Goal: Information Seeking & Learning: Learn about a topic

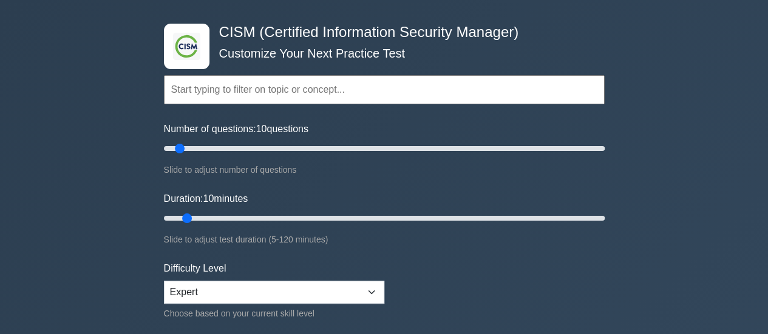
scroll to position [61, 0]
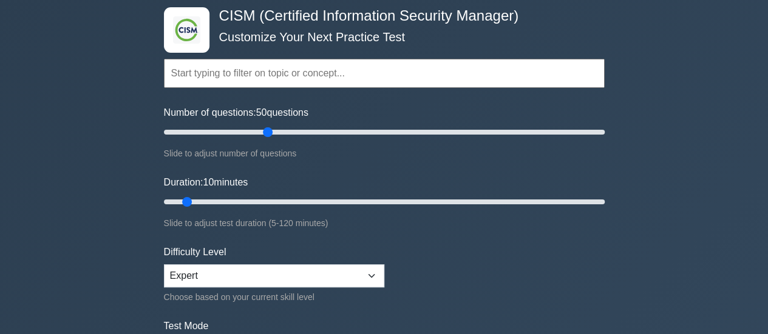
drag, startPoint x: 178, startPoint y: 132, endPoint x: 271, endPoint y: 130, distance: 92.3
type input "50"
click at [271, 130] on input "Number of questions: 50 questions" at bounding box center [384, 132] width 441 height 15
drag, startPoint x: 186, startPoint y: 198, endPoint x: 373, endPoint y: 212, distance: 188.0
type input "60"
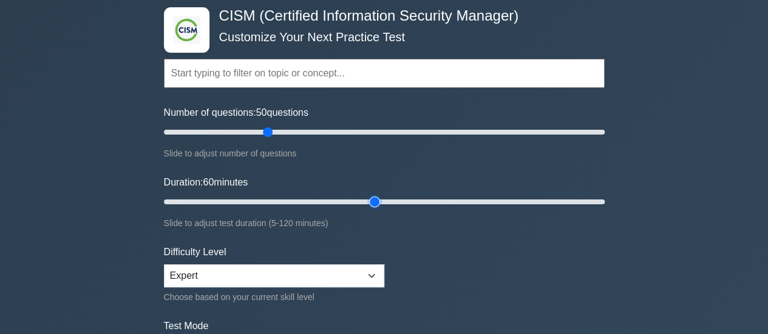
click at [369, 197] on input "Duration: 60 minutes" at bounding box center [384, 202] width 441 height 15
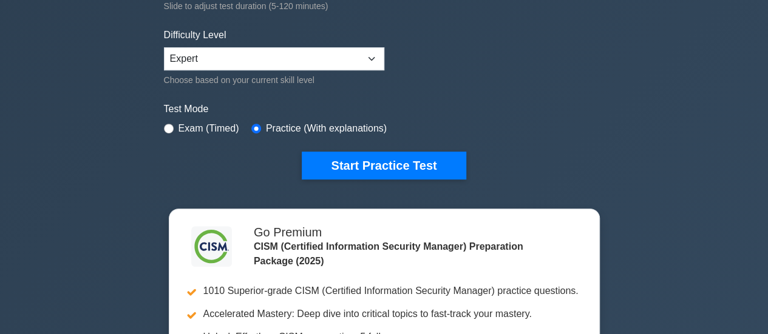
scroll to position [303, 0]
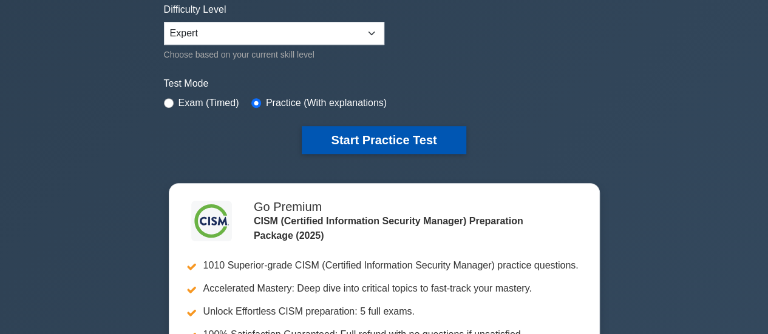
click at [407, 137] on button "Start Practice Test" at bounding box center [384, 140] width 164 height 28
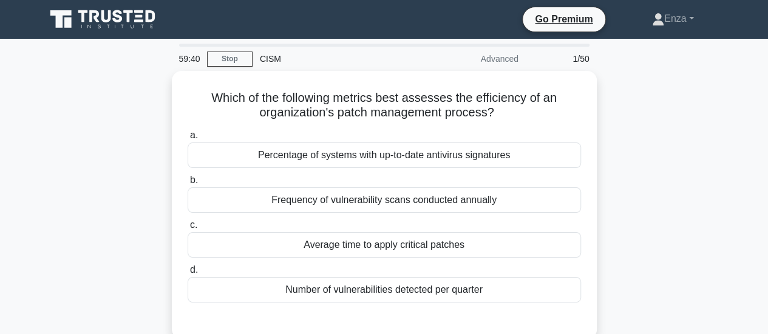
scroll to position [61, 0]
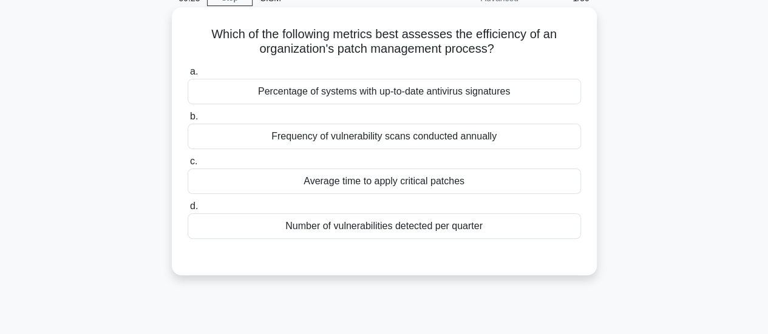
click at [437, 186] on div "Average time to apply critical patches" at bounding box center [384, 181] width 393 height 25
click at [188, 166] on input "c. Average time to apply critical patches" at bounding box center [188, 162] width 0 height 8
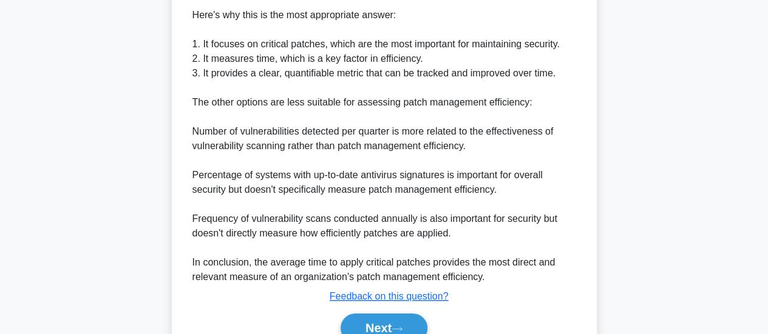
scroll to position [470, 0]
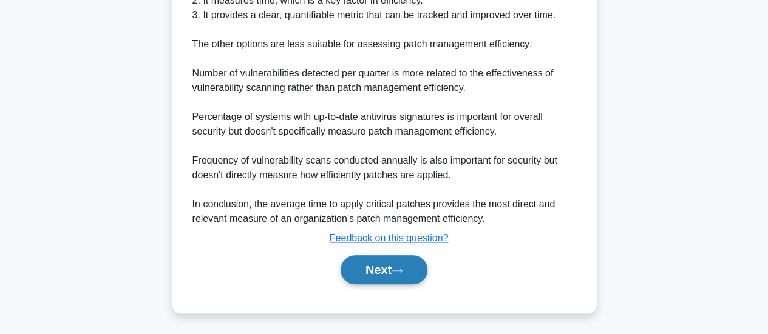
click at [413, 272] on button "Next" at bounding box center [383, 269] width 87 height 29
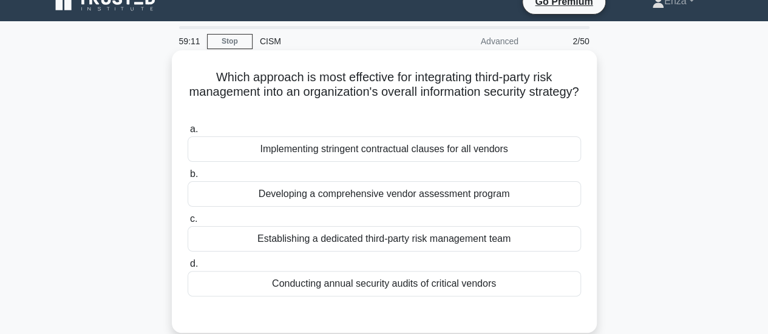
scroll to position [78, 0]
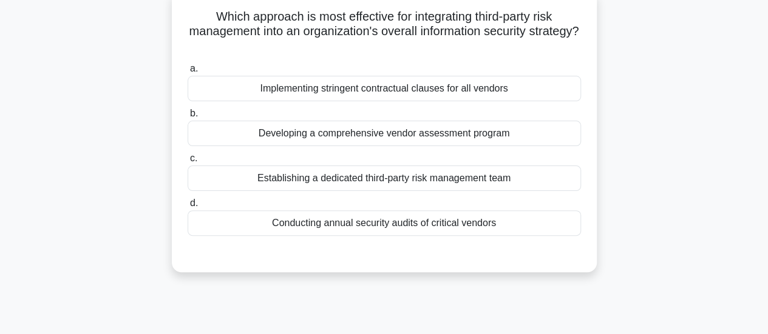
click at [449, 93] on div "Implementing stringent contractual clauses for all vendors" at bounding box center [384, 88] width 393 height 25
click at [188, 73] on input "a. Implementing stringent contractual clauses for all vendors" at bounding box center [188, 69] width 0 height 8
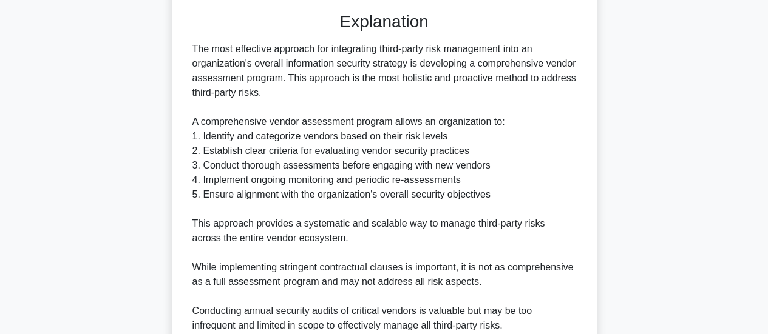
scroll to position [487, 0]
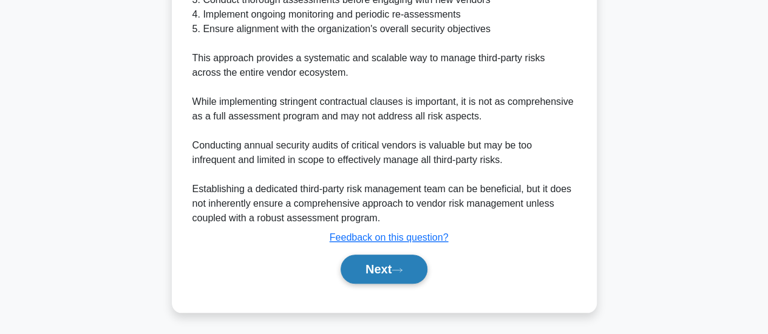
click at [382, 269] on button "Next" at bounding box center [383, 269] width 87 height 29
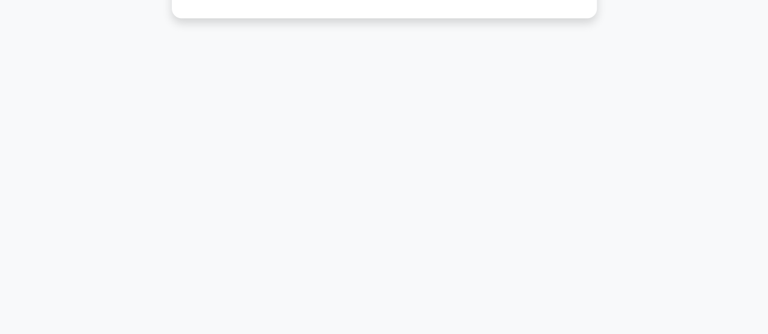
scroll to position [18, 0]
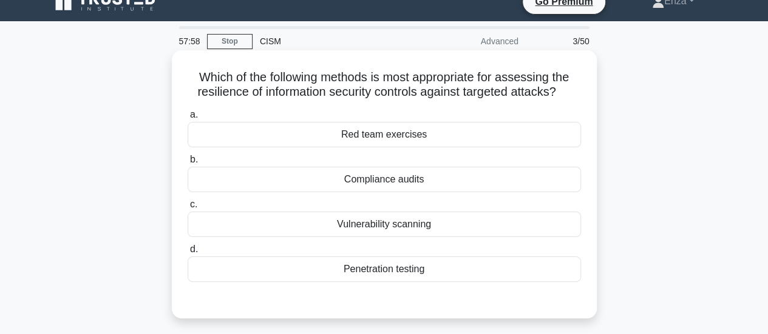
click at [391, 141] on div "Red team exercises" at bounding box center [384, 134] width 393 height 25
click at [188, 119] on input "a. Red team exercises" at bounding box center [188, 115] width 0 height 8
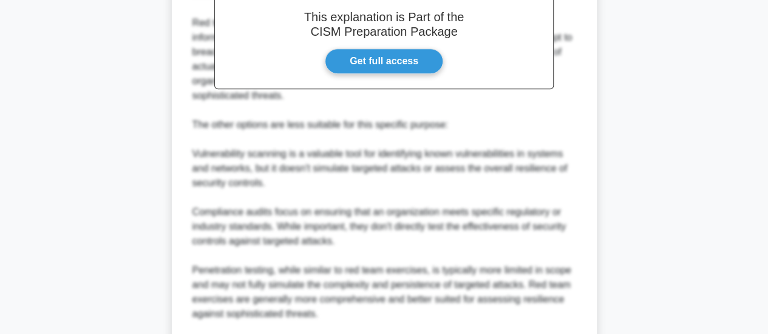
scroll to position [503, 0]
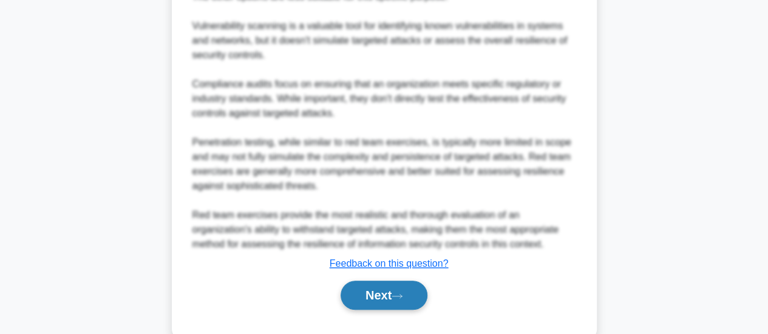
click at [385, 281] on button "Next" at bounding box center [383, 295] width 87 height 29
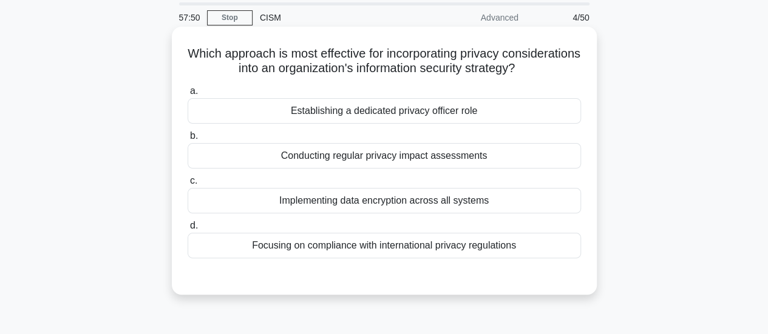
scroll to position [61, 0]
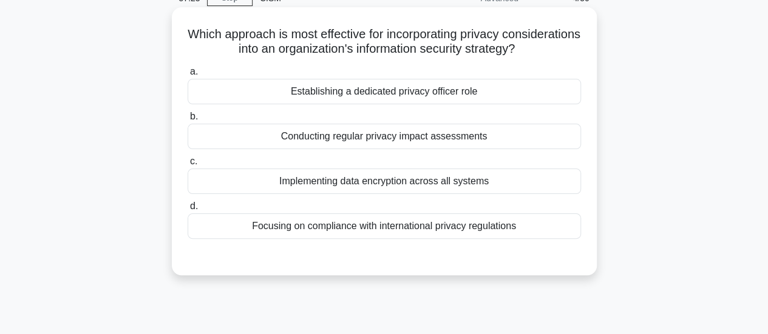
click at [384, 138] on div "Conducting regular privacy impact assessments" at bounding box center [384, 136] width 393 height 25
click at [188, 121] on input "b. Conducting regular privacy impact assessments" at bounding box center [188, 117] width 0 height 8
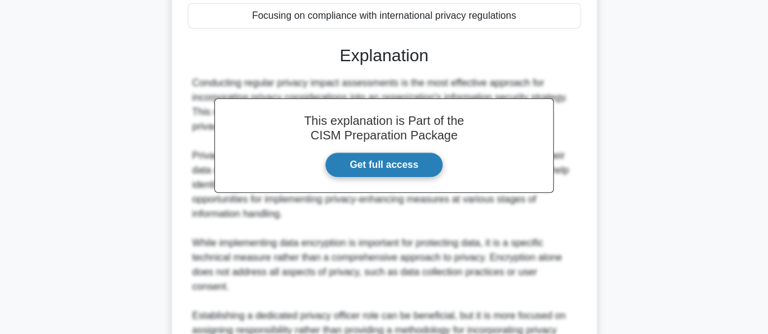
scroll to position [514, 0]
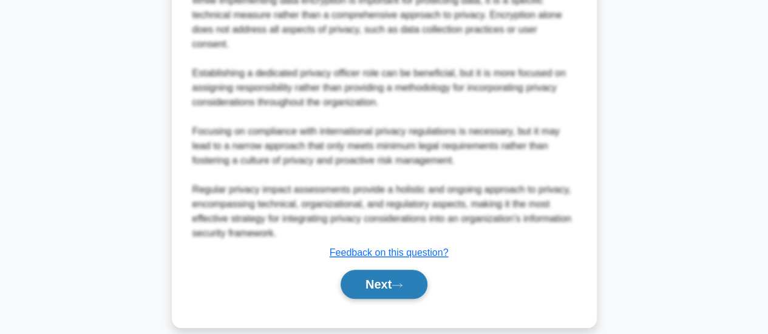
click at [399, 270] on button "Next" at bounding box center [383, 284] width 87 height 29
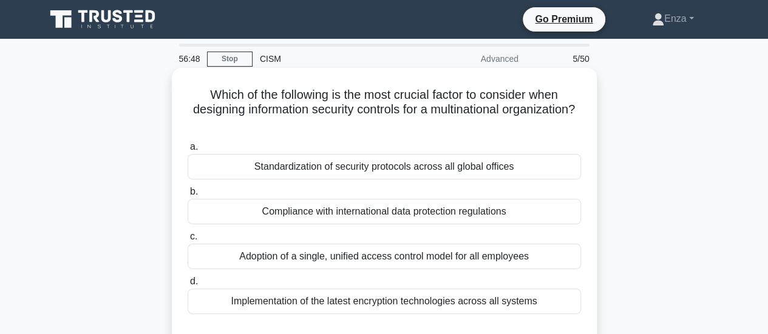
scroll to position [61, 0]
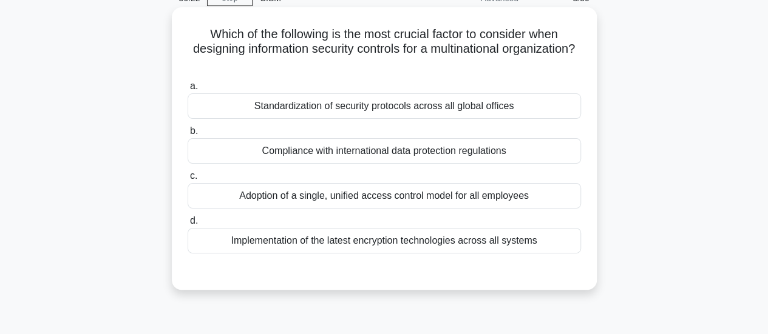
click at [358, 106] on div "Standardization of security protocols across all global offices" at bounding box center [384, 105] width 393 height 25
click at [188, 90] on input "a. Standardization of security protocols across all global offices" at bounding box center [188, 87] width 0 height 8
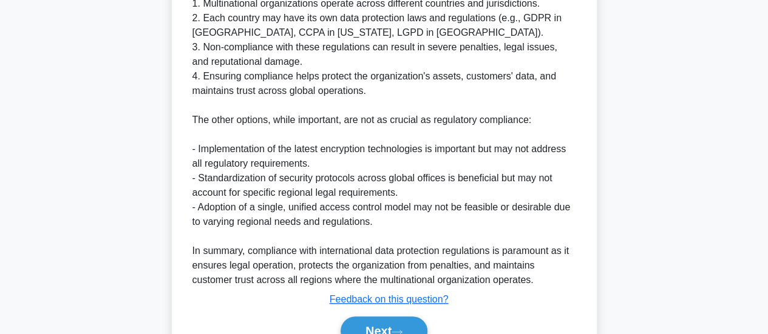
scroll to position [487, 0]
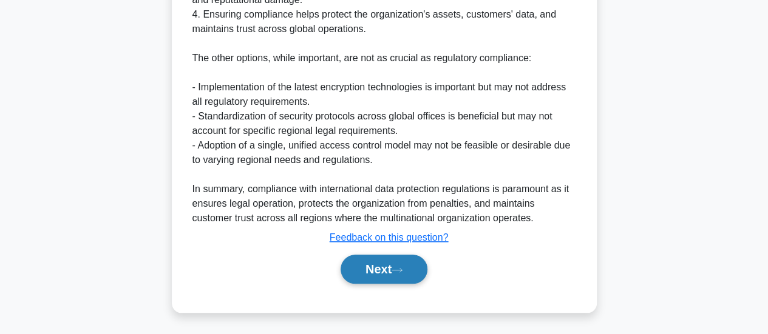
click at [405, 265] on button "Next" at bounding box center [383, 269] width 87 height 29
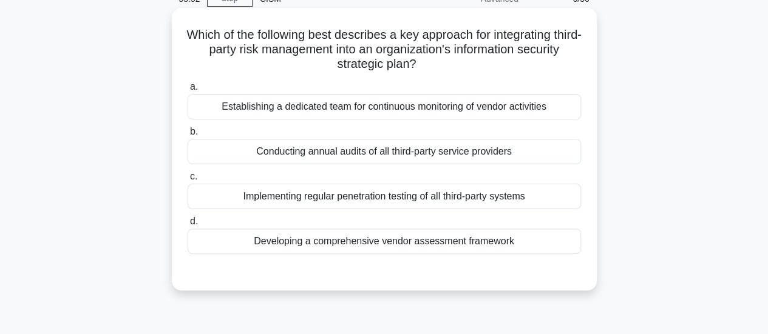
scroll to position [78, 0]
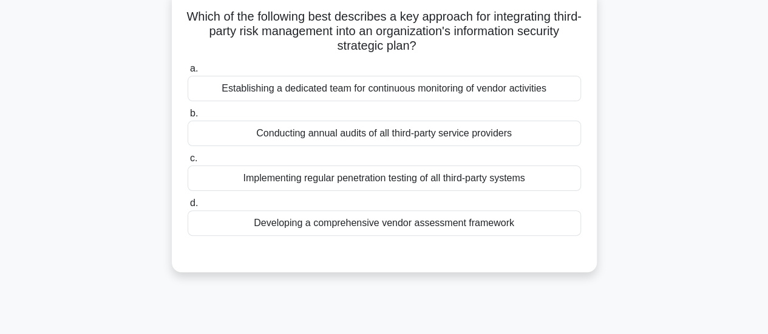
click at [391, 228] on div "Developing a comprehensive vendor assessment framework" at bounding box center [384, 223] width 393 height 25
click at [188, 208] on input "d. Developing a comprehensive vendor assessment framework" at bounding box center [188, 204] width 0 height 8
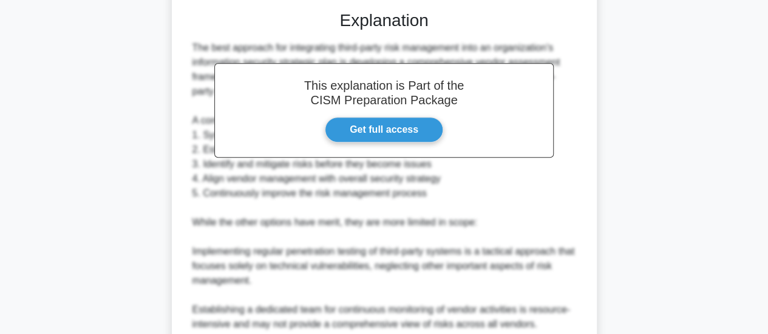
scroll to position [543, 0]
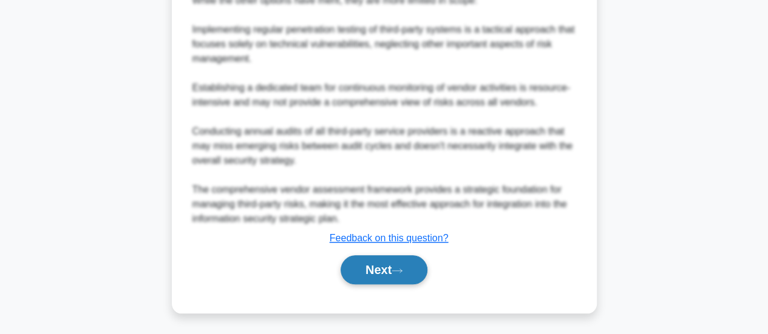
click at [393, 275] on button "Next" at bounding box center [383, 269] width 87 height 29
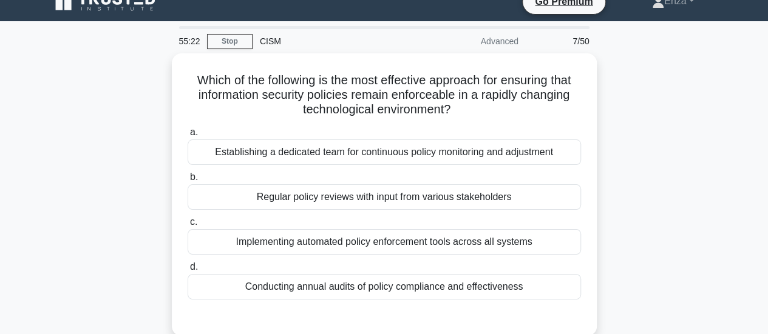
scroll to position [78, 0]
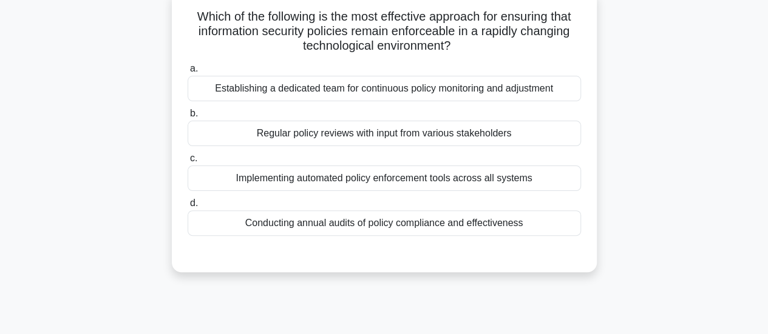
click at [407, 229] on div "Conducting annual audits of policy compliance and effectiveness" at bounding box center [384, 223] width 393 height 25
click at [188, 208] on input "d. Conducting annual audits of policy compliance and effectiveness" at bounding box center [188, 204] width 0 height 8
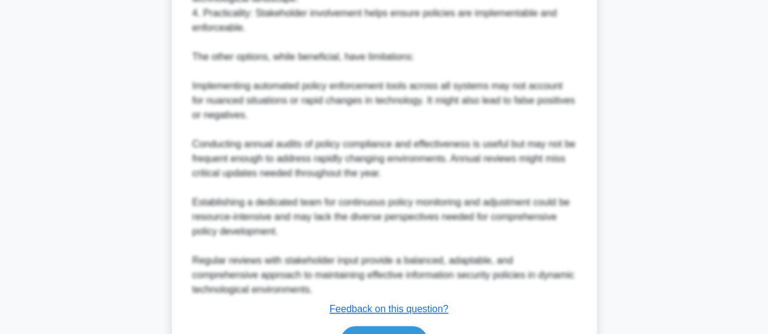
scroll to position [574, 0]
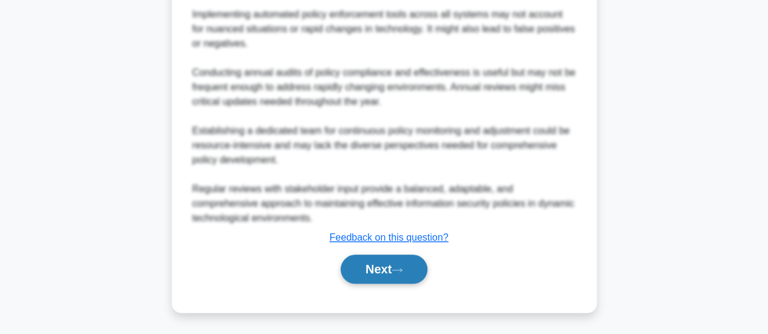
click at [414, 264] on button "Next" at bounding box center [383, 269] width 87 height 29
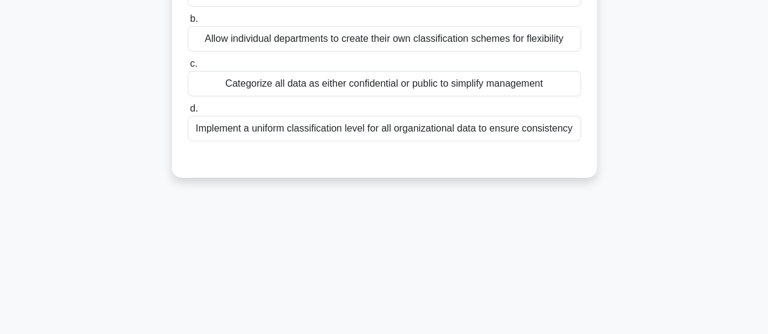
scroll to position [78, 0]
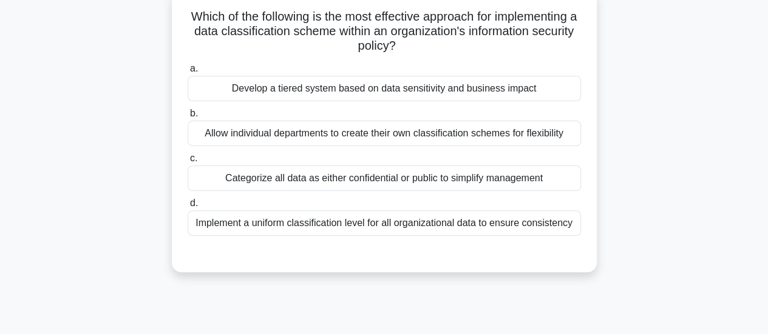
click at [435, 229] on div "Implement a uniform classification level for all organizational data to ensure …" at bounding box center [384, 223] width 393 height 25
click at [188, 208] on input "d. Implement a uniform classification level for all organizational data to ensu…" at bounding box center [188, 204] width 0 height 8
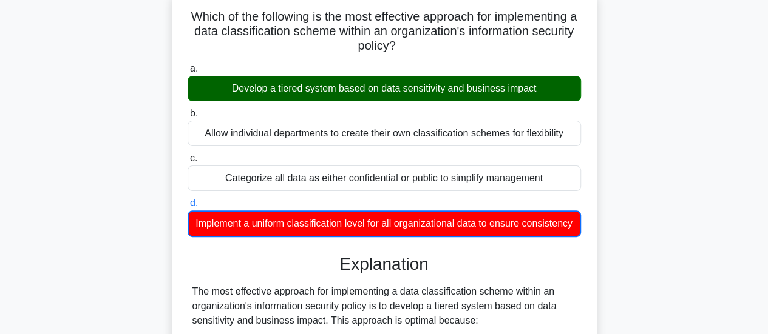
drag, startPoint x: 549, startPoint y: 87, endPoint x: 216, endPoint y: 94, distance: 332.6
click at [216, 94] on div "Develop a tiered system based on data sensitivity and business impact" at bounding box center [384, 88] width 393 height 25
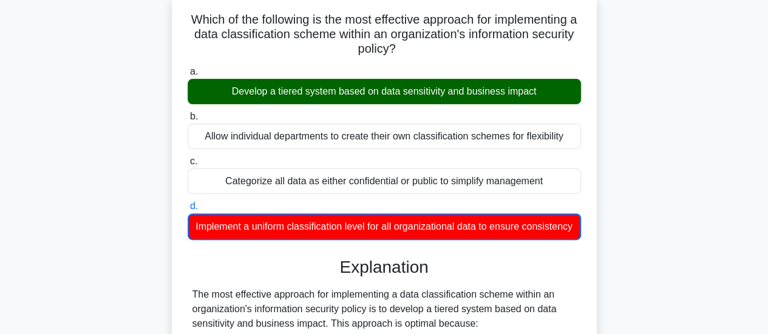
drag, startPoint x: 664, startPoint y: 239, endPoint x: 661, endPoint y: 233, distance: 6.5
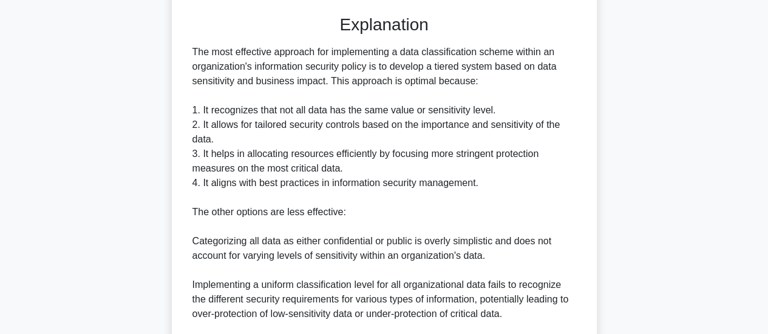
scroll to position [487, 0]
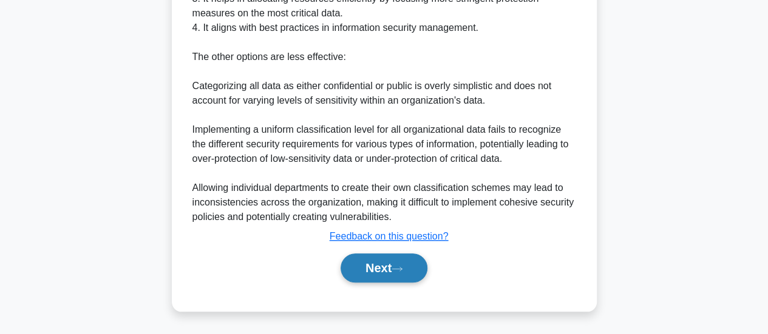
click at [382, 277] on button "Next" at bounding box center [383, 268] width 87 height 29
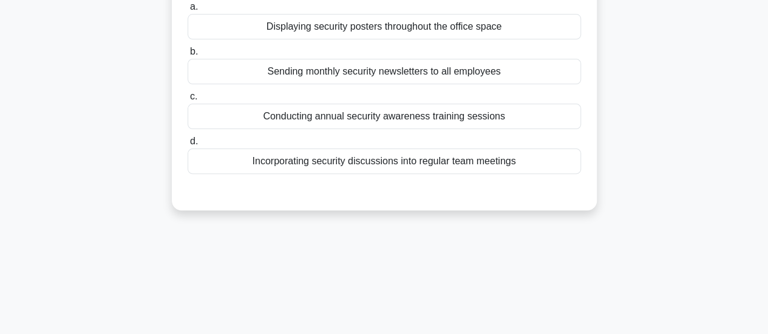
scroll to position [18, 0]
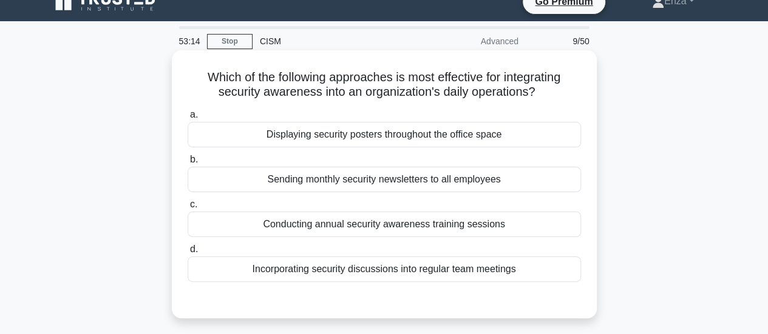
click at [424, 266] on div "Incorporating security discussions into regular team meetings" at bounding box center [384, 269] width 393 height 25
click at [188, 254] on input "d. Incorporating security discussions into regular team meetings" at bounding box center [188, 250] width 0 height 8
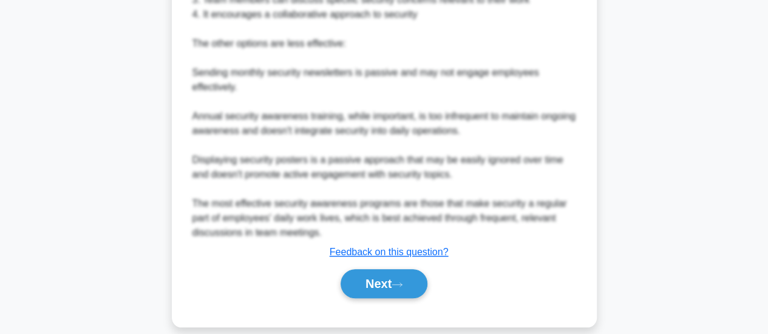
scroll to position [485, 0]
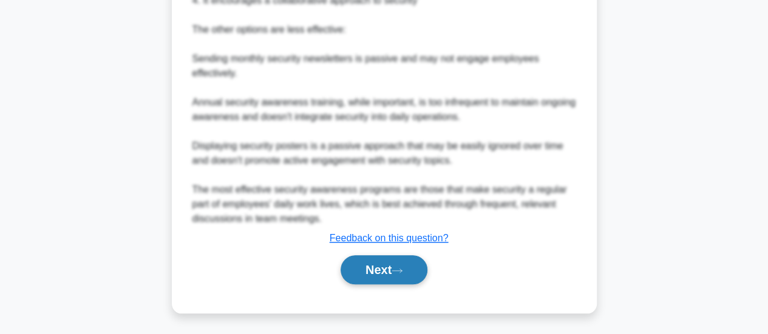
click at [401, 279] on button "Next" at bounding box center [383, 269] width 87 height 29
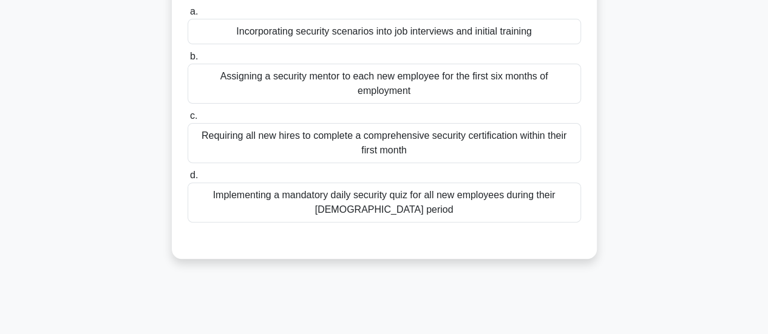
scroll to position [61, 0]
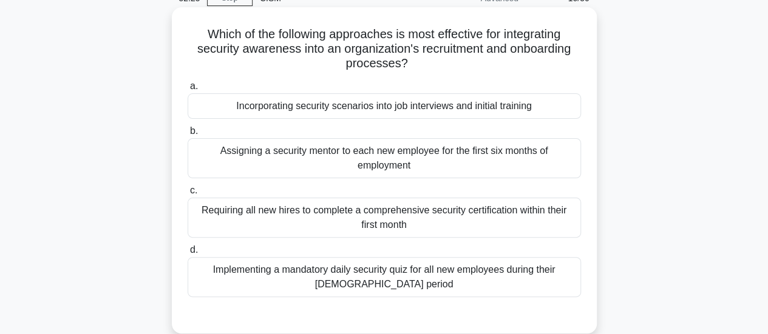
click at [529, 110] on div "Incorporating security scenarios into job interviews and initial training" at bounding box center [384, 105] width 393 height 25
click at [188, 90] on input "a. Incorporating security scenarios into job interviews and initial training" at bounding box center [188, 87] width 0 height 8
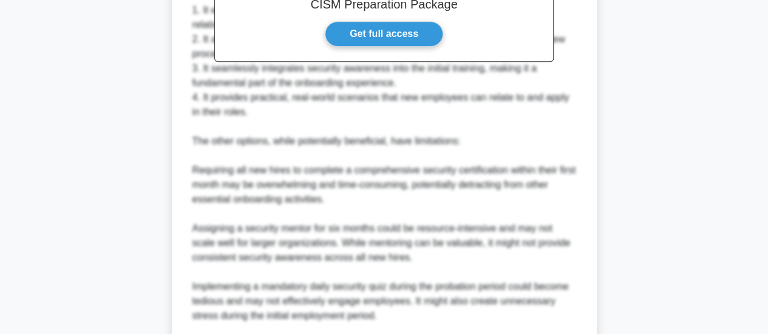
scroll to position [546, 0]
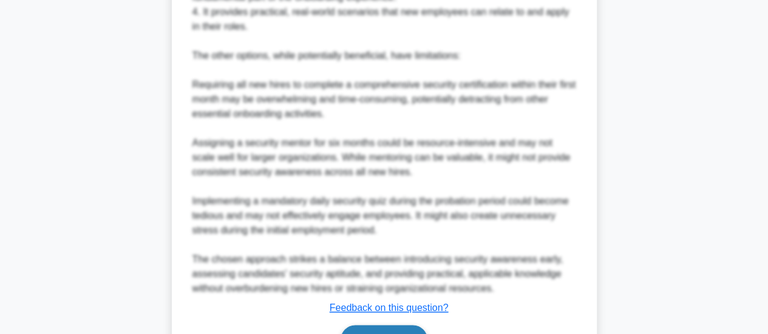
click at [422, 332] on button "Next" at bounding box center [383, 339] width 87 height 29
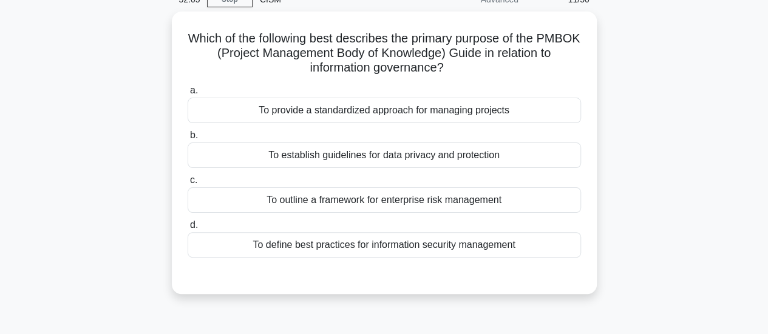
scroll to position [78, 0]
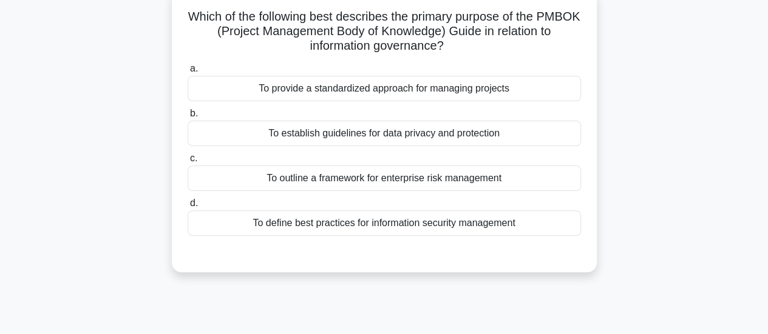
click at [466, 90] on div "To provide a standardized approach for managing projects" at bounding box center [384, 88] width 393 height 25
click at [188, 73] on input "a. To provide a standardized approach for managing projects" at bounding box center [188, 69] width 0 height 8
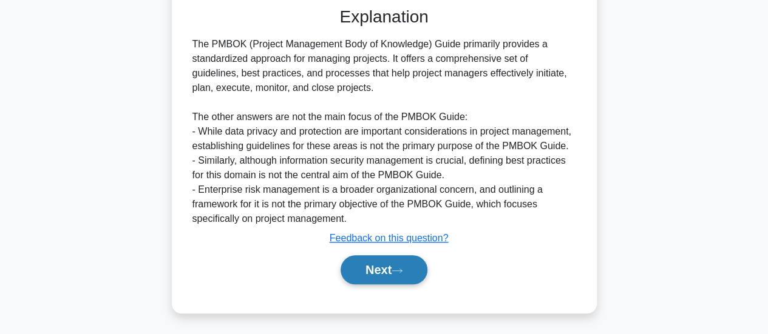
click at [411, 271] on button "Next" at bounding box center [383, 269] width 87 height 29
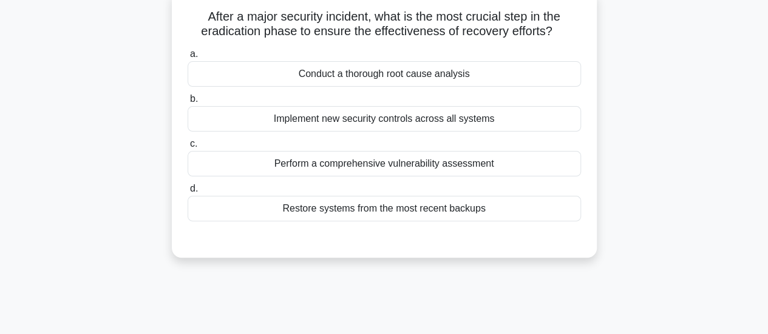
click at [397, 70] on div "Conduct a thorough root cause analysis" at bounding box center [384, 73] width 393 height 25
click at [188, 58] on input "a. Conduct a thorough root cause analysis" at bounding box center [188, 54] width 0 height 8
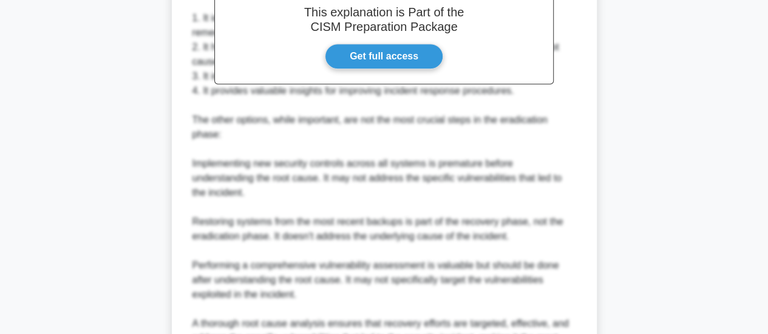
scroll to position [442, 0]
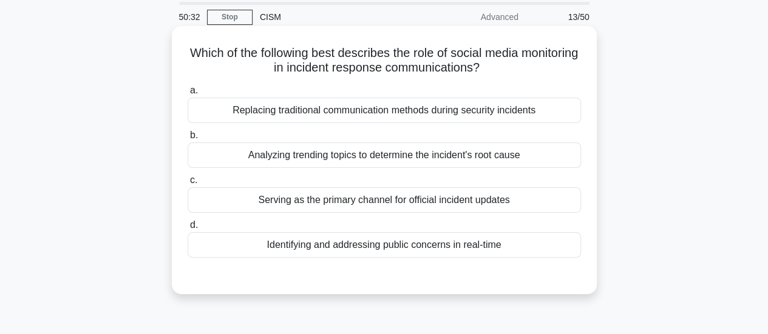
scroll to position [61, 0]
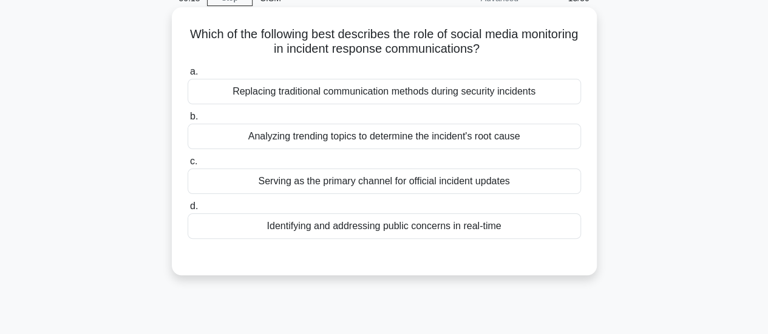
click at [439, 228] on div "Identifying and addressing public concerns in real-time" at bounding box center [384, 226] width 393 height 25
click at [188, 211] on input "d. Identifying and addressing public concerns in real-time" at bounding box center [188, 207] width 0 height 8
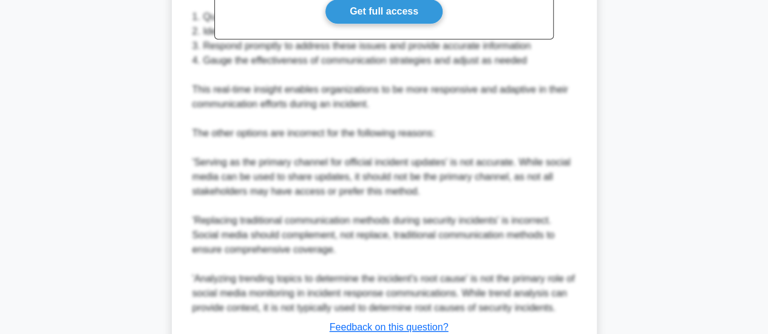
scroll to position [514, 0]
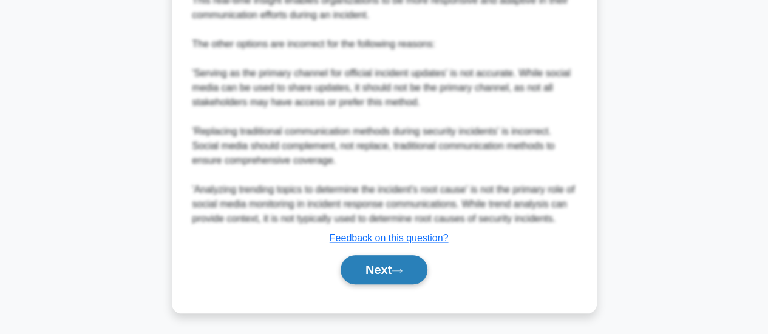
click at [397, 268] on icon at bounding box center [396, 271] width 11 height 7
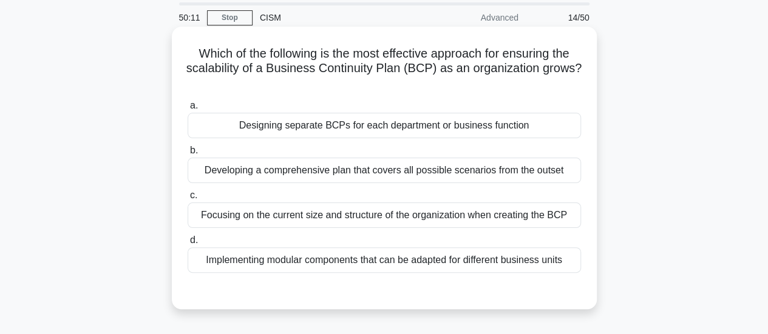
scroll to position [61, 0]
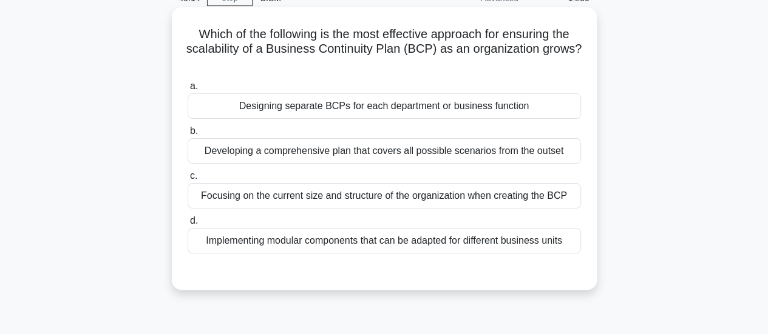
drag, startPoint x: 478, startPoint y: 50, endPoint x: 472, endPoint y: 63, distance: 13.9
click at [472, 63] on h5 "Which of the following is the most effective approach for ensuring the scalabil…" at bounding box center [384, 49] width 396 height 45
click at [592, 121] on div "Which of the following is the most effective approach for ensuring the scalabil…" at bounding box center [384, 148] width 425 height 283
click at [434, 245] on div "Implementing modular components that can be adapted for different business units" at bounding box center [384, 240] width 393 height 25
click at [188, 225] on input "d. Implementing modular components that can be adapted for different business u…" at bounding box center [188, 221] width 0 height 8
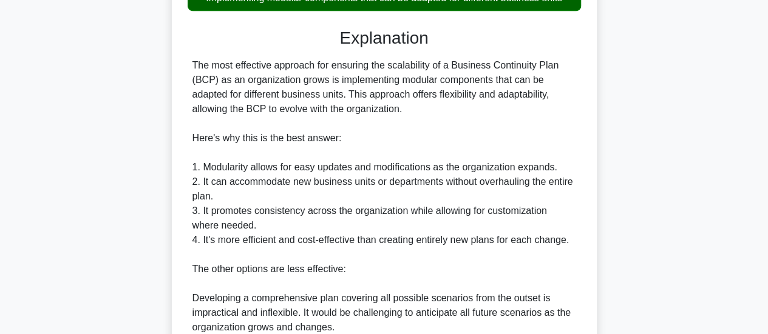
scroll to position [529, 0]
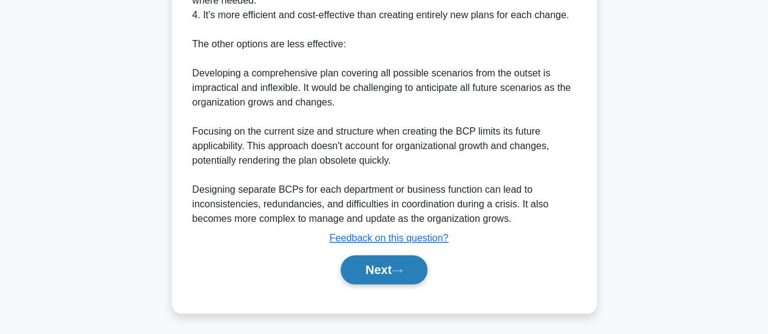
click at [402, 268] on icon at bounding box center [396, 271] width 11 height 7
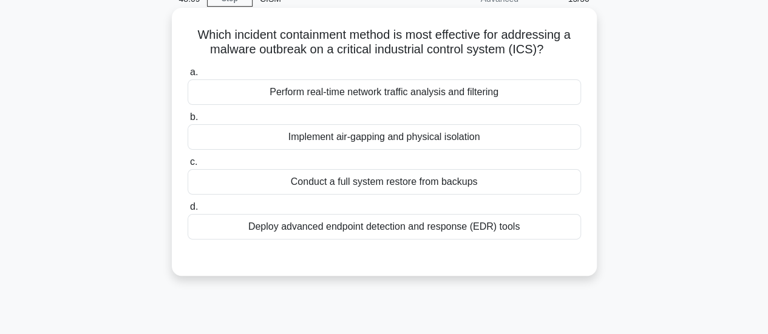
scroll to position [78, 0]
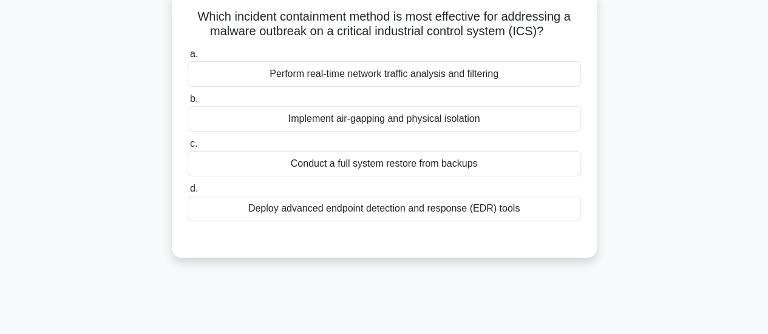
click at [455, 212] on div "Deploy advanced endpoint detection and response (EDR) tools" at bounding box center [384, 208] width 393 height 25
click at [188, 193] on input "d. Deploy advanced endpoint detection and response (EDR) tools" at bounding box center [188, 189] width 0 height 8
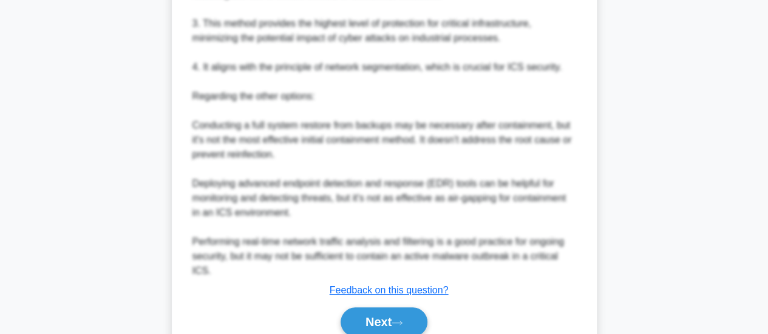
scroll to position [545, 0]
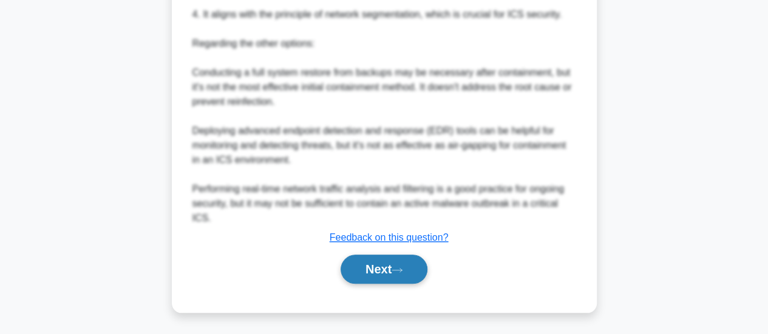
click at [424, 271] on button "Next" at bounding box center [383, 269] width 87 height 29
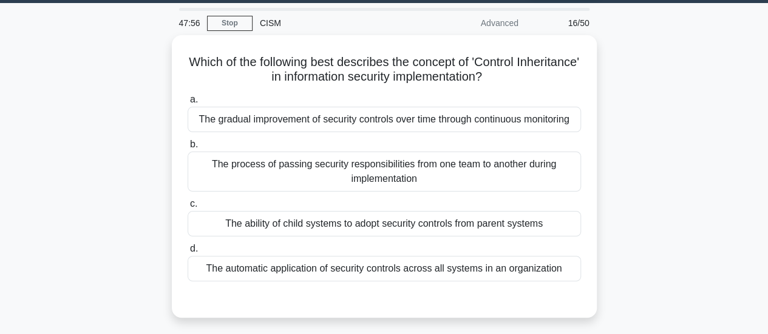
scroll to position [61, 0]
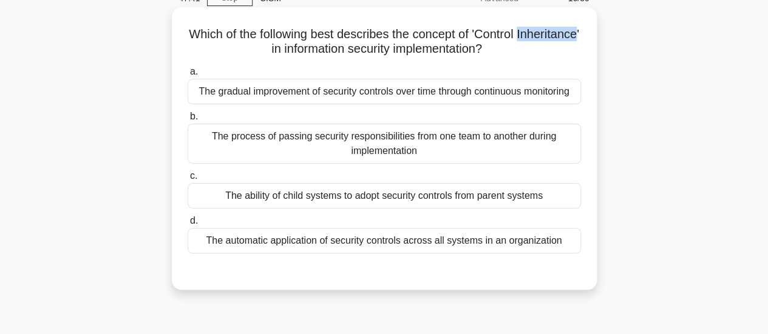
drag, startPoint x: 290, startPoint y: 53, endPoint x: 231, endPoint y: 52, distance: 58.9
click at [231, 52] on h5 "Which of the following best describes the concept of 'Control Inheritance' in i…" at bounding box center [384, 42] width 396 height 30
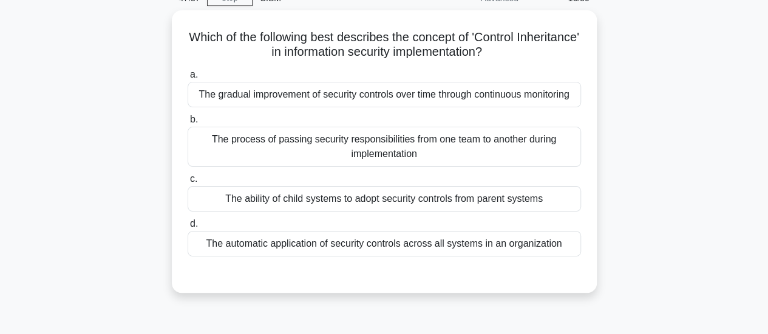
click at [681, 154] on div "Which of the following best describes the concept of 'Control Inheritance' in i…" at bounding box center [384, 158] width 692 height 297
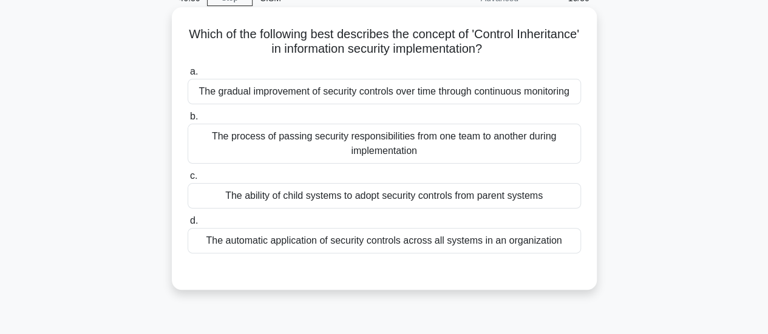
drag, startPoint x: 304, startPoint y: 197, endPoint x: 283, endPoint y: 198, distance: 21.3
click at [283, 198] on div "The ability of child systems to adopt security controls from parent systems" at bounding box center [384, 195] width 393 height 25
click at [286, 200] on div "The ability of child systems to adopt security controls from parent systems" at bounding box center [384, 195] width 393 height 25
click at [188, 180] on input "c. The ability of child systems to adopt security controls from parent systems" at bounding box center [188, 176] width 0 height 8
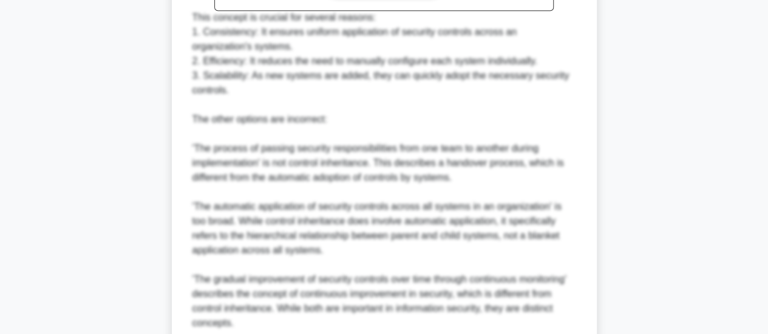
scroll to position [572, 0]
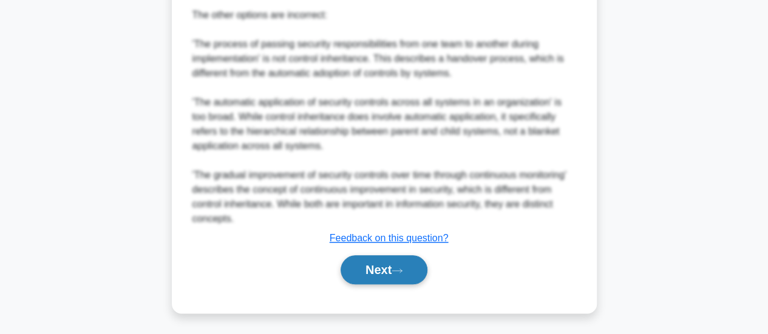
click at [418, 271] on button "Next" at bounding box center [383, 269] width 87 height 29
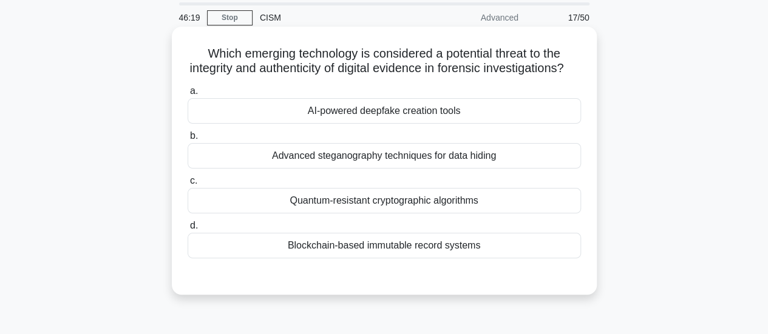
scroll to position [61, 0]
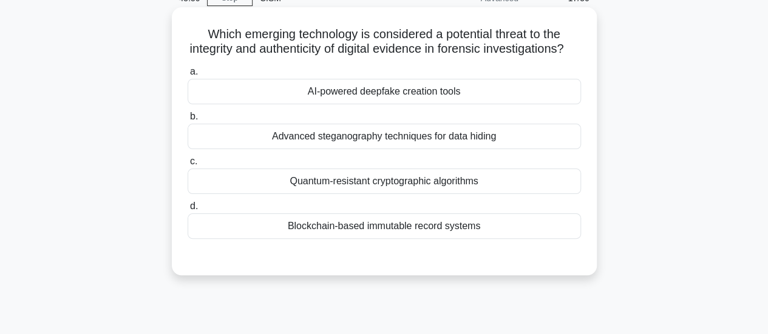
click at [399, 104] on div "AI-powered deepfake creation tools" at bounding box center [384, 91] width 393 height 25
click at [188, 76] on input "a. AI-powered deepfake creation tools" at bounding box center [188, 72] width 0 height 8
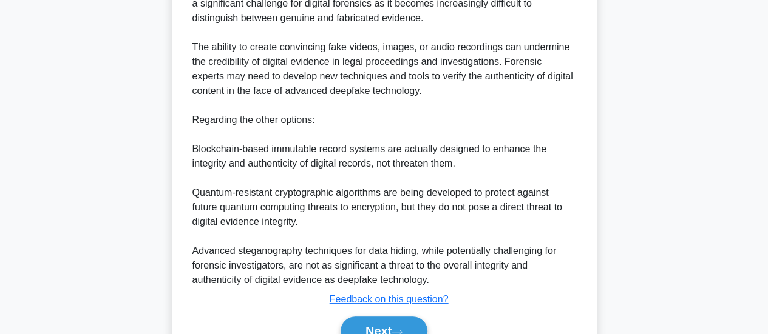
scroll to position [499, 0]
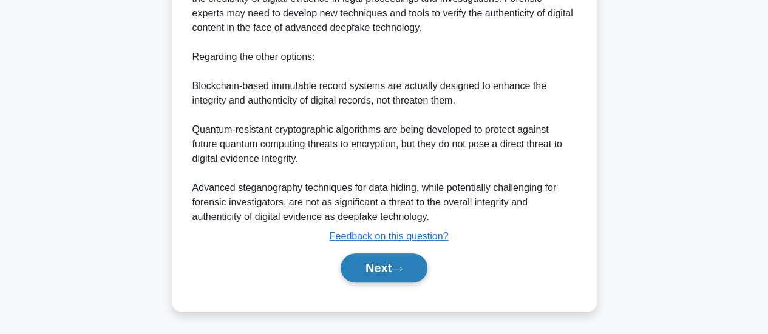
click at [424, 268] on button "Next" at bounding box center [383, 268] width 87 height 29
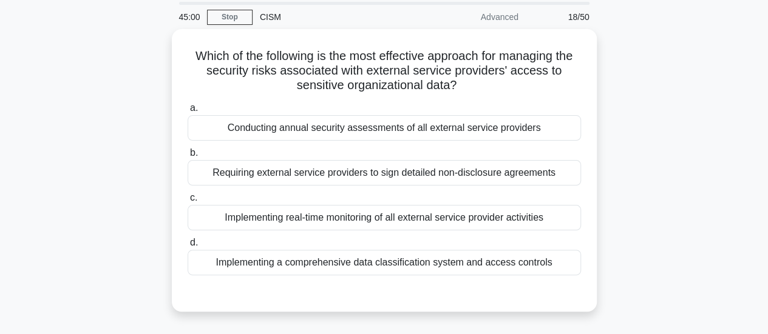
scroll to position [61, 0]
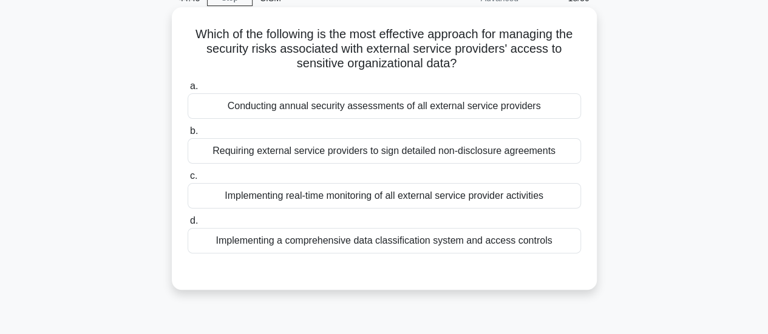
click at [448, 242] on div "Implementing a comprehensive data classification system and access controls" at bounding box center [384, 240] width 393 height 25
click at [188, 225] on input "d. Implementing a comprehensive data classification system and access controls" at bounding box center [188, 221] width 0 height 8
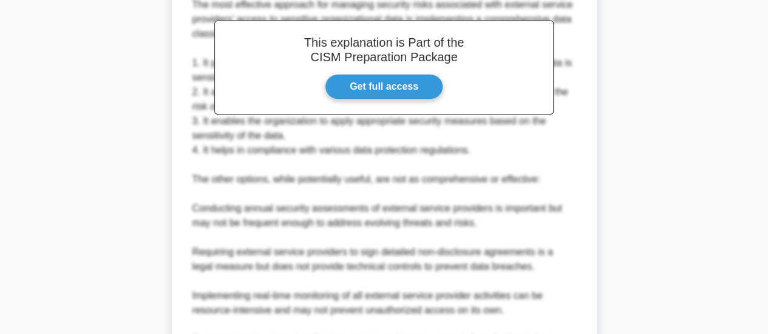
scroll to position [514, 0]
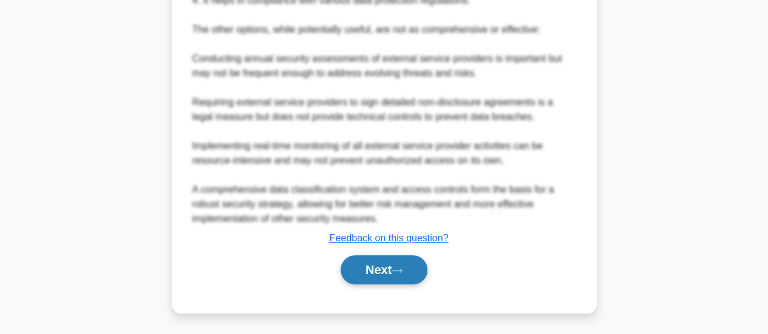
click at [401, 272] on icon at bounding box center [396, 271] width 11 height 7
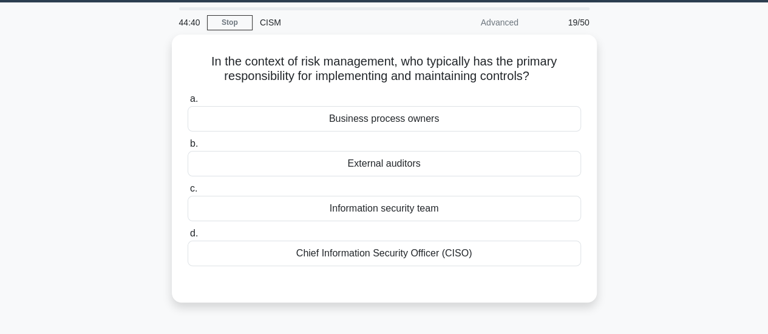
scroll to position [18, 0]
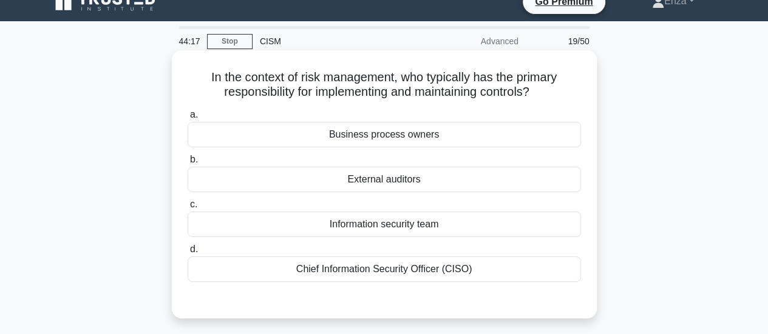
click at [396, 134] on div "Business process owners" at bounding box center [384, 134] width 393 height 25
click at [188, 119] on input "a. Business process owners" at bounding box center [188, 115] width 0 height 8
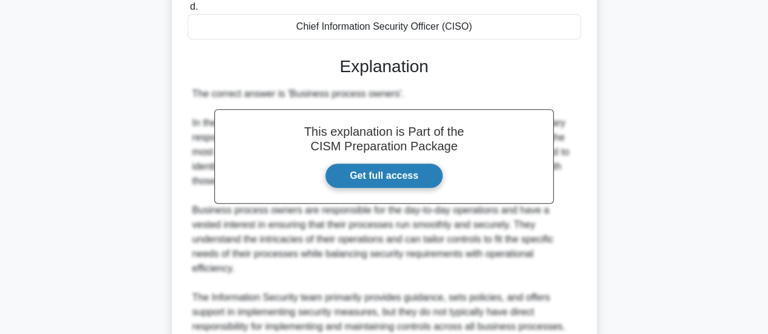
scroll to position [514, 0]
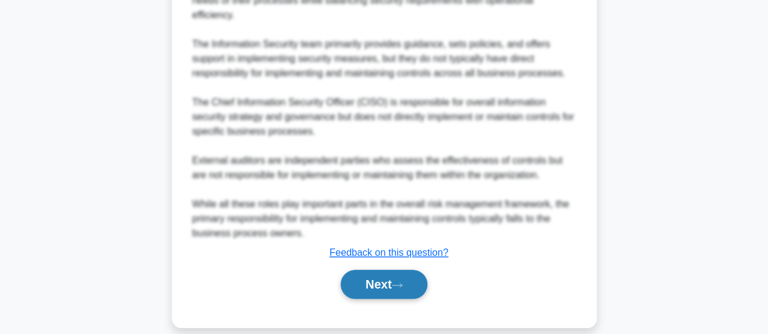
click at [399, 282] on icon at bounding box center [396, 285] width 11 height 7
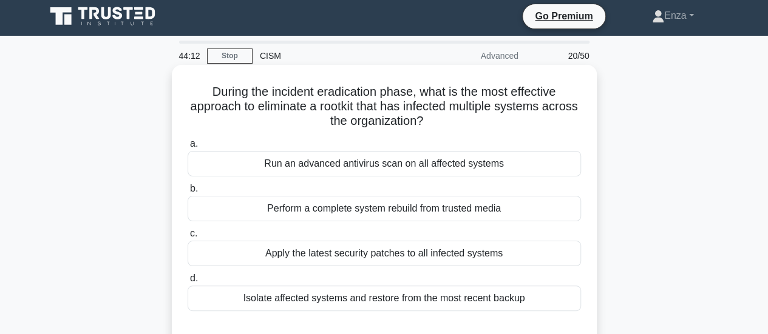
scroll to position [0, 0]
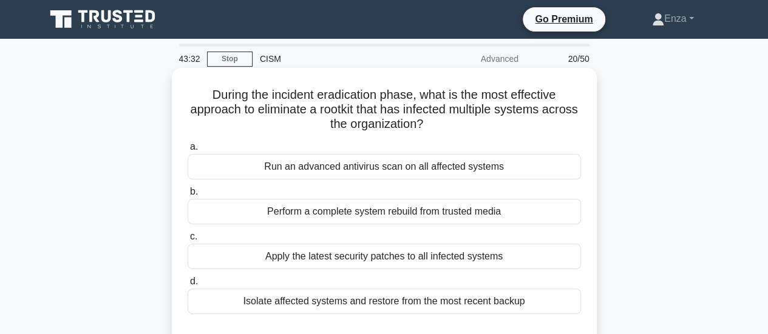
click at [430, 300] on div "Isolate affected systems and restore from the most recent backup" at bounding box center [384, 301] width 393 height 25
click at [188, 286] on input "d. Isolate affected systems and restore from the most recent backup" at bounding box center [188, 282] width 0 height 8
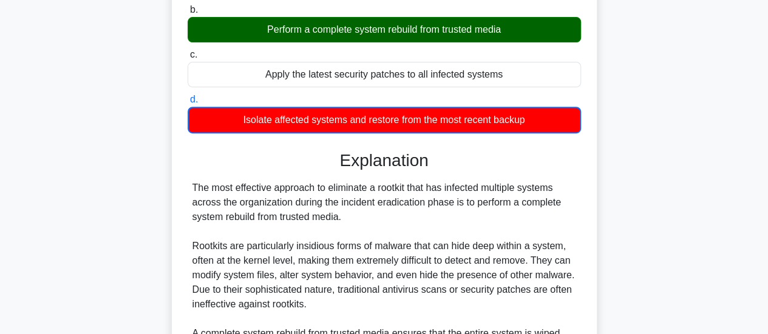
scroll to position [545, 0]
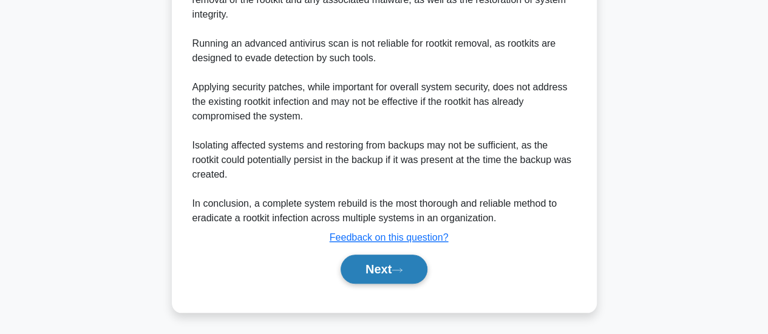
click at [384, 274] on button "Next" at bounding box center [383, 269] width 87 height 29
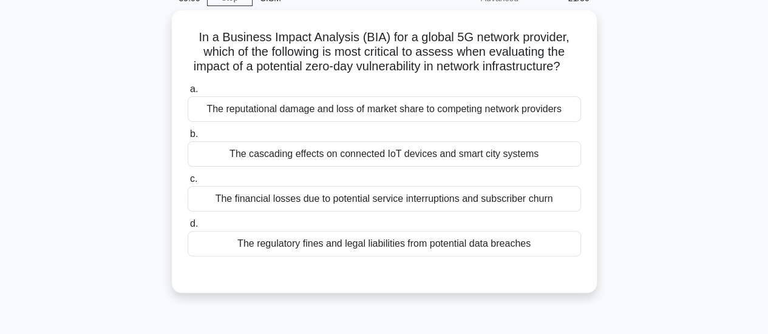
scroll to position [121, 0]
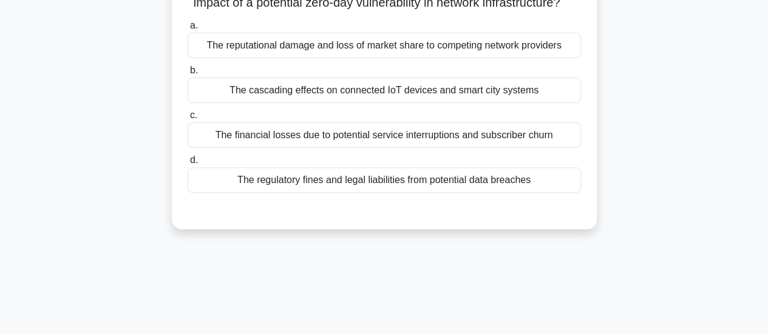
click at [401, 58] on div "The reputational damage and loss of market share to competing network providers" at bounding box center [384, 45] width 393 height 25
click at [188, 30] on input "a. The reputational damage and loss of market share to competing network provid…" at bounding box center [188, 26] width 0 height 8
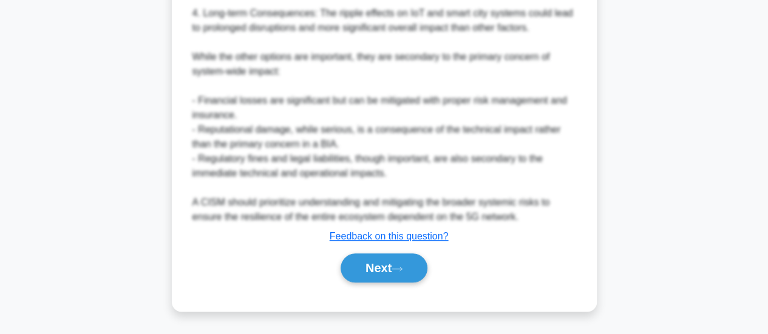
scroll to position [589, 0]
click at [394, 275] on button "Next" at bounding box center [383, 268] width 87 height 29
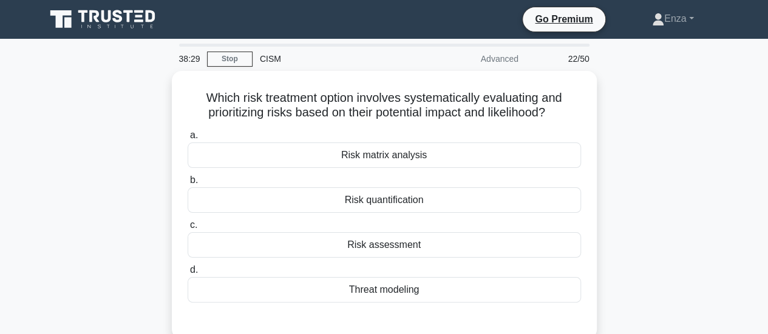
scroll to position [61, 0]
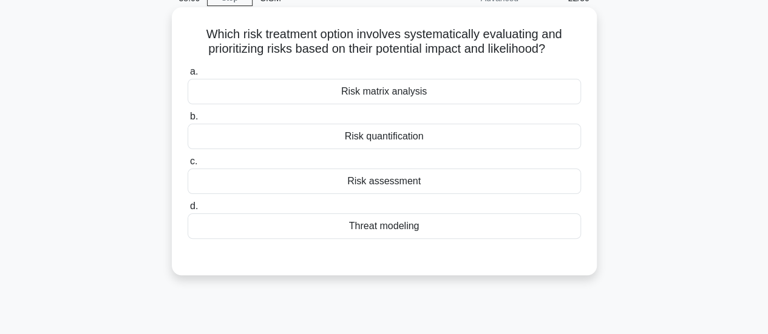
click at [387, 93] on div "Risk matrix analysis" at bounding box center [384, 91] width 393 height 25
click at [188, 76] on input "a. Risk matrix analysis" at bounding box center [188, 72] width 0 height 8
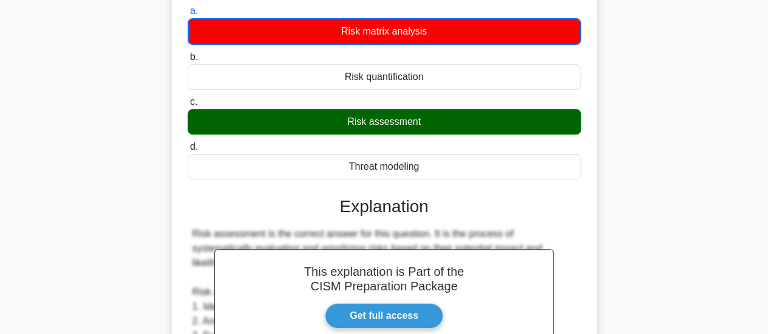
scroll to position [0, 0]
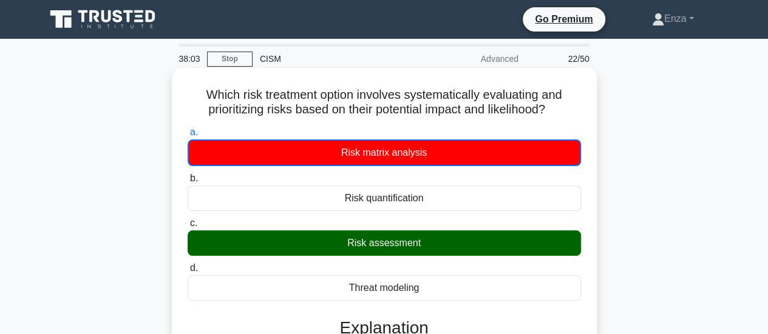
drag, startPoint x: 200, startPoint y: 94, endPoint x: 560, endPoint y: 120, distance: 360.2
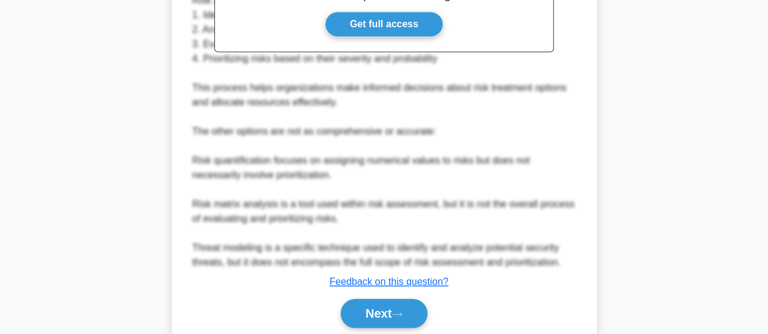
scroll to position [443, 0]
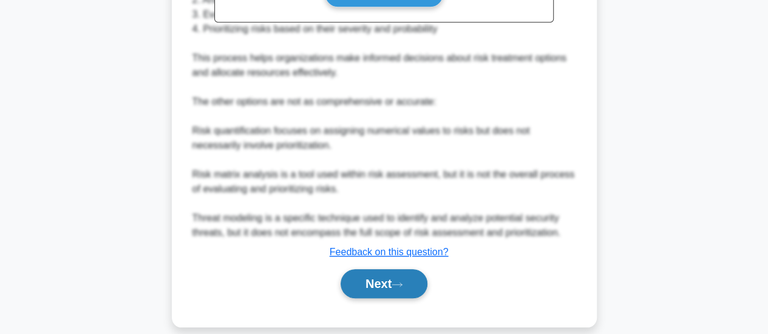
click at [367, 269] on button "Next" at bounding box center [383, 283] width 87 height 29
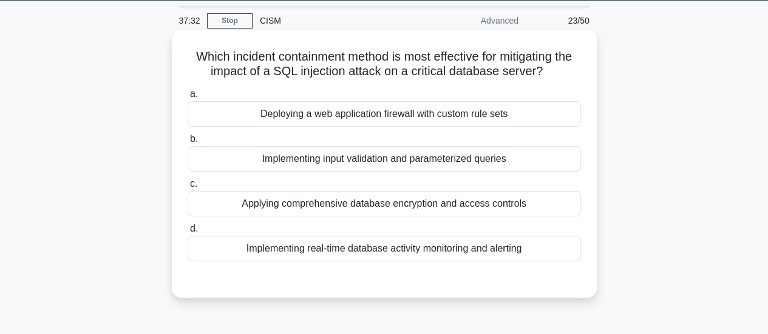
scroll to position [0, 0]
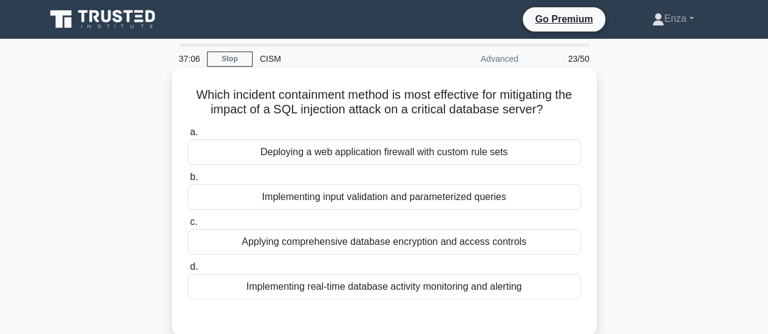
click at [484, 198] on div "Implementing input validation and parameterized queries" at bounding box center [384, 196] width 393 height 25
click at [188, 181] on input "b. Implementing input validation and parameterized queries" at bounding box center [188, 178] width 0 height 8
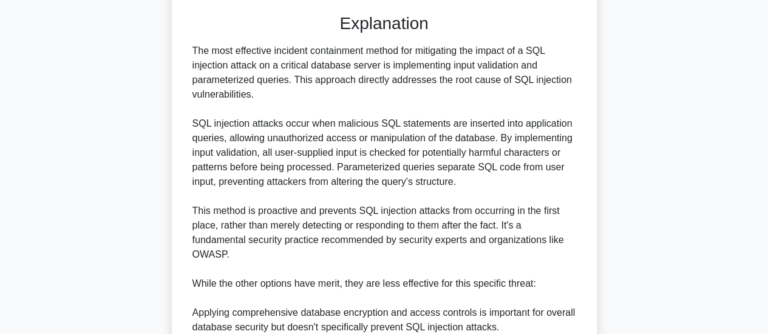
scroll to position [587, 0]
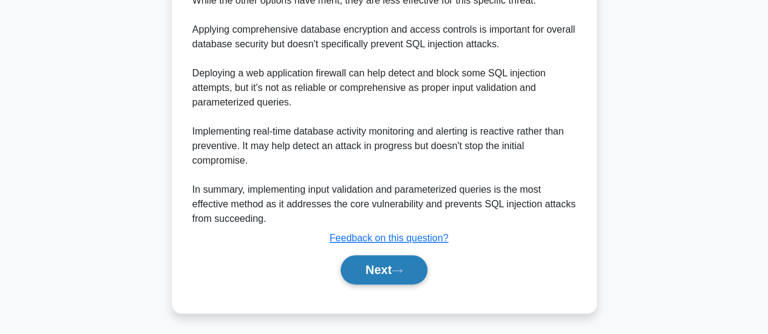
click at [417, 265] on button "Next" at bounding box center [383, 269] width 87 height 29
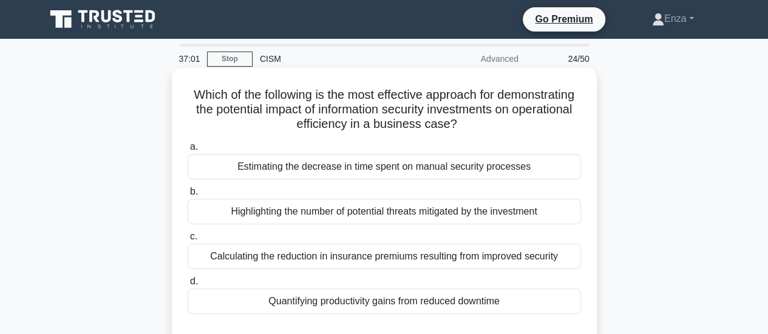
scroll to position [61, 0]
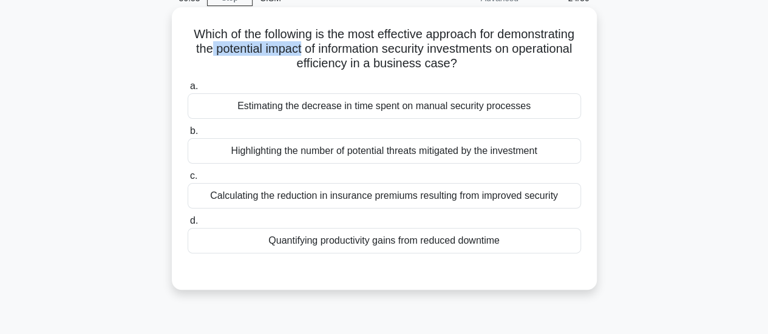
drag, startPoint x: 286, startPoint y: 52, endPoint x: 382, endPoint y: 50, distance: 95.9
click at [382, 50] on h5 "Which of the following is the most effective approach for demonstrating the pot…" at bounding box center [384, 49] width 396 height 45
click at [382, 243] on div "Quantifying productivity gains from reduced downtime" at bounding box center [384, 240] width 393 height 25
click at [188, 225] on input "d. Quantifying productivity gains from reduced downtime" at bounding box center [188, 221] width 0 height 8
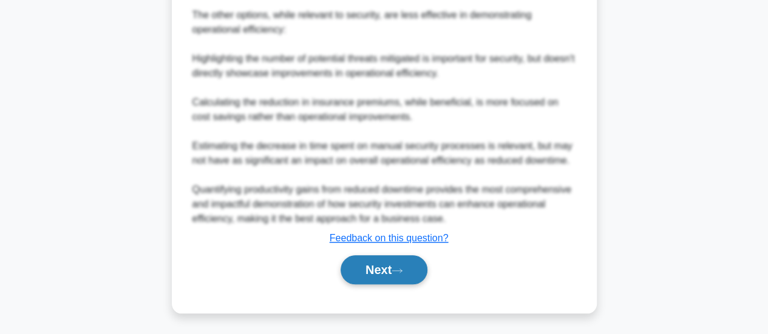
click at [379, 274] on button "Next" at bounding box center [383, 269] width 87 height 29
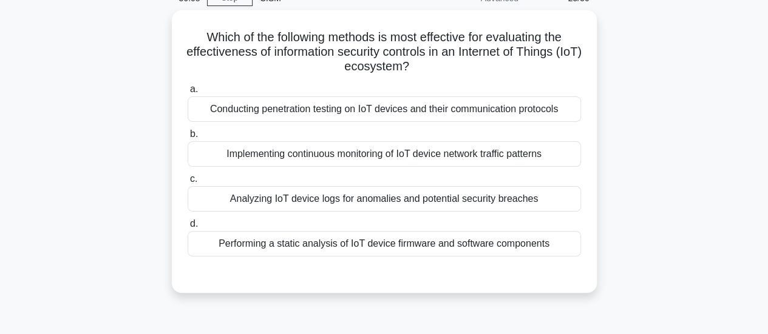
scroll to position [18, 0]
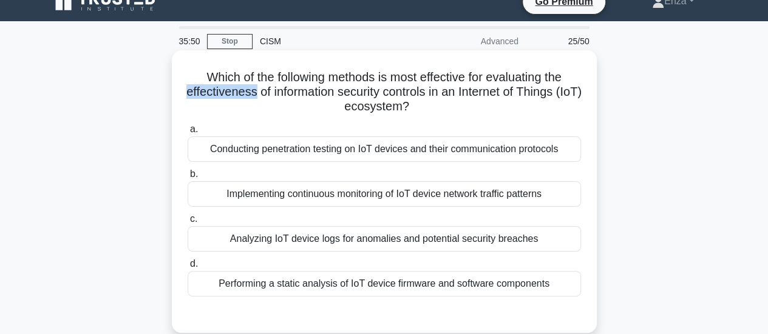
drag, startPoint x: 194, startPoint y: 93, endPoint x: 266, endPoint y: 94, distance: 72.2
click at [266, 93] on h5 "Which of the following methods is most effective for evaluating the effectivene…" at bounding box center [384, 92] width 396 height 45
click at [267, 109] on h5 "Which of the following methods is most effective for evaluating the effectivene…" at bounding box center [384, 92] width 396 height 45
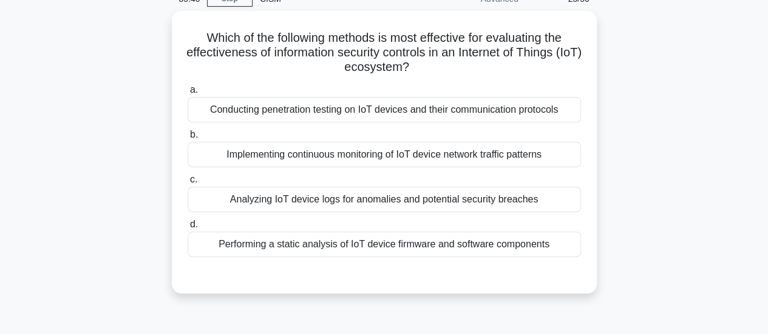
scroll to position [78, 0]
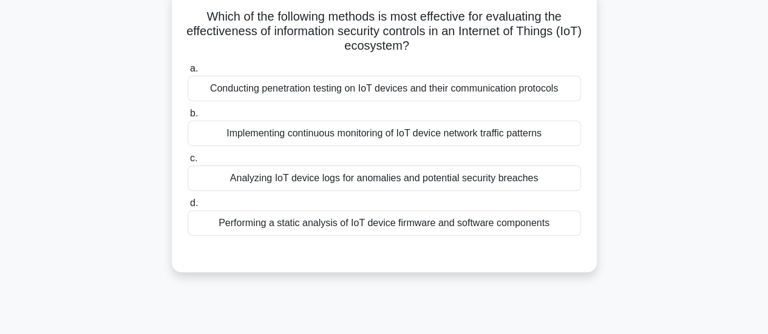
click at [457, 93] on div "Conducting penetration testing on IoT devices and their communication protocols" at bounding box center [384, 88] width 393 height 25
click at [188, 73] on input "a. Conducting penetration testing on IoT devices and their communication protoc…" at bounding box center [188, 69] width 0 height 8
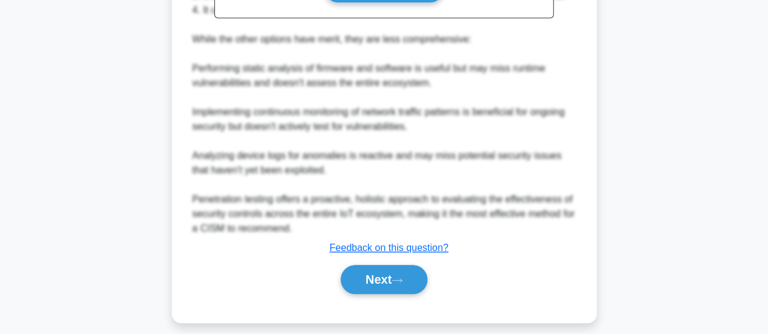
scroll to position [470, 0]
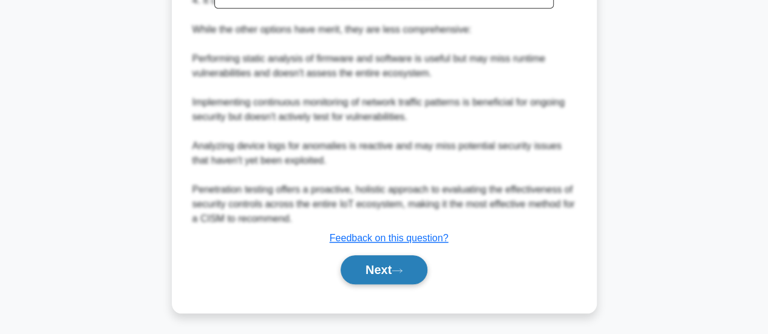
click at [385, 274] on button "Next" at bounding box center [383, 269] width 87 height 29
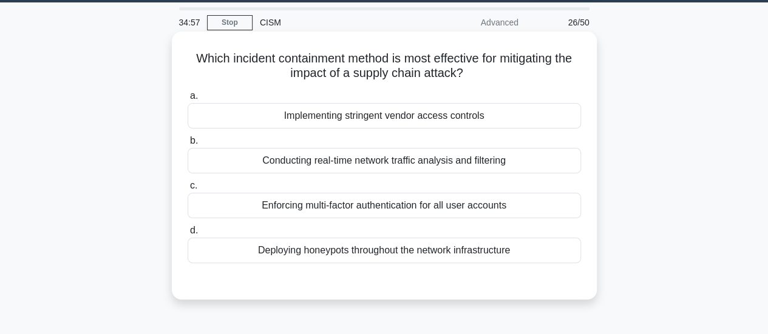
scroll to position [18, 0]
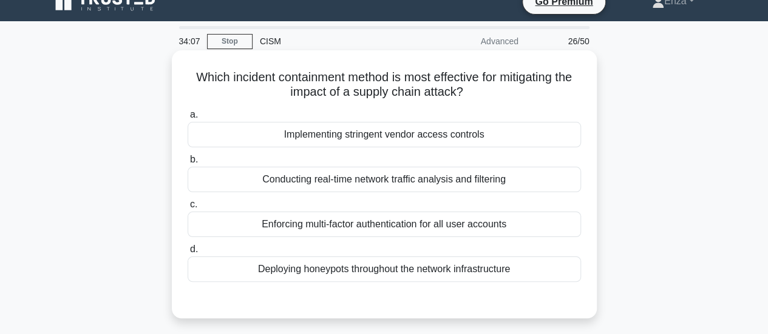
click at [404, 139] on div "Implementing stringent vendor access controls" at bounding box center [384, 134] width 393 height 25
click at [188, 119] on input "a. Implementing stringent vendor access controls" at bounding box center [188, 115] width 0 height 8
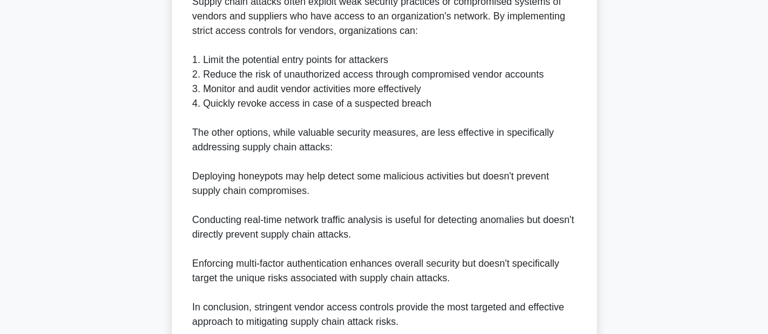
scroll to position [529, 0]
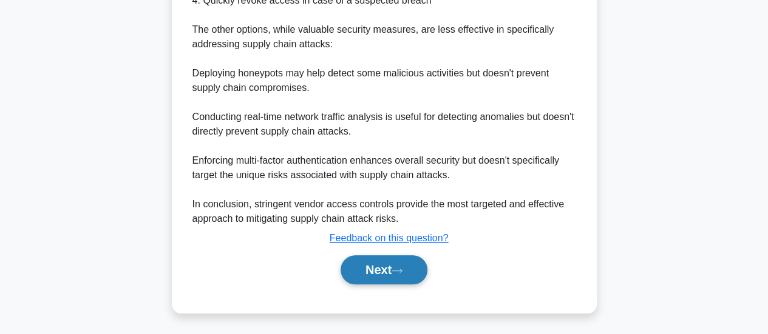
click at [394, 272] on button "Next" at bounding box center [383, 269] width 87 height 29
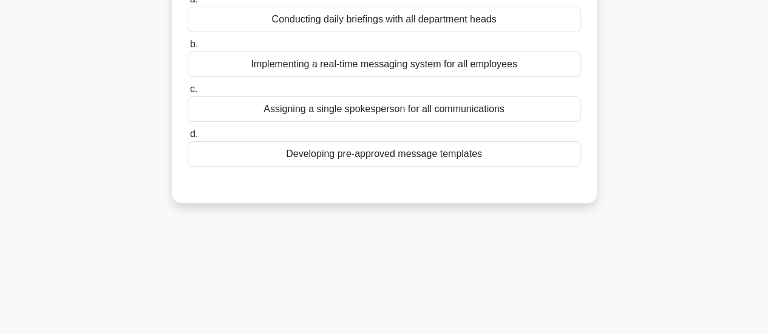
scroll to position [78, 0]
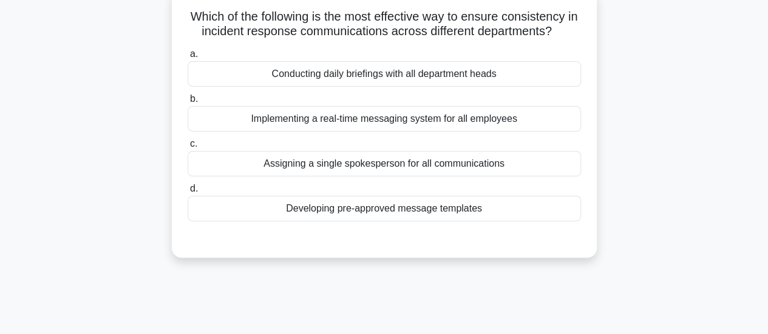
click at [438, 209] on div "Developing pre-approved message templates" at bounding box center [384, 208] width 393 height 25
click at [188, 193] on input "d. Developing pre-approved message templates" at bounding box center [188, 189] width 0 height 8
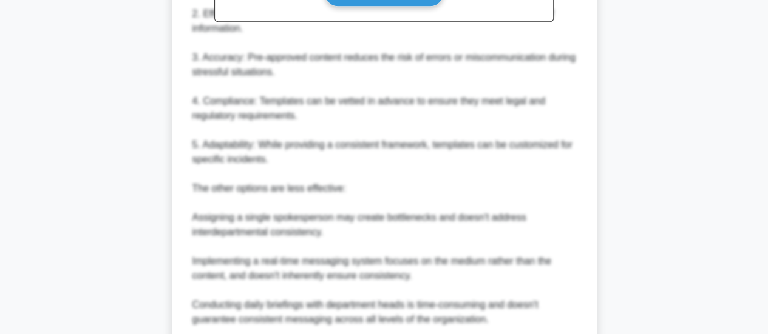
scroll to position [543, 0]
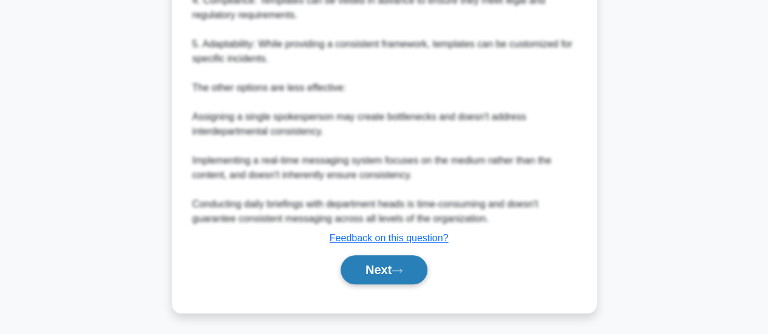
click at [420, 272] on button "Next" at bounding box center [383, 269] width 87 height 29
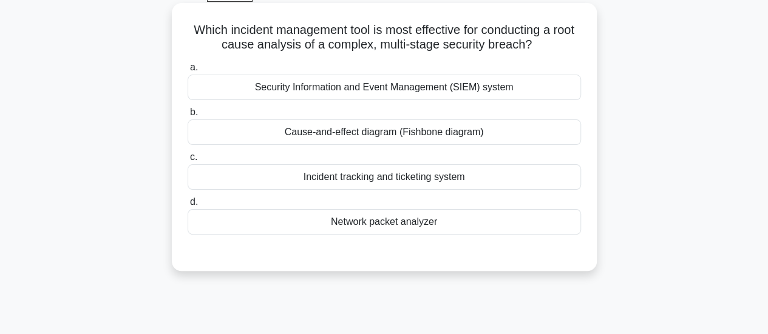
scroll to position [18, 0]
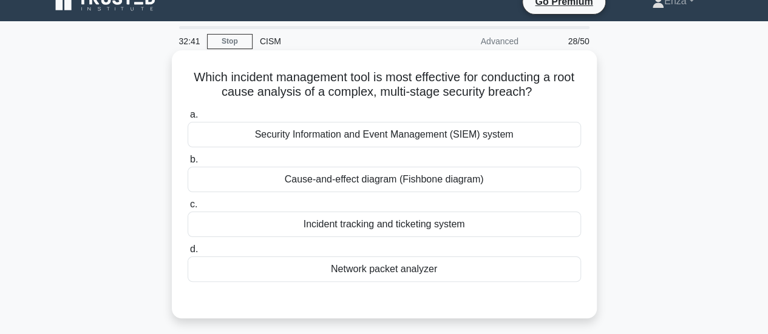
click at [369, 138] on div "Security Information and Event Management (SIEM) system" at bounding box center [384, 134] width 393 height 25
click at [188, 119] on input "a. Security Information and Event Management (SIEM) system" at bounding box center [188, 115] width 0 height 8
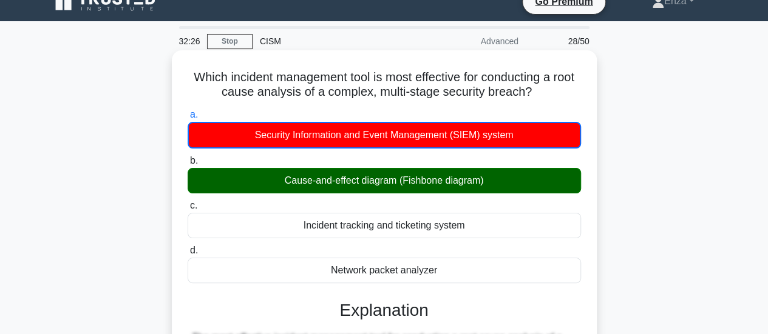
drag, startPoint x: 203, startPoint y: 76, endPoint x: 550, endPoint y: 95, distance: 347.6
click at [550, 95] on h5 "Which incident management tool is most effective for conducting a root cause an…" at bounding box center [384, 85] width 396 height 30
copy h5 "Which incident management tool is most effective for conducting a root cause an…"
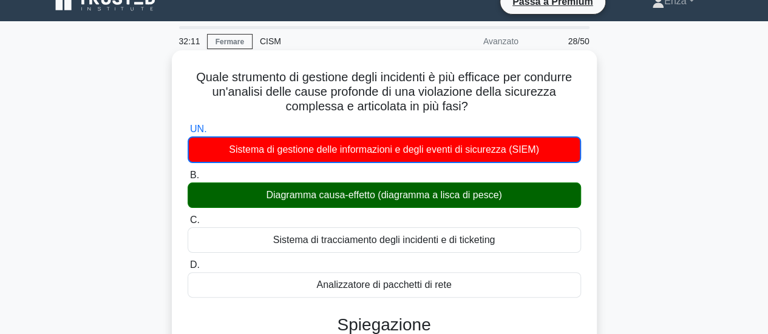
drag, startPoint x: 191, startPoint y: 73, endPoint x: 501, endPoint y: 107, distance: 312.6
click at [501, 107] on h5 "Quale strumento di gestione degli incidenti è più efficace per condurre un'anal…" at bounding box center [384, 92] width 396 height 45
copy font "Quale strumento di gestione degli incidenti è più efficace per condurre un'anal…"
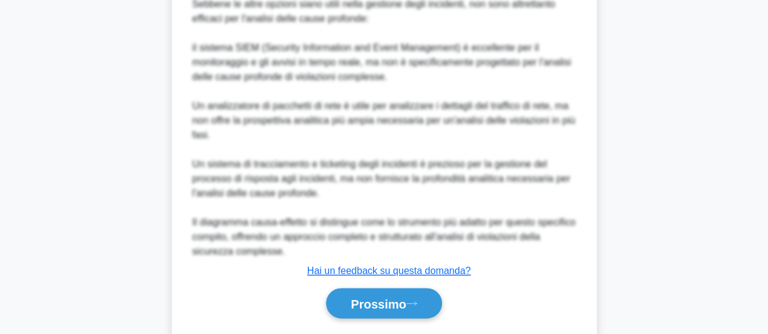
scroll to position [634, 0]
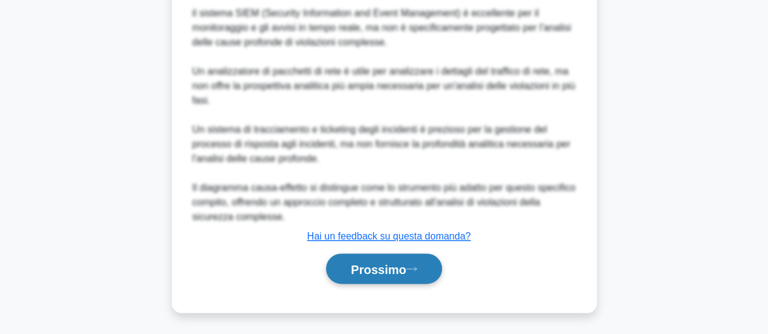
click at [385, 276] on button "Prossimo" at bounding box center [384, 269] width 116 height 31
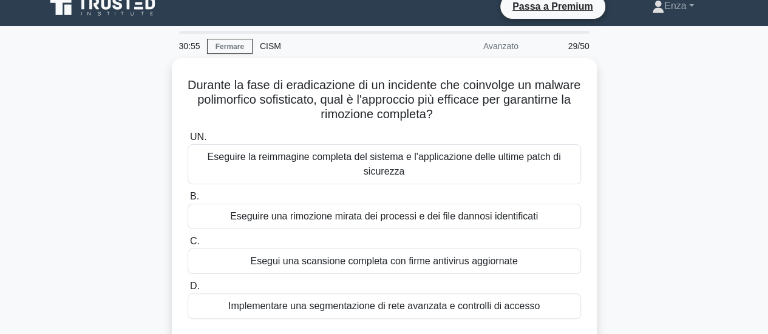
scroll to position [0, 0]
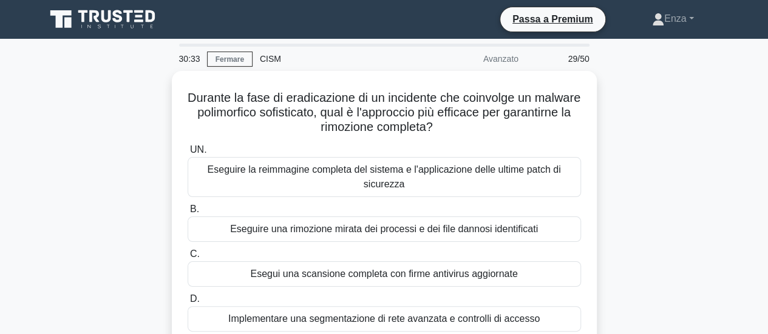
drag, startPoint x: 329, startPoint y: 112, endPoint x: 647, endPoint y: 101, distance: 318.2
click at [647, 101] on div "Durante la fase di eradicazione di un incidente che coinvolge un malware polimo…" at bounding box center [384, 227] width 692 height 312
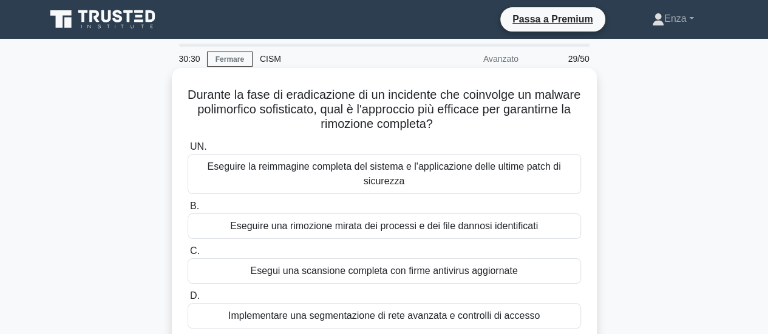
click at [545, 118] on h5 "Durante la fase di eradicazione di un incidente che coinvolge un malware polimo…" at bounding box center [384, 109] width 396 height 45
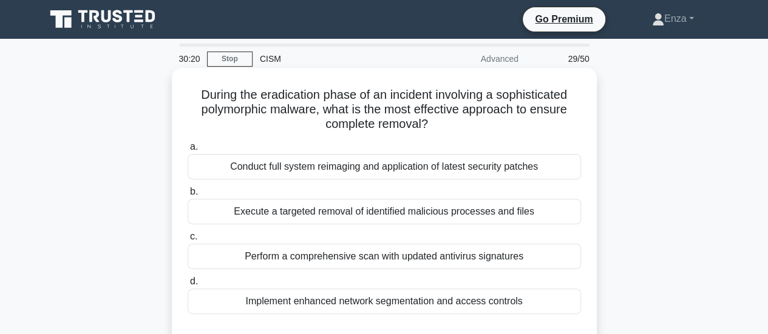
click at [615, 117] on div "During the eradication phase of an incident involving a sophisticated polymorph…" at bounding box center [384, 219] width 692 height 297
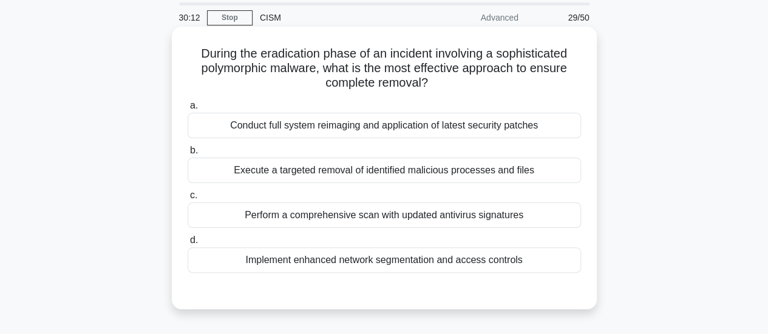
scroll to position [61, 0]
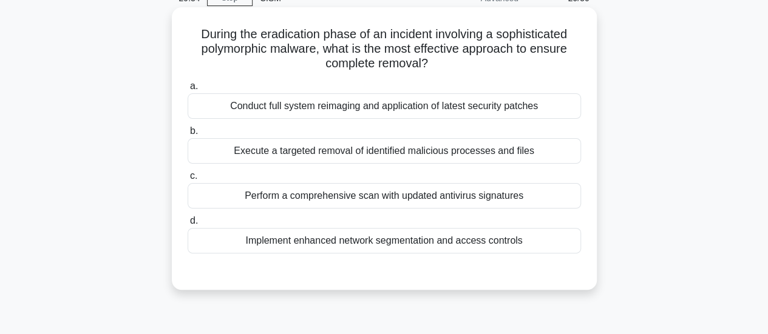
click at [429, 154] on div "Execute a targeted removal of identified malicious processes and files" at bounding box center [384, 150] width 393 height 25
click at [188, 135] on input "b. Execute a targeted removal of identified malicious processes and files" at bounding box center [188, 131] width 0 height 8
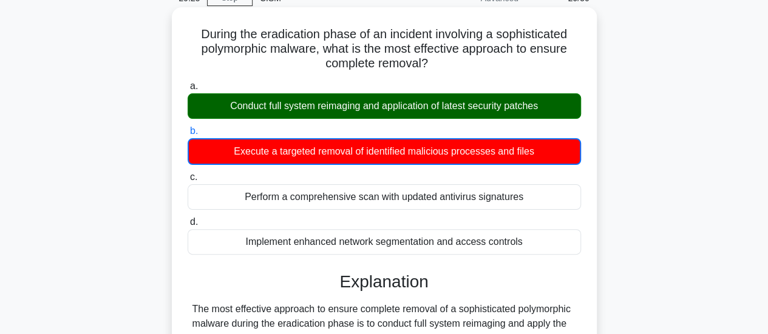
drag, startPoint x: 317, startPoint y: 106, endPoint x: 546, endPoint y: 107, distance: 228.8
click at [546, 107] on div "Conduct full system reimaging and application of latest security patches" at bounding box center [384, 105] width 393 height 25
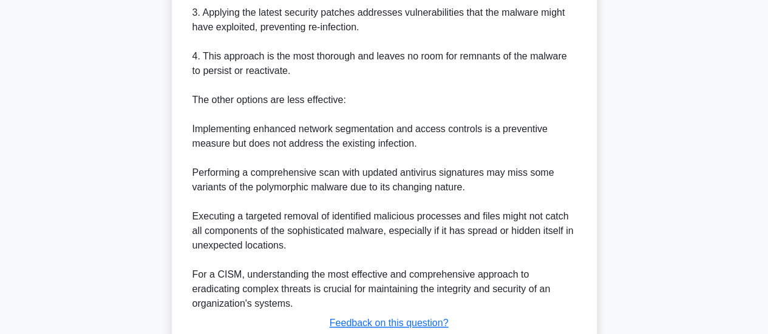
scroll to position [589, 0]
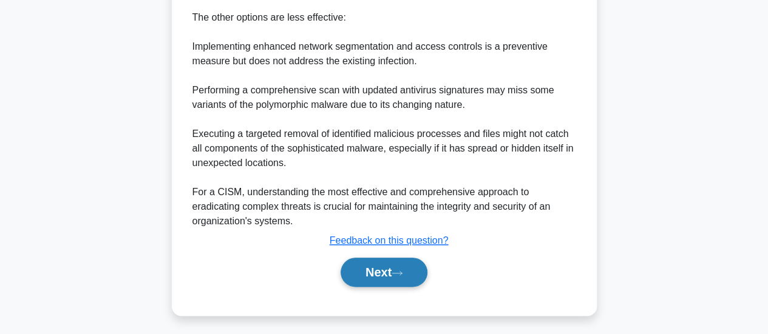
click at [420, 264] on button "Next" at bounding box center [383, 272] width 87 height 29
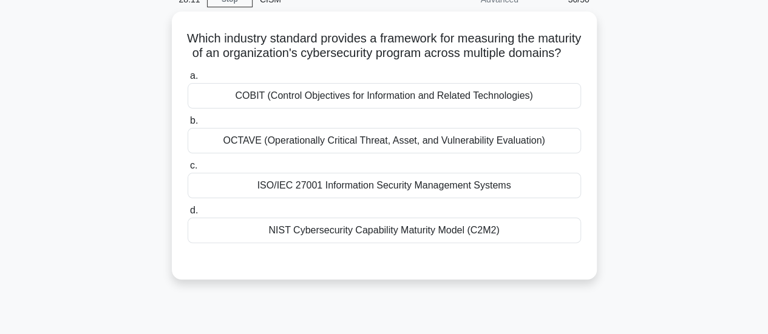
scroll to position [78, 0]
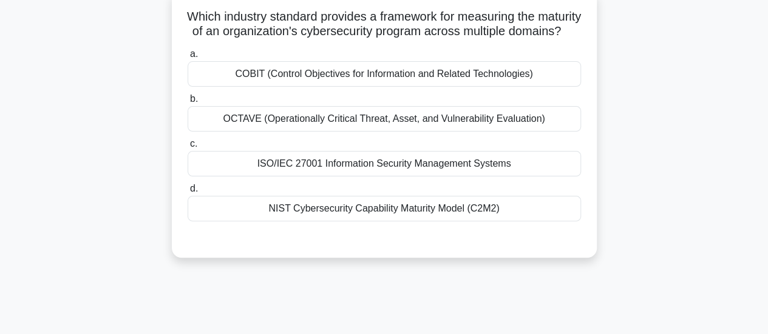
click at [387, 221] on div "NIST Cybersecurity Capability Maturity Model (C2M2)" at bounding box center [384, 208] width 393 height 25
click at [188, 193] on input "d. NIST Cybersecurity Capability Maturity Model (C2M2)" at bounding box center [188, 189] width 0 height 8
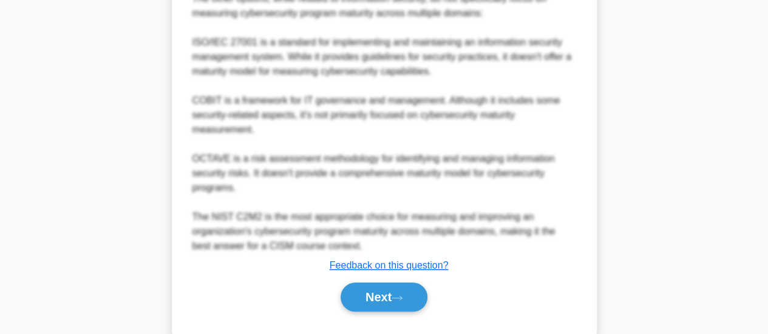
scroll to position [529, 0]
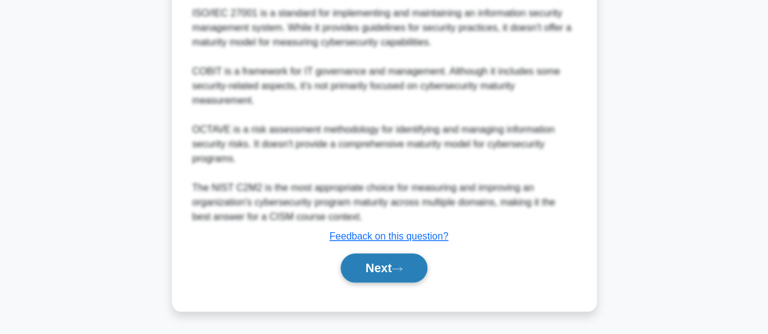
click at [382, 275] on button "Next" at bounding box center [383, 268] width 87 height 29
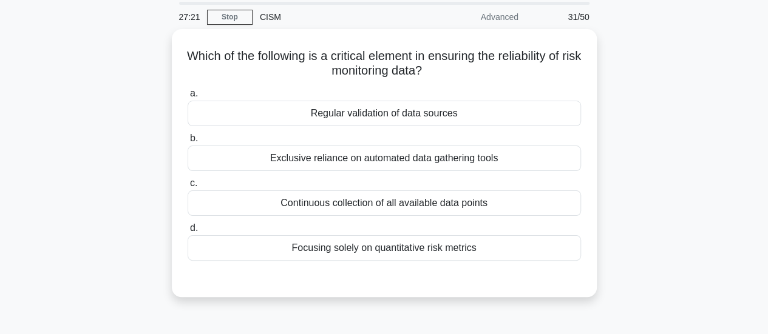
scroll to position [61, 0]
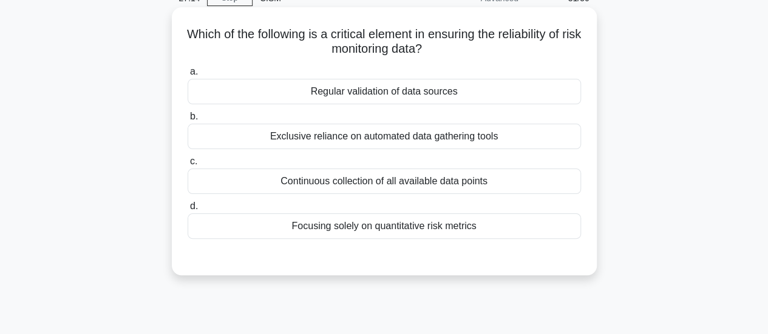
click at [420, 96] on div "Regular validation of data sources" at bounding box center [384, 91] width 393 height 25
click at [188, 76] on input "a. Regular validation of data sources" at bounding box center [188, 72] width 0 height 8
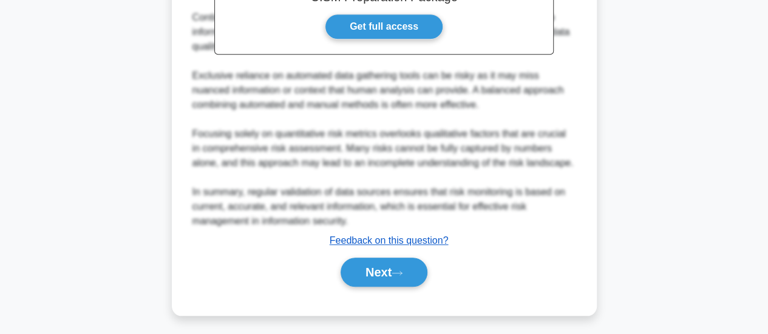
scroll to position [412, 0]
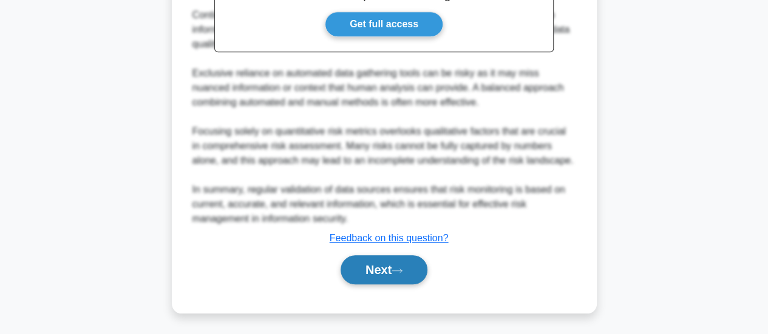
click at [384, 280] on button "Next" at bounding box center [383, 269] width 87 height 29
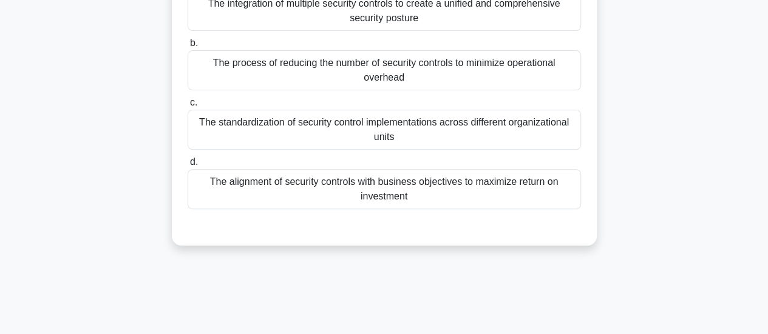
scroll to position [18, 0]
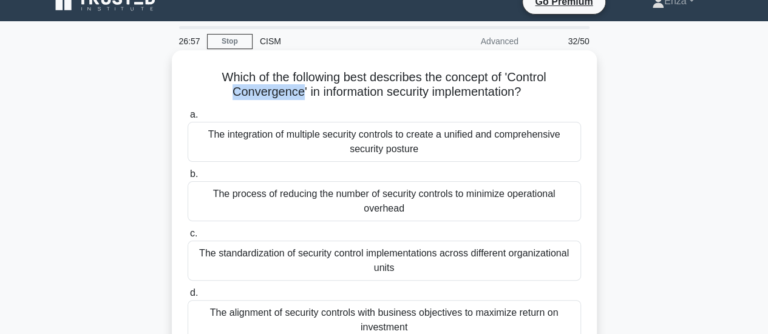
drag, startPoint x: 294, startPoint y: 93, endPoint x: 220, endPoint y: 98, distance: 74.8
click at [220, 98] on h5 "Which of the following best describes the concept of 'Control Convergence' in i…" at bounding box center [384, 85] width 396 height 30
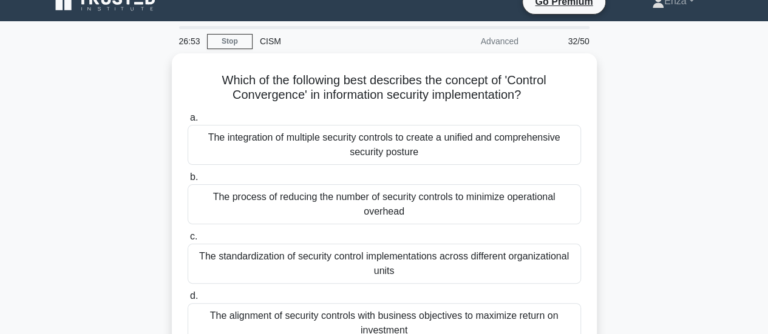
click at [698, 126] on div "Which of the following best describes the concept of 'Control Convergence' in i…" at bounding box center [384, 223] width 692 height 341
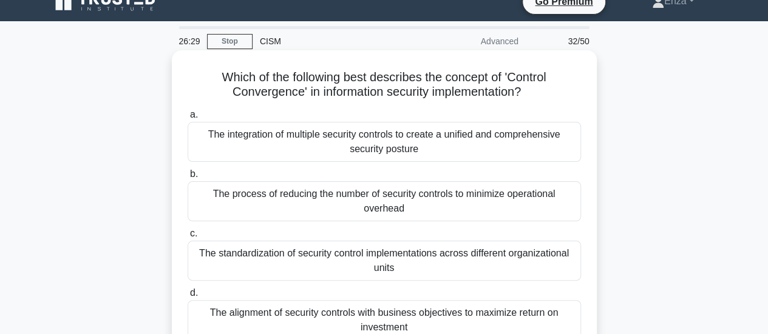
scroll to position [78, 0]
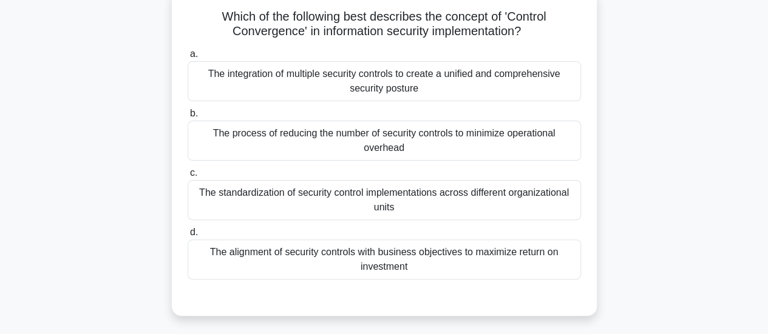
click at [432, 259] on div "The alignment of security controls with business objectives to maximize return …" at bounding box center [384, 260] width 393 height 40
click at [188, 237] on input "d. The alignment of security controls with business objectives to maximize retu…" at bounding box center [188, 233] width 0 height 8
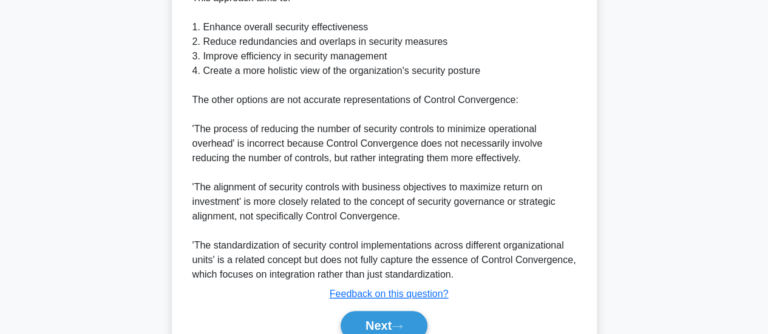
scroll to position [560, 0]
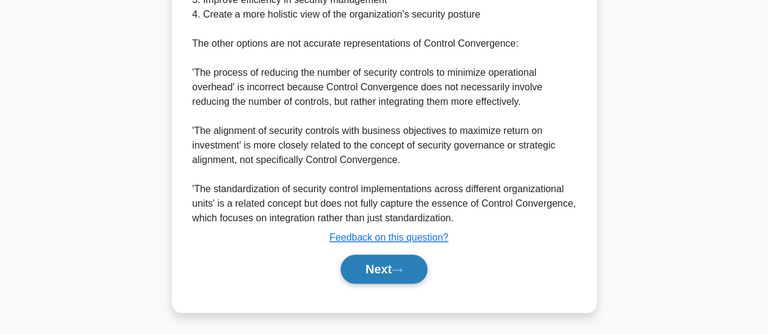
click at [405, 263] on button "Next" at bounding box center [383, 269] width 87 height 29
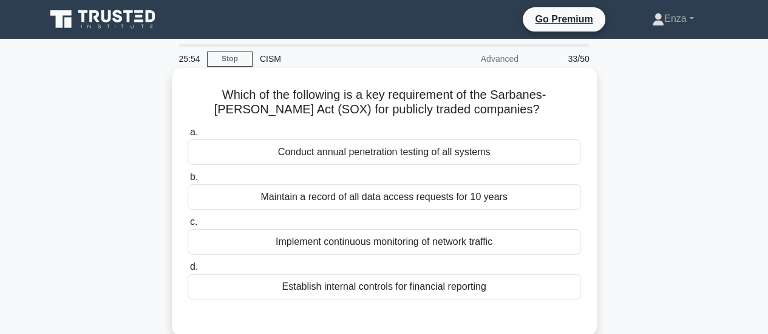
scroll to position [61, 0]
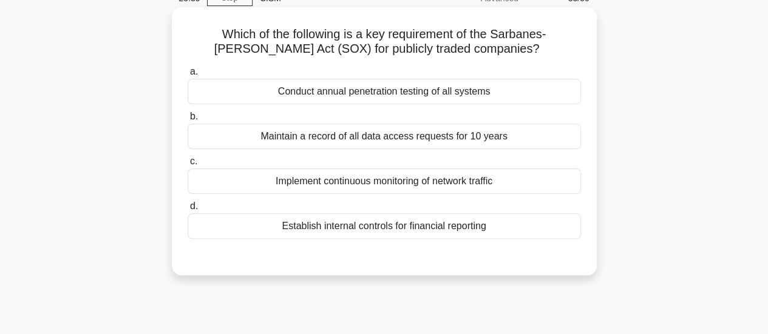
click at [381, 227] on div "Establish internal controls for financial reporting" at bounding box center [384, 226] width 393 height 25
click at [188, 211] on input "d. Establish internal controls for financial reporting" at bounding box center [188, 207] width 0 height 8
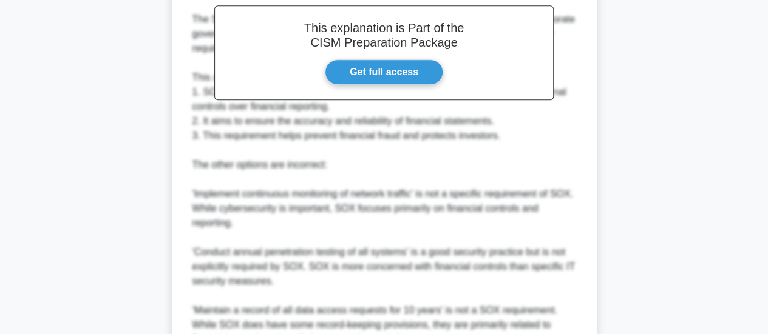
scroll to position [543, 0]
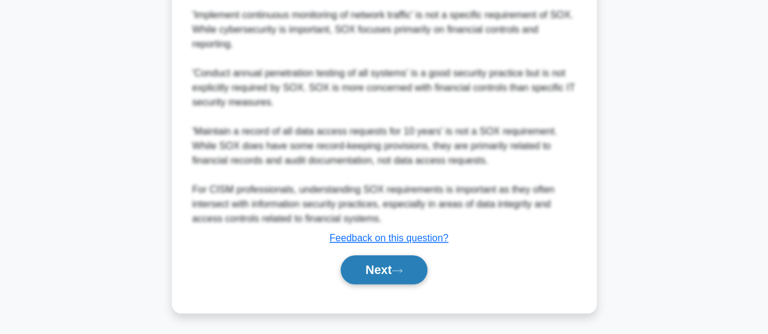
click at [390, 268] on button "Next" at bounding box center [383, 269] width 87 height 29
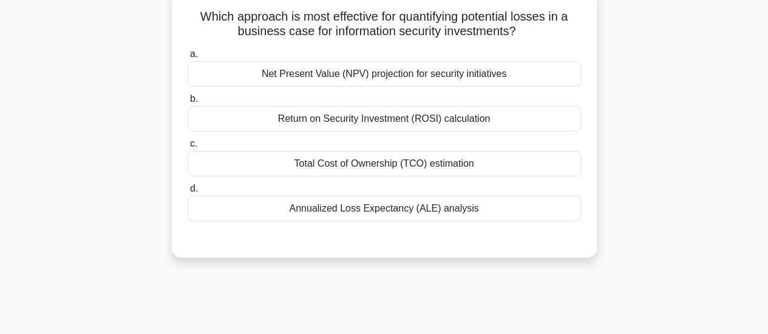
scroll to position [18, 0]
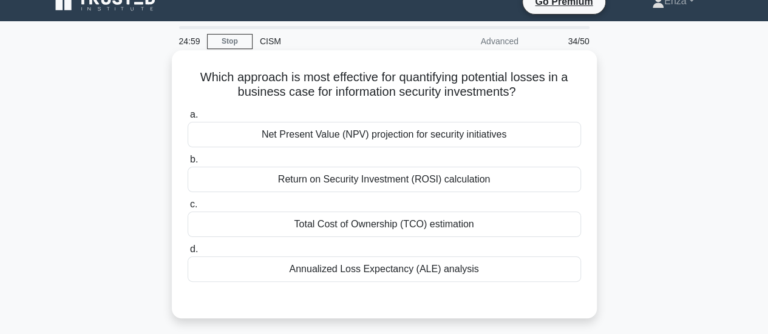
click at [397, 271] on div "Annualized Loss Expectancy (ALE) analysis" at bounding box center [384, 269] width 393 height 25
click at [188, 254] on input "d. Annualized Loss Expectancy (ALE) analysis" at bounding box center [188, 250] width 0 height 8
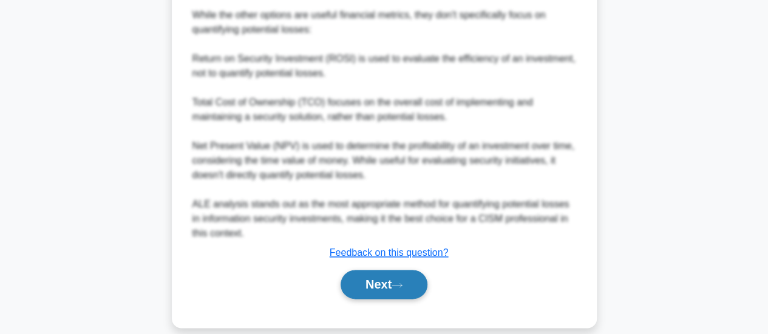
click at [388, 282] on button "Next" at bounding box center [383, 284] width 87 height 29
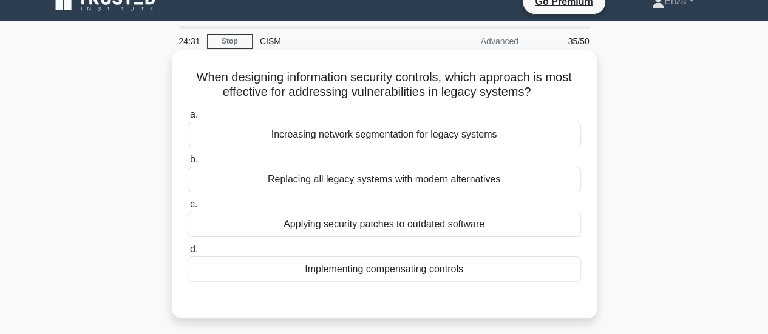
click at [369, 273] on div "Implementing compensating controls" at bounding box center [384, 269] width 393 height 25
click at [188, 254] on input "d. Implementing compensating controls" at bounding box center [188, 250] width 0 height 8
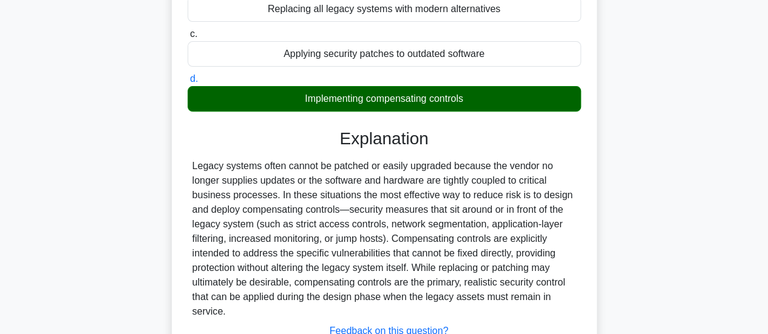
scroll to position [321, 0]
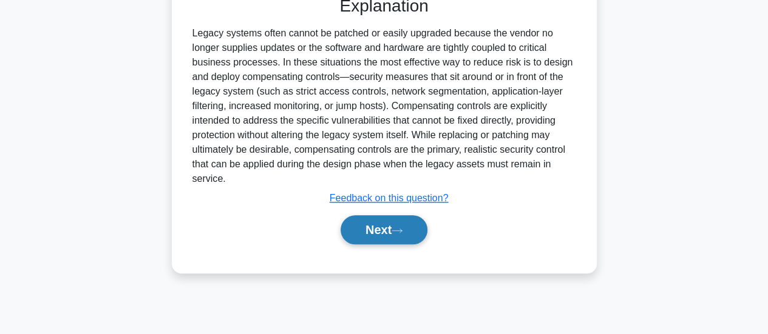
click at [375, 236] on button "Next" at bounding box center [383, 229] width 87 height 29
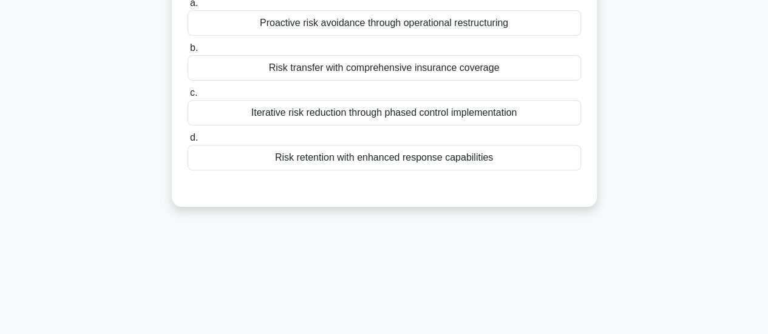
scroll to position [18, 0]
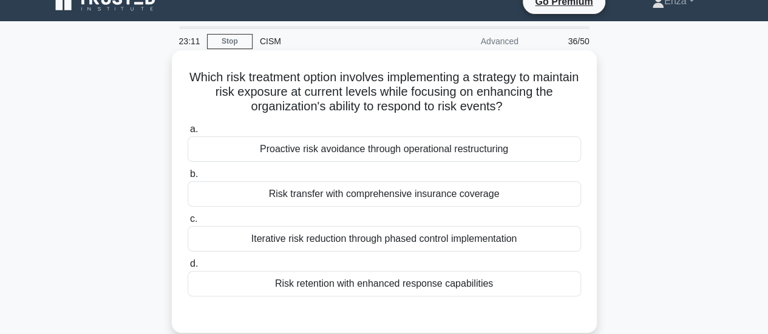
click at [459, 241] on div "Iterative risk reduction through phased control implementation" at bounding box center [384, 238] width 393 height 25
click at [188, 223] on input "c. Iterative risk reduction through phased control implementation" at bounding box center [188, 219] width 0 height 8
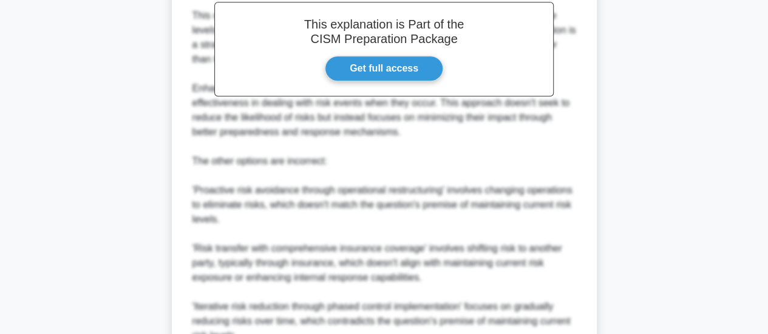
scroll to position [501, 0]
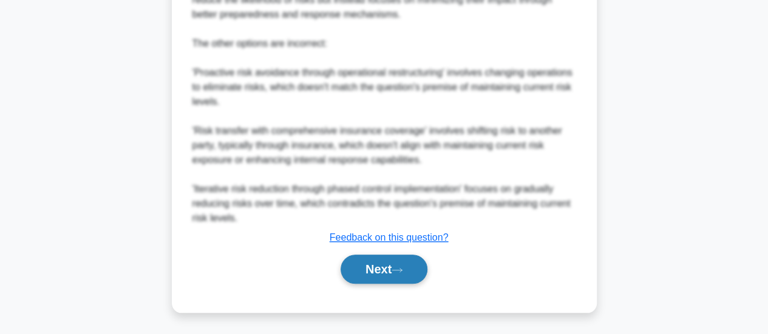
click at [399, 280] on button "Next" at bounding box center [383, 269] width 87 height 29
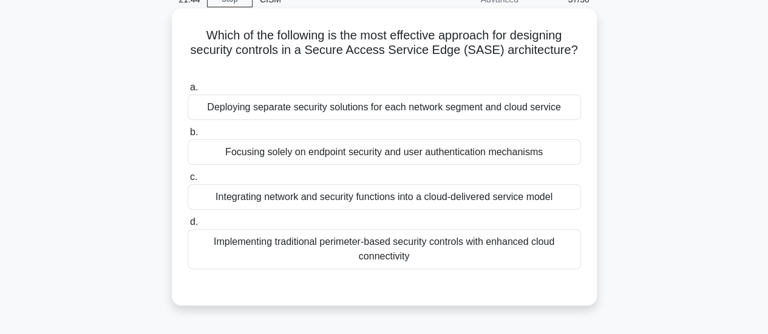
scroll to position [78, 0]
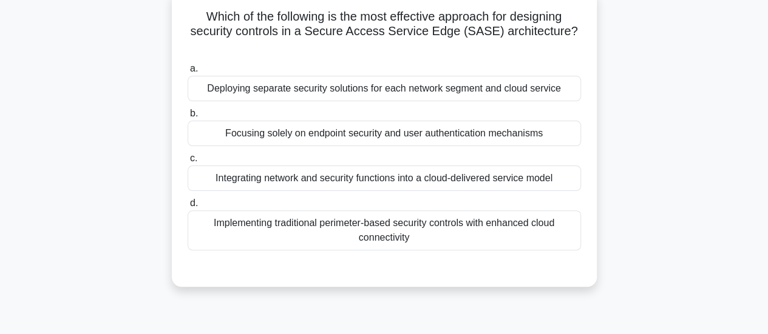
click at [446, 178] on div "Integrating network and security functions into a cloud-delivered service model" at bounding box center [384, 178] width 393 height 25
click at [188, 163] on input "c. Integrating network and security functions into a cloud-delivered service mo…" at bounding box center [188, 159] width 0 height 8
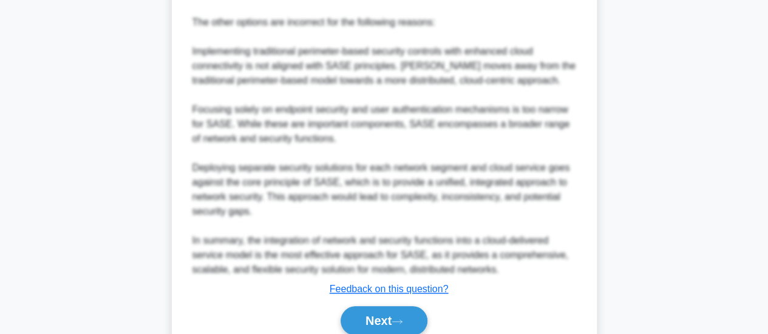
scroll to position [572, 0]
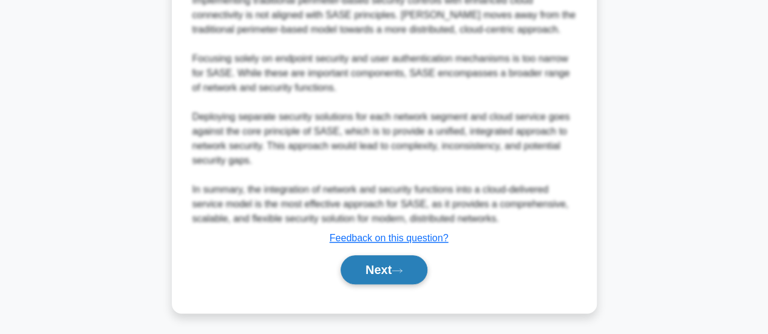
click at [427, 268] on button "Next" at bounding box center [383, 269] width 87 height 29
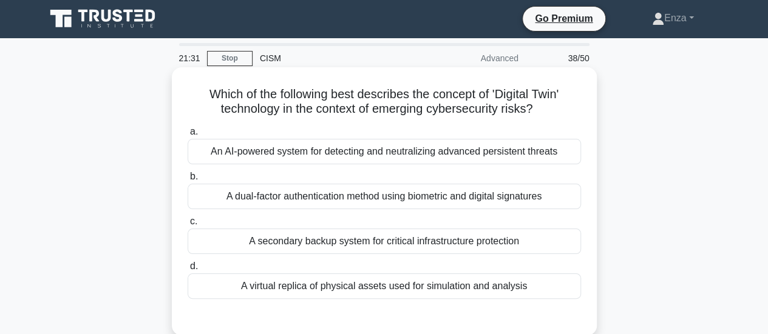
scroll to position [0, 0]
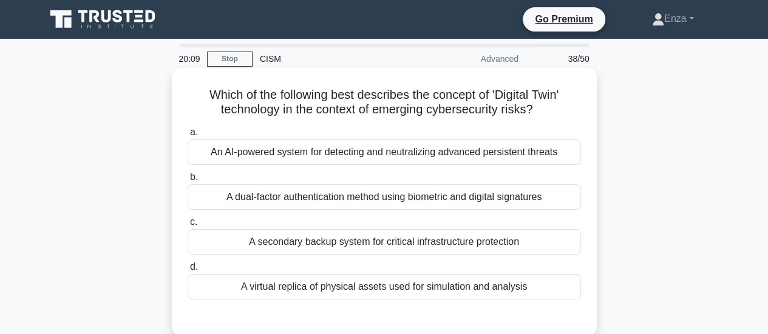
click at [481, 197] on div "A dual-factor authentication method using biometric and digital signatures" at bounding box center [384, 196] width 393 height 25
click at [188, 181] on input "b. A dual-factor authentication method using biometric and digital signatures" at bounding box center [188, 178] width 0 height 8
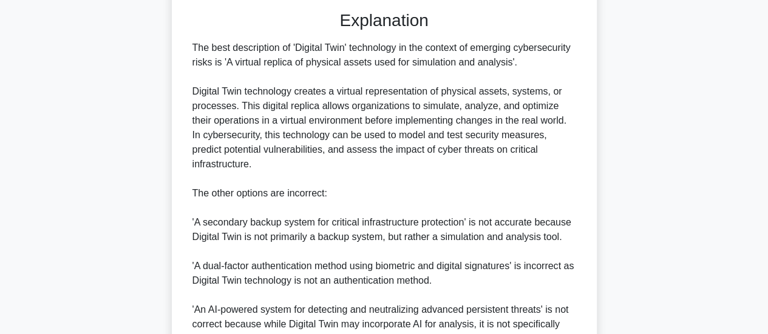
scroll to position [428, 0]
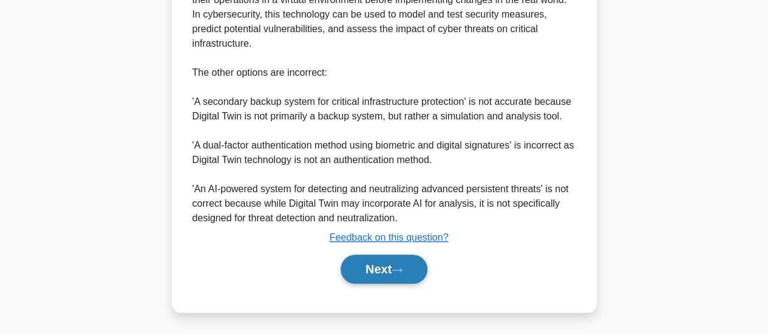
click at [427, 266] on button "Next" at bounding box center [383, 269] width 87 height 29
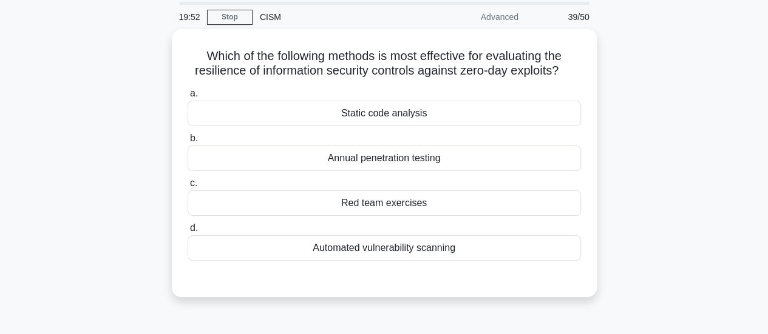
scroll to position [61, 0]
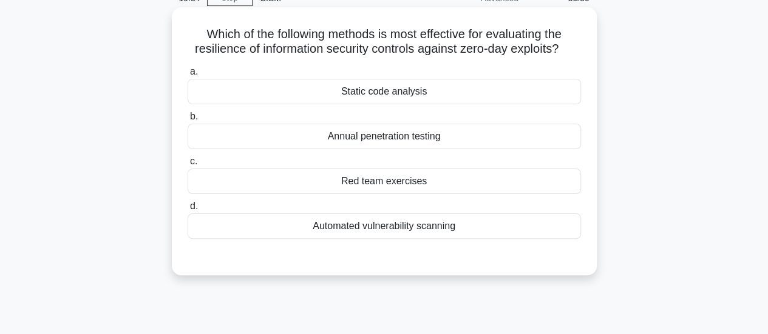
click at [414, 184] on div "Red team exercises" at bounding box center [384, 181] width 393 height 25
click at [188, 166] on input "c. Red team exercises" at bounding box center [188, 162] width 0 height 8
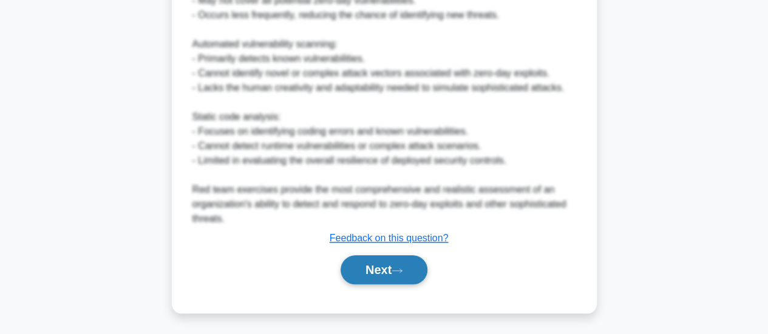
click at [421, 272] on button "Next" at bounding box center [383, 269] width 87 height 29
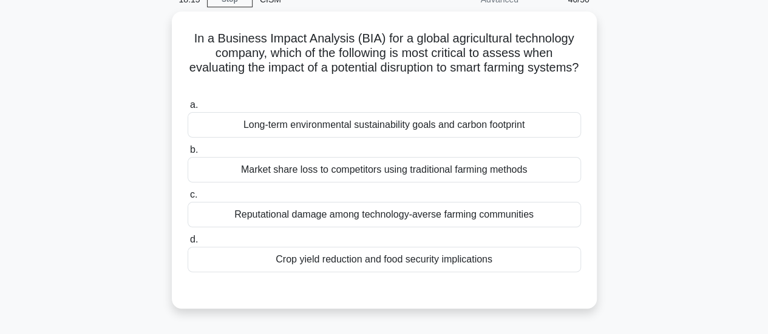
scroll to position [78, 0]
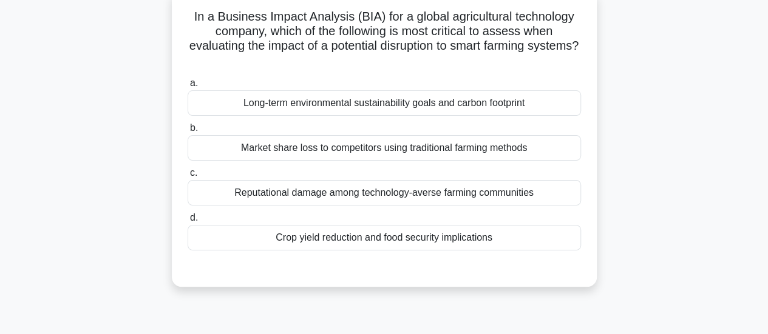
click at [468, 197] on div "Reputational damage among technology-averse farming communities" at bounding box center [384, 192] width 393 height 25
click at [188, 177] on input "c. Reputational damage among technology-averse farming communities" at bounding box center [188, 173] width 0 height 8
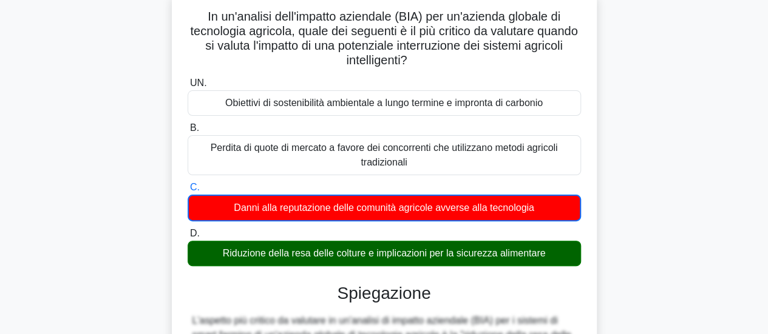
drag, startPoint x: 532, startPoint y: 211, endPoint x: 520, endPoint y: 209, distance: 11.6
click at [520, 209] on font "Danni alla reputazione delle comunità agricole avverse alla tecnologia" at bounding box center [384, 208] width 300 height 10
click at [188, 192] on input "C. Danni alla reputazione delle comunità agricole avverse alla tecnologia" at bounding box center [188, 188] width 0 height 8
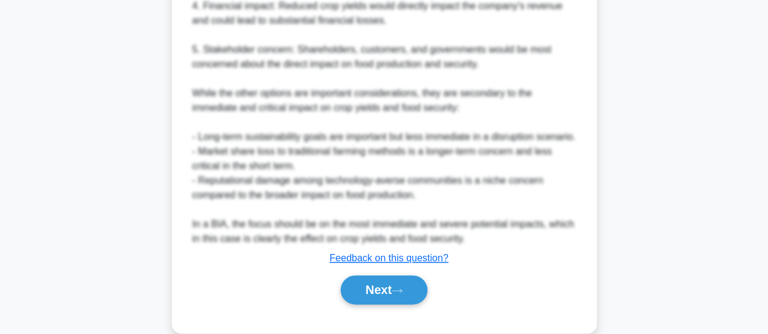
scroll to position [647, 0]
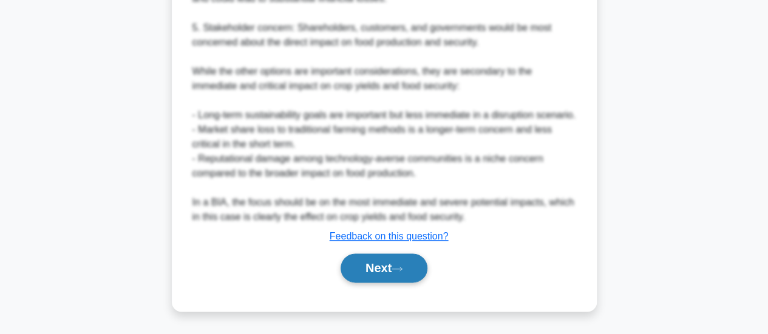
click at [387, 265] on button "Next" at bounding box center [383, 268] width 87 height 29
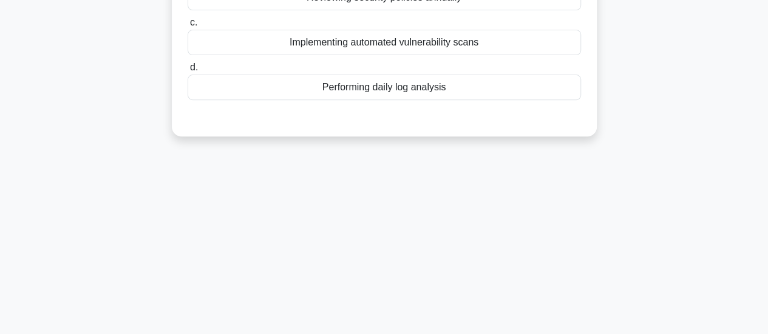
scroll to position [18, 0]
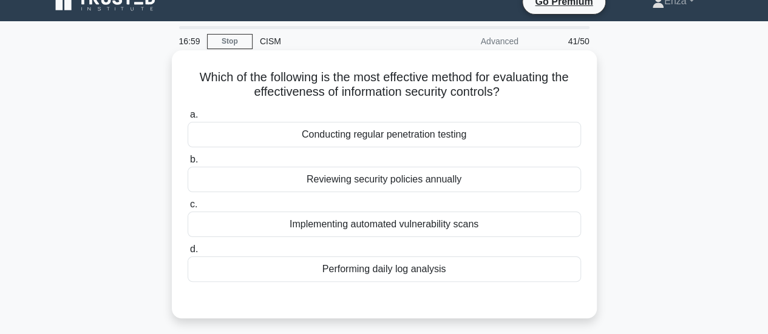
click at [396, 140] on div "Conducting regular penetration testing" at bounding box center [384, 134] width 393 height 25
click at [188, 119] on input "a. Conducting regular penetration testing" at bounding box center [188, 115] width 0 height 8
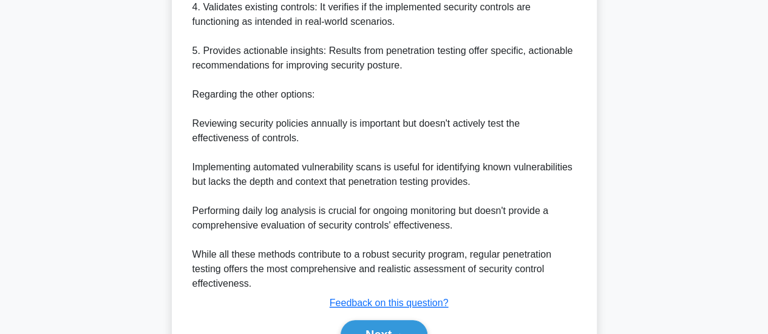
scroll to position [587, 0]
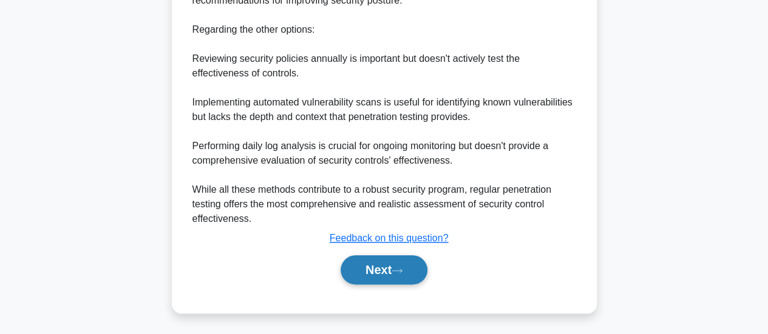
click at [402, 260] on button "Next" at bounding box center [383, 269] width 87 height 29
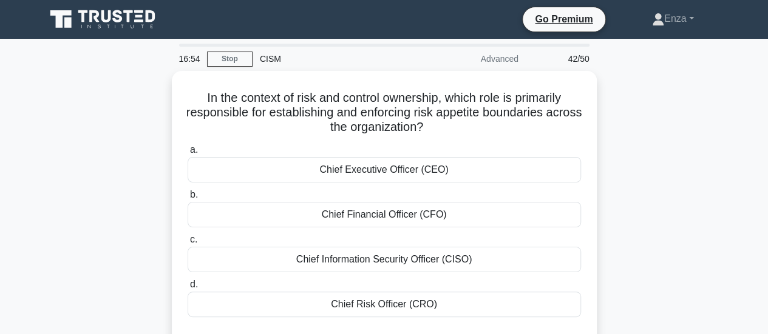
scroll to position [61, 0]
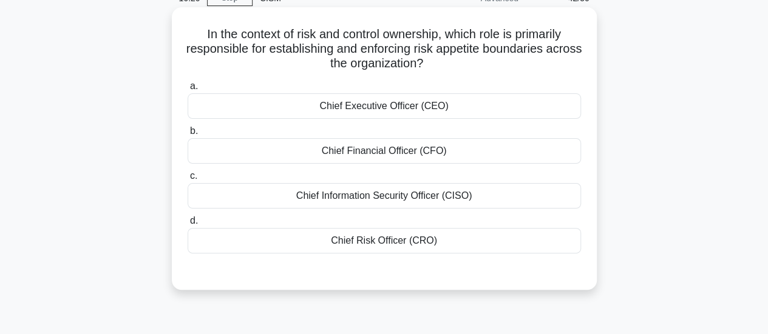
click at [438, 235] on div "Chief Risk Officer (CRO)" at bounding box center [384, 240] width 393 height 25
click at [188, 225] on input "d. Chief Risk Officer (CRO)" at bounding box center [188, 221] width 0 height 8
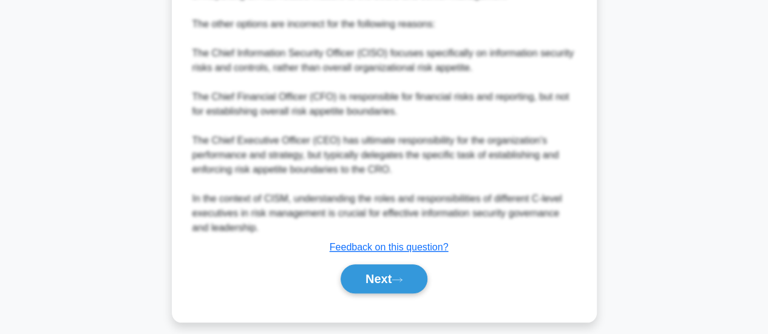
scroll to position [514, 0]
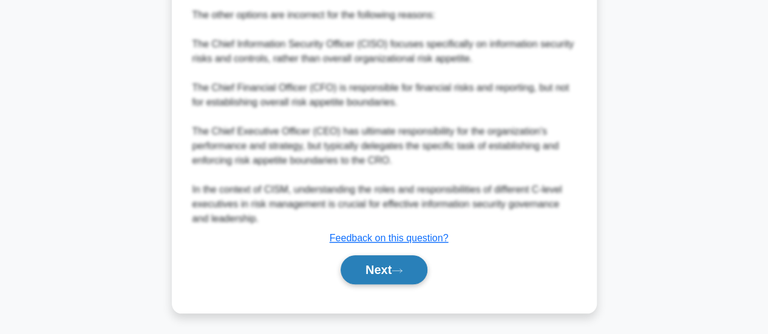
click at [400, 270] on icon at bounding box center [396, 271] width 11 height 7
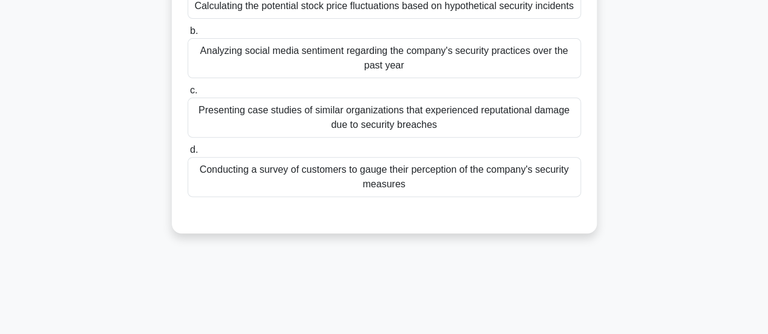
scroll to position [78, 0]
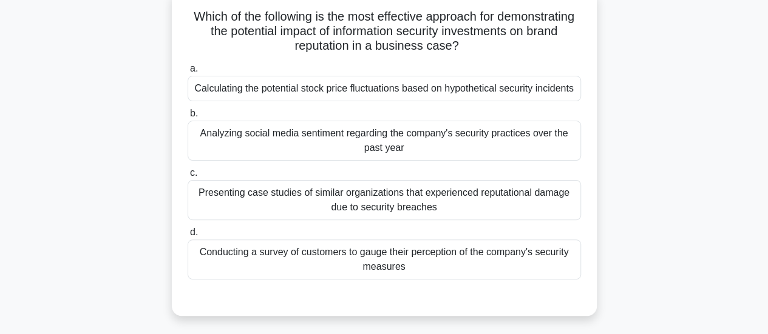
click at [504, 206] on div "Presenting case studies of similar organizations that experienced reputational …" at bounding box center [384, 200] width 393 height 40
click at [188, 177] on input "c. Presenting case studies of similar organizations that experienced reputation…" at bounding box center [188, 173] width 0 height 8
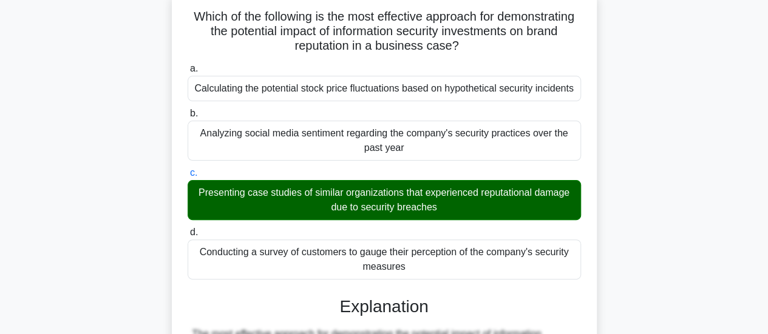
scroll to position [503, 0]
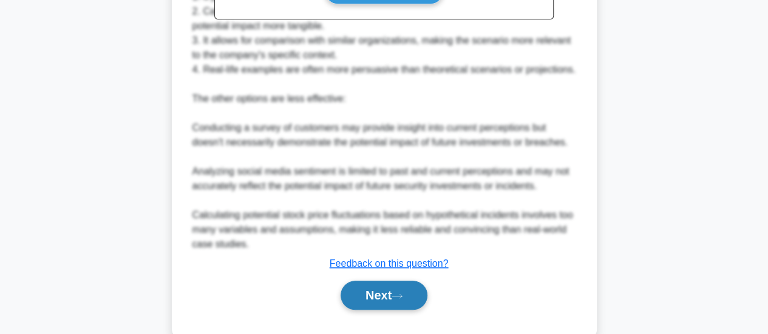
click at [397, 299] on button "Next" at bounding box center [383, 295] width 87 height 29
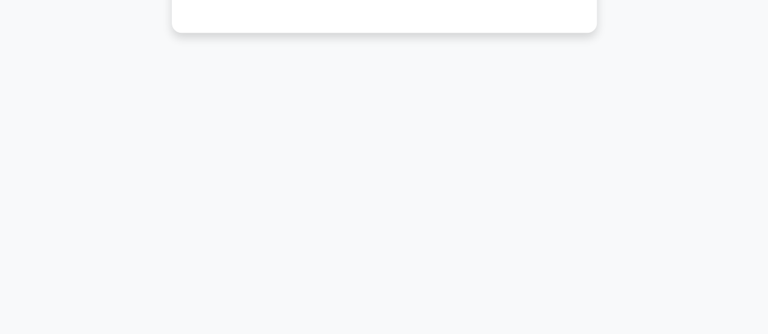
scroll to position [78, 0]
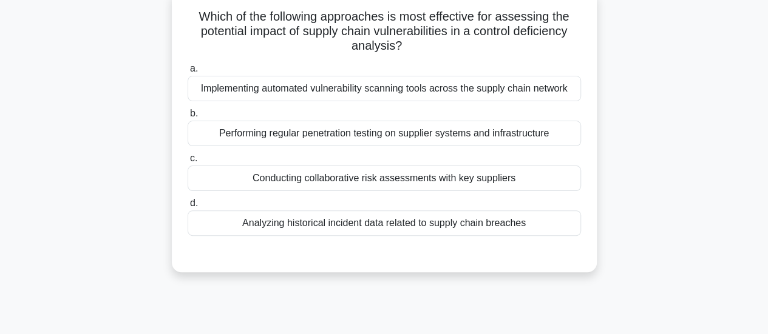
click at [387, 221] on div "Analyzing historical incident data related to supply chain breaches" at bounding box center [384, 223] width 393 height 25
click at [188, 208] on input "d. Analyzing historical incident data related to supply chain breaches" at bounding box center [188, 204] width 0 height 8
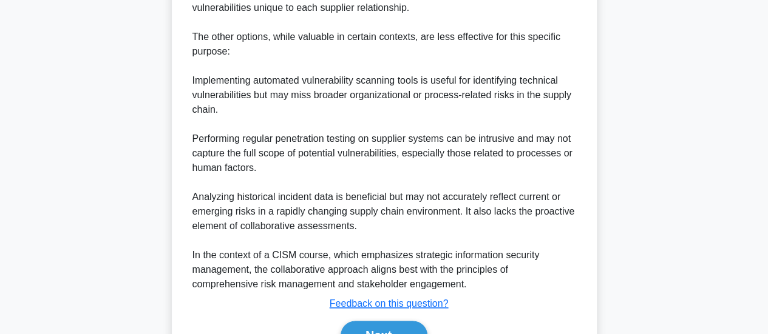
scroll to position [691, 0]
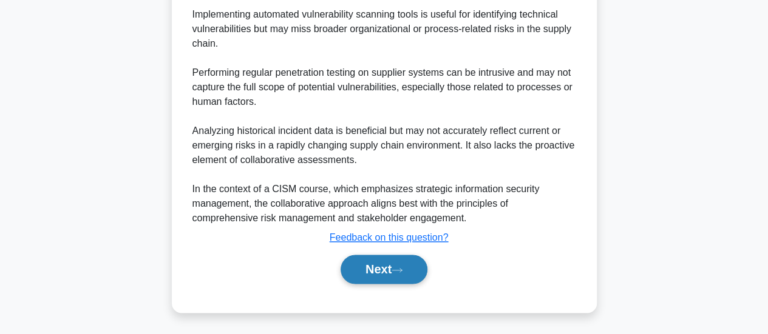
click at [400, 260] on button "Next" at bounding box center [383, 269] width 87 height 29
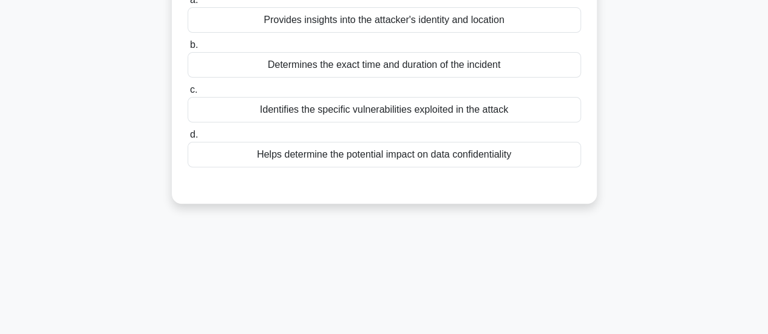
scroll to position [18, 0]
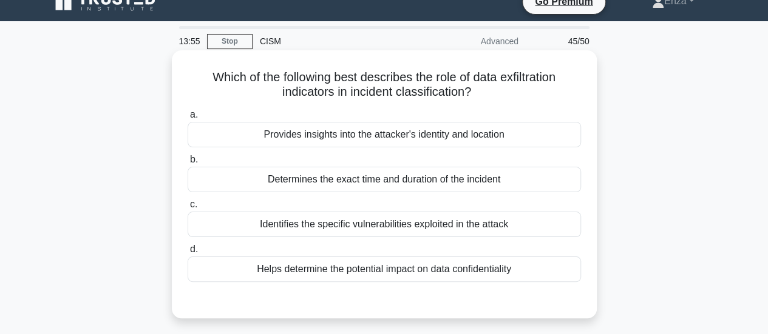
click at [358, 268] on div "Helps determine the potential impact on data confidentiality" at bounding box center [384, 269] width 393 height 25
click at [188, 254] on input "d. Helps determine the potential impact on data confidentiality" at bounding box center [188, 250] width 0 height 8
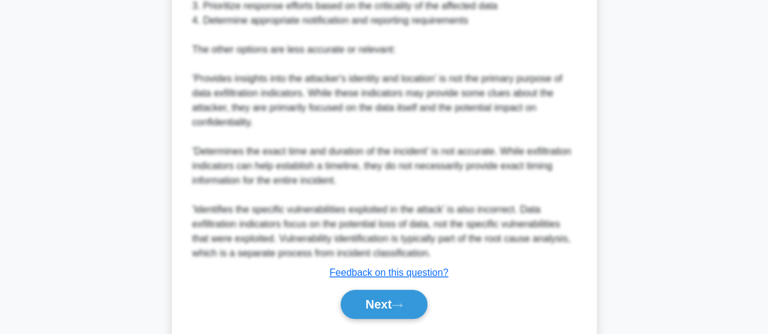
scroll to position [529, 0]
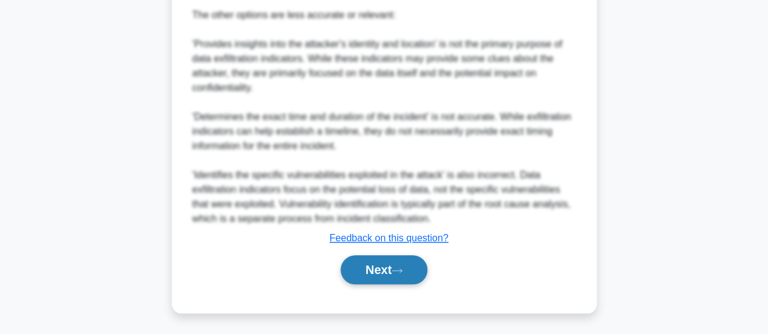
click at [401, 271] on icon at bounding box center [396, 271] width 11 height 7
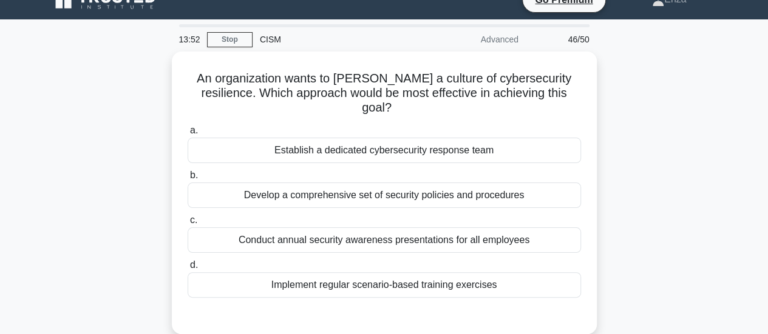
scroll to position [18, 0]
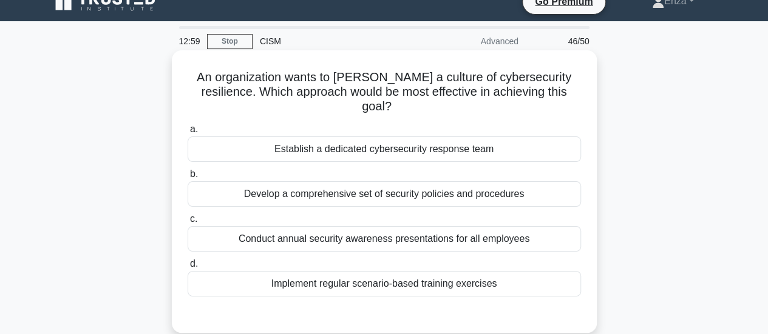
click at [422, 271] on div "Implement regular scenario-based training exercises" at bounding box center [384, 283] width 393 height 25
click at [188, 268] on input "d. Implement regular scenario-based training exercises" at bounding box center [188, 264] width 0 height 8
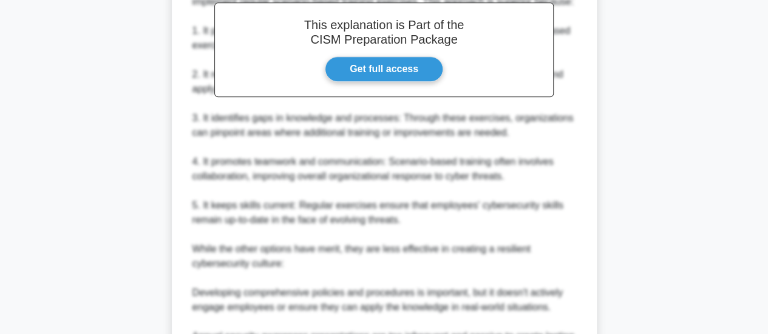
scroll to position [601, 0]
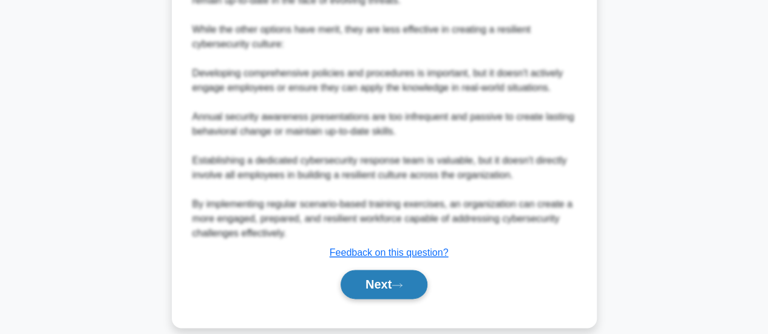
click at [421, 270] on button "Next" at bounding box center [383, 284] width 87 height 29
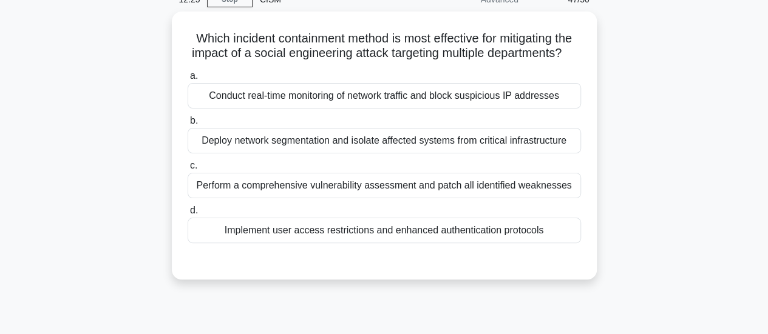
scroll to position [78, 0]
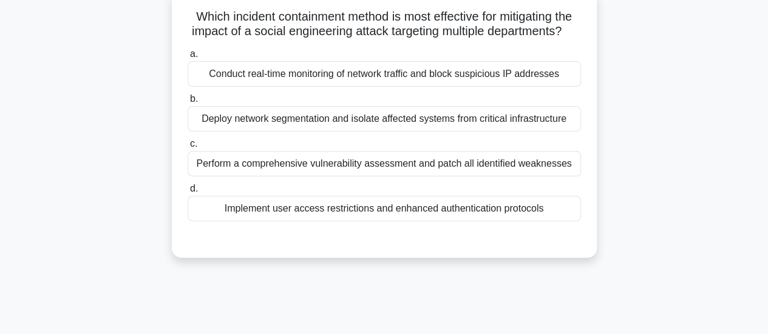
click at [328, 132] on div "Deploy network segmentation and isolate affected systems from critical infrastr…" at bounding box center [384, 118] width 393 height 25
click at [188, 103] on input "b. Deploy network segmentation and isolate affected systems from critical infra…" at bounding box center [188, 99] width 0 height 8
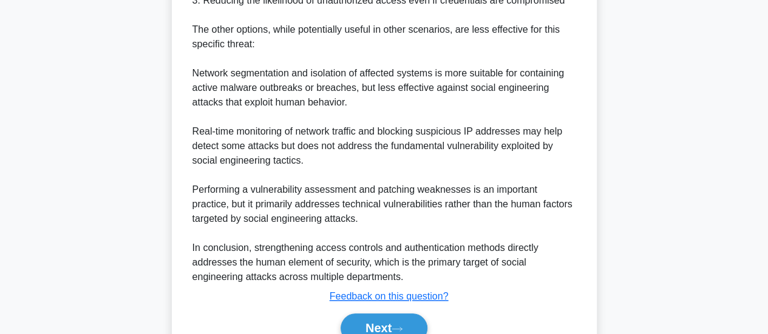
scroll to position [603, 0]
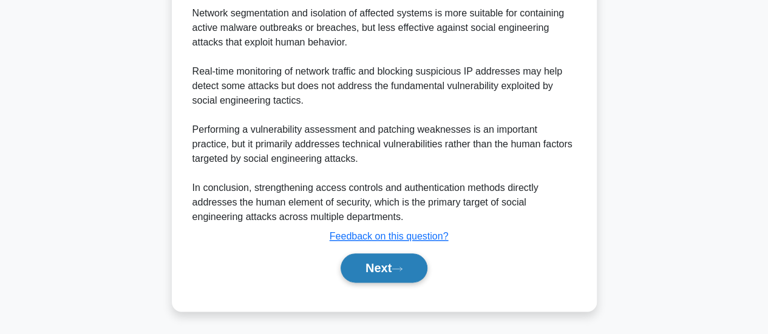
click at [408, 268] on button "Next" at bounding box center [383, 268] width 87 height 29
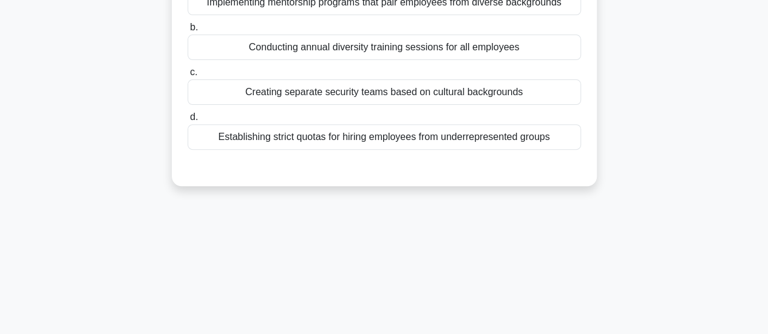
scroll to position [78, 0]
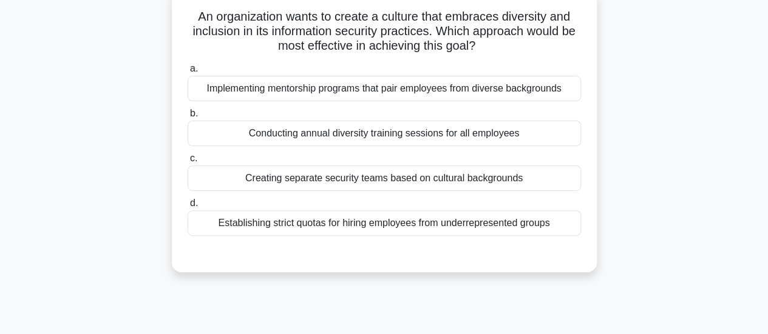
click at [391, 92] on div "Implementing mentorship programs that pair employees from diverse backgrounds" at bounding box center [384, 88] width 393 height 25
click at [188, 73] on input "a. Implementing mentorship programs that pair employees from diverse backgrounds" at bounding box center [188, 69] width 0 height 8
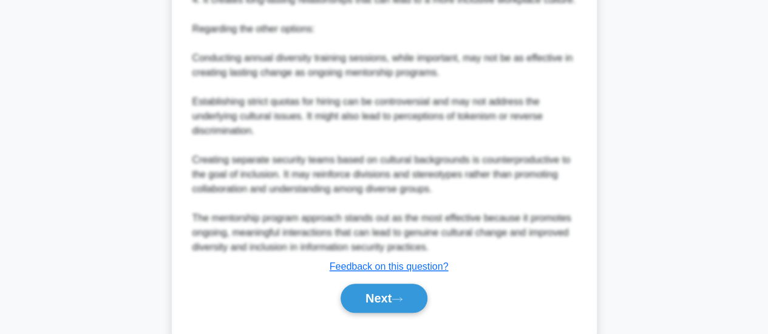
scroll to position [529, 0]
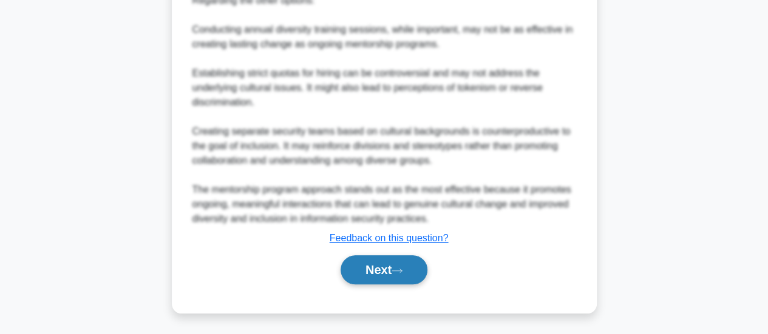
click at [393, 271] on button "Next" at bounding box center [383, 269] width 87 height 29
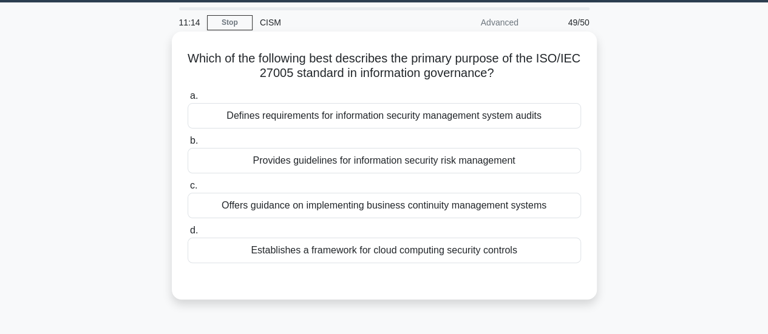
scroll to position [18, 0]
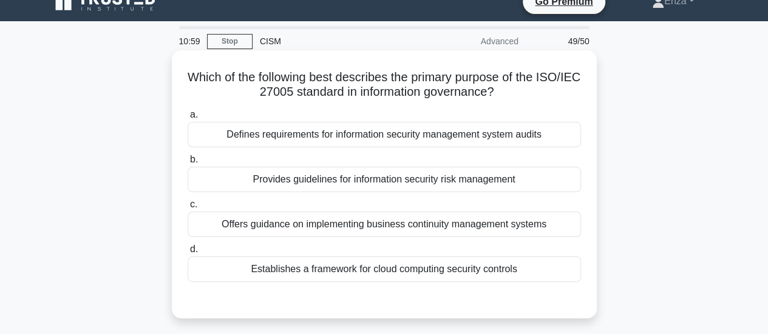
click at [437, 186] on div "Provides guidelines for information security risk management" at bounding box center [384, 179] width 393 height 25
click at [188, 164] on input "b. Provides guidelines for information security risk management" at bounding box center [188, 160] width 0 height 8
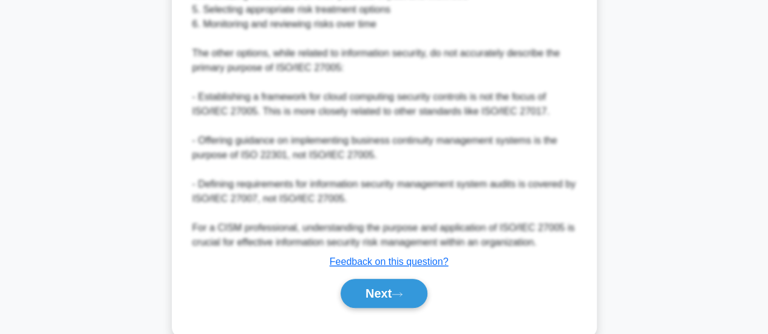
scroll to position [499, 0]
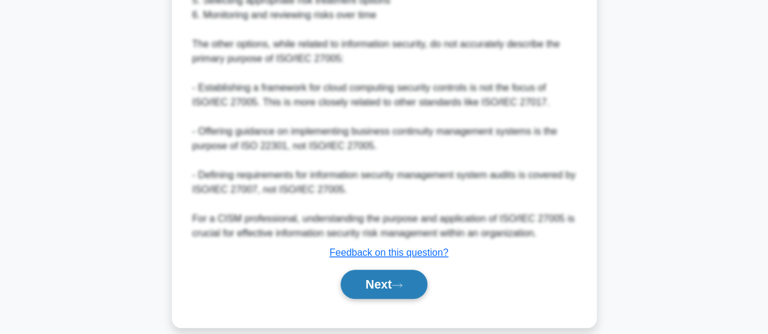
click at [425, 270] on button "Next" at bounding box center [383, 284] width 87 height 29
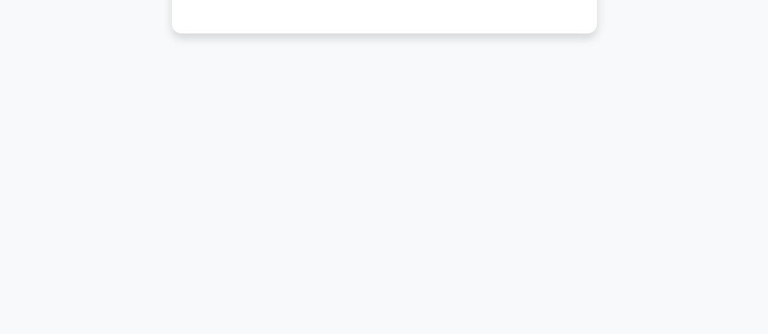
scroll to position [78, 0]
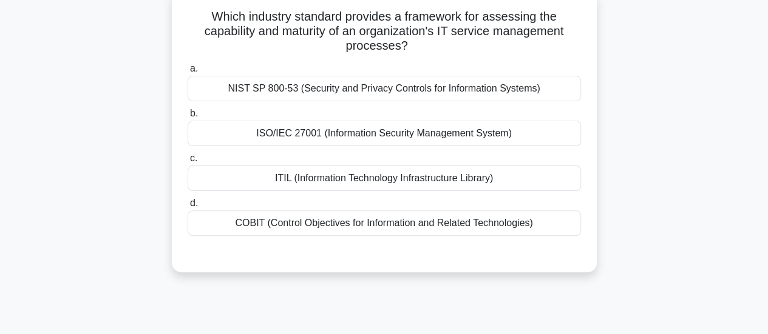
click at [438, 140] on div "ISO/IEC 27001 (Information Security Management System)" at bounding box center [384, 133] width 393 height 25
click at [188, 118] on input "b. ISO/IEC 27001 (Information Security Management System)" at bounding box center [188, 114] width 0 height 8
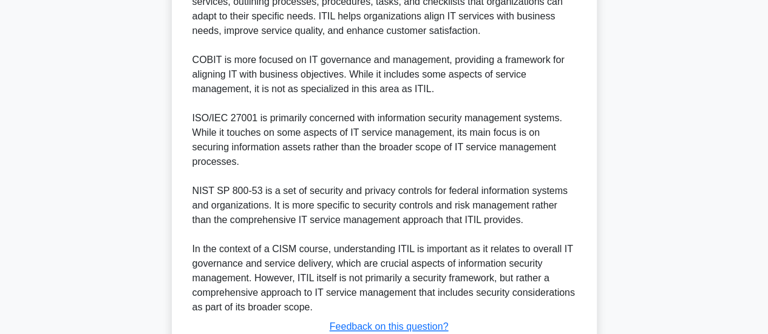
scroll to position [530, 0]
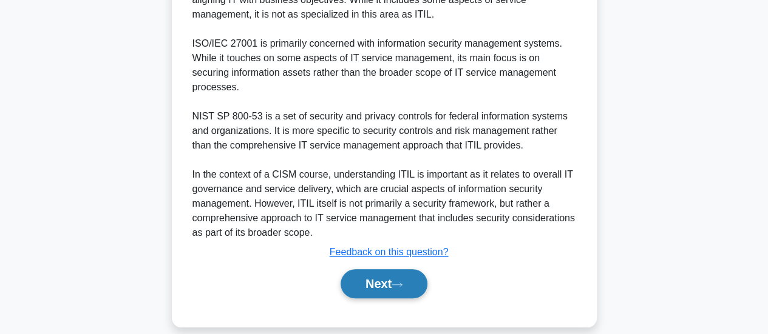
click at [426, 269] on button "Next" at bounding box center [383, 283] width 87 height 29
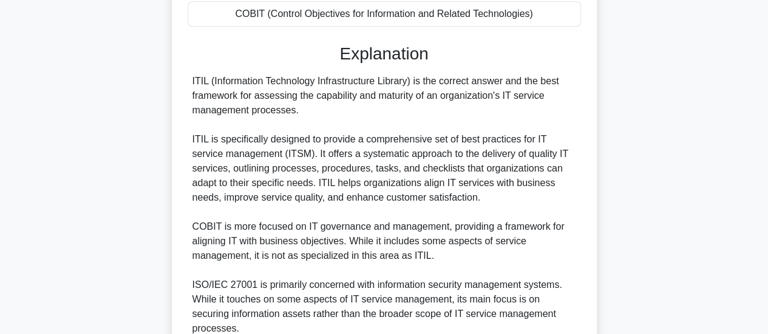
scroll to position [288, 0]
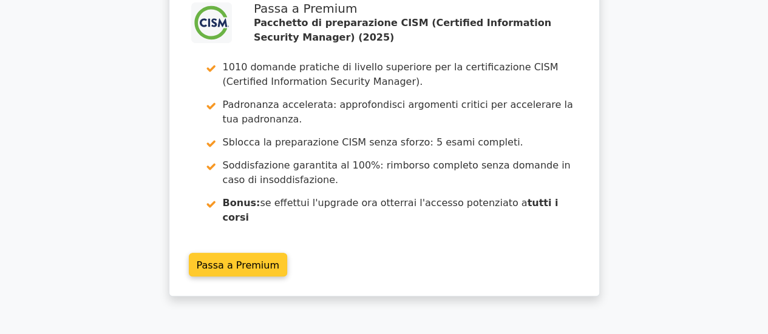
scroll to position [121, 0]
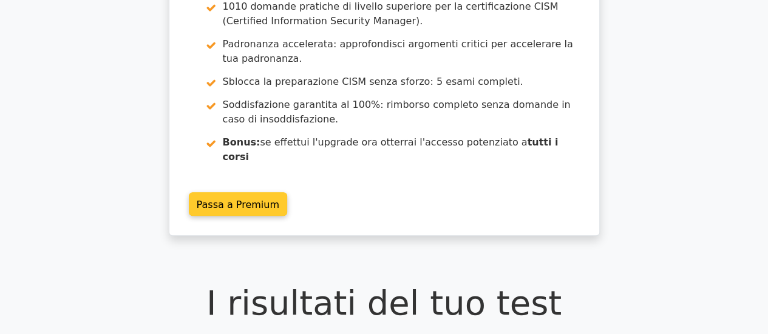
click at [243, 198] on link "Passa a Premium" at bounding box center [238, 204] width 98 height 24
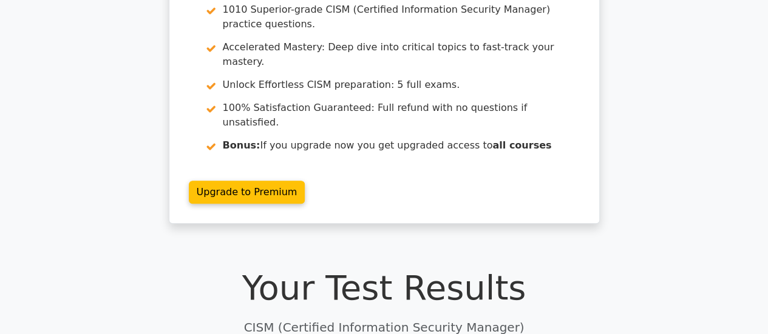
click at [654, 188] on div ".clsa-1{fill:#f6f7f8;}.clsa-2{fill:#6bb345;}.clsa-3{fill:#1d2e5c;} Go Premium C…" at bounding box center [384, 82] width 768 height 311
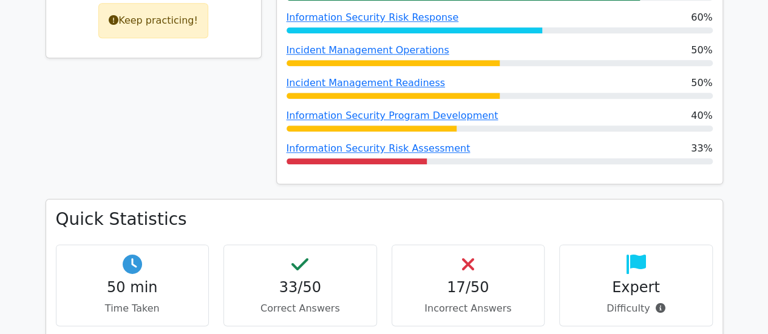
scroll to position [485, 0]
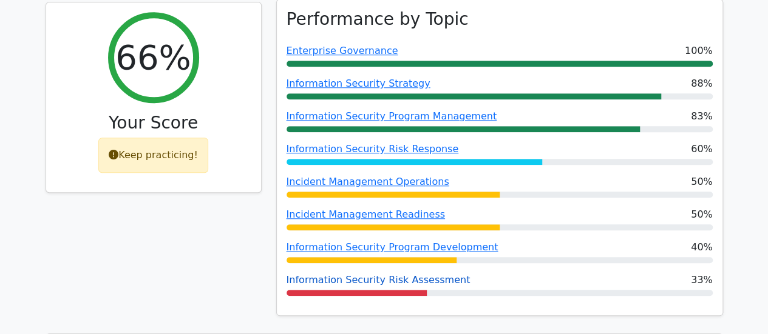
click at [421, 274] on link "Information Security Risk Assessment" at bounding box center [378, 280] width 184 height 12
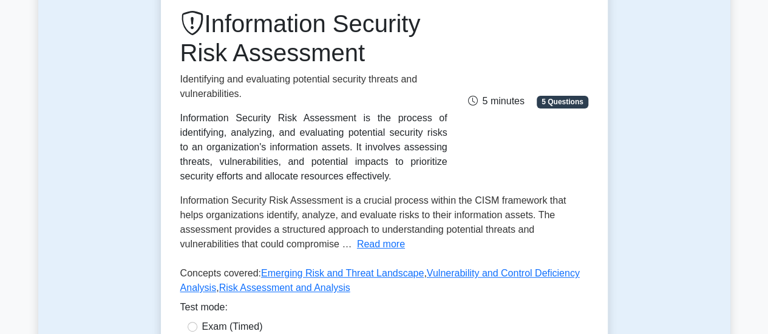
scroll to position [182, 0]
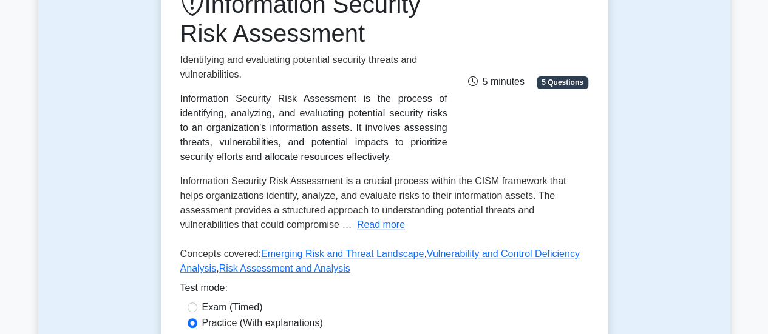
click at [552, 83] on span "5 Questions" at bounding box center [561, 82] width 51 height 12
click at [562, 82] on span "5 Questions" at bounding box center [561, 82] width 51 height 12
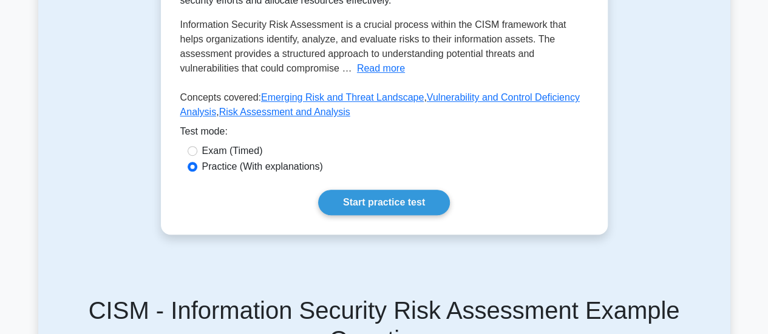
scroll to position [425, 0]
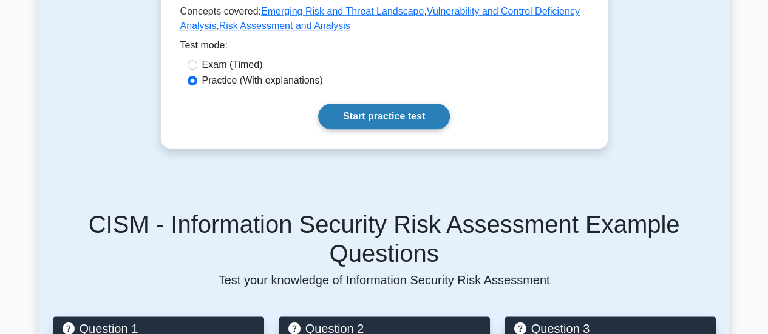
click at [394, 115] on link "Start practice test" at bounding box center [384, 116] width 132 height 25
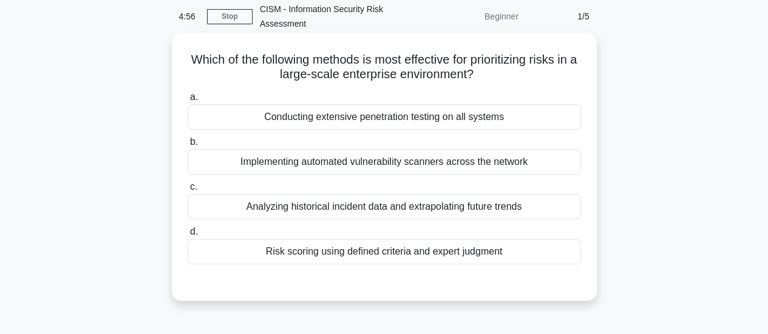
scroll to position [61, 0]
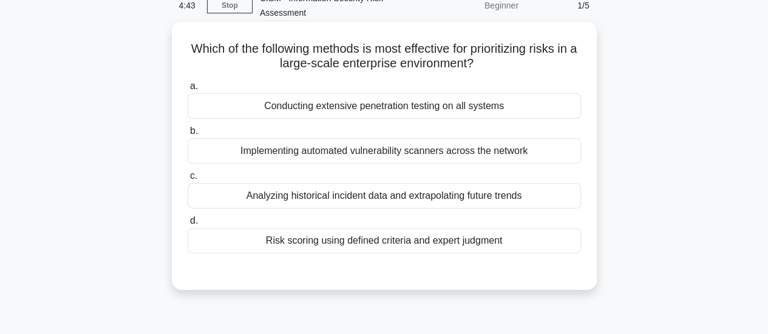
click at [428, 244] on div "Risk scoring using defined criteria and expert judgment" at bounding box center [384, 240] width 393 height 25
click at [188, 225] on input "d. Risk scoring using defined criteria and expert judgment" at bounding box center [188, 221] width 0 height 8
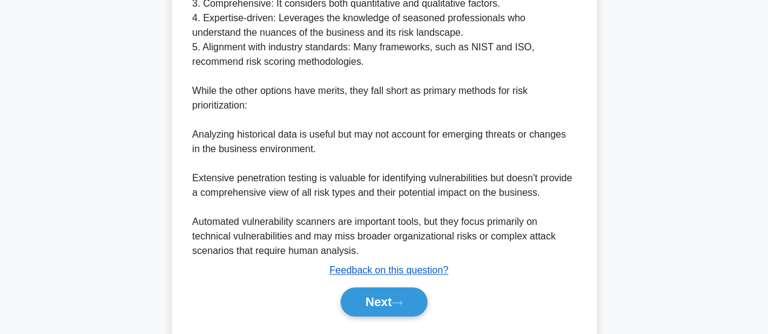
scroll to position [499, 0]
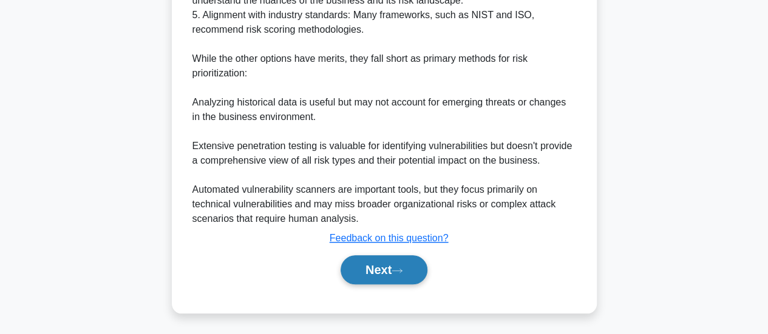
click at [392, 275] on button "Next" at bounding box center [383, 269] width 87 height 29
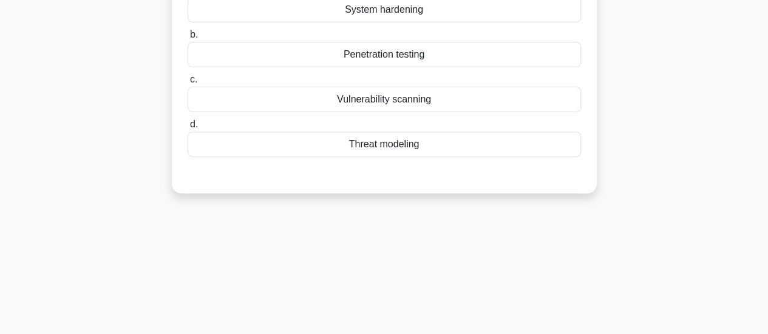
scroll to position [78, 0]
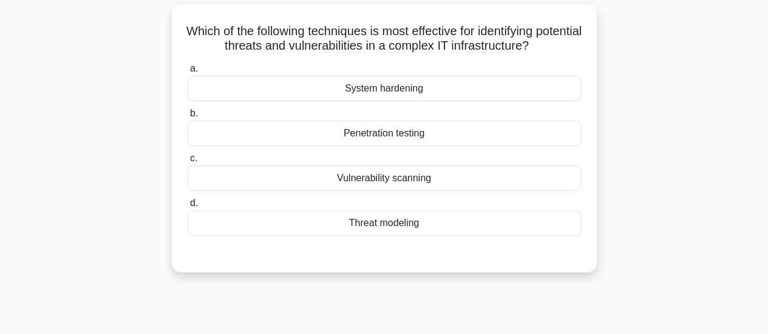
click at [408, 223] on div "Threat modeling" at bounding box center [384, 223] width 393 height 25
click at [188, 208] on input "d. Threat modeling" at bounding box center [188, 204] width 0 height 8
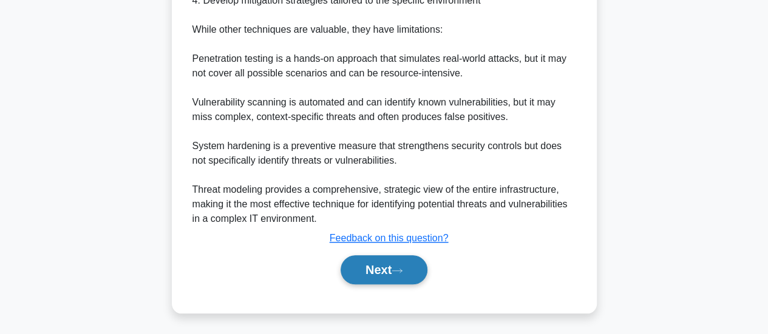
click at [408, 272] on button "Next" at bounding box center [383, 269] width 87 height 29
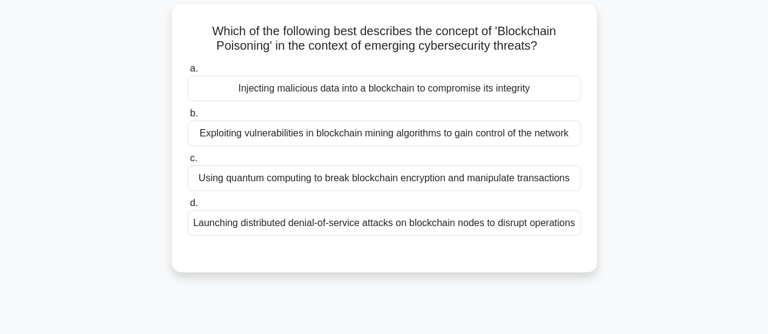
click at [387, 98] on div "Injecting malicious data into a blockchain to compromise its integrity" at bounding box center [384, 88] width 393 height 25
click at [188, 73] on input "a. Injecting malicious data into a blockchain to compromise its integrity" at bounding box center [188, 69] width 0 height 8
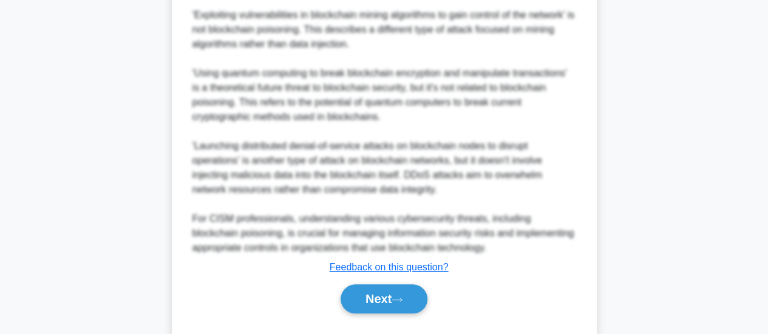
scroll to position [572, 0]
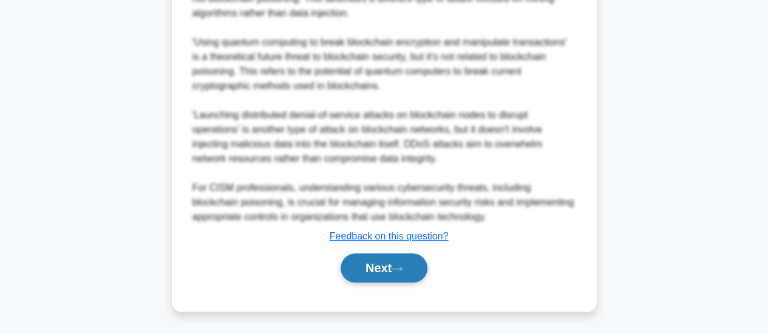
click at [410, 266] on button "Next" at bounding box center [383, 268] width 87 height 29
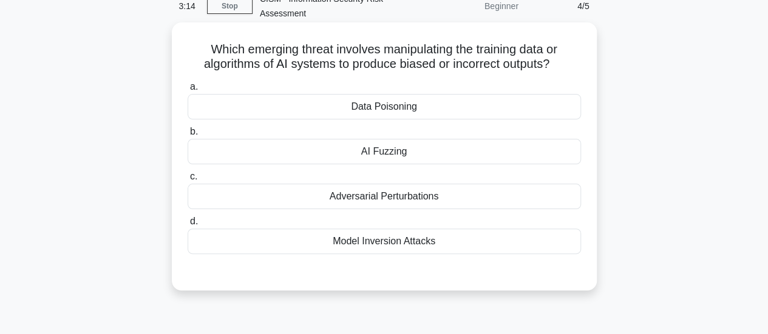
scroll to position [78, 0]
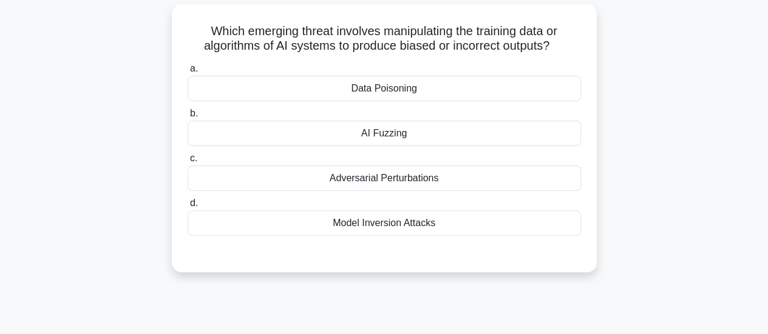
click at [382, 133] on div "AI Fuzzing" at bounding box center [384, 133] width 393 height 25
click at [188, 118] on input "b. AI Fuzzing" at bounding box center [188, 114] width 0 height 8
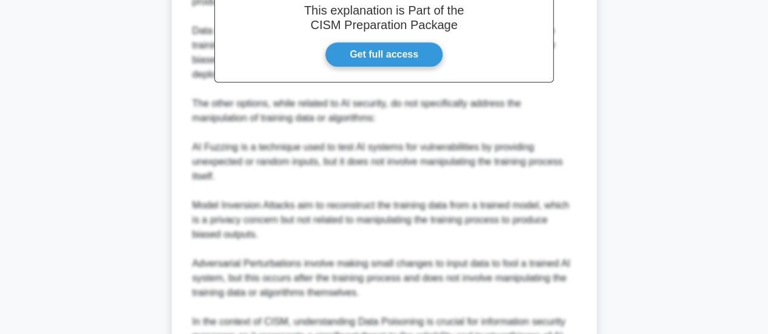
scroll to position [530, 0]
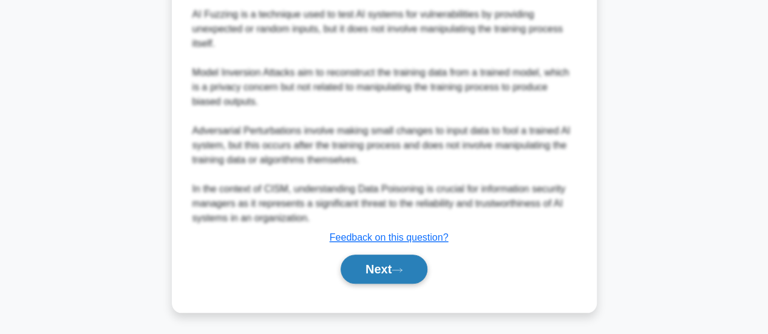
click at [385, 270] on button "Next" at bounding box center [383, 269] width 87 height 29
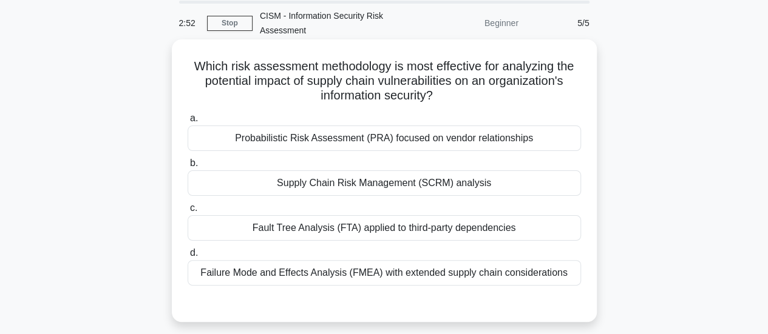
scroll to position [18, 0]
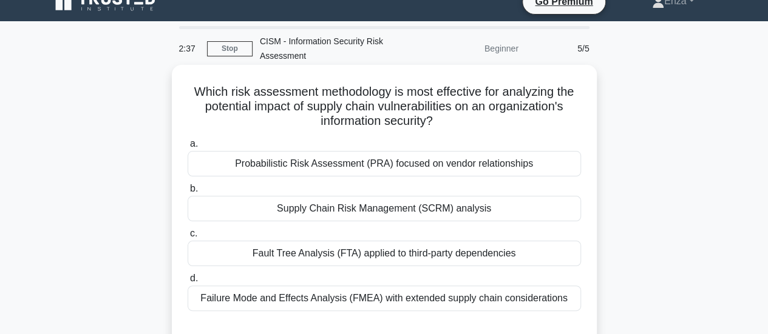
click at [428, 212] on div "Supply Chain Risk Management (SCRM) analysis" at bounding box center [384, 208] width 393 height 25
click at [188, 193] on input "b. Supply Chain Risk Management (SCRM) analysis" at bounding box center [188, 189] width 0 height 8
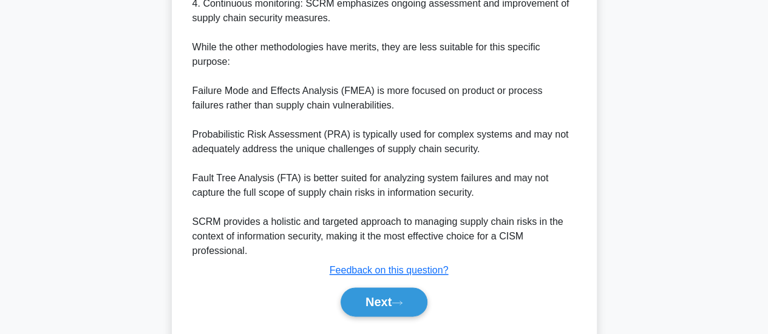
scroll to position [616, 0]
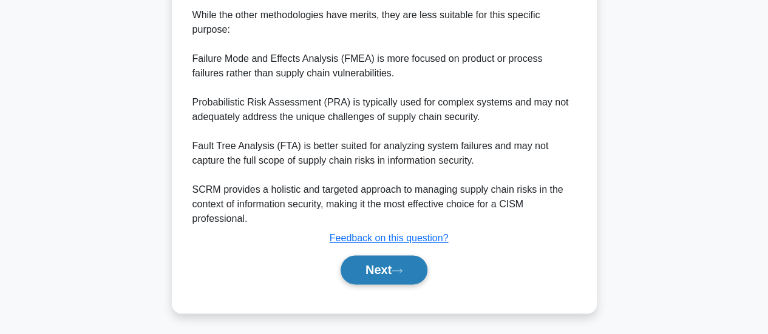
click at [404, 279] on button "Next" at bounding box center [383, 269] width 87 height 29
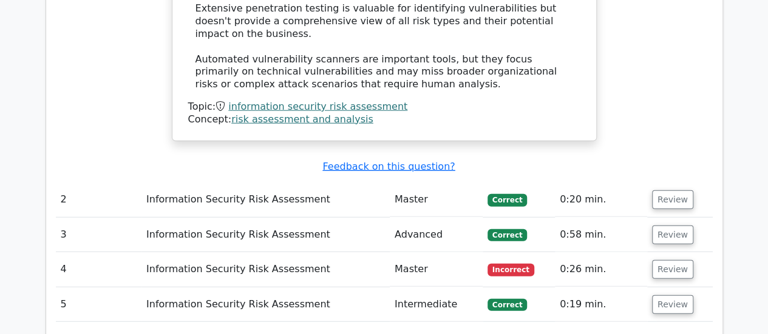
scroll to position [1517, 0]
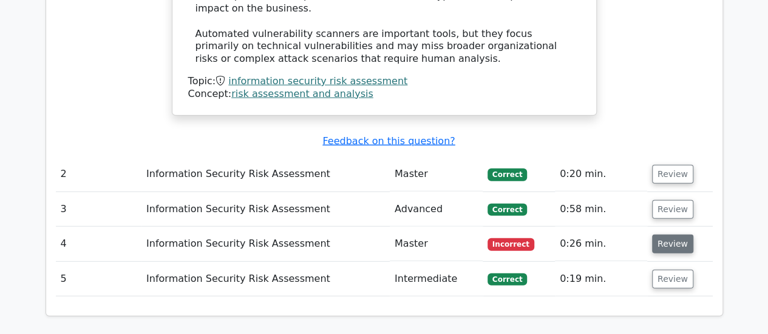
click at [664, 235] on button "Review" at bounding box center [672, 244] width 41 height 19
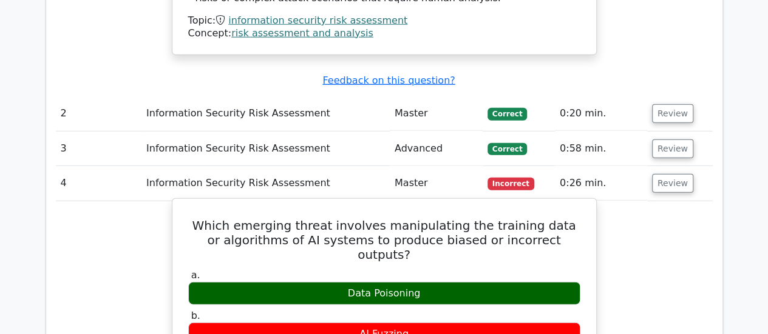
scroll to position [1638, 0]
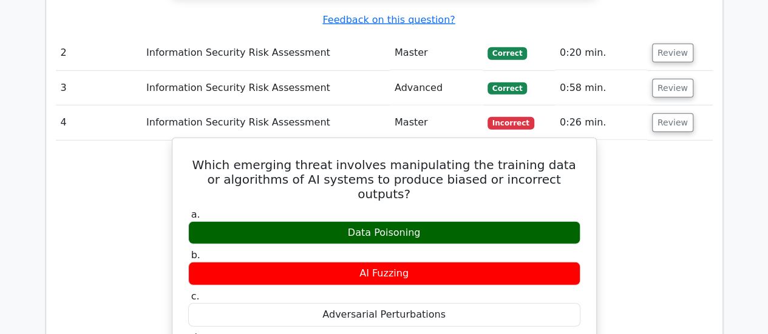
drag, startPoint x: 416, startPoint y: 202, endPoint x: 333, endPoint y: 201, distance: 83.1
click at [333, 262] on div "AI Fuzzing" at bounding box center [384, 274] width 392 height 24
click at [406, 221] on div "Data Poisoning" at bounding box center [384, 233] width 392 height 24
drag, startPoint x: 351, startPoint y: 156, endPoint x: 455, endPoint y: 161, distance: 104.5
click at [455, 221] on div "Data Poisoning" at bounding box center [384, 233] width 392 height 24
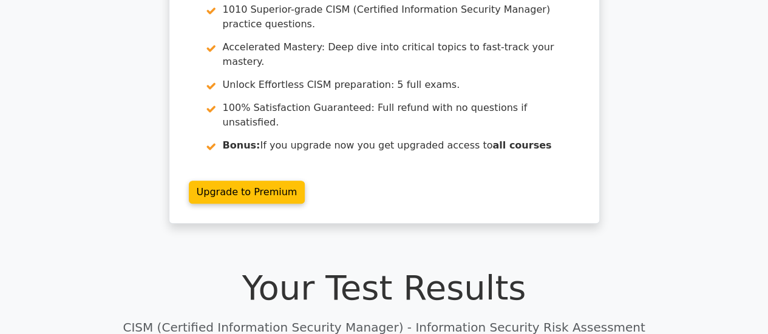
scroll to position [0, 0]
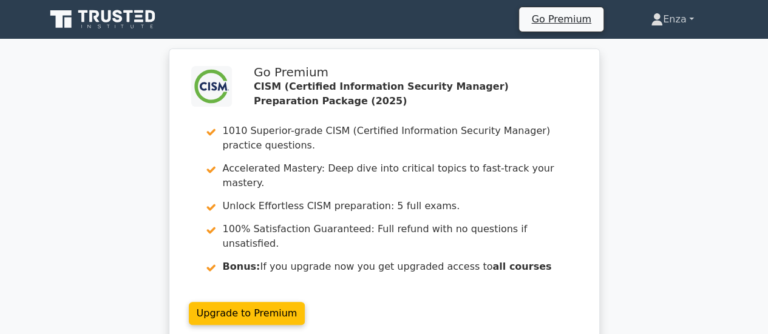
click at [669, 17] on link "Enza" at bounding box center [671, 19] width 101 height 24
click at [669, 134] on div ".clsa-1{fill:#f6f7f8;}.clsa-2{fill:#6bb345;}.clsa-3{fill:#1d2e5c;} Go Premium C…" at bounding box center [384, 204] width 768 height 311
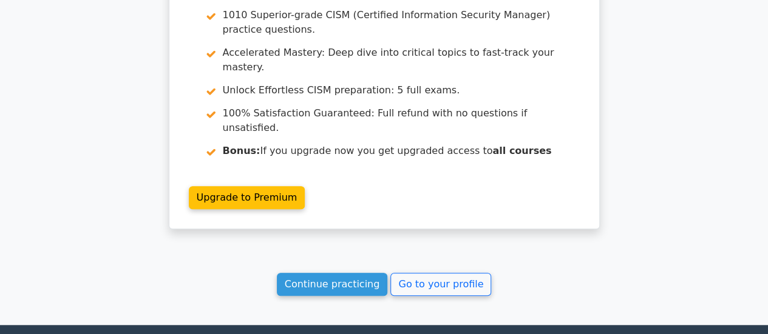
scroll to position [2694, 0]
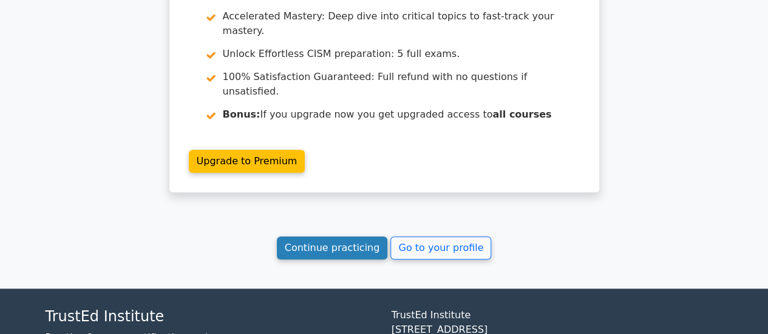
click at [326, 237] on link "Continue practicing" at bounding box center [332, 248] width 111 height 23
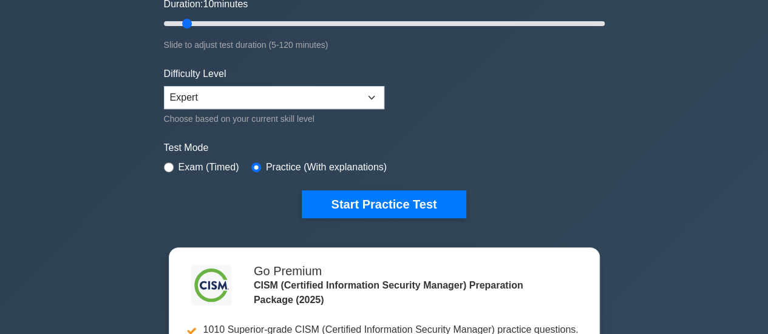
scroll to position [243, 0]
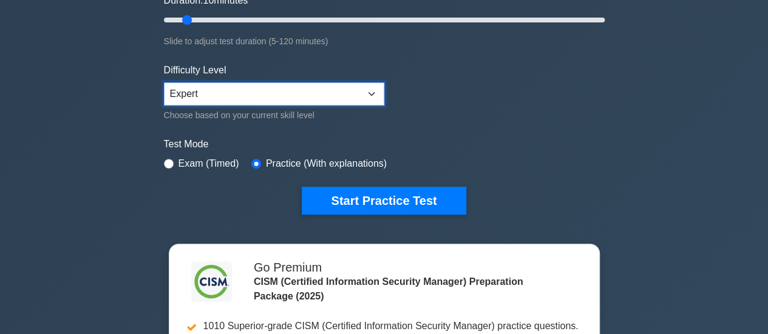
click at [373, 90] on select "Beginner Intermediate Expert" at bounding box center [274, 94] width 220 height 23
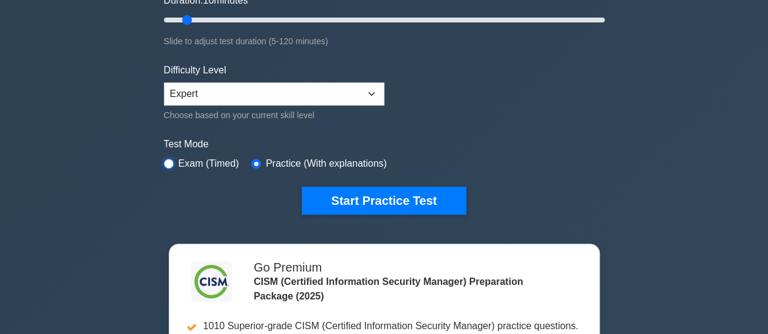
click at [169, 159] on input "radio" at bounding box center [169, 164] width 10 height 10
radio input "true"
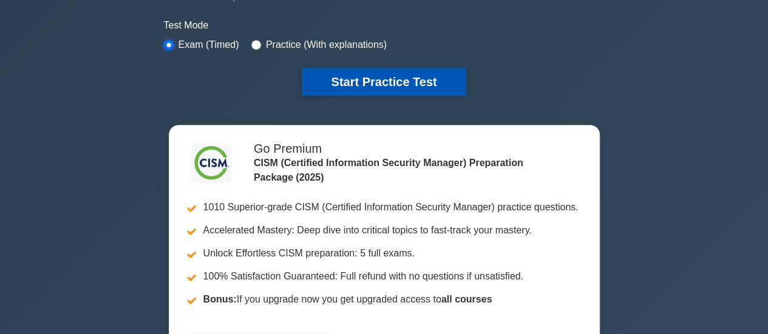
scroll to position [364, 0]
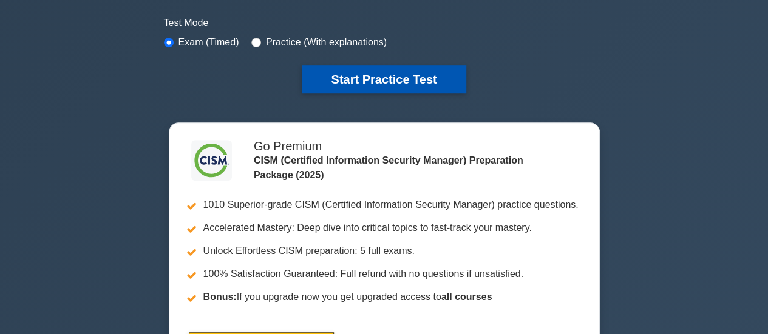
click at [391, 79] on button "Start Practice Test" at bounding box center [384, 80] width 164 height 28
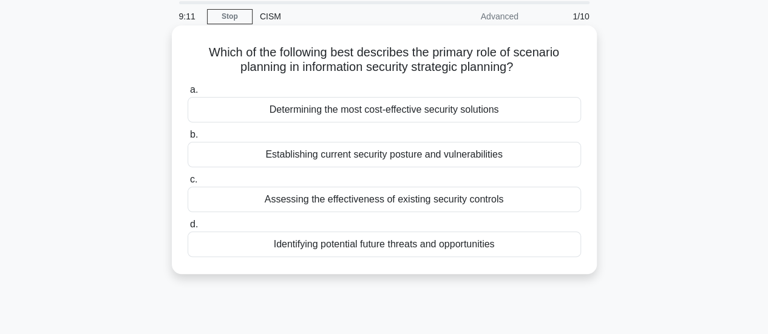
scroll to position [61, 0]
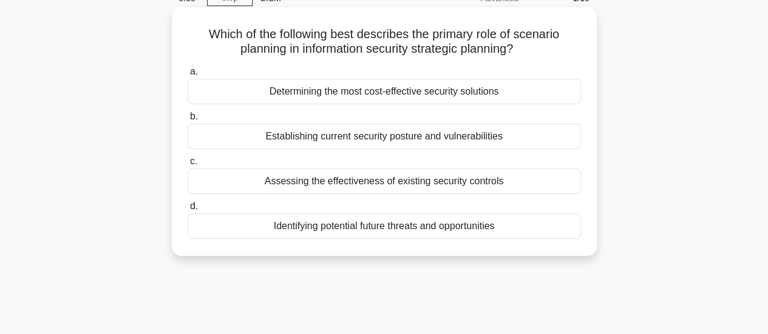
click at [376, 140] on div "Establishing current security posture and vulnerabilities" at bounding box center [384, 136] width 393 height 25
click at [188, 121] on input "b. Establishing current security posture and vulnerabilities" at bounding box center [188, 117] width 0 height 8
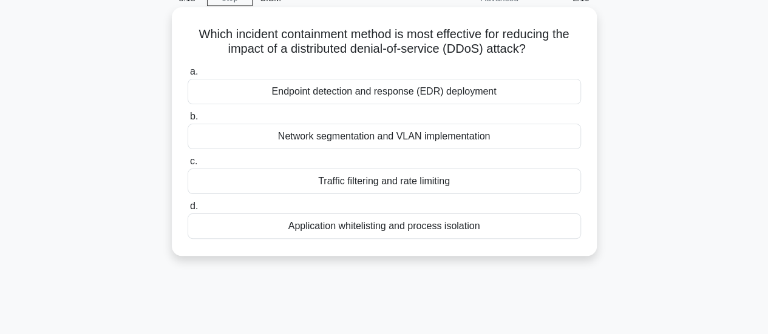
click at [419, 95] on div "Endpoint detection and response (EDR) deployment" at bounding box center [384, 91] width 393 height 25
click at [188, 76] on input "a. Endpoint detection and response (EDR) deployment" at bounding box center [188, 72] width 0 height 8
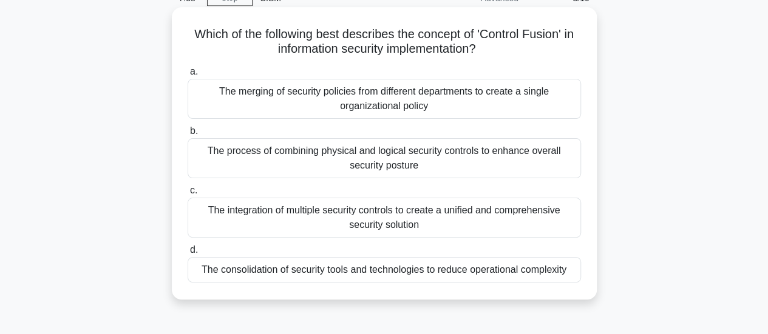
click at [404, 98] on div "The merging of security policies from different departments to create a single …" at bounding box center [384, 99] width 393 height 40
click at [188, 76] on input "a. The merging of security policies from different departments to create a sing…" at bounding box center [188, 72] width 0 height 8
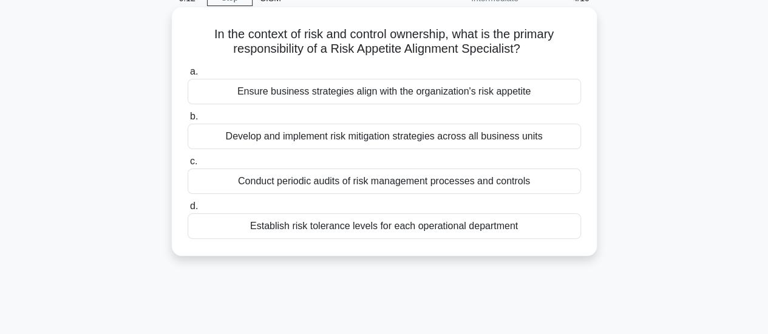
click at [362, 181] on div "Conduct periodic audits of risk management processes and controls" at bounding box center [384, 181] width 393 height 25
click at [188, 166] on input "c. Conduct periodic audits of risk management processes and controls" at bounding box center [188, 162] width 0 height 8
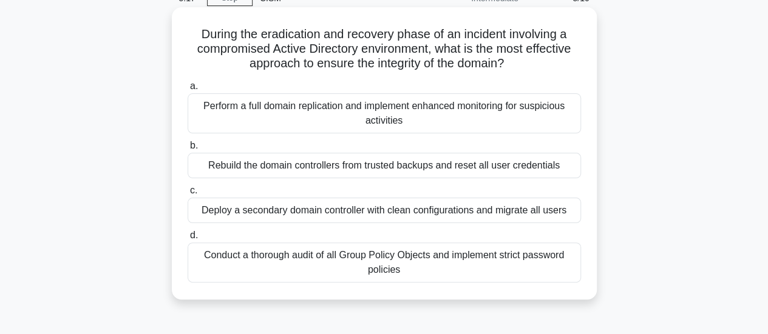
click at [367, 171] on div "Rebuild the domain controllers from trusted backups and reset all user credenti…" at bounding box center [384, 165] width 393 height 25
click at [188, 150] on input "b. Rebuild the domain controllers from trusted backups and reset all user crede…" at bounding box center [188, 146] width 0 height 8
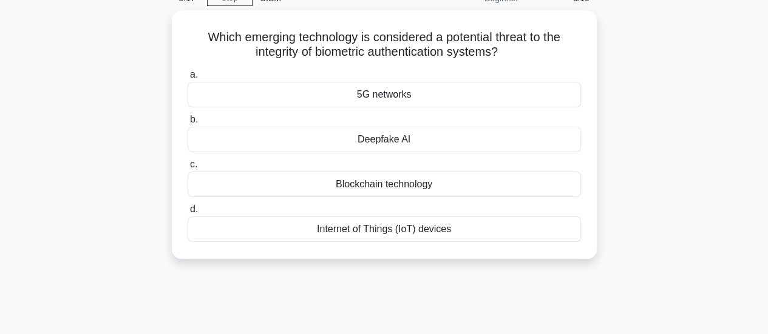
scroll to position [0, 0]
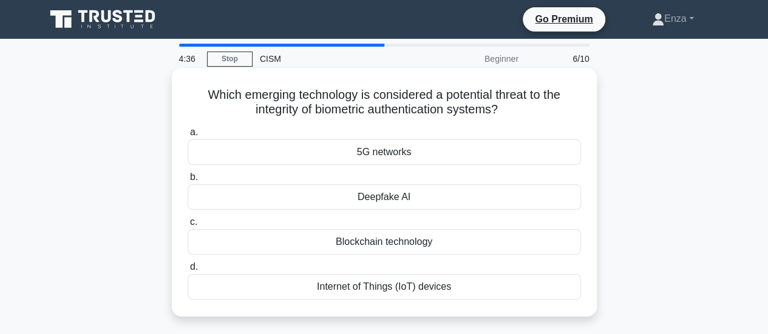
click at [393, 197] on div "Deepfake AI" at bounding box center [384, 196] width 393 height 25
click at [188, 181] on input "b. Deepfake AI" at bounding box center [188, 178] width 0 height 8
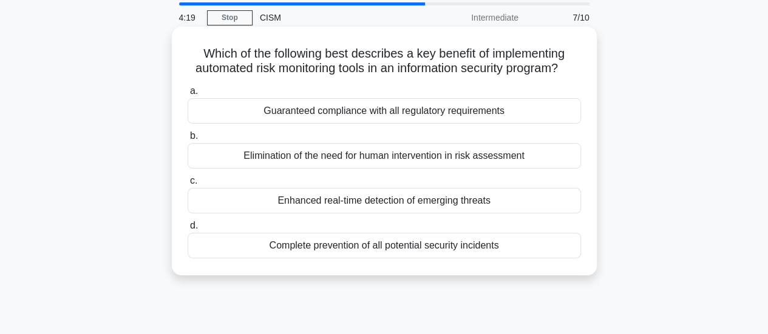
scroll to position [61, 0]
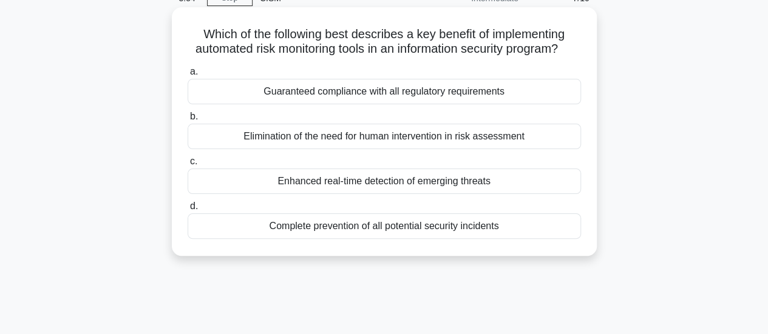
click at [379, 194] on div "Enhanced real-time detection of emerging threats" at bounding box center [384, 181] width 393 height 25
click at [188, 166] on input "c. Enhanced real-time detection of emerging threats" at bounding box center [188, 162] width 0 height 8
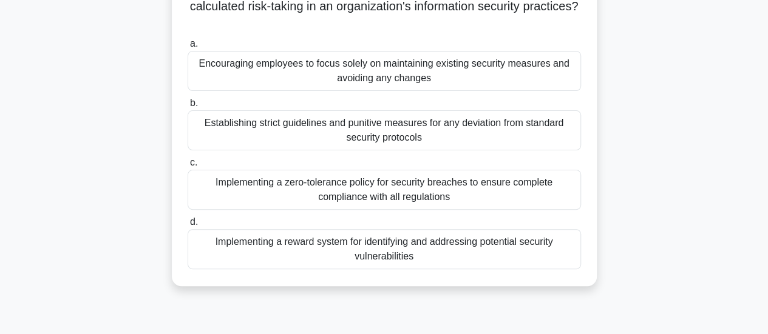
scroll to position [121, 0]
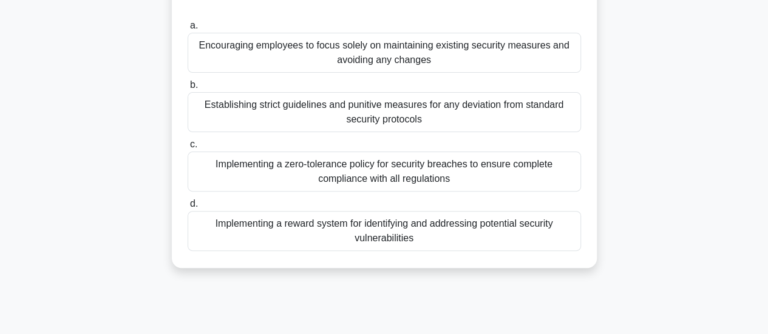
click at [405, 238] on div "Implementing a reward system for identifying and addressing potential security …" at bounding box center [384, 231] width 393 height 40
click at [188, 208] on input "d. Implementing a reward system for identifying and addressing potential securi…" at bounding box center [188, 204] width 0 height 8
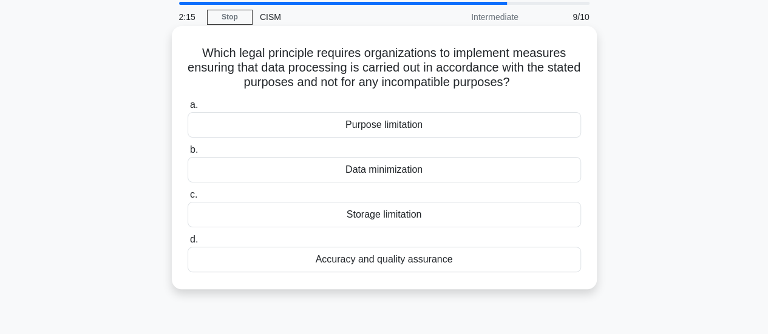
scroll to position [61, 0]
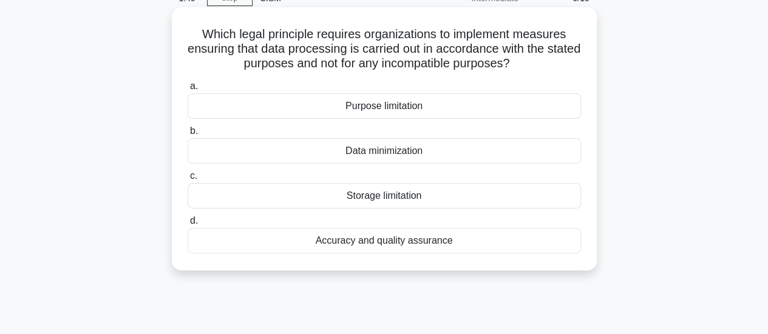
click at [403, 154] on div "Data minimization" at bounding box center [384, 150] width 393 height 25
click at [188, 135] on input "b. Data minimization" at bounding box center [188, 131] width 0 height 8
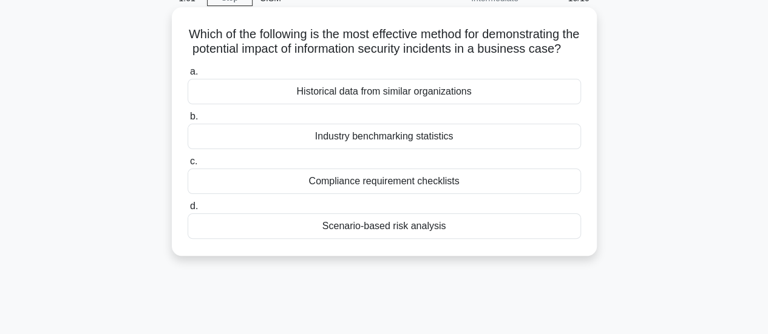
click at [382, 149] on div "Industry benchmarking statistics" at bounding box center [384, 136] width 393 height 25
click at [188, 121] on input "b. Industry benchmarking statistics" at bounding box center [188, 117] width 0 height 8
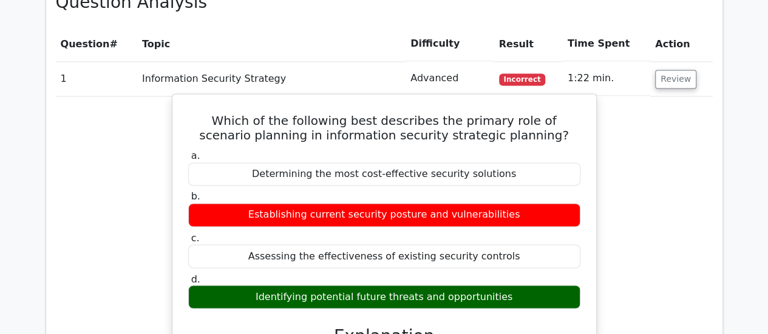
scroll to position [910, 0]
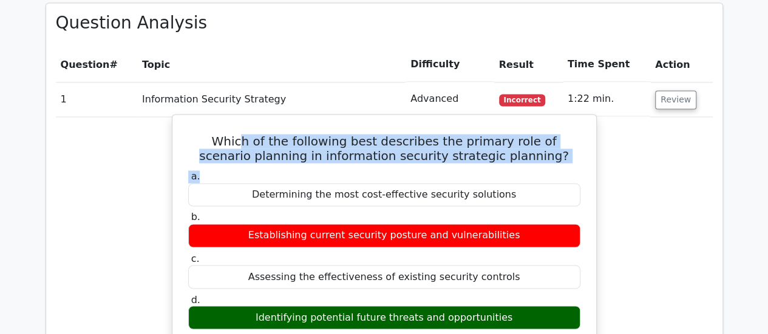
drag, startPoint x: 228, startPoint y: 115, endPoint x: 531, endPoint y: 146, distance: 305.1
click at [261, 134] on h5 "Which of the following best describes the primary role of scenario planning in …" at bounding box center [384, 148] width 394 height 29
drag, startPoint x: 233, startPoint y: 113, endPoint x: 500, endPoint y: 130, distance: 267.5
click at [500, 134] on h5 "Which of the following best describes the primary role of scenario planning in …" at bounding box center [384, 148] width 394 height 29
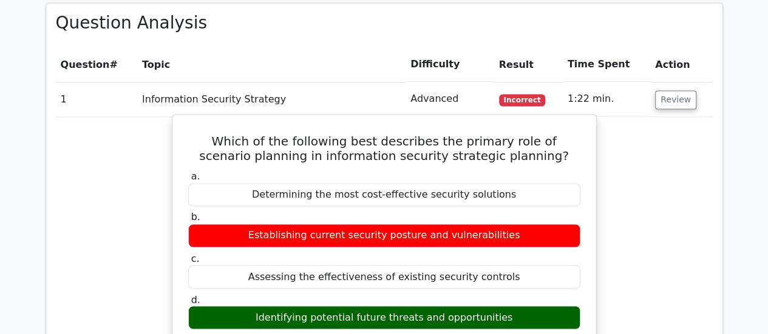
click at [586, 252] on div "c. Assessing the effectiveness of existing security controls" at bounding box center [384, 270] width 407 height 36
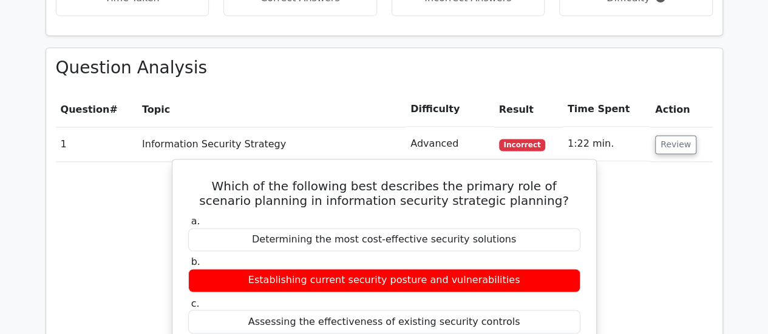
scroll to position [789, 0]
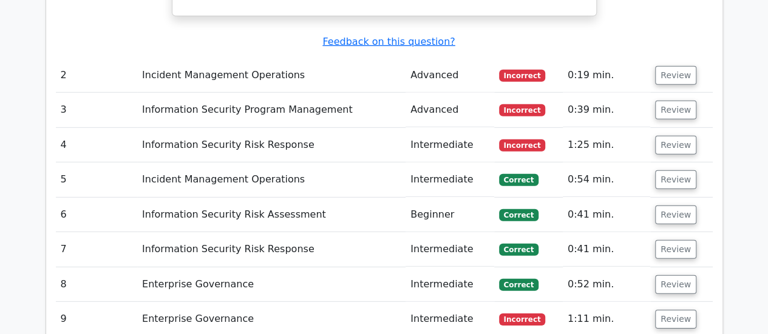
scroll to position [1638, 0]
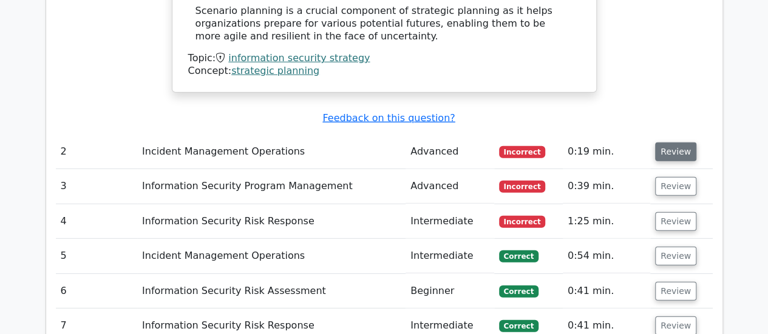
click at [664, 143] on button "Review" at bounding box center [675, 152] width 41 height 19
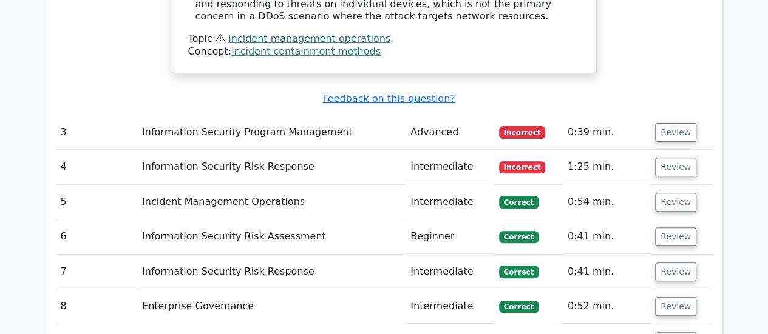
scroll to position [2367, 0]
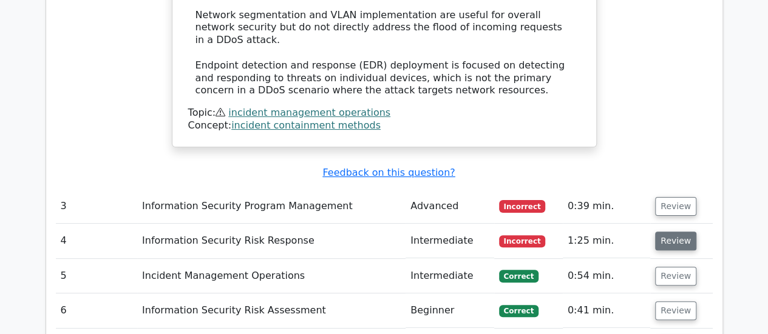
click at [663, 232] on button "Review" at bounding box center [675, 241] width 41 height 19
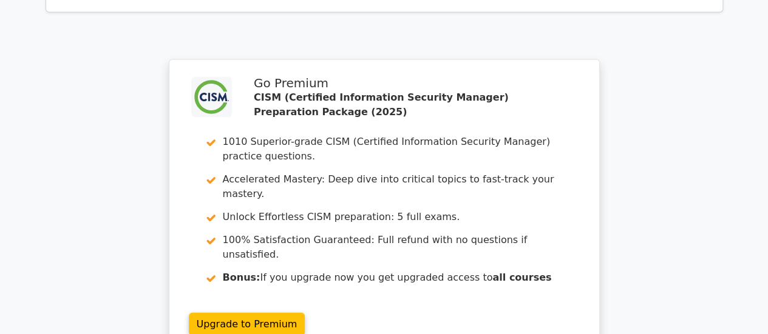
scroll to position [3580, 0]
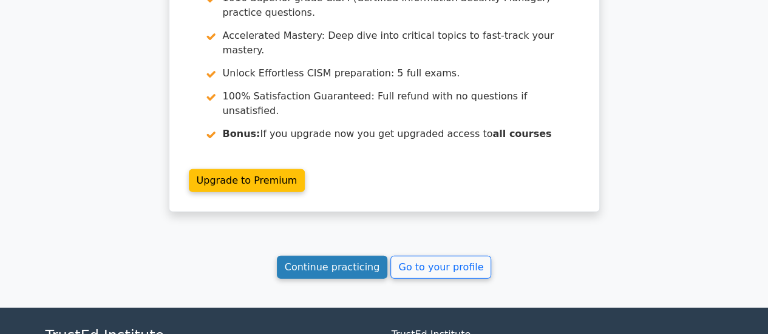
click at [320, 256] on link "Continue practicing" at bounding box center [332, 267] width 111 height 23
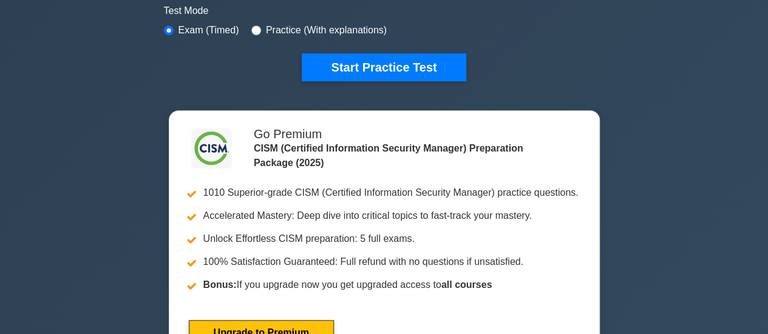
scroll to position [303, 0]
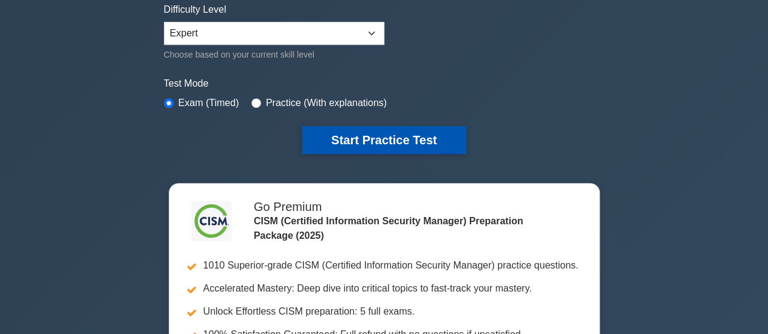
click at [340, 138] on button "Start Practice Test" at bounding box center [384, 140] width 164 height 28
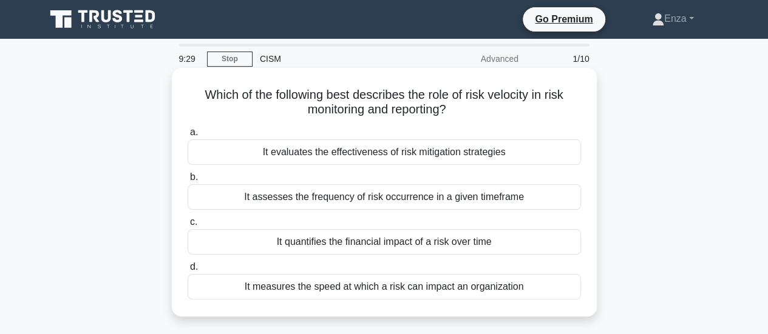
click at [374, 291] on div "It measures the speed at which a risk can impact an organization" at bounding box center [384, 286] width 393 height 25
click at [188, 271] on input "d. It measures the speed at which a risk can impact an organization" at bounding box center [188, 267] width 0 height 8
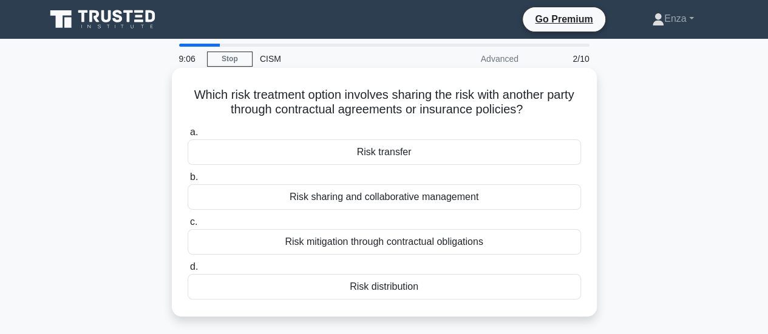
click at [396, 156] on div "Risk transfer" at bounding box center [384, 152] width 393 height 25
click at [188, 137] on input "a. Risk transfer" at bounding box center [188, 133] width 0 height 8
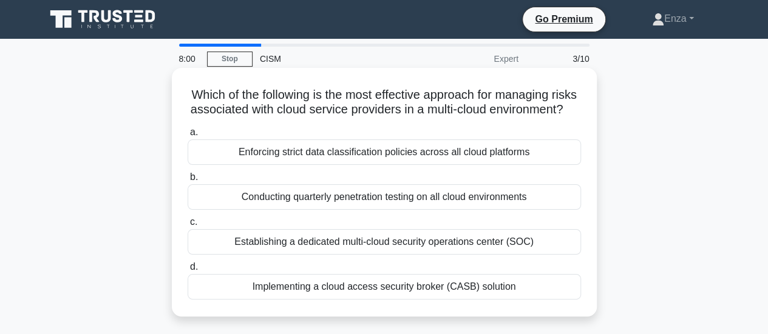
click at [402, 299] on div "Implementing a cloud access security broker (CASB) solution" at bounding box center [384, 286] width 393 height 25
click at [188, 271] on input "d. Implementing a cloud access security broker (CASB) solution" at bounding box center [188, 267] width 0 height 8
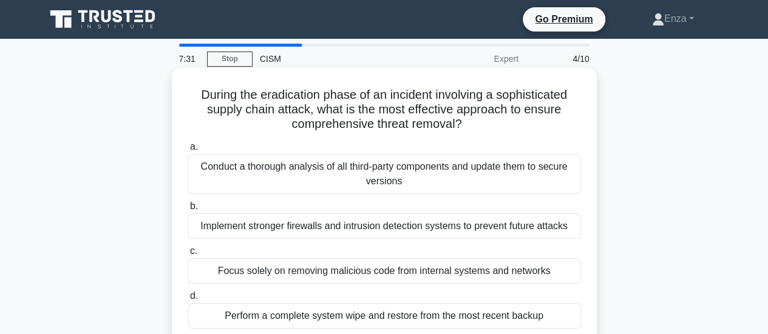
click at [397, 316] on div "Perform a complete system wipe and restore from the most recent backup" at bounding box center [384, 315] width 393 height 25
click at [188, 300] on input "d. Perform a complete system wipe and restore from the most recent backup" at bounding box center [188, 296] width 0 height 8
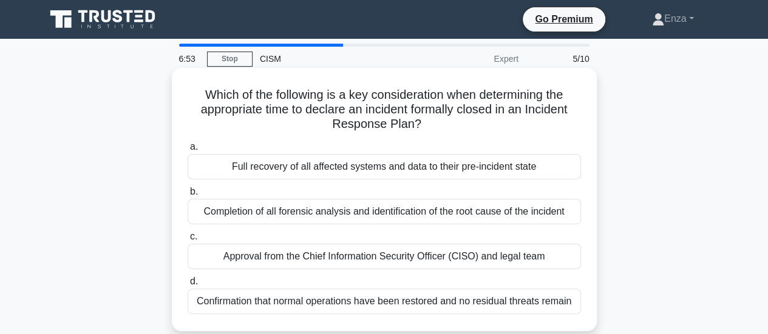
click at [370, 212] on div "Completion of all forensic analysis and identification of the root cause of the…" at bounding box center [384, 211] width 393 height 25
click at [188, 196] on input "b. Completion of all forensic analysis and identification of the root cause of …" at bounding box center [188, 192] width 0 height 8
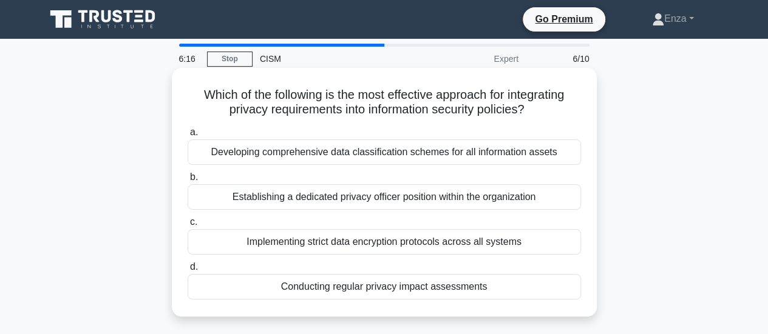
click at [343, 150] on div "Developing comprehensive data classification schemes for all information assets" at bounding box center [384, 152] width 393 height 25
click at [188, 137] on input "a. Developing comprehensive data classification schemes for all information ass…" at bounding box center [188, 133] width 0 height 8
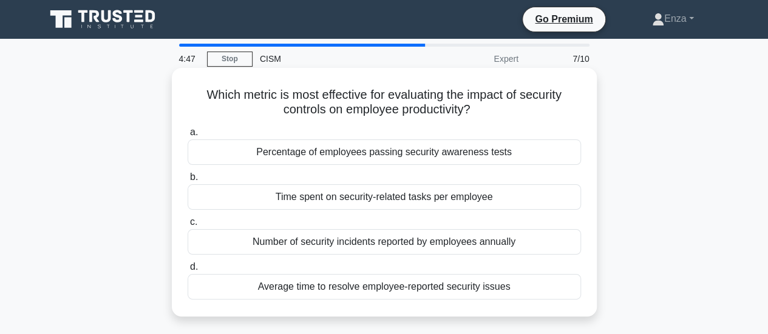
click at [366, 200] on div "Time spent on security-related tasks per employee" at bounding box center [384, 196] width 393 height 25
click at [188, 181] on input "b. Time spent on security-related tasks per employee" at bounding box center [188, 178] width 0 height 8
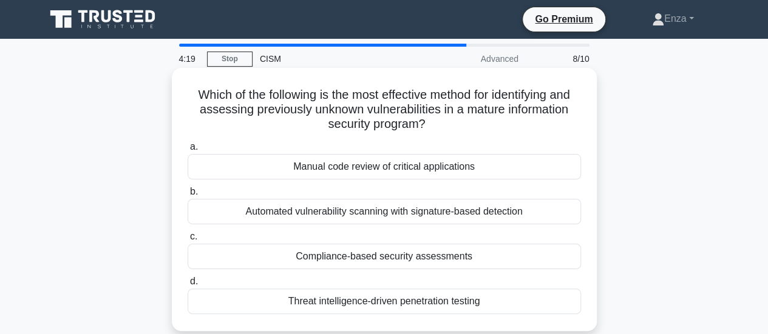
click at [426, 305] on div "Threat intelligence-driven penetration testing" at bounding box center [384, 301] width 393 height 25
click at [188, 286] on input "d. Threat intelligence-driven penetration testing" at bounding box center [188, 282] width 0 height 8
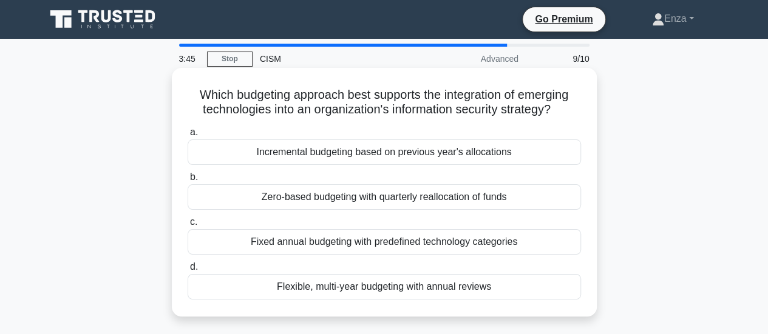
click at [365, 291] on div "Flexible, multi-year budgeting with annual reviews" at bounding box center [384, 286] width 393 height 25
click at [188, 271] on input "d. Flexible, multi-year budgeting with annual reviews" at bounding box center [188, 267] width 0 height 8
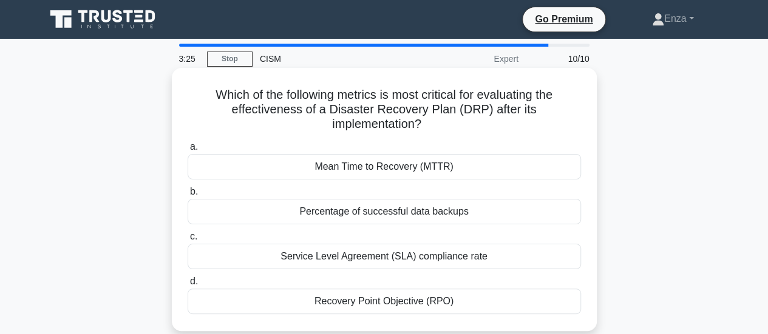
click at [410, 168] on div "Mean Time to Recovery (MTTR)" at bounding box center [384, 166] width 393 height 25
click at [188, 151] on input "a. Mean Time to Recovery (MTTR)" at bounding box center [188, 147] width 0 height 8
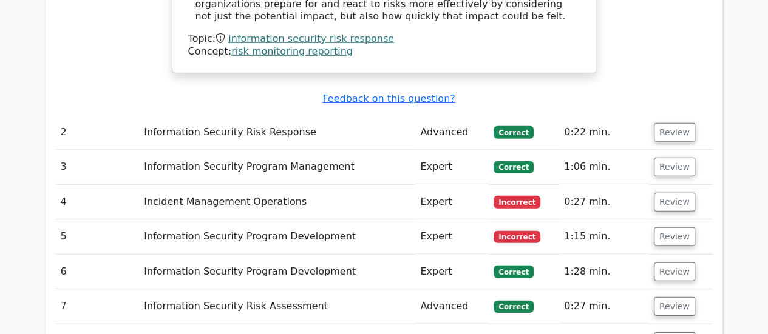
scroll to position [1699, 0]
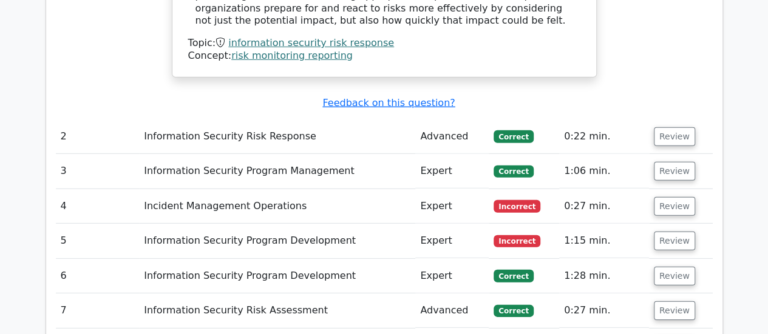
click at [269, 224] on td "Information Security Program Development" at bounding box center [277, 241] width 276 height 35
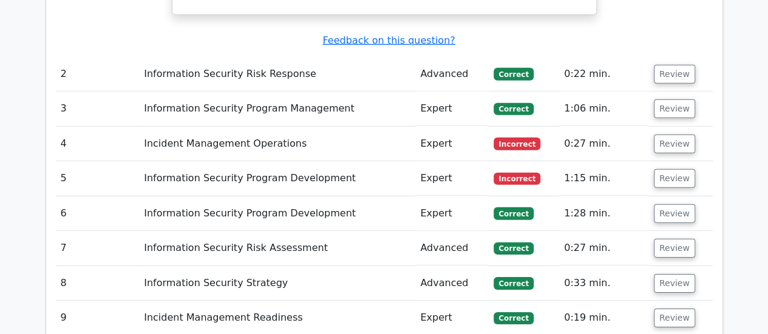
scroll to position [1760, 0]
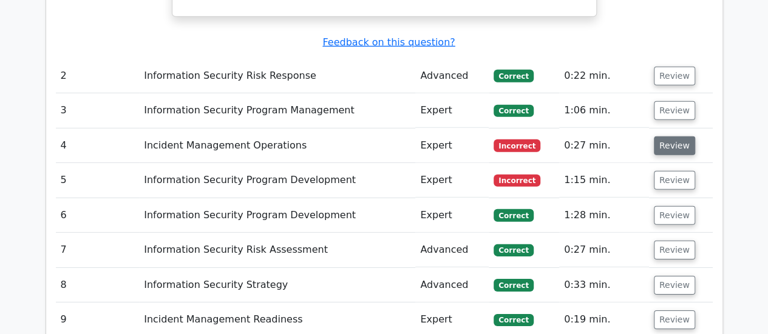
click at [667, 137] on button "Review" at bounding box center [674, 146] width 41 height 19
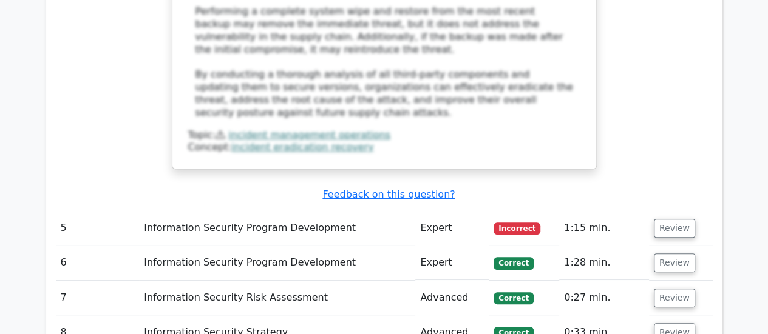
scroll to position [2549, 0]
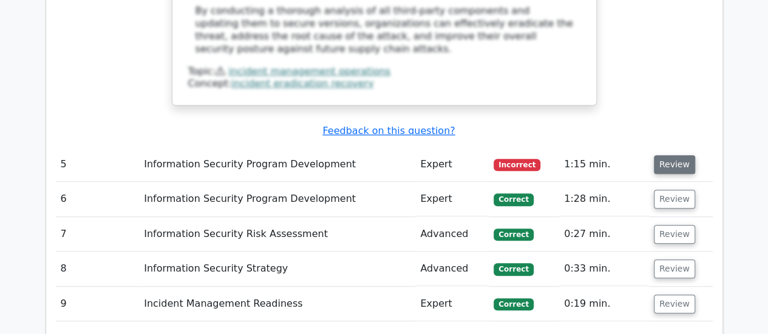
click at [669, 155] on button "Review" at bounding box center [674, 164] width 41 height 19
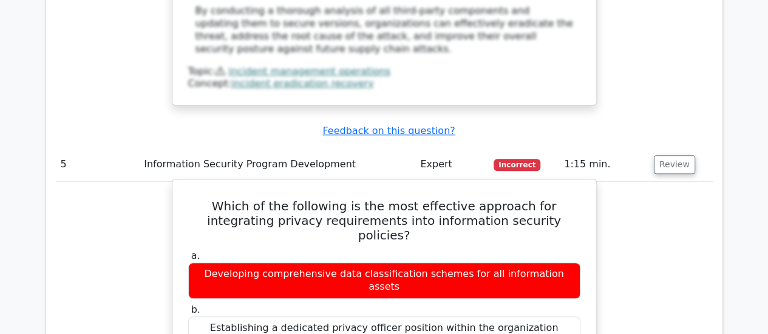
drag, startPoint x: 276, startPoint y: 281, endPoint x: 516, endPoint y: 283, distance: 240.3
drag, startPoint x: 396, startPoint y: 110, endPoint x: 481, endPoint y: 109, distance: 85.0
click at [481, 199] on h5 "Which of the following is the most effective approach for integrating privacy r…" at bounding box center [384, 221] width 394 height 44
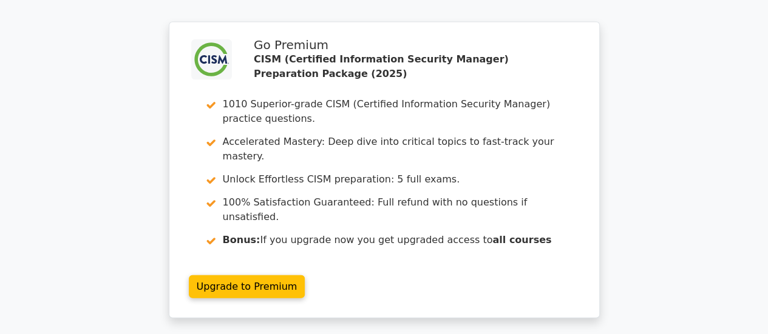
scroll to position [3697, 0]
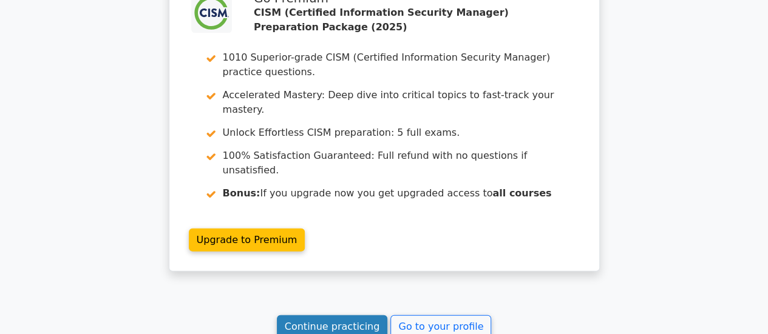
click at [337, 316] on link "Continue practicing" at bounding box center [332, 327] width 111 height 23
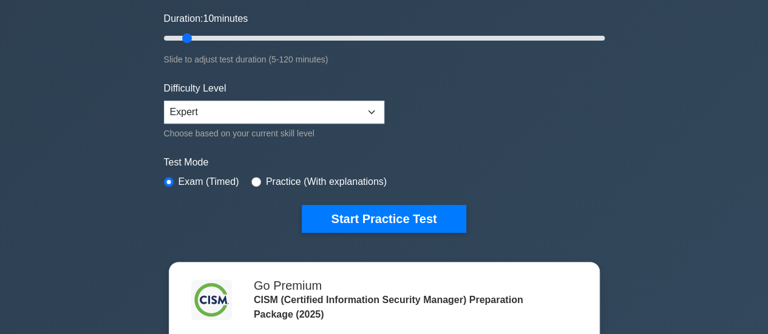
scroll to position [243, 0]
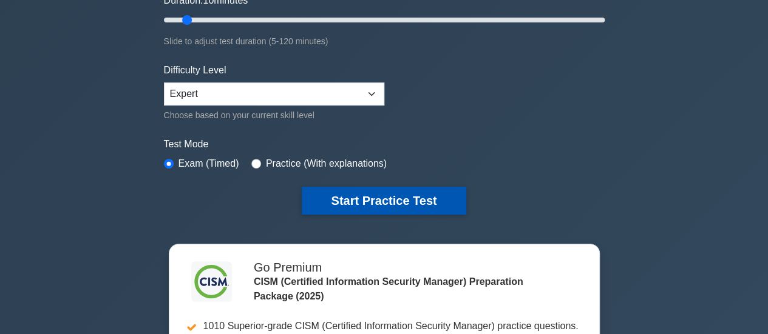
click at [362, 198] on button "Start Practice Test" at bounding box center [384, 201] width 164 height 28
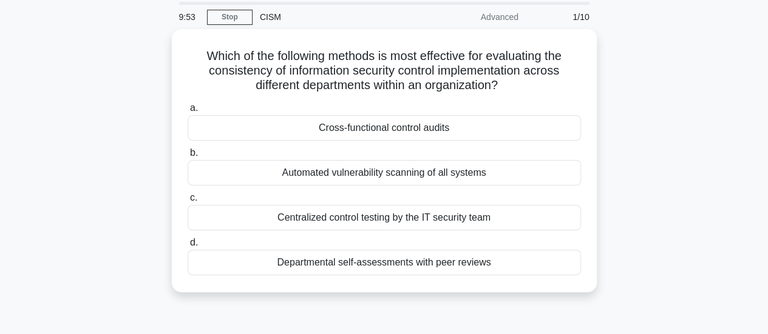
scroll to position [61, 0]
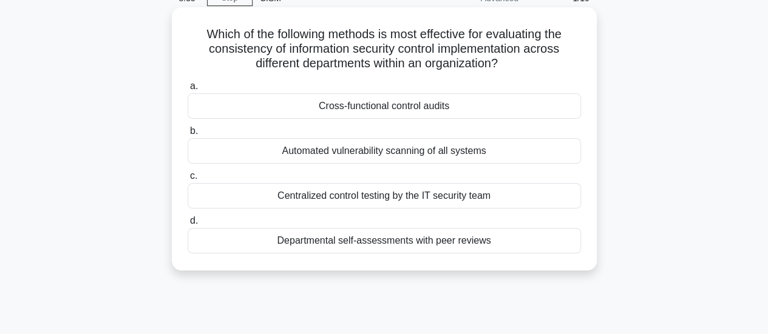
click at [443, 198] on div "Centralized control testing by the IT security team" at bounding box center [384, 195] width 393 height 25
click at [188, 180] on input "c. Centralized control testing by the IT security team" at bounding box center [188, 176] width 0 height 8
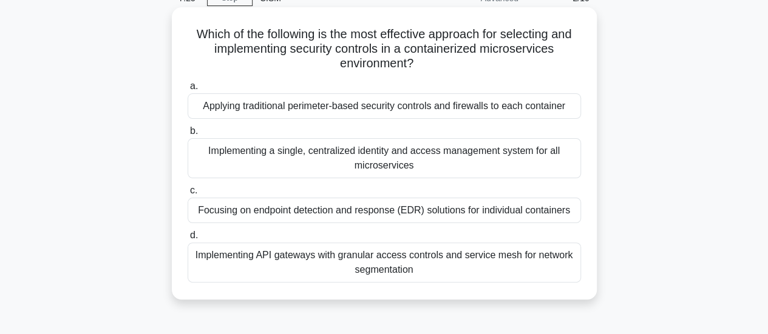
click at [493, 260] on div "Implementing API gateways with granular access controls and service mesh for ne…" at bounding box center [384, 263] width 393 height 40
click at [188, 240] on input "d. Implementing API gateways with granular access controls and service mesh for…" at bounding box center [188, 236] width 0 height 8
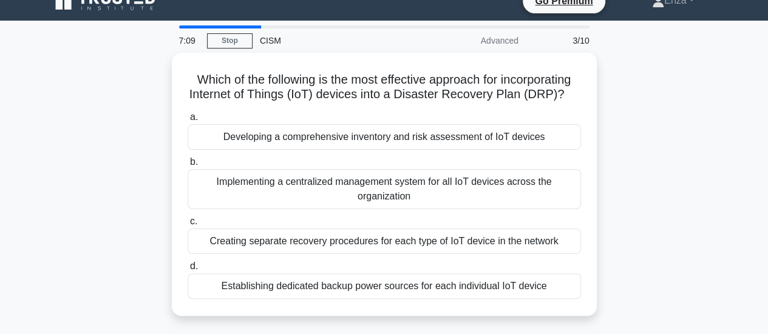
scroll to position [0, 0]
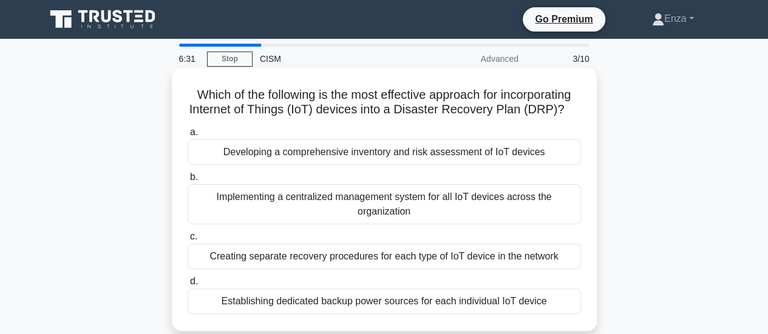
click at [515, 260] on div "Creating separate recovery procedures for each type of IoT device in the network" at bounding box center [384, 256] width 393 height 25
click at [188, 241] on input "c. Creating separate recovery procedures for each type of IoT device in the net…" at bounding box center [188, 237] width 0 height 8
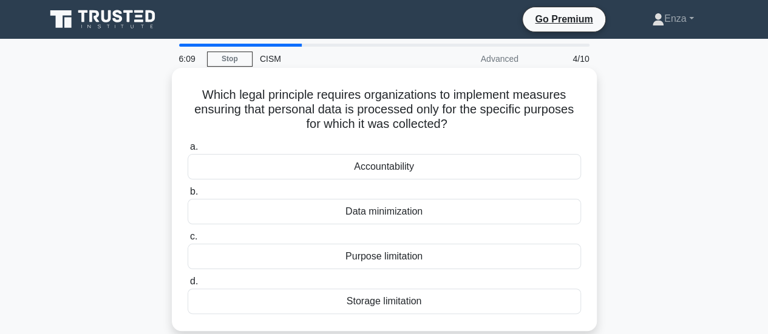
click at [391, 212] on div "Data minimization" at bounding box center [384, 211] width 393 height 25
click at [188, 196] on input "b. Data minimization" at bounding box center [188, 192] width 0 height 8
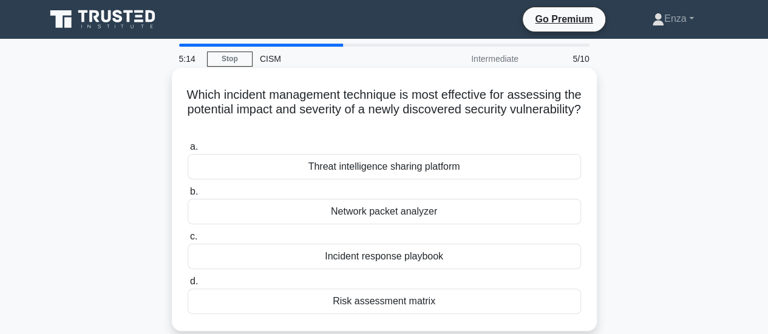
click at [432, 300] on div "Risk assessment matrix" at bounding box center [384, 301] width 393 height 25
click at [188, 286] on input "d. Risk assessment matrix" at bounding box center [188, 282] width 0 height 8
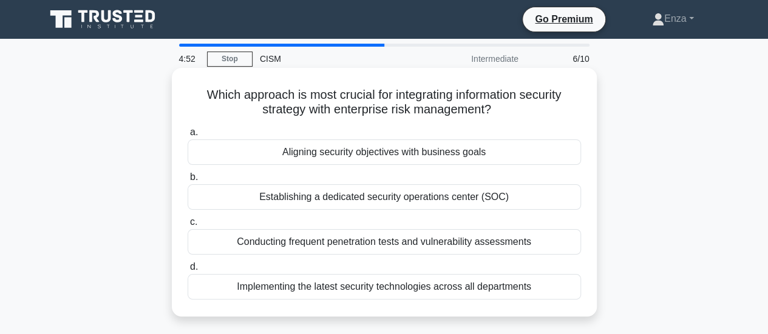
click at [460, 158] on div "Aligning security objectives with business goals" at bounding box center [384, 152] width 393 height 25
click at [188, 137] on input "a. Aligning security objectives with business goals" at bounding box center [188, 133] width 0 height 8
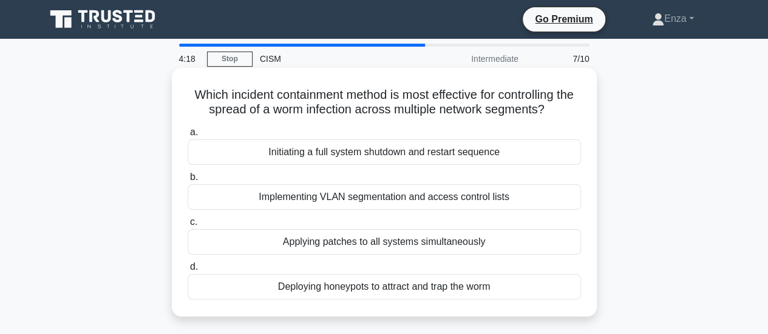
click at [508, 289] on div "Deploying honeypots to attract and trap the worm" at bounding box center [384, 286] width 393 height 25
click at [188, 271] on input "d. Deploying honeypots to attract and trap the worm" at bounding box center [188, 267] width 0 height 8
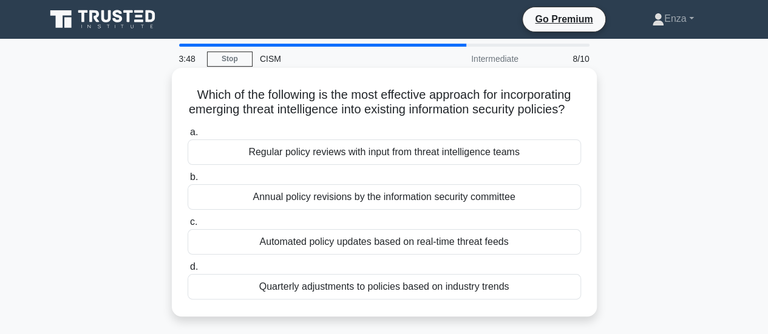
click at [521, 165] on div "Regular policy reviews with input from threat intelligence teams" at bounding box center [384, 152] width 393 height 25
click at [188, 137] on input "a. Regular policy reviews with input from threat intelligence teams" at bounding box center [188, 133] width 0 height 8
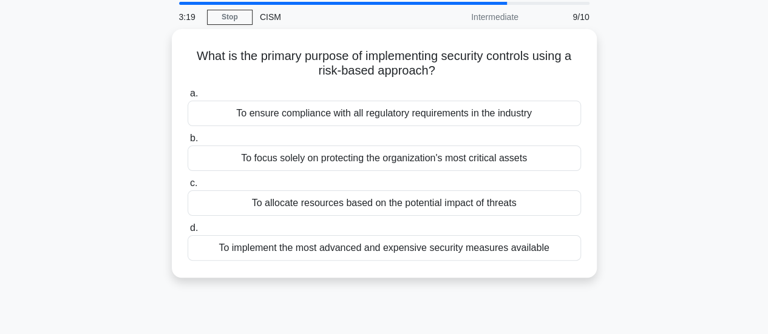
scroll to position [61, 0]
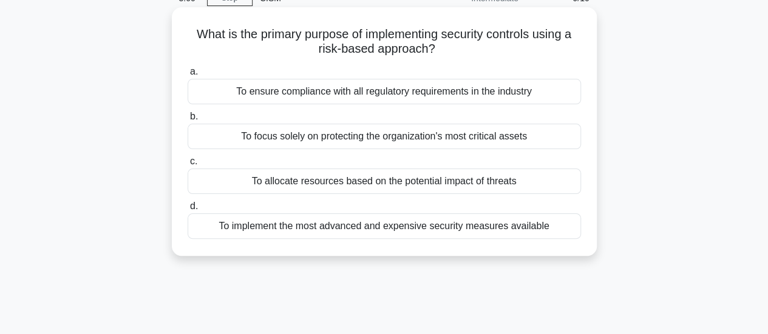
click at [426, 88] on div "To ensure compliance with all regulatory requirements in the industry" at bounding box center [384, 91] width 393 height 25
click at [188, 76] on input "a. To ensure compliance with all regulatory requirements in the industry" at bounding box center [188, 72] width 0 height 8
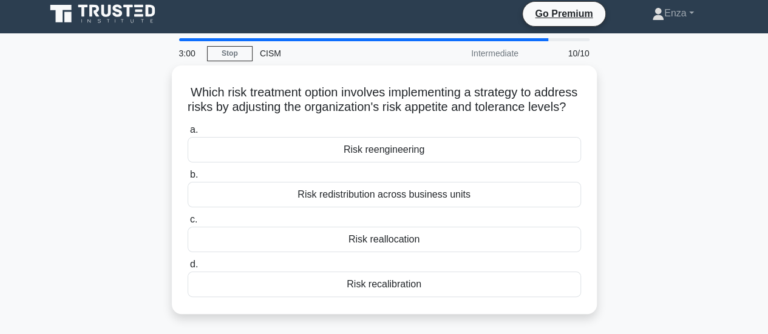
scroll to position [0, 0]
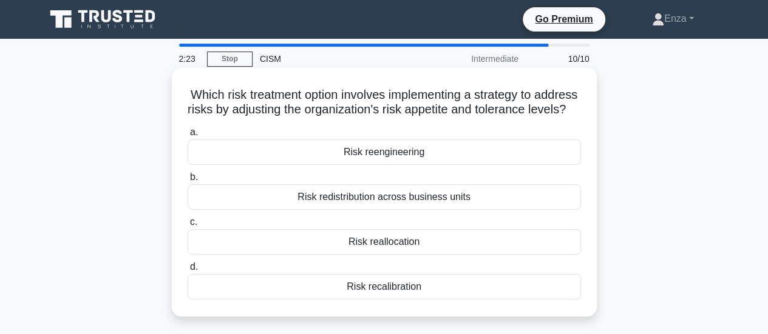
click at [375, 300] on div "Risk recalibration" at bounding box center [384, 286] width 393 height 25
click at [188, 271] on input "d. Risk recalibration" at bounding box center [188, 267] width 0 height 8
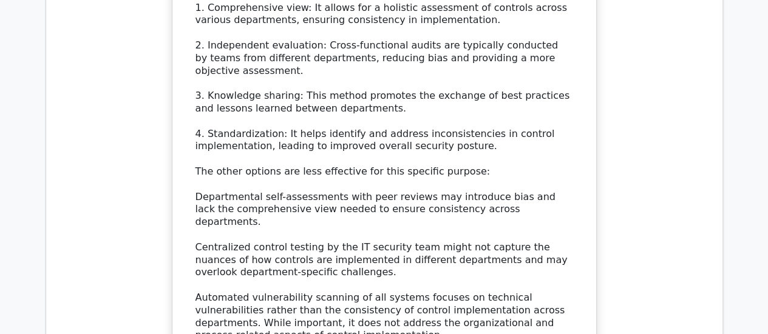
scroll to position [1699, 0]
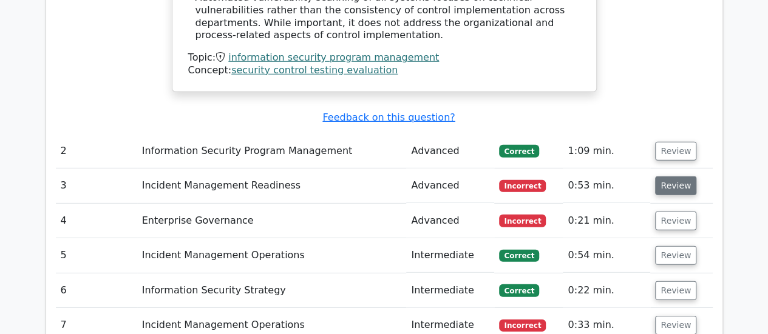
click at [664, 177] on button "Review" at bounding box center [675, 186] width 41 height 19
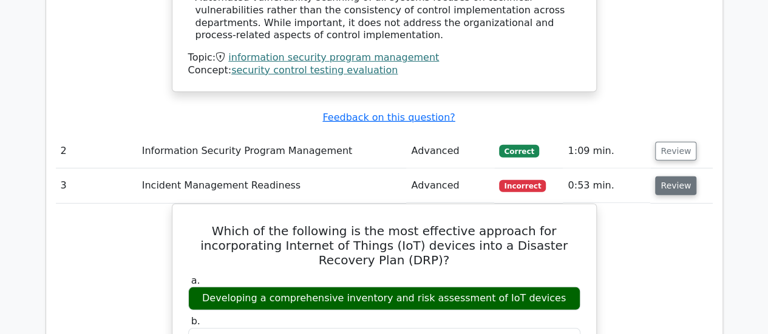
click at [660, 177] on button "Review" at bounding box center [675, 186] width 41 height 19
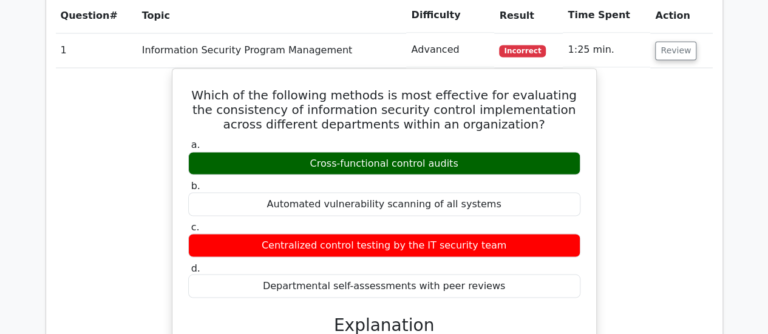
scroll to position [910, 0]
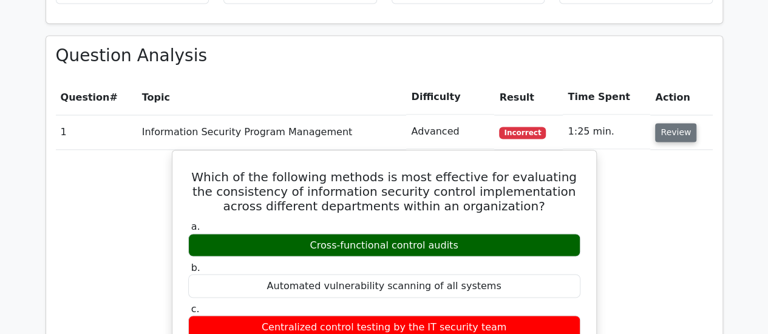
click at [668, 123] on button "Review" at bounding box center [675, 132] width 41 height 19
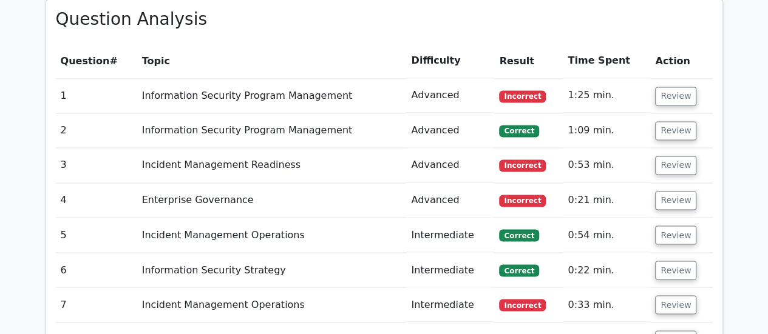
scroll to position [971, 0]
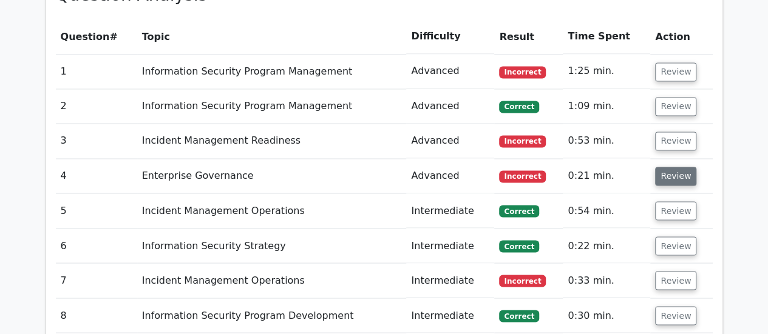
click at [671, 167] on button "Review" at bounding box center [675, 176] width 41 height 19
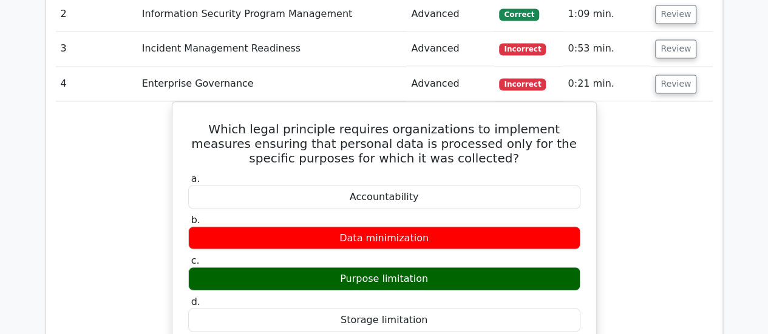
scroll to position [1032, 0]
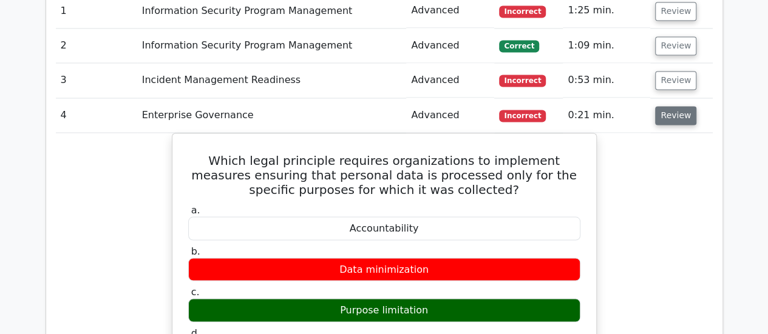
click at [672, 106] on button "Review" at bounding box center [675, 115] width 41 height 19
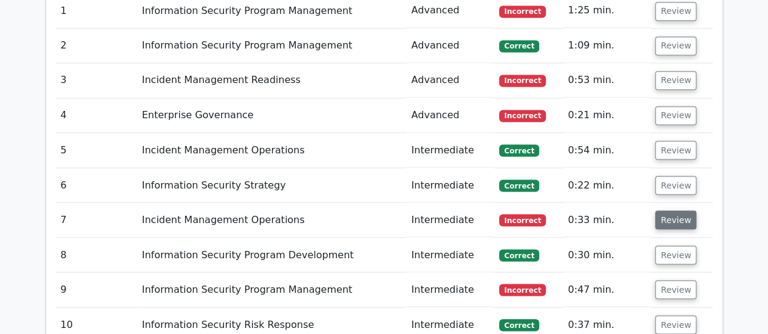
click at [666, 211] on button "Review" at bounding box center [675, 220] width 41 height 19
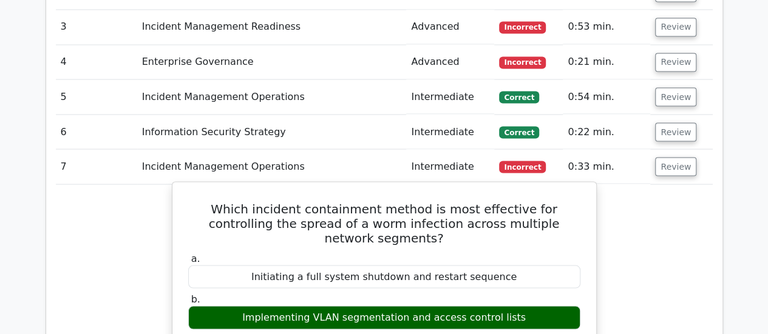
scroll to position [1153, 0]
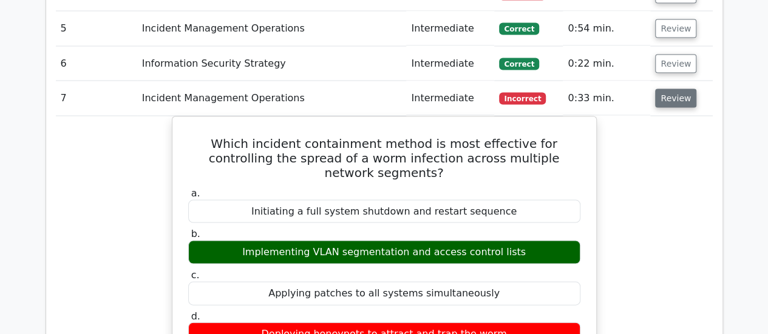
click at [657, 89] on button "Review" at bounding box center [675, 98] width 41 height 19
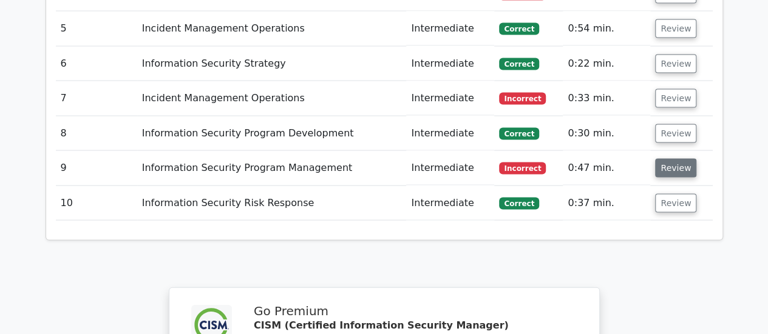
click at [667, 159] on button "Review" at bounding box center [675, 168] width 41 height 19
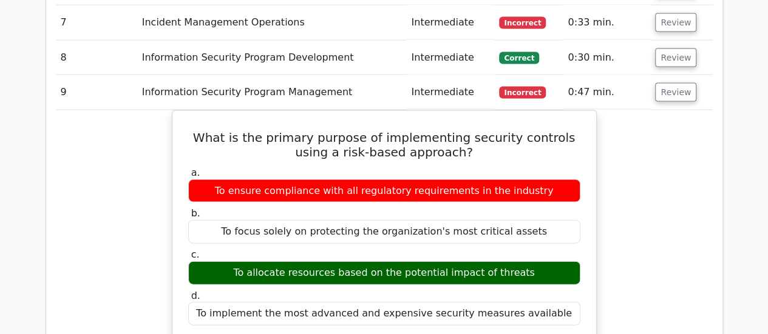
scroll to position [1214, 0]
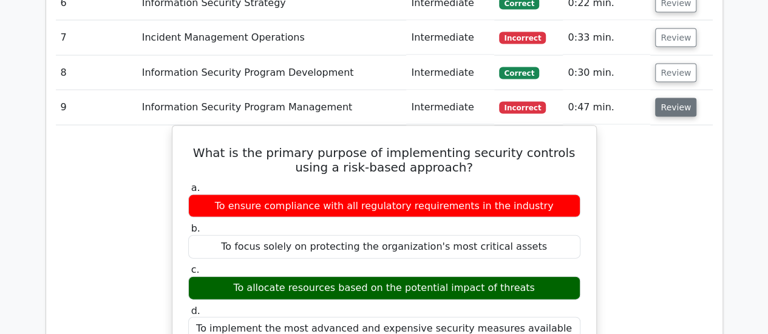
click at [674, 98] on button "Review" at bounding box center [675, 107] width 41 height 19
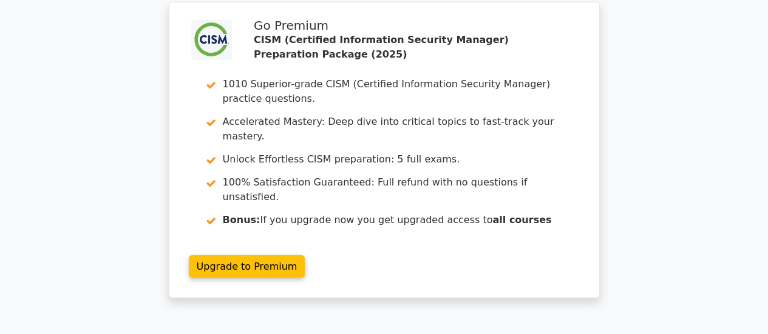
scroll to position [1456, 0]
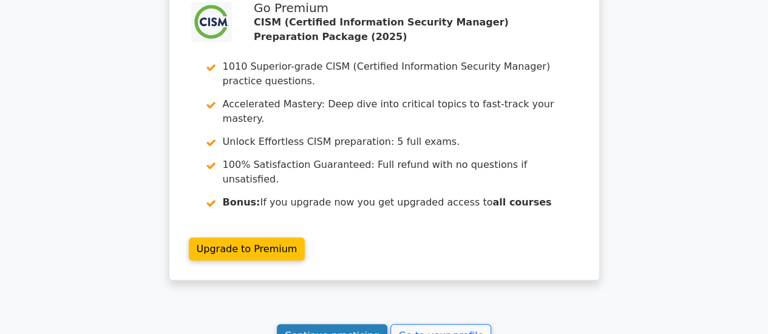
click at [348, 325] on link "Continue practicing" at bounding box center [332, 336] width 111 height 23
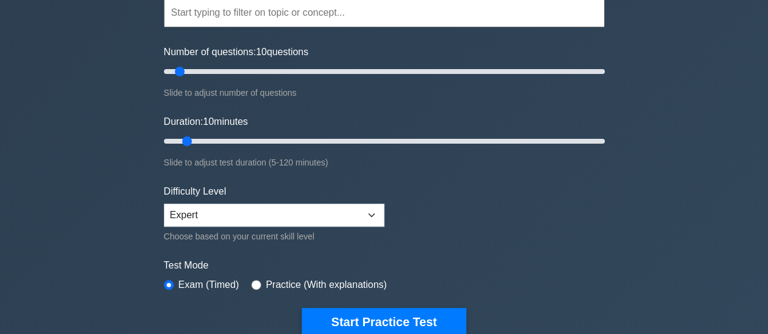
scroll to position [303, 0]
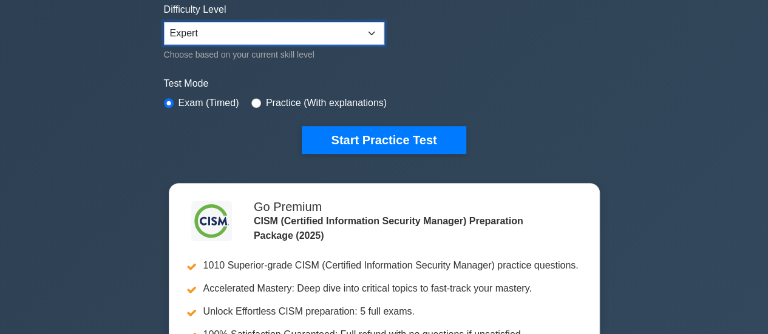
click at [377, 27] on select "Beginner Intermediate Expert" at bounding box center [274, 33] width 220 height 23
click at [377, 28] on select "Beginner Intermediate Expert" at bounding box center [274, 33] width 220 height 23
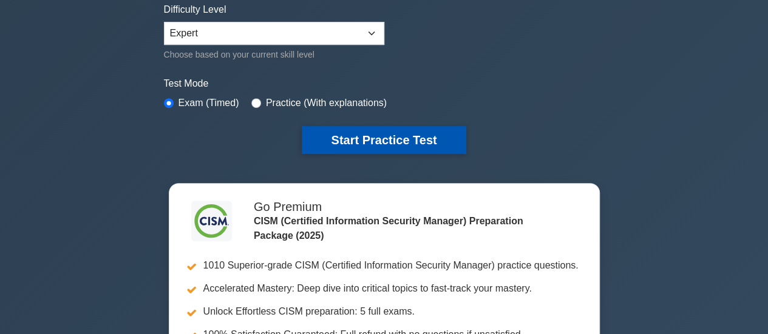
click at [381, 138] on button "Start Practice Test" at bounding box center [384, 140] width 164 height 28
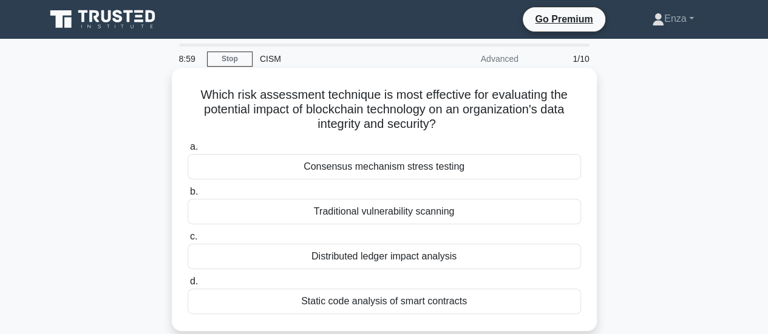
click at [463, 299] on div "Static code analysis of smart contracts" at bounding box center [384, 301] width 393 height 25
click at [188, 286] on input "d. Static code analysis of smart contracts" at bounding box center [188, 282] width 0 height 8
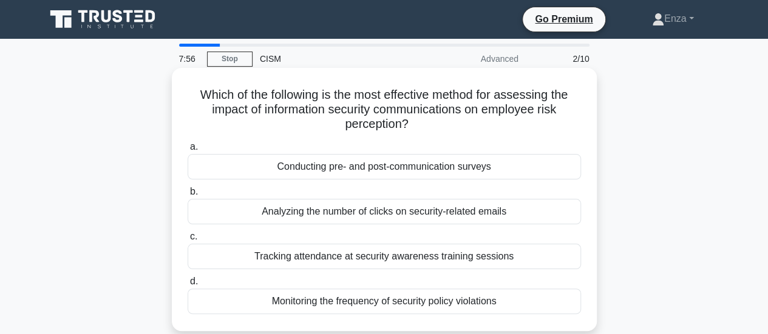
click at [485, 172] on div "Conducting pre- and post-communication surveys" at bounding box center [384, 166] width 393 height 25
click at [188, 151] on input "a. Conducting pre- and post-communication surveys" at bounding box center [188, 147] width 0 height 8
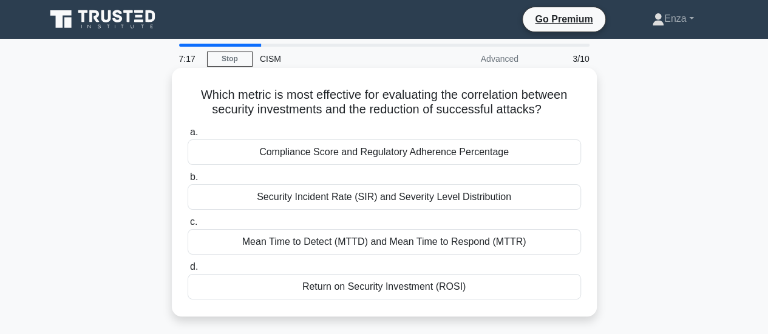
click at [428, 288] on div "Return on Security Investment (ROSI)" at bounding box center [384, 286] width 393 height 25
click at [188, 271] on input "d. Return on Security Investment (ROSI)" at bounding box center [188, 267] width 0 height 8
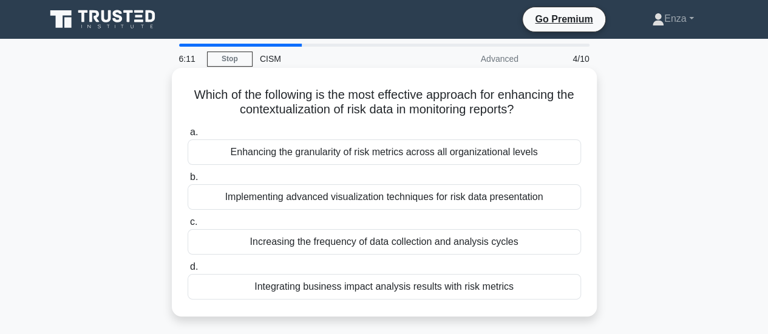
click at [439, 289] on div "Integrating business impact analysis results with risk metrics" at bounding box center [384, 286] width 393 height 25
click at [188, 271] on input "d. Integrating business impact analysis results with risk metrics" at bounding box center [188, 267] width 0 height 8
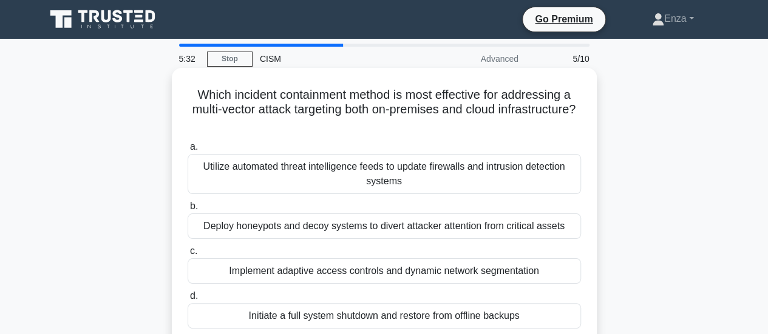
click at [428, 268] on div "Implement adaptive access controls and dynamic network segmentation" at bounding box center [384, 271] width 393 height 25
click at [188, 255] on input "c. Implement adaptive access controls and dynamic network segmentation" at bounding box center [188, 252] width 0 height 8
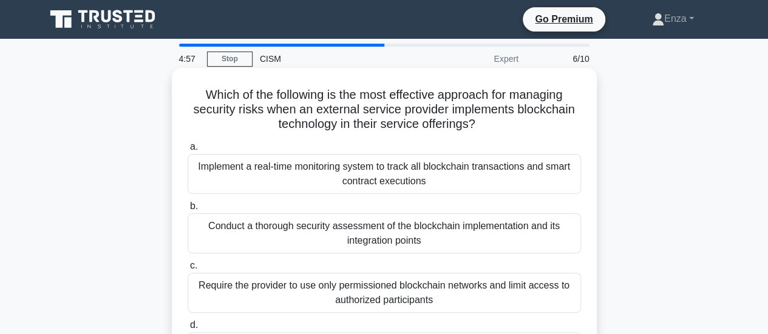
click at [477, 235] on div "Conduct a thorough security assessment of the blockchain implementation and its…" at bounding box center [384, 234] width 393 height 40
click at [188, 211] on input "b. Conduct a thorough security assessment of the blockchain implementation and …" at bounding box center [188, 207] width 0 height 8
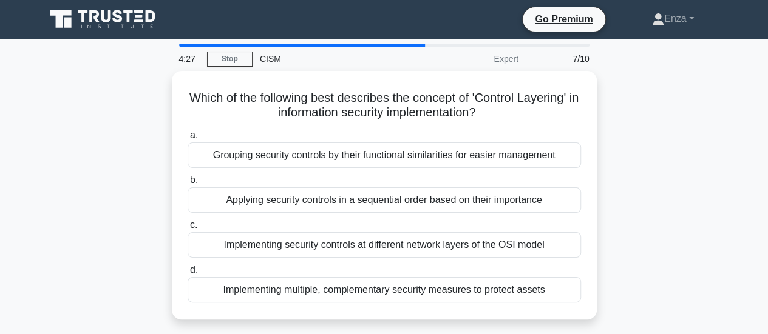
scroll to position [61, 0]
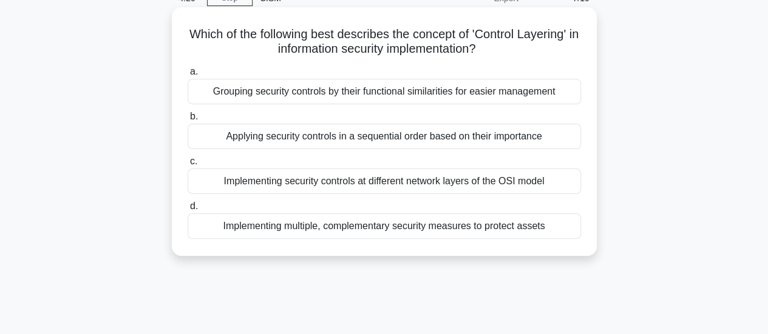
click at [501, 180] on div "Implementing security controls at different network layers of the OSI model" at bounding box center [384, 181] width 393 height 25
click at [188, 166] on input "c. Implementing security controls at different network layers of the OSI model" at bounding box center [188, 162] width 0 height 8
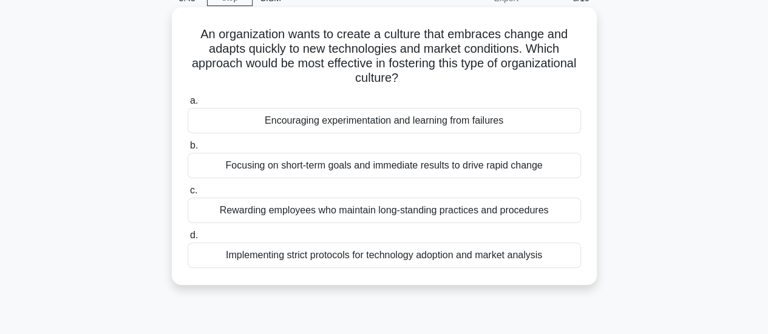
click at [507, 256] on div "Implementing strict protocols for technology adoption and market analysis" at bounding box center [384, 255] width 393 height 25
click at [188, 240] on input "d. Implementing strict protocols for technology adoption and market analysis" at bounding box center [188, 236] width 0 height 8
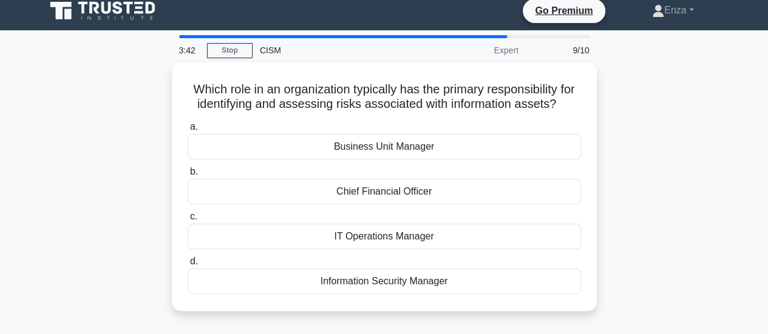
scroll to position [0, 0]
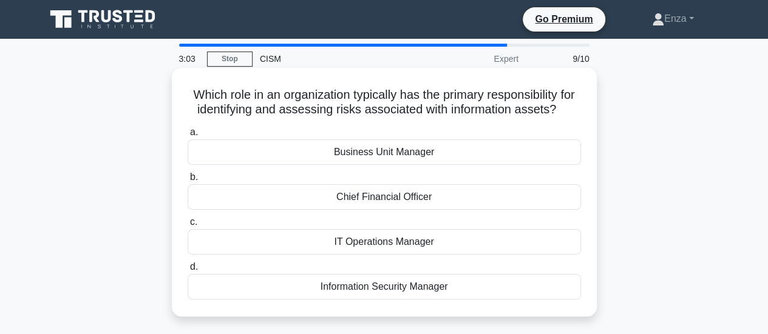
click at [405, 165] on div "Business Unit Manager" at bounding box center [384, 152] width 393 height 25
click at [188, 137] on input "a. Business Unit Manager" at bounding box center [188, 133] width 0 height 8
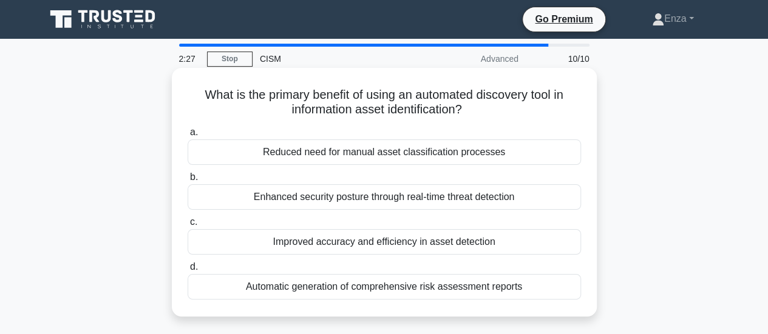
click at [495, 237] on div "Improved accuracy and efficiency in asset detection" at bounding box center [384, 241] width 393 height 25
click at [188, 226] on input "c. Improved accuracy and efficiency in asset detection" at bounding box center [188, 222] width 0 height 8
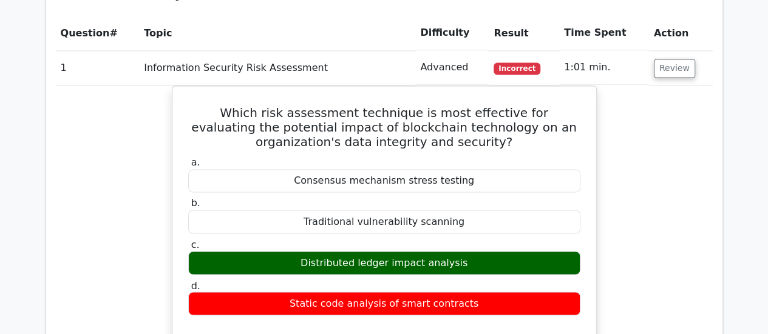
scroll to position [850, 0]
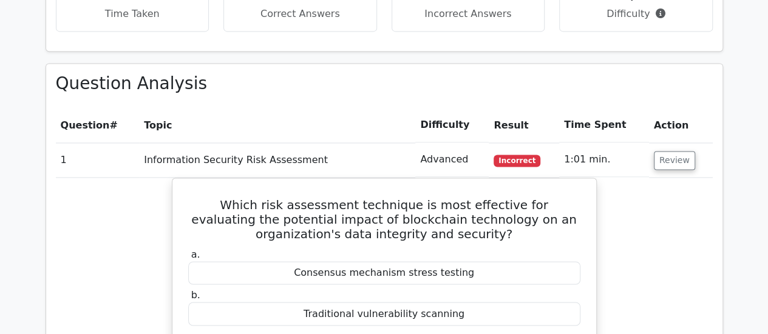
drag, startPoint x: 661, startPoint y: 174, endPoint x: 668, endPoint y: 166, distance: 10.4
click at [678, 151] on button "Review" at bounding box center [674, 160] width 41 height 19
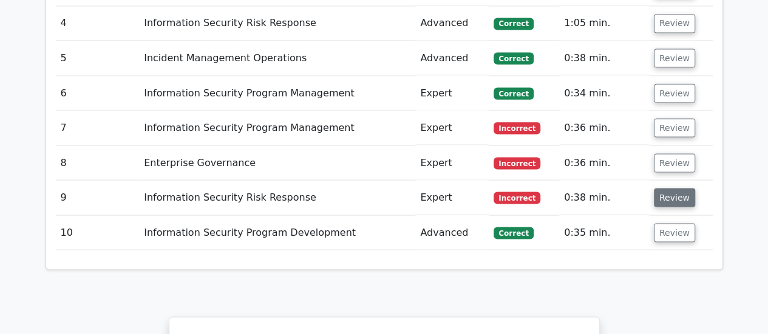
scroll to position [1092, 0]
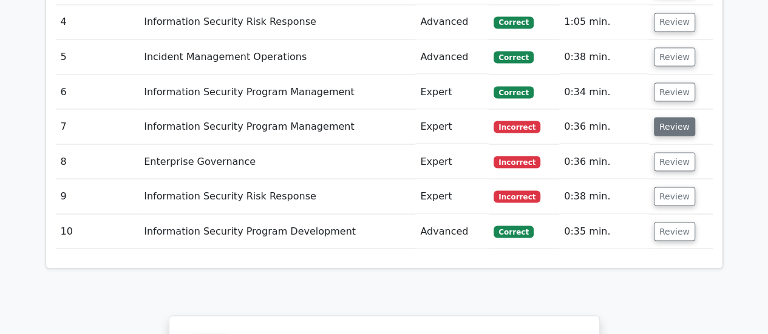
click at [680, 117] on button "Review" at bounding box center [674, 126] width 41 height 19
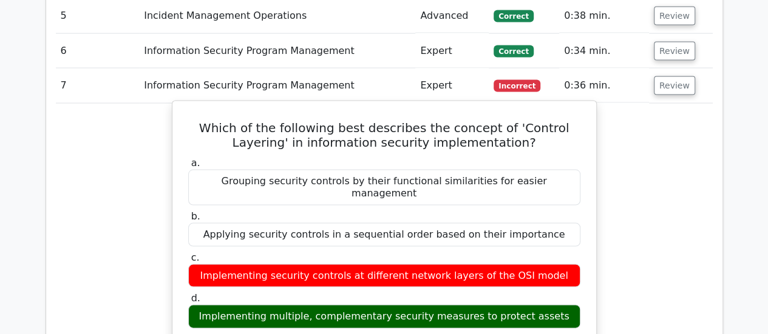
scroll to position [1153, 0]
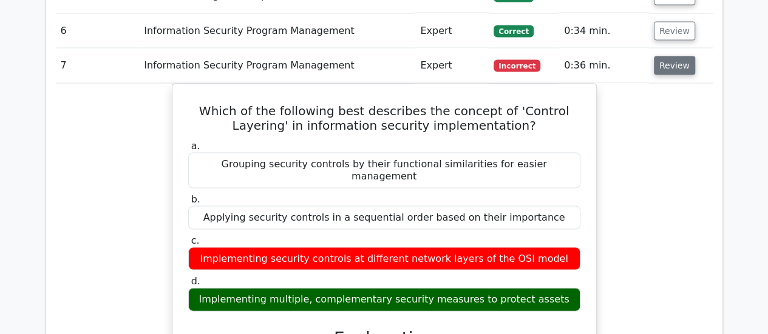
click at [664, 56] on button "Review" at bounding box center [674, 65] width 41 height 19
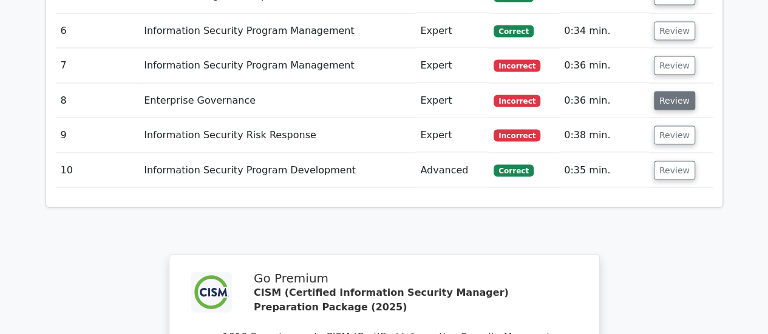
click at [670, 92] on button "Review" at bounding box center [674, 101] width 41 height 19
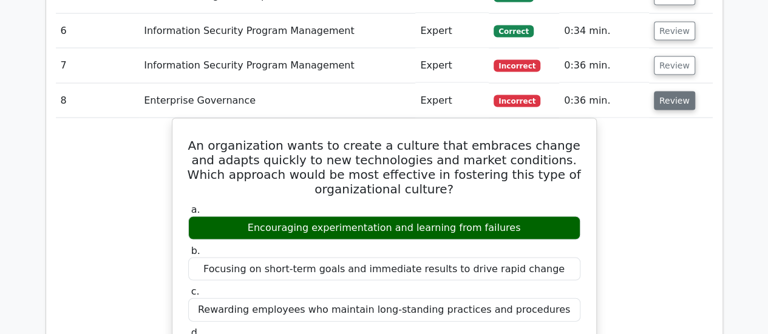
click at [666, 92] on button "Review" at bounding box center [674, 101] width 41 height 19
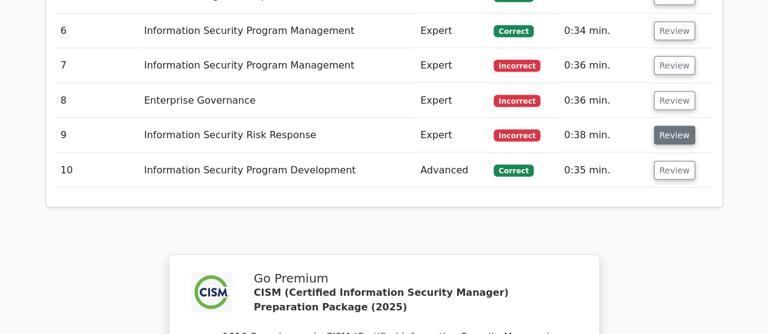
click at [666, 126] on button "Review" at bounding box center [674, 135] width 41 height 19
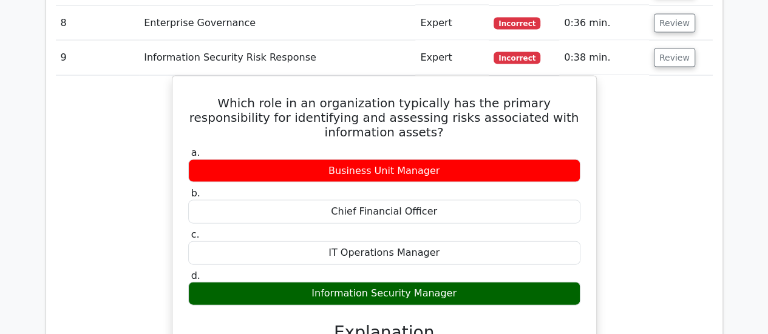
scroll to position [1214, 0]
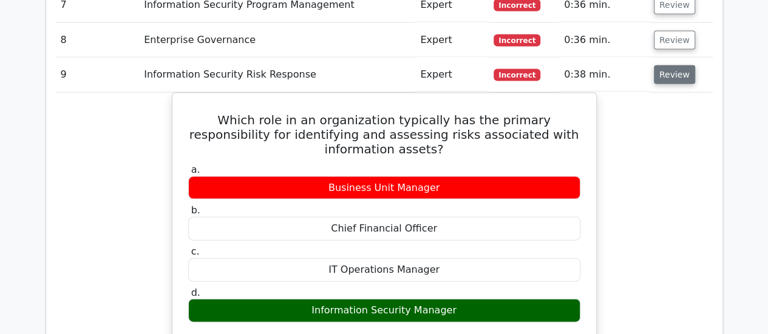
click at [655, 66] on button "Review" at bounding box center [674, 75] width 41 height 19
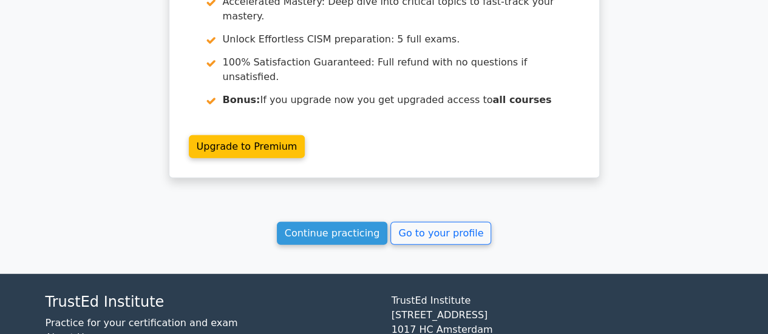
scroll to position [1544, 0]
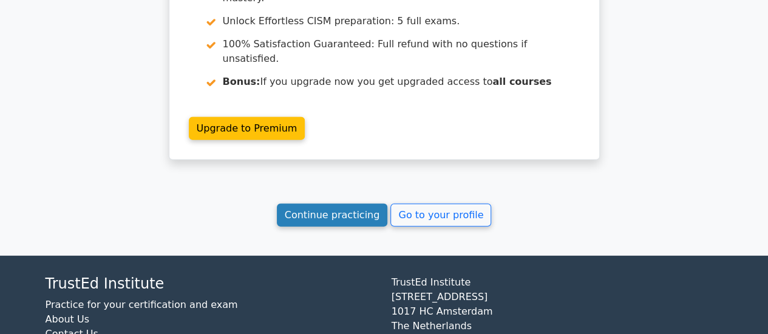
click at [339, 204] on link "Continue practicing" at bounding box center [332, 215] width 111 height 23
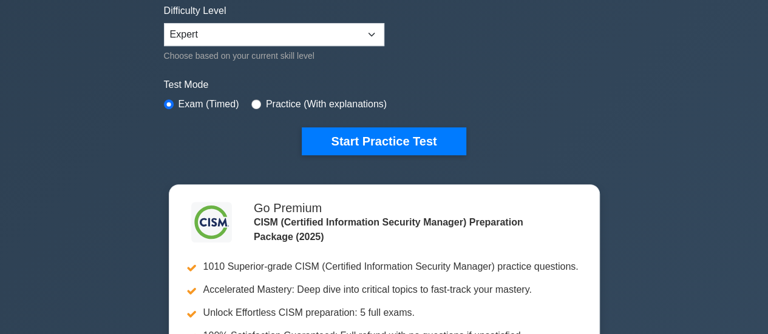
scroll to position [303, 0]
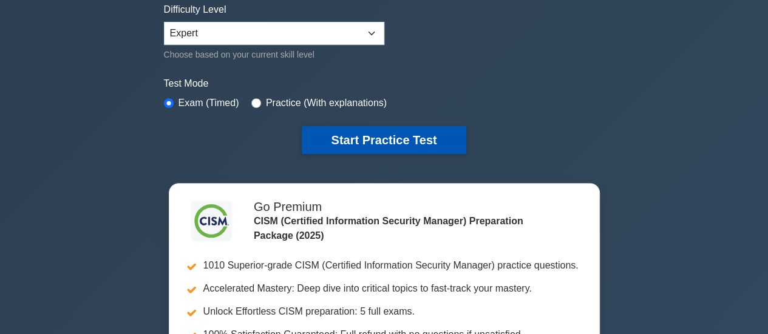
click at [340, 140] on button "Start Practice Test" at bounding box center [384, 140] width 164 height 28
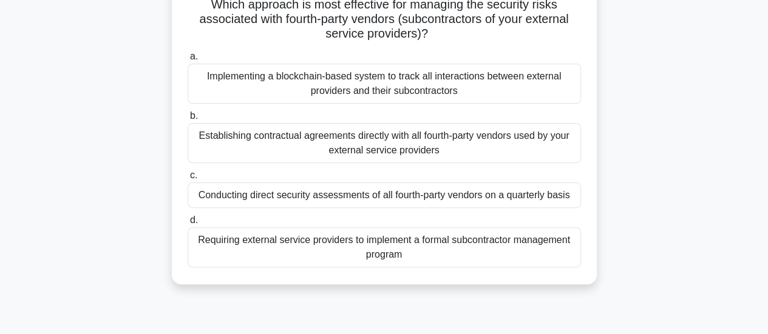
scroll to position [121, 0]
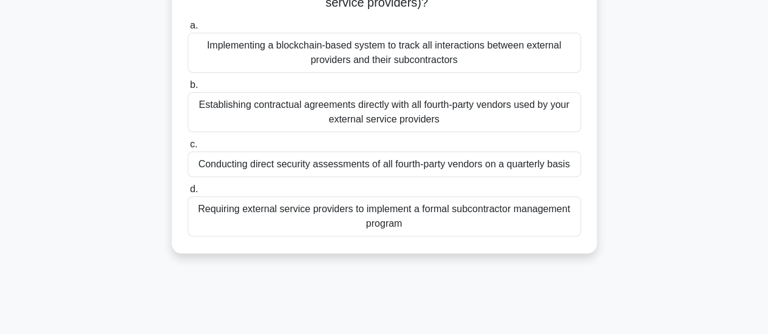
click at [324, 212] on div "Requiring external service providers to implement a formal subcontractor manage…" at bounding box center [384, 217] width 393 height 40
click at [188, 194] on input "d. Requiring external service providers to implement a formal subcontractor man…" at bounding box center [188, 190] width 0 height 8
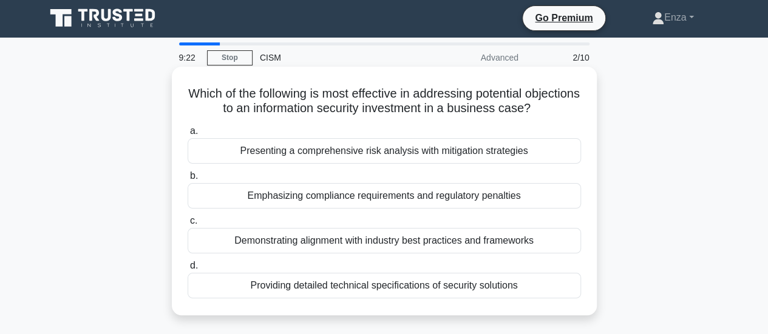
scroll to position [0, 0]
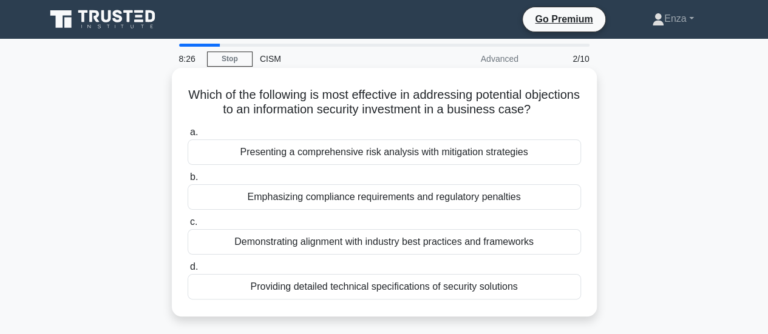
click at [326, 157] on div "Presenting a comprehensive risk analysis with mitigation strategies" at bounding box center [384, 152] width 393 height 25
click at [188, 137] on input "a. Presenting a comprehensive risk analysis with mitigation strategies" at bounding box center [188, 133] width 0 height 8
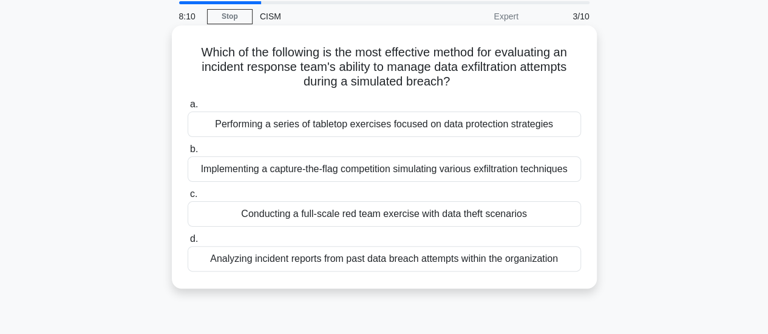
scroll to position [61, 0]
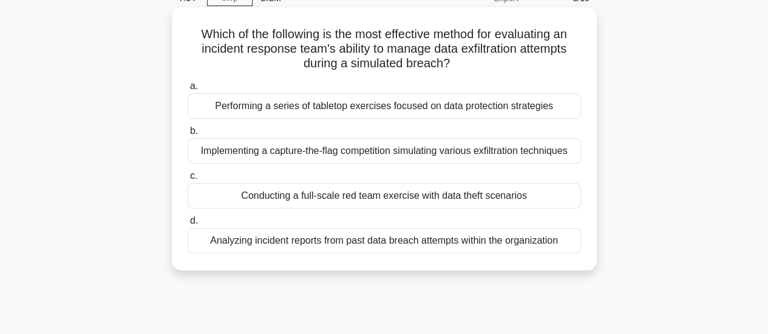
click at [418, 113] on div "Performing a series of tabletop exercises focused on data protection strategies" at bounding box center [384, 105] width 393 height 25
click at [188, 90] on input "a. Performing a series of tabletop exercises focused on data protection strateg…" at bounding box center [188, 87] width 0 height 8
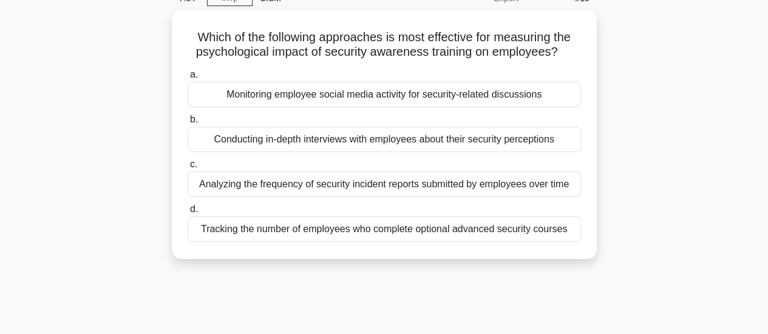
scroll to position [0, 0]
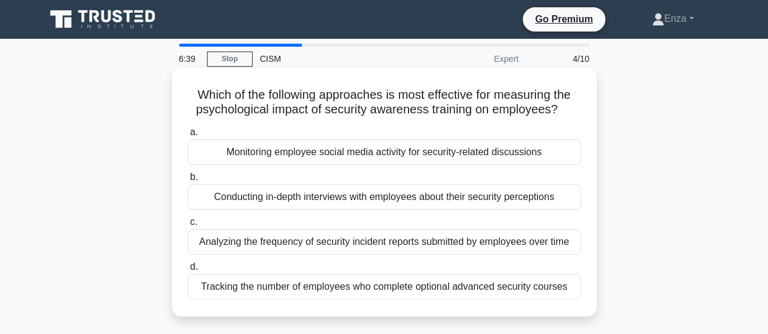
click at [386, 288] on div "Tracking the number of employees who complete optional advanced security courses" at bounding box center [384, 286] width 393 height 25
click at [188, 271] on input "d. Tracking the number of employees who complete optional advanced security cou…" at bounding box center [188, 267] width 0 height 8
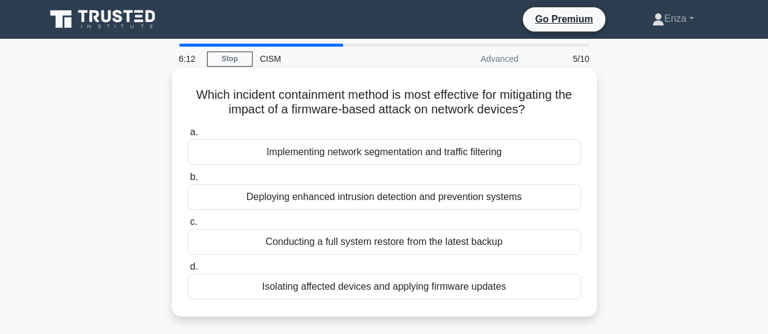
click at [529, 289] on div "Isolating affected devices and applying firmware updates" at bounding box center [384, 286] width 393 height 25
click at [188, 271] on input "d. Isolating affected devices and applying firmware updates" at bounding box center [188, 267] width 0 height 8
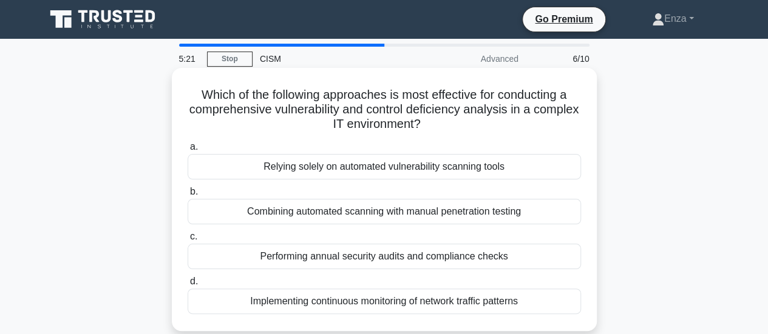
click at [413, 209] on div "Combining automated scanning with manual penetration testing" at bounding box center [384, 211] width 393 height 25
click at [188, 196] on input "b. Combining automated scanning with manual penetration testing" at bounding box center [188, 192] width 0 height 8
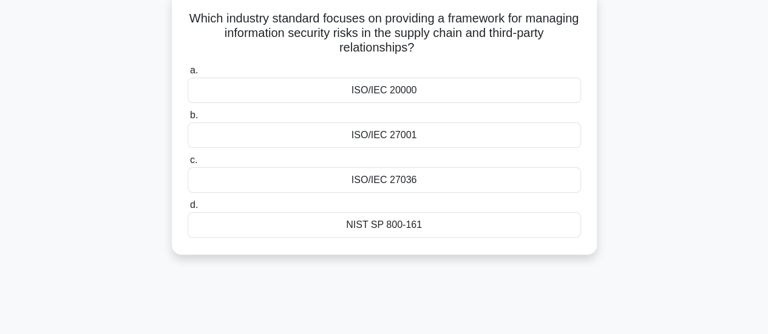
scroll to position [61, 0]
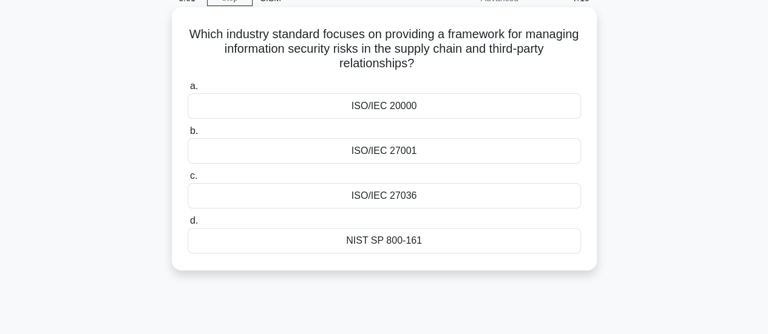
click at [421, 202] on div "ISO/IEC 27036" at bounding box center [384, 195] width 393 height 25
click at [188, 180] on input "c. ISO/IEC 27036" at bounding box center [188, 176] width 0 height 8
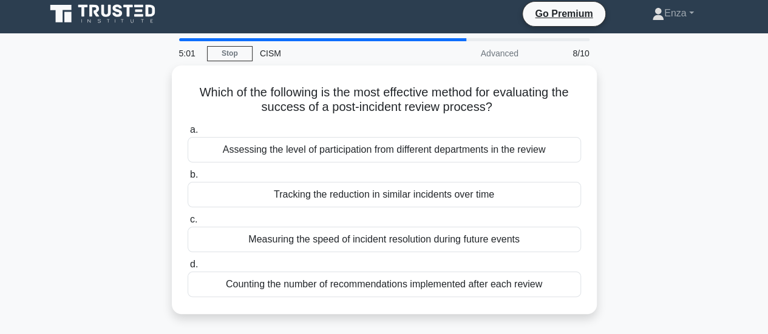
scroll to position [0, 0]
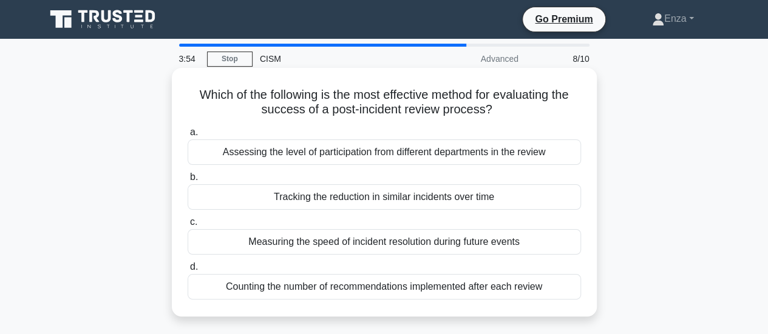
click at [441, 196] on div "Tracking the reduction in similar incidents over time" at bounding box center [384, 196] width 393 height 25
click at [188, 181] on input "b. Tracking the reduction in similar incidents over time" at bounding box center [188, 178] width 0 height 8
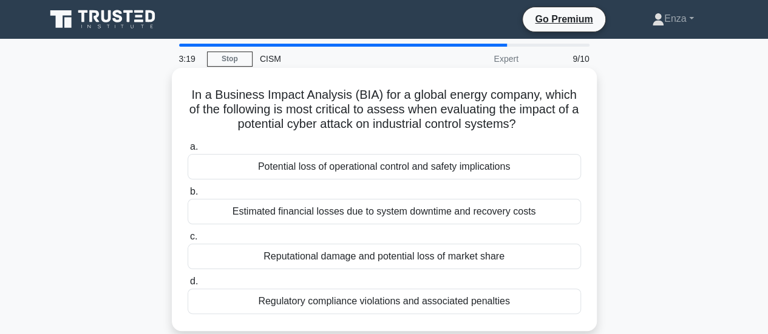
click at [451, 167] on div "Potential loss of operational control and safety implications" at bounding box center [384, 166] width 393 height 25
click at [188, 151] on input "a. Potential loss of operational control and safety implications" at bounding box center [188, 147] width 0 height 8
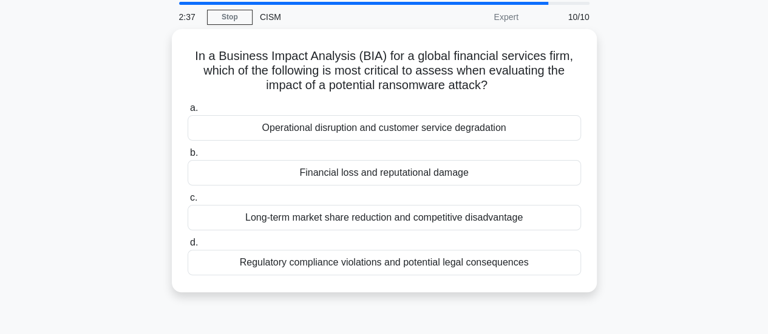
scroll to position [61, 0]
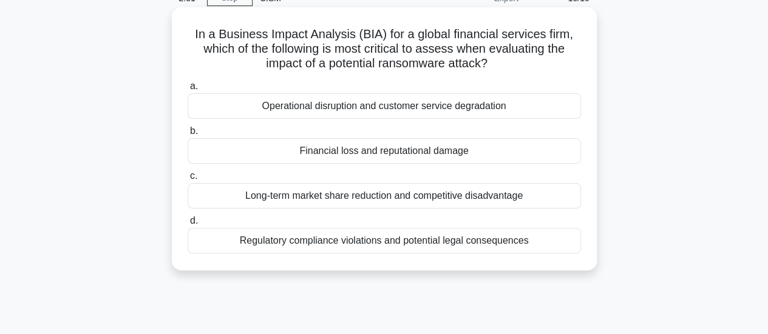
click at [515, 157] on div "Financial loss and reputational damage" at bounding box center [384, 150] width 393 height 25
click at [188, 135] on input "b. Financial loss and reputational damage" at bounding box center [188, 131] width 0 height 8
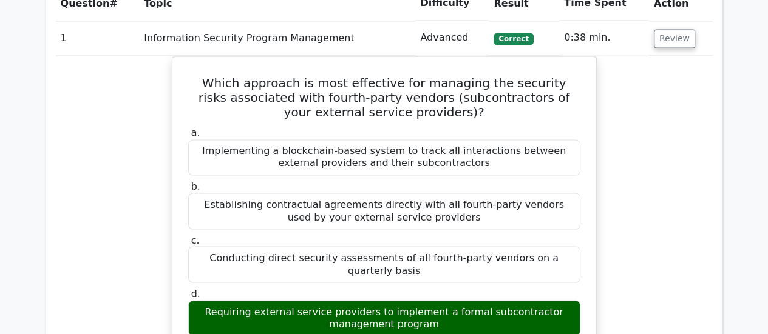
scroll to position [971, 0]
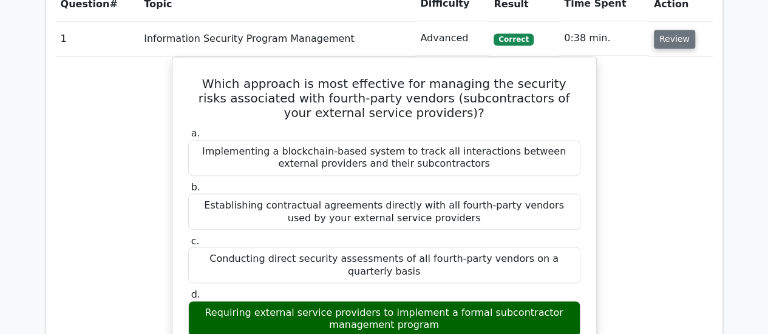
click at [671, 30] on button "Review" at bounding box center [674, 39] width 41 height 19
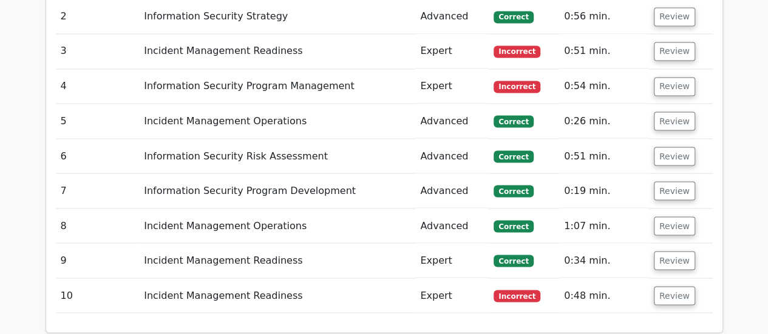
scroll to position [1092, 0]
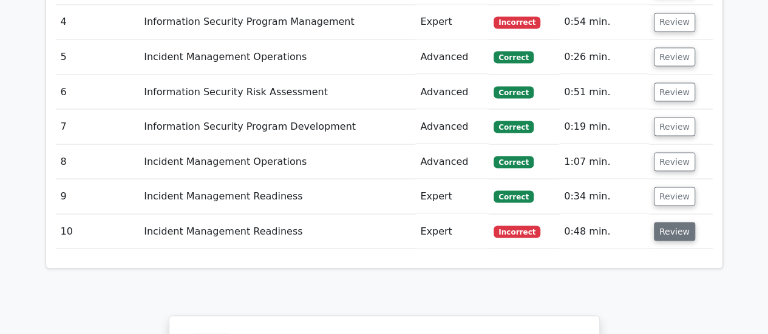
click at [676, 222] on button "Review" at bounding box center [674, 231] width 41 height 19
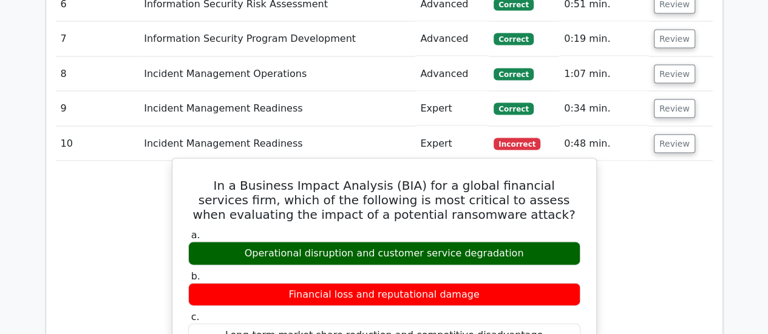
scroll to position [1153, 0]
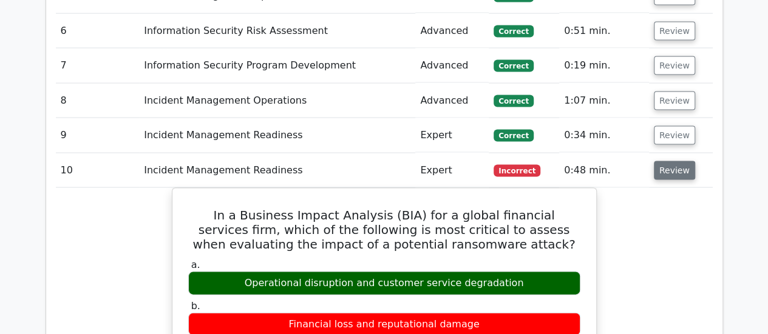
click at [674, 161] on button "Review" at bounding box center [674, 170] width 41 height 19
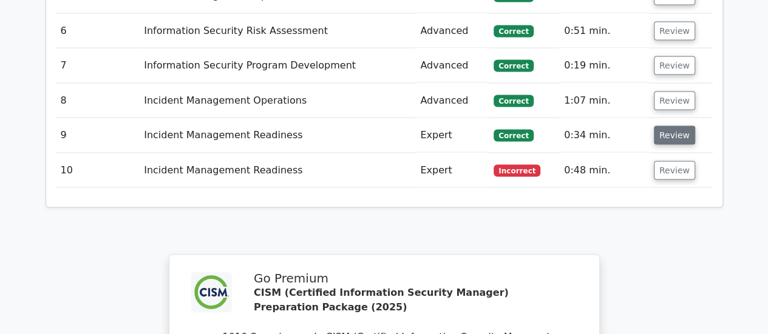
click at [675, 126] on button "Review" at bounding box center [674, 135] width 41 height 19
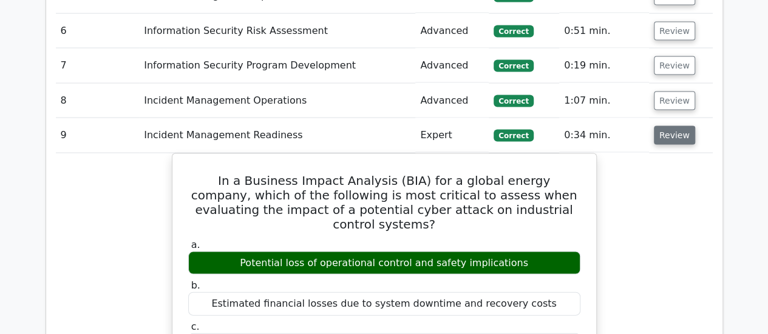
click at [675, 126] on button "Review" at bounding box center [674, 135] width 41 height 19
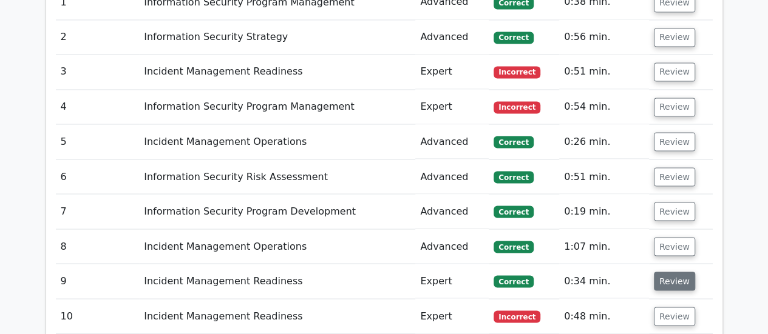
scroll to position [971, 0]
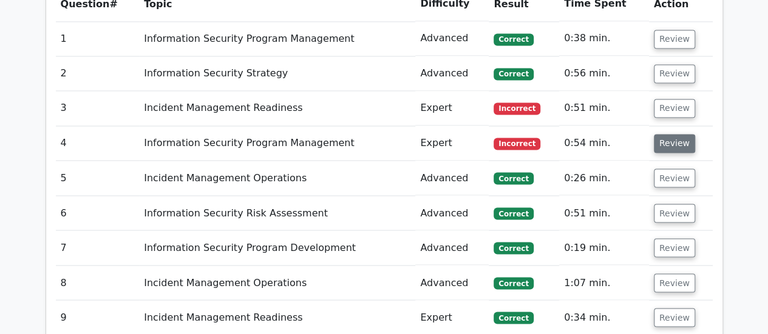
click at [672, 134] on button "Review" at bounding box center [674, 143] width 41 height 19
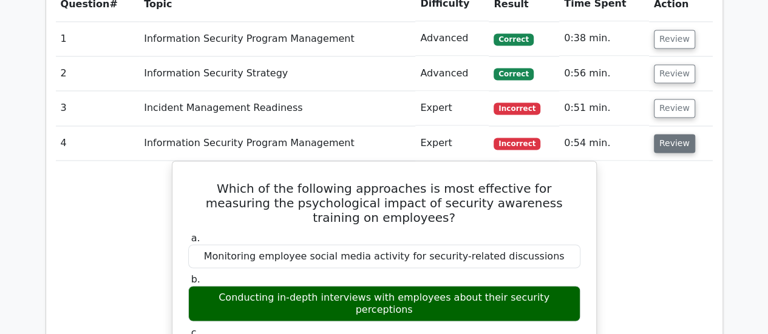
click at [668, 134] on button "Review" at bounding box center [674, 143] width 41 height 19
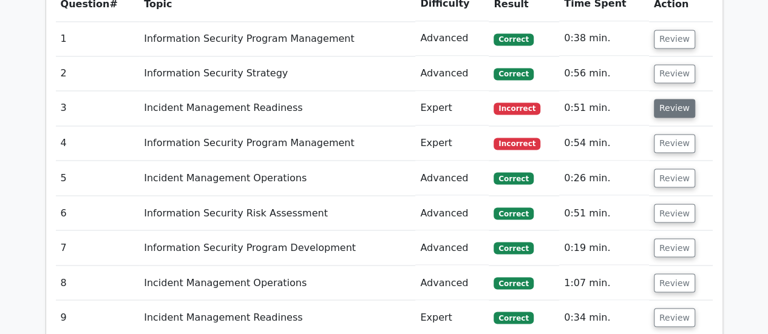
click at [666, 99] on button "Review" at bounding box center [674, 108] width 41 height 19
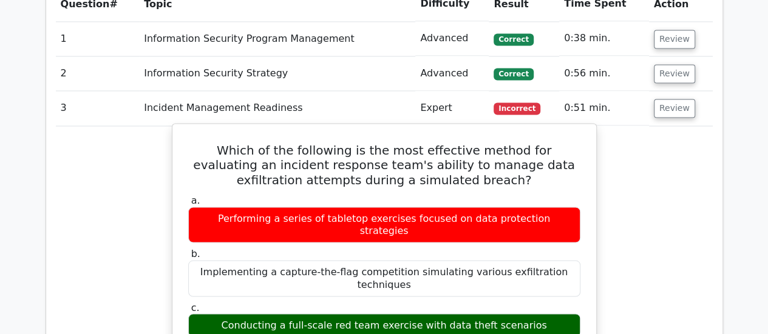
drag, startPoint x: 380, startPoint y: 185, endPoint x: 297, endPoint y: 189, distance: 82.6
click at [297, 207] on div "Performing a series of tabletop exercises focused on data protection strategies" at bounding box center [384, 225] width 392 height 36
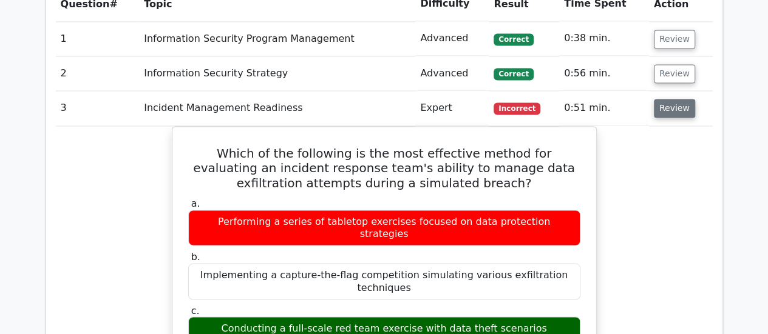
click at [676, 99] on button "Review" at bounding box center [674, 108] width 41 height 19
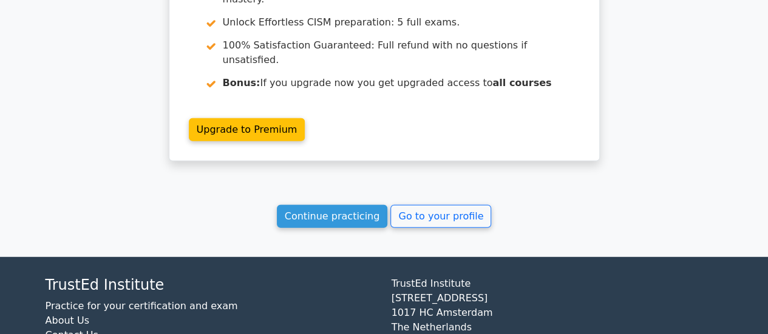
scroll to position [1544, 0]
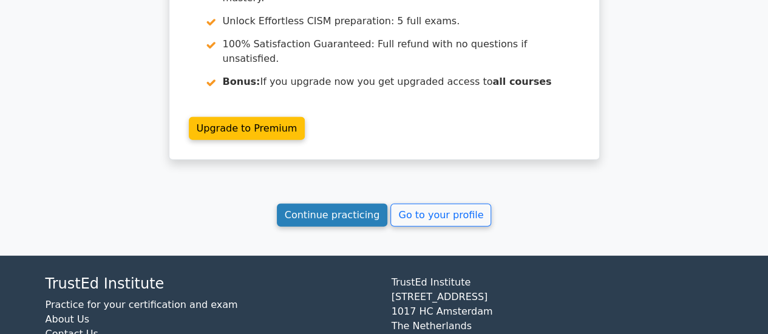
click at [326, 204] on link "Continue practicing" at bounding box center [332, 215] width 111 height 23
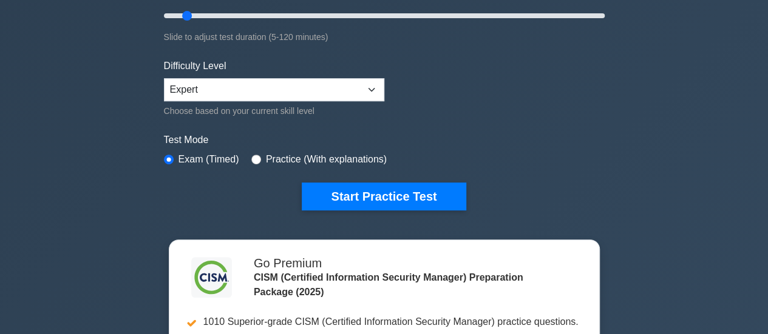
scroll to position [182, 0]
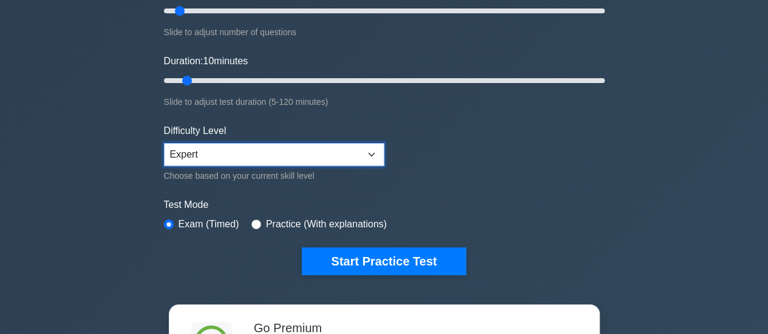
click at [372, 152] on select "Beginner Intermediate Expert" at bounding box center [274, 154] width 220 height 23
click at [372, 153] on select "Beginner Intermediate Expert" at bounding box center [274, 154] width 220 height 23
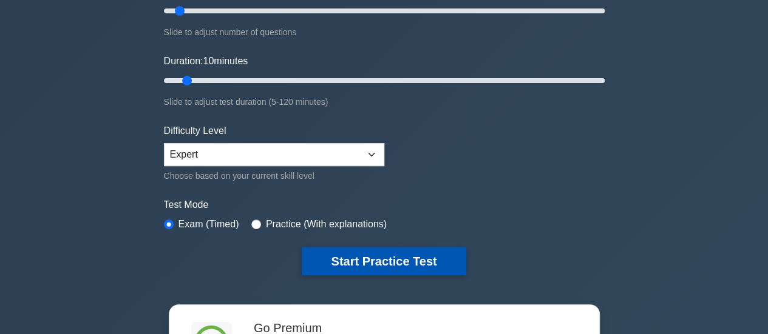
click at [397, 254] on button "Start Practice Test" at bounding box center [384, 262] width 164 height 28
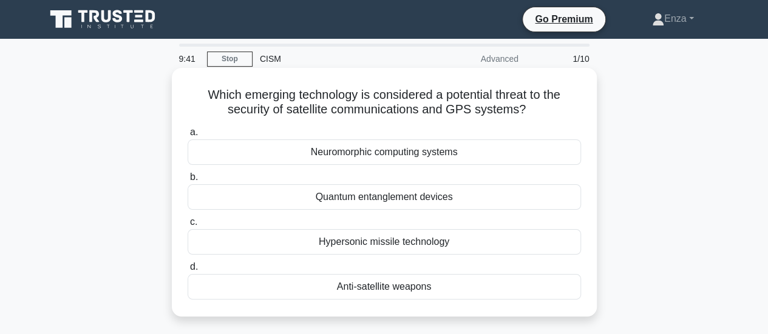
click at [418, 287] on div "Anti-satellite weapons" at bounding box center [384, 286] width 393 height 25
click at [188, 271] on input "d. Anti-satellite weapons" at bounding box center [188, 267] width 0 height 8
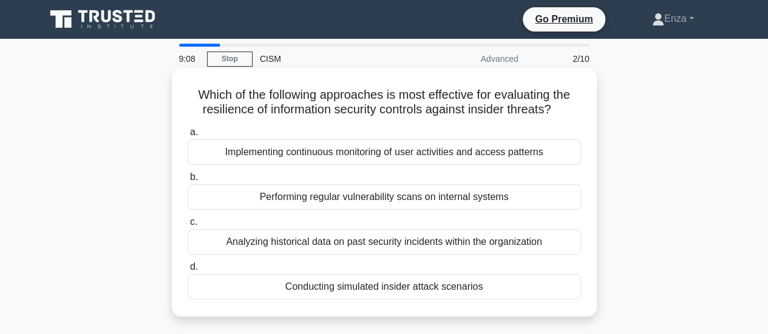
click at [440, 292] on div "Conducting simulated insider attack scenarios" at bounding box center [384, 286] width 393 height 25
click at [188, 271] on input "d. Conducting simulated insider attack scenarios" at bounding box center [188, 267] width 0 height 8
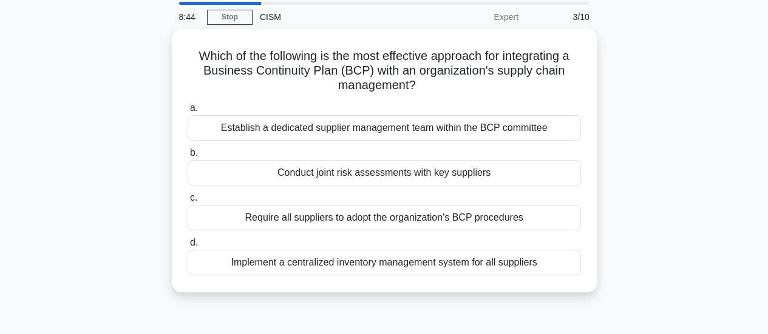
scroll to position [61, 0]
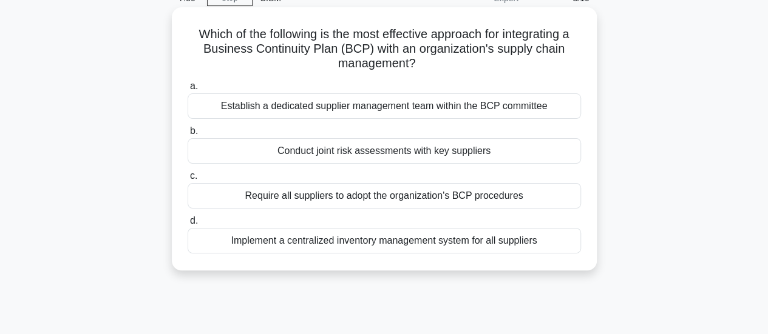
click at [512, 109] on div "Establish a dedicated supplier management team within the BCP committee" at bounding box center [384, 105] width 393 height 25
click at [188, 90] on input "a. Establish a dedicated supplier management team within the BCP committee" at bounding box center [188, 87] width 0 height 8
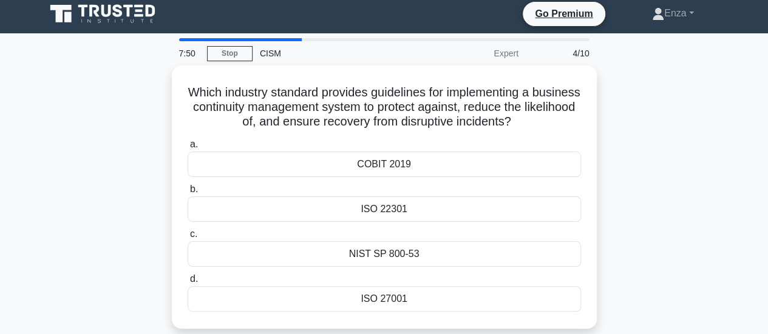
scroll to position [0, 0]
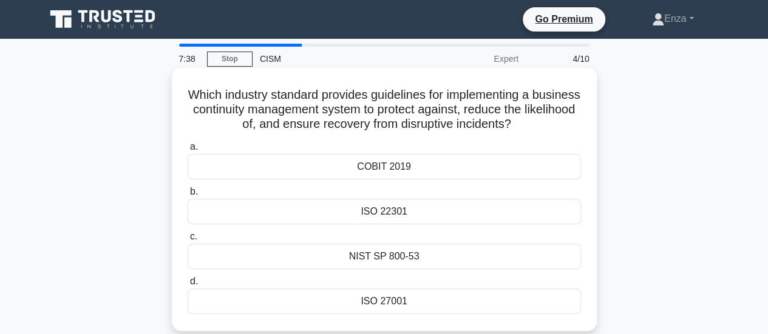
click at [473, 212] on div "ISO 22301" at bounding box center [384, 211] width 393 height 25
click at [188, 196] on input "b. ISO 22301" at bounding box center [188, 192] width 0 height 8
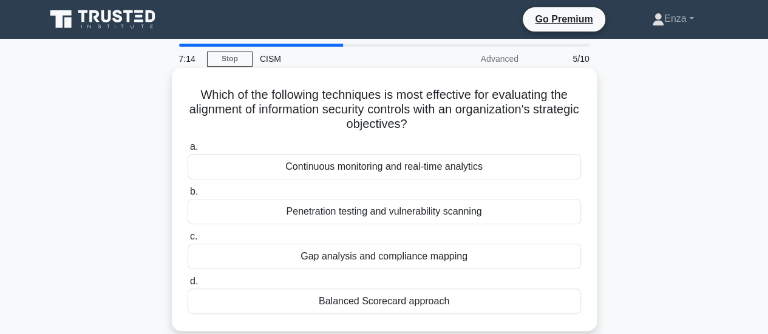
click at [414, 305] on div "Balanced Scorecard approach" at bounding box center [384, 301] width 393 height 25
click at [188, 286] on input "d. Balanced Scorecard approach" at bounding box center [188, 282] width 0 height 8
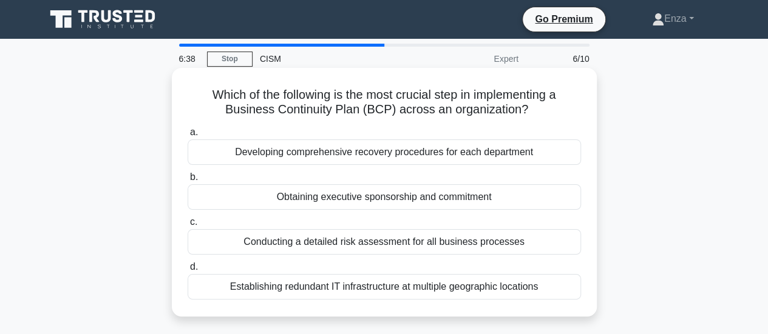
click at [484, 191] on div "Obtaining executive sponsorship and commitment" at bounding box center [384, 196] width 393 height 25
click at [188, 181] on input "b. Obtaining executive sponsorship and commitment" at bounding box center [188, 178] width 0 height 8
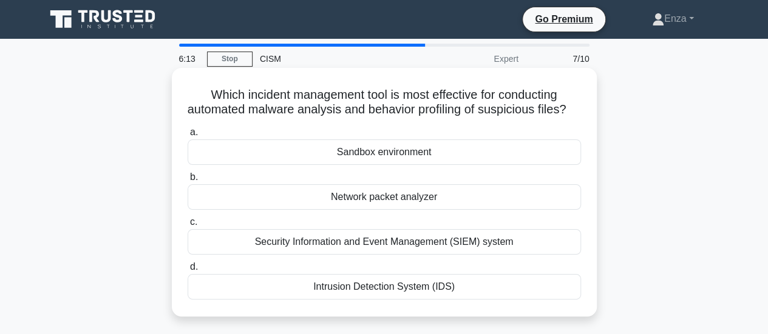
click at [472, 255] on div "Security Information and Event Management (SIEM) system" at bounding box center [384, 241] width 393 height 25
click at [188, 226] on input "c. Security Information and Event Management (SIEM) system" at bounding box center [188, 222] width 0 height 8
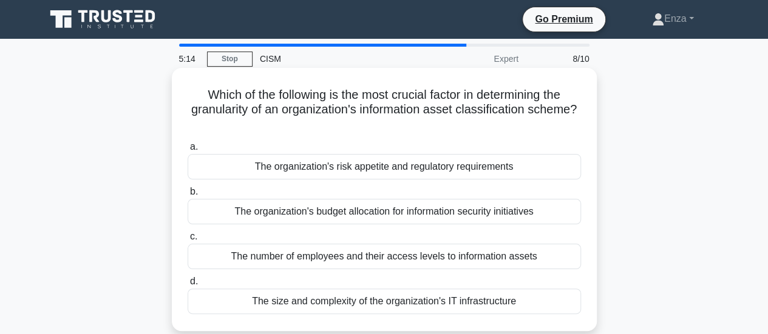
click at [464, 253] on div "The number of employees and their access levels to information assets" at bounding box center [384, 256] width 393 height 25
click at [188, 241] on input "c. The number of employees and their access levels to information assets" at bounding box center [188, 237] width 0 height 8
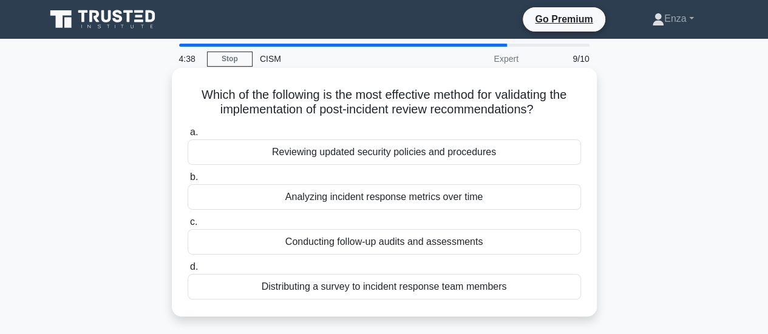
click at [431, 243] on div "Conducting follow-up audits and assessments" at bounding box center [384, 241] width 393 height 25
click at [188, 226] on input "c. Conducting follow-up audits and assessments" at bounding box center [188, 222] width 0 height 8
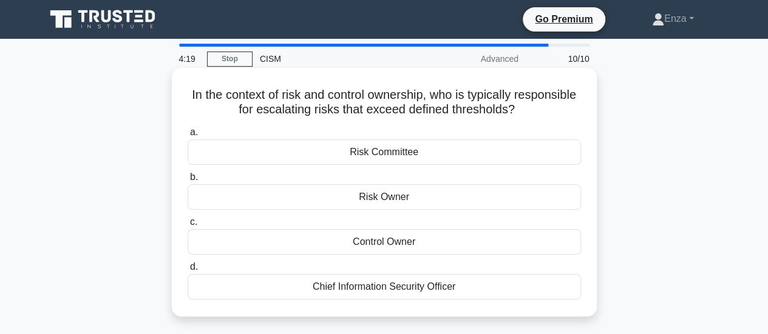
click at [374, 197] on div "Risk Owner" at bounding box center [384, 196] width 393 height 25
click at [188, 181] on input "b. Risk Owner" at bounding box center [188, 178] width 0 height 8
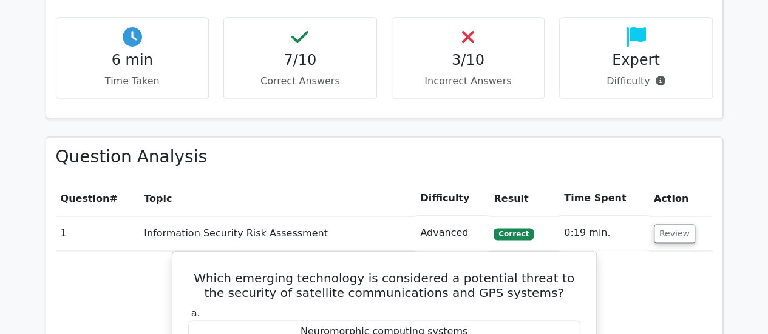
scroll to position [850, 0]
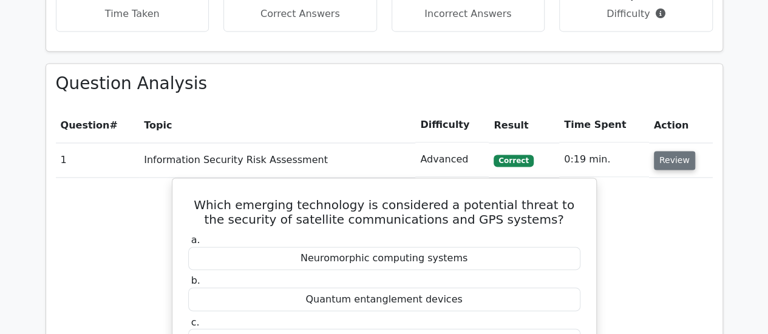
click at [669, 151] on button "Review" at bounding box center [674, 160] width 41 height 19
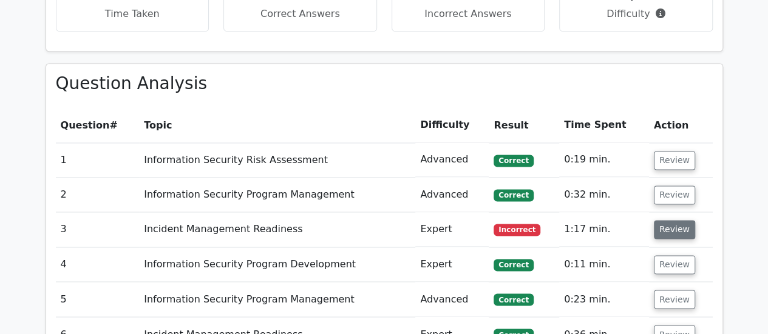
click at [672, 220] on button "Review" at bounding box center [674, 229] width 41 height 19
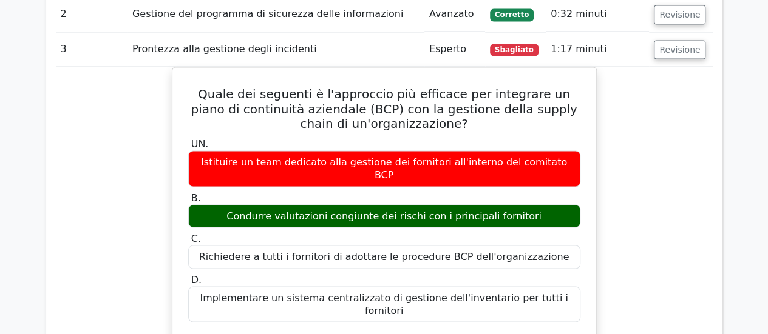
scroll to position [1063, 0]
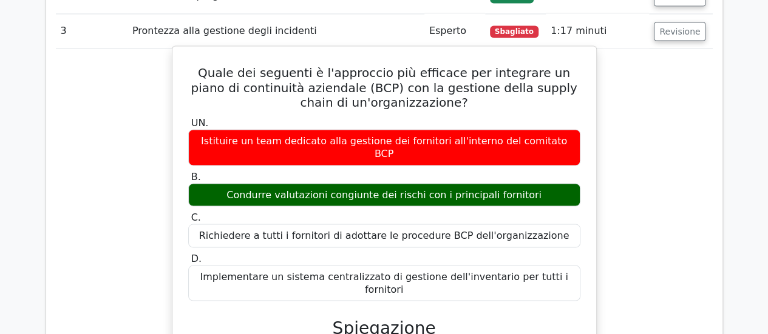
drag, startPoint x: 482, startPoint y: 166, endPoint x: 438, endPoint y: 166, distance: 43.7
click at [438, 189] on font "Condurre valutazioni congiunte dei rischi con i principali fornitori" at bounding box center [383, 195] width 315 height 12
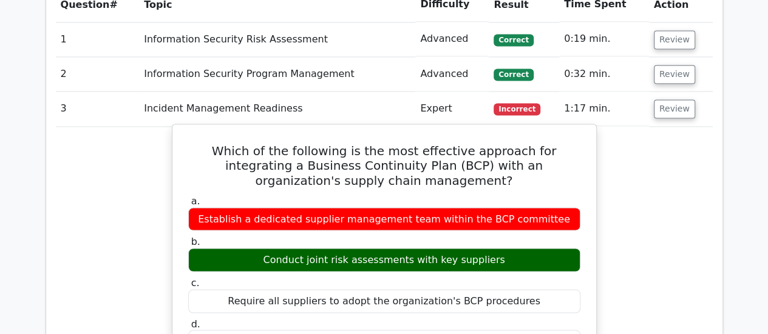
scroll to position [910, 0]
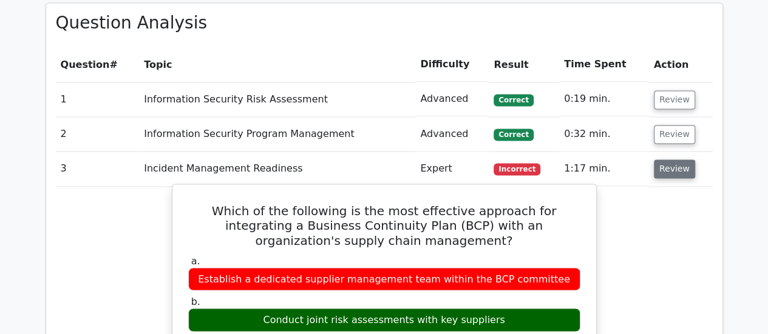
click at [664, 160] on button "Review" at bounding box center [674, 169] width 41 height 19
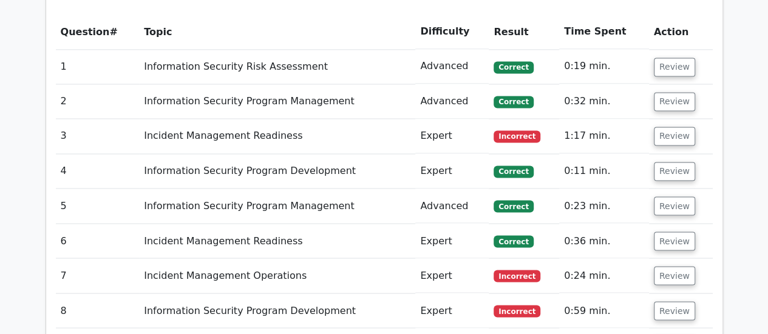
scroll to position [971, 0]
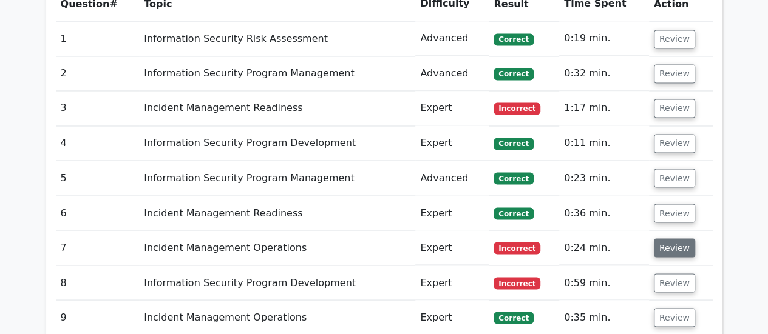
click at [681, 238] on button "Review" at bounding box center [674, 247] width 41 height 19
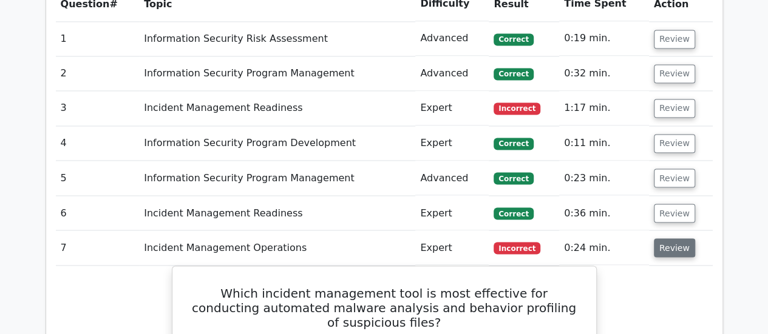
click at [683, 238] on button "Review" at bounding box center [674, 247] width 41 height 19
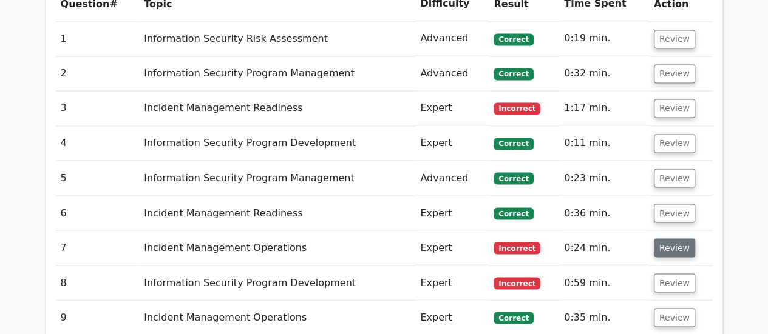
scroll to position [1032, 0]
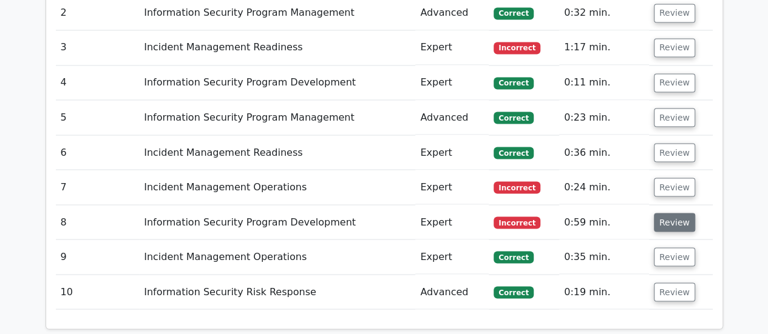
click at [673, 213] on button "Review" at bounding box center [674, 222] width 41 height 19
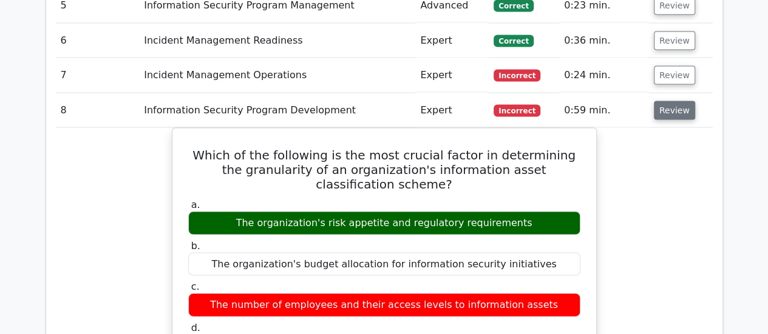
scroll to position [1153, 0]
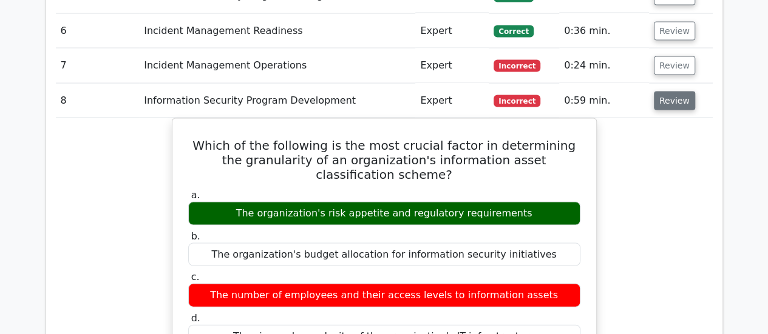
click at [670, 92] on button "Review" at bounding box center [674, 101] width 41 height 19
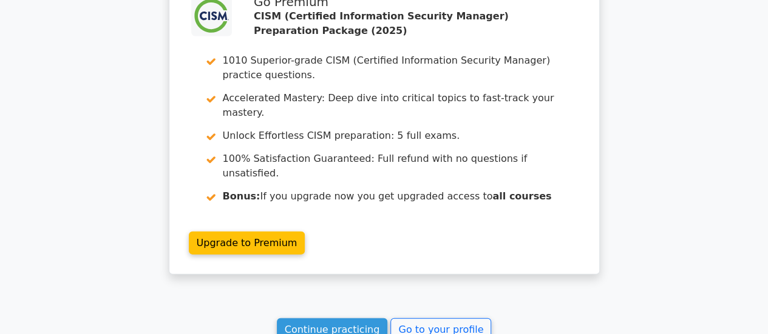
scroll to position [1517, 0]
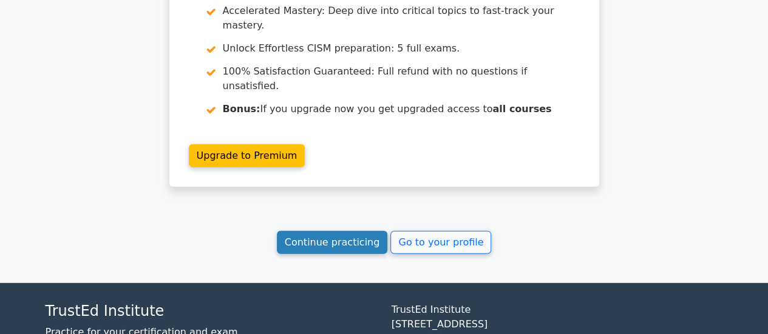
click at [344, 231] on link "Continue practicing" at bounding box center [332, 242] width 111 height 23
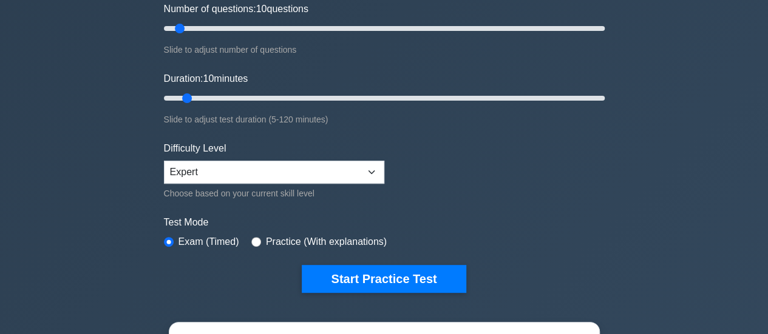
scroll to position [303, 0]
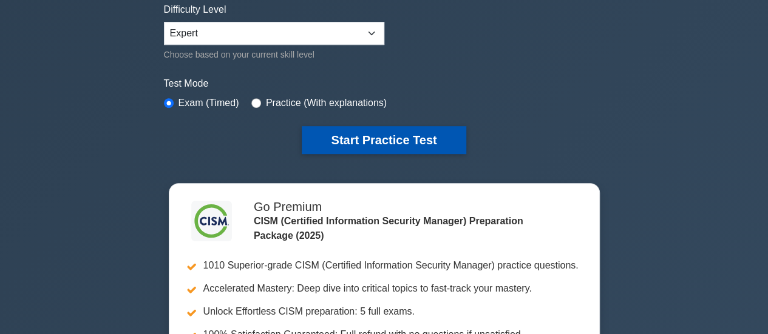
click at [355, 137] on button "Start Practice Test" at bounding box center [384, 140] width 164 height 28
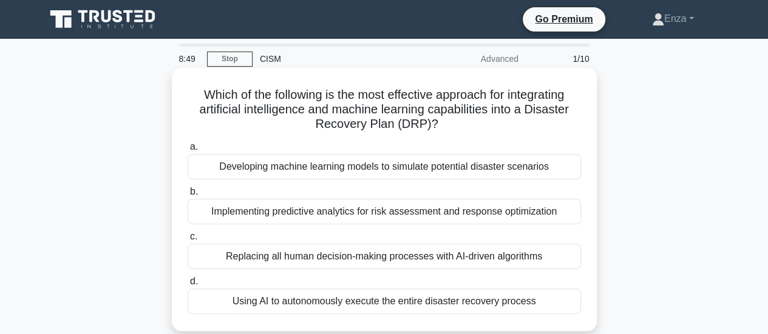
click at [341, 171] on div "Developing machine learning models to simulate potential disaster scenarios" at bounding box center [384, 166] width 393 height 25
click at [188, 151] on input "a. Developing machine learning models to simulate potential disaster scenarios" at bounding box center [188, 147] width 0 height 8
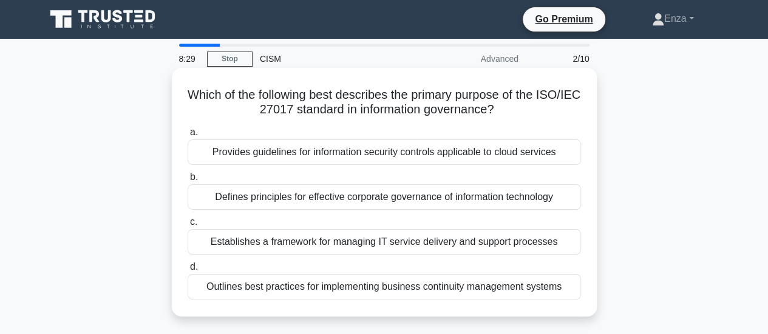
click at [393, 155] on div "Provides guidelines for information security controls applicable to cloud servi…" at bounding box center [384, 152] width 393 height 25
click at [188, 137] on input "a. Provides guidelines for information security controls applicable to cloud se…" at bounding box center [188, 133] width 0 height 8
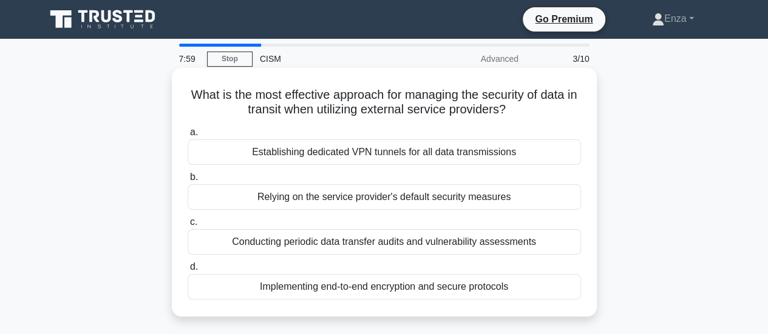
click at [455, 287] on div "Implementing end-to-end encryption and secure protocols" at bounding box center [384, 286] width 393 height 25
click at [188, 271] on input "d. Implementing end-to-end encryption and secure protocols" at bounding box center [188, 267] width 0 height 8
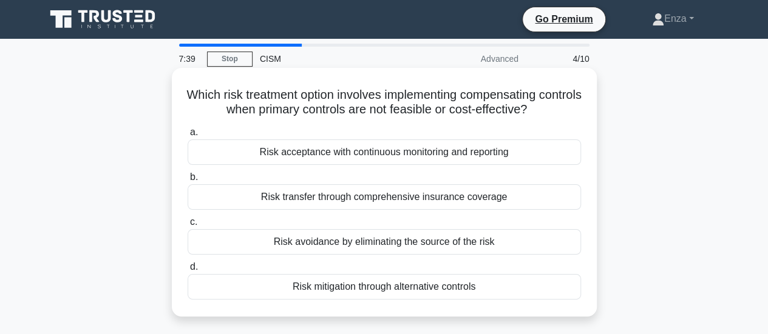
click at [413, 290] on div "Risk mitigation through alternative controls" at bounding box center [384, 286] width 393 height 25
click at [188, 271] on input "d. Risk mitigation through alternative controls" at bounding box center [188, 267] width 0 height 8
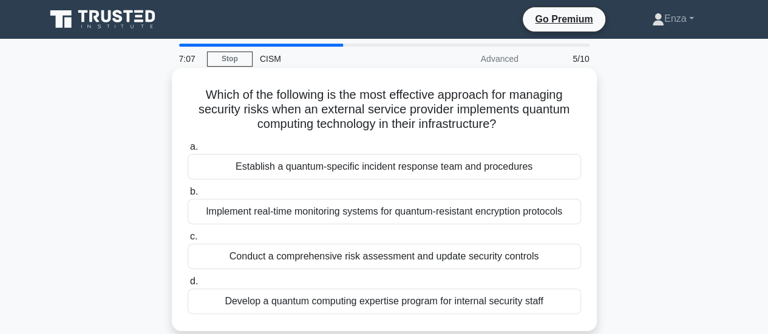
click at [468, 209] on div "Implement real-time monitoring systems for quantum-resistant encryption protoco…" at bounding box center [384, 211] width 393 height 25
click at [188, 196] on input "b. Implement real-time monitoring systems for quantum-resistant encryption prot…" at bounding box center [188, 192] width 0 height 8
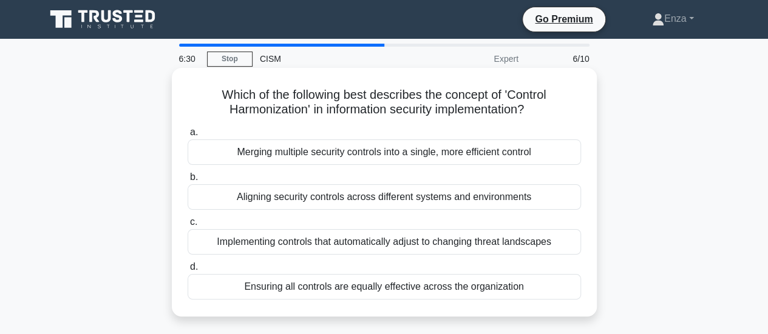
click at [523, 291] on div "Ensuring all controls are equally effective across the organization" at bounding box center [384, 286] width 393 height 25
click at [188, 271] on input "d. Ensuring all controls are equally effective across the organization" at bounding box center [188, 267] width 0 height 8
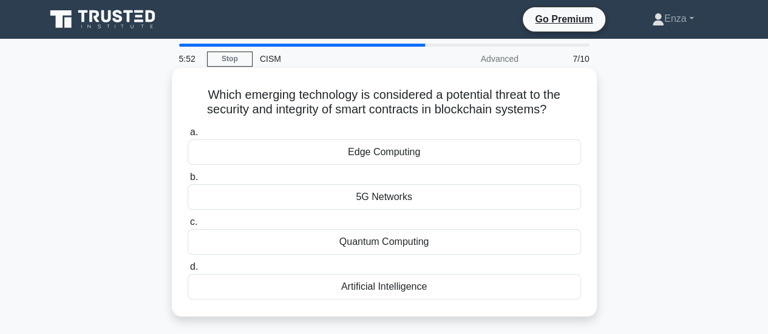
click at [376, 155] on div "Edge Computing" at bounding box center [384, 152] width 393 height 25
click at [188, 137] on input "a. Edge Computing" at bounding box center [188, 133] width 0 height 8
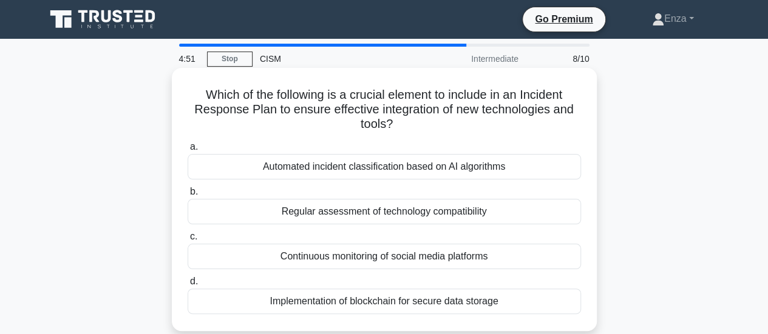
click at [516, 211] on div "Regular assessment of technology compatibility" at bounding box center [384, 211] width 393 height 25
click at [188, 196] on input "b. Regular assessment of technology compatibility" at bounding box center [188, 192] width 0 height 8
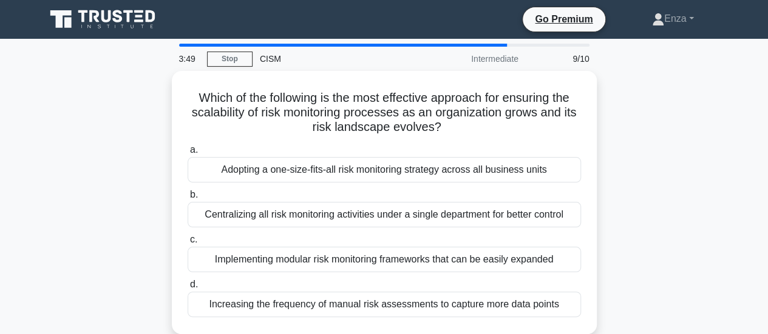
drag, startPoint x: 603, startPoint y: 205, endPoint x: 677, endPoint y: 101, distance: 127.8
click at [677, 100] on div "Which of the following is the most effective approach for ensuring the scalabil…" at bounding box center [384, 210] width 692 height 278
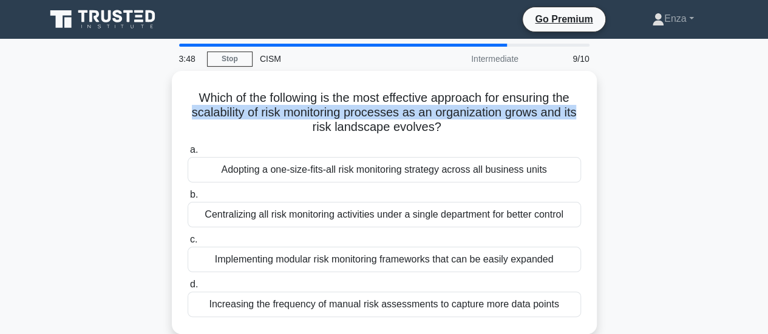
click at [702, 100] on div "Which of the following is the most effective approach for ensuring the scalabil…" at bounding box center [384, 210] width 692 height 278
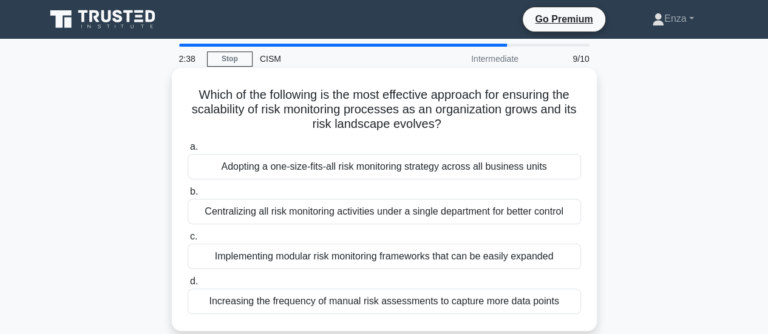
click at [535, 254] on div "Implementing modular risk monitoring frameworks that can be easily expanded" at bounding box center [384, 256] width 393 height 25
click at [188, 241] on input "c. Implementing modular risk monitoring frameworks that can be easily expanded" at bounding box center [188, 237] width 0 height 8
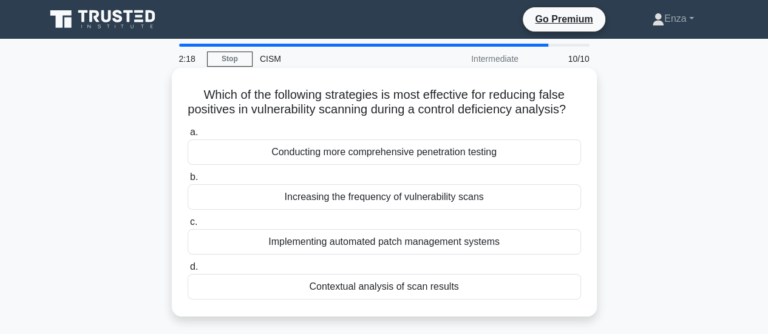
click at [457, 300] on div "Contextual analysis of scan results" at bounding box center [384, 286] width 393 height 25
click at [188, 271] on input "d. Contextual analysis of scan results" at bounding box center [188, 267] width 0 height 8
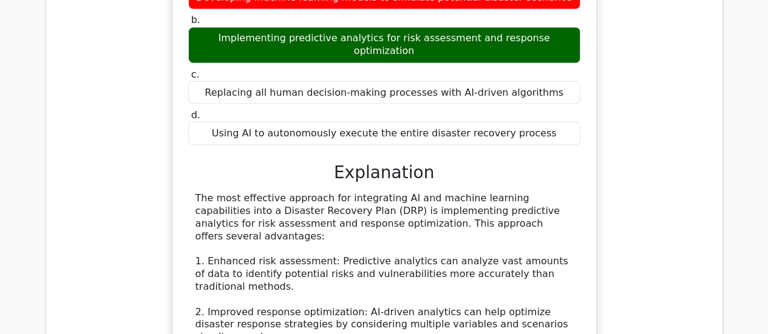
scroll to position [850, 0]
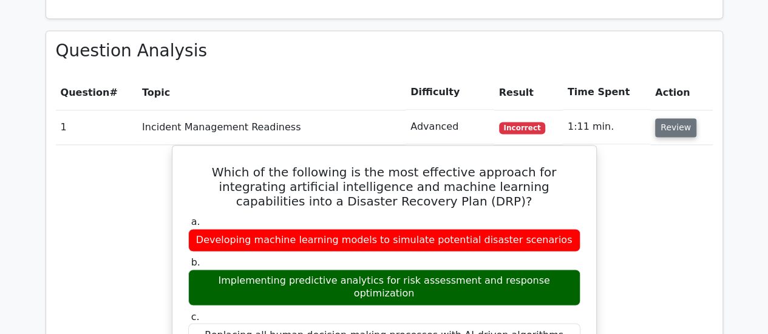
click at [686, 118] on button "Review" at bounding box center [675, 127] width 41 height 19
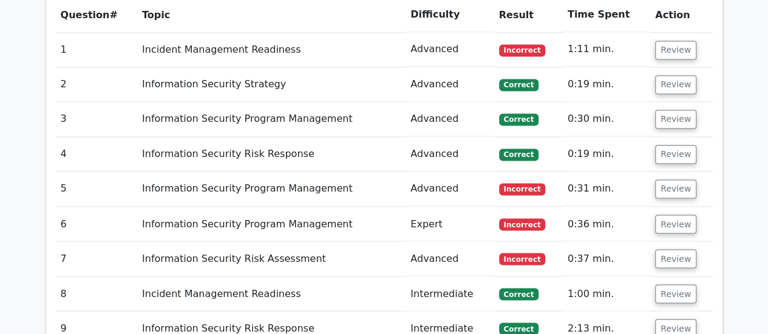
scroll to position [910, 0]
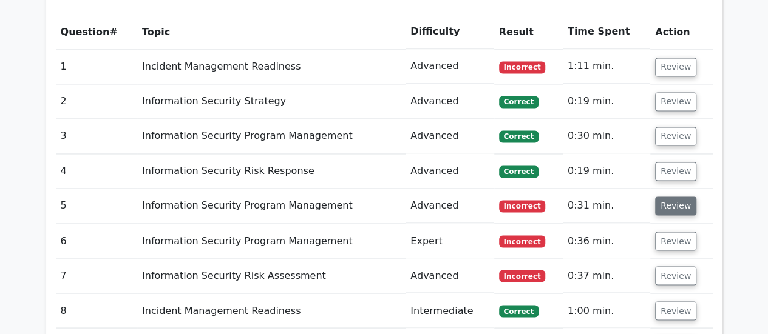
click at [680, 197] on button "Review" at bounding box center [675, 206] width 41 height 19
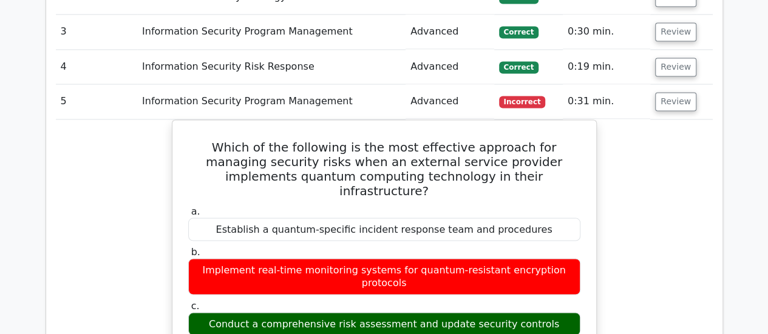
scroll to position [1032, 0]
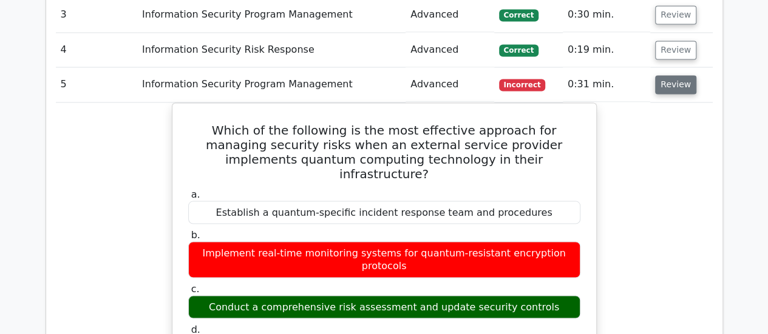
click at [670, 75] on button "Review" at bounding box center [675, 84] width 41 height 19
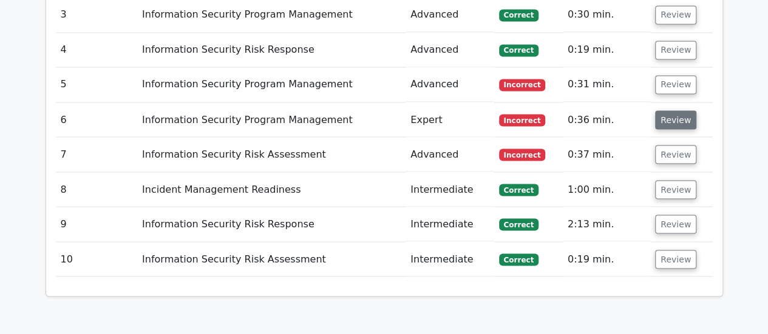
click at [668, 110] on button "Review" at bounding box center [675, 119] width 41 height 19
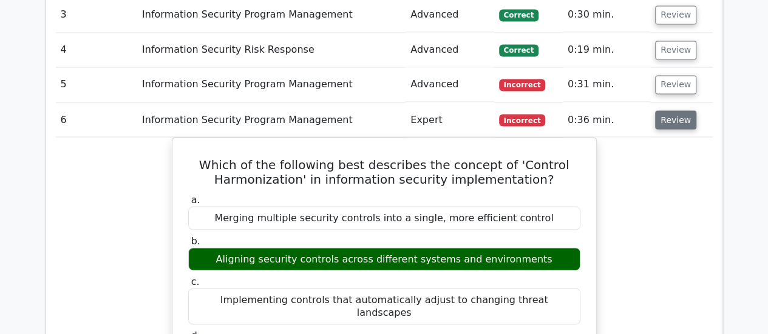
click at [675, 110] on button "Review" at bounding box center [675, 119] width 41 height 19
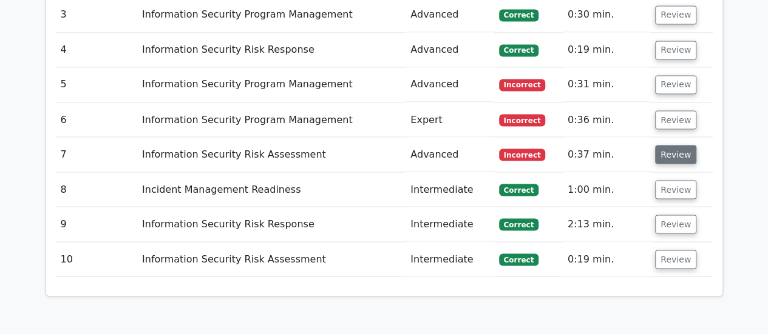
click at [680, 145] on button "Review" at bounding box center [675, 154] width 41 height 19
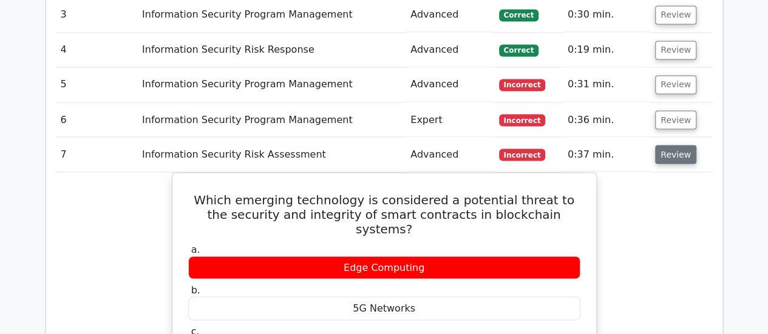
click at [678, 145] on button "Review" at bounding box center [675, 154] width 41 height 19
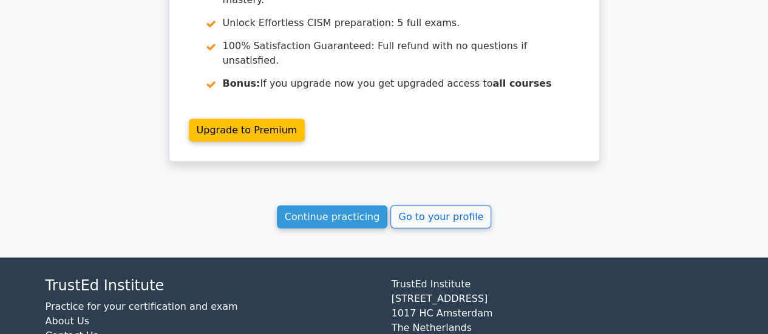
scroll to position [1512, 0]
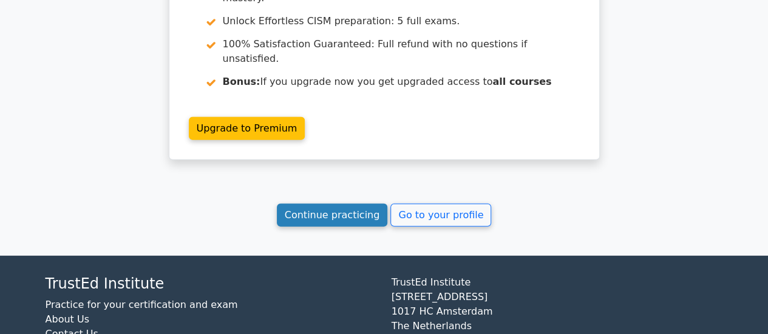
click at [297, 204] on link "Continue practicing" at bounding box center [332, 215] width 111 height 23
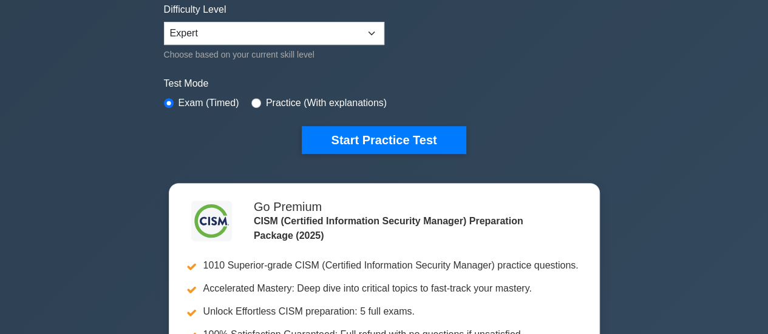
scroll to position [182, 0]
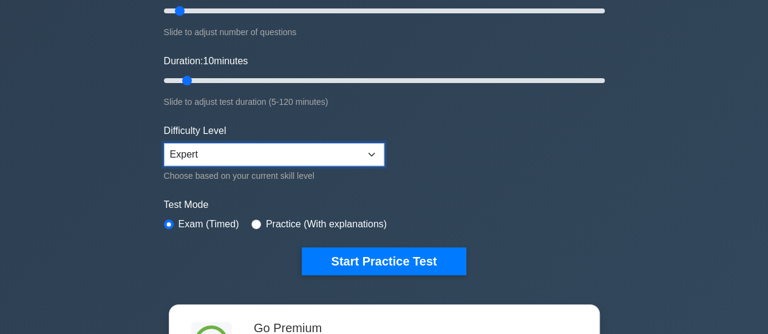
click at [374, 152] on select "Beginner Intermediate Expert" at bounding box center [274, 154] width 220 height 23
select select "intermediate"
click at [164, 143] on select "Beginner Intermediate Expert" at bounding box center [274, 154] width 220 height 23
click at [502, 192] on form "Topics Enterprise Governance Information Security Strategy Information Security…" at bounding box center [384, 87] width 441 height 375
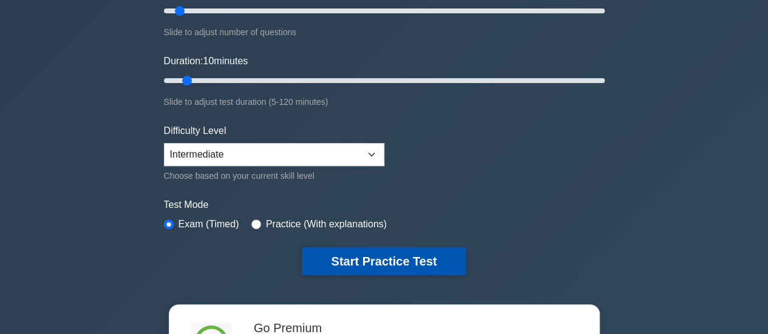
click at [384, 263] on button "Start Practice Test" at bounding box center [384, 262] width 164 height 28
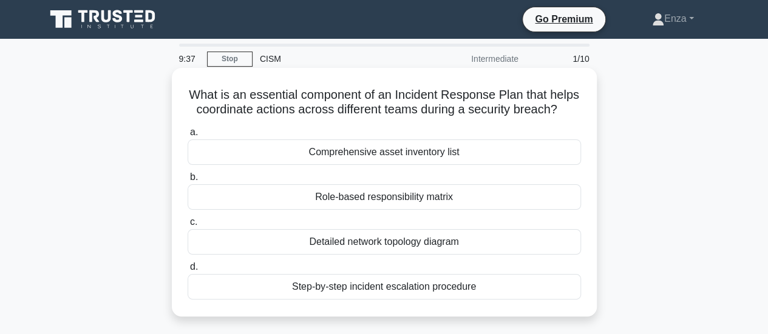
click at [416, 287] on div "Step-by-step incident escalation procedure" at bounding box center [384, 286] width 393 height 25
click at [188, 271] on input "d. Step-by-step incident escalation procedure" at bounding box center [188, 267] width 0 height 8
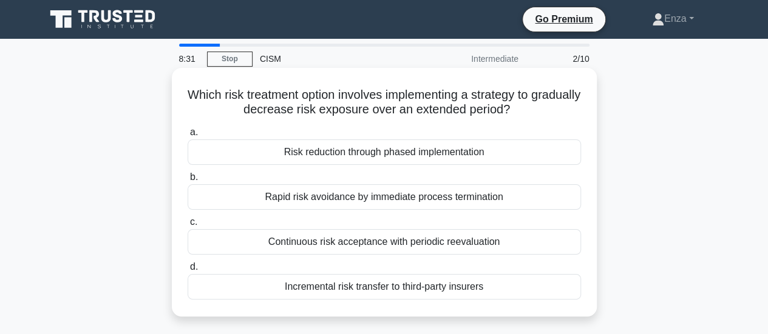
click at [459, 150] on div "Risk reduction through phased implementation" at bounding box center [384, 152] width 393 height 25
click at [188, 137] on input "a. Risk reduction through phased implementation" at bounding box center [188, 133] width 0 height 8
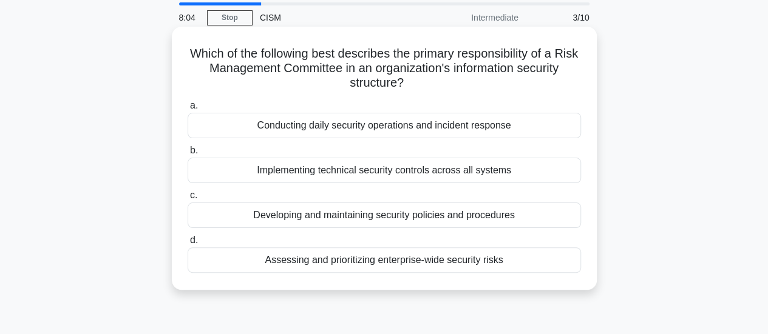
scroll to position [61, 0]
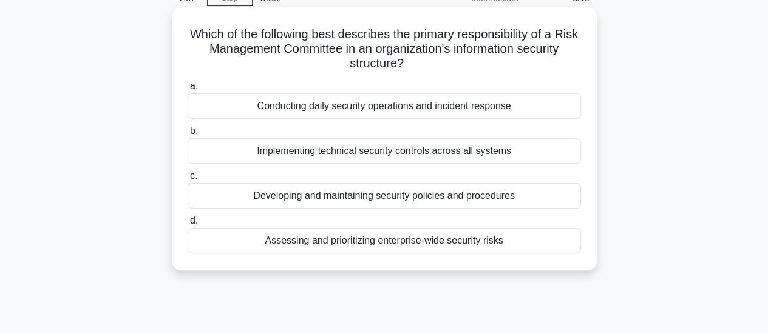
click at [489, 152] on div "Implementing technical security controls across all systems" at bounding box center [384, 150] width 393 height 25
click at [188, 135] on input "b. Implementing technical security controls across all systems" at bounding box center [188, 131] width 0 height 8
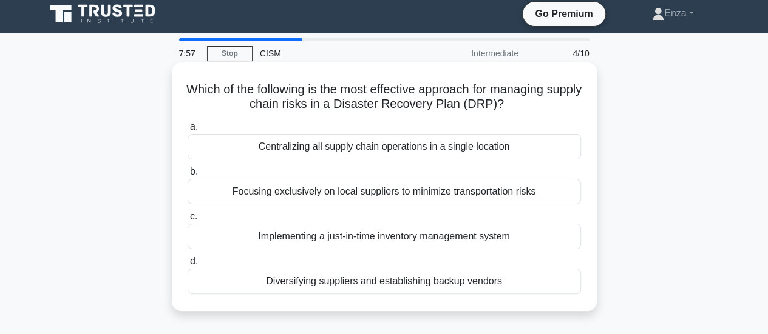
scroll to position [0, 0]
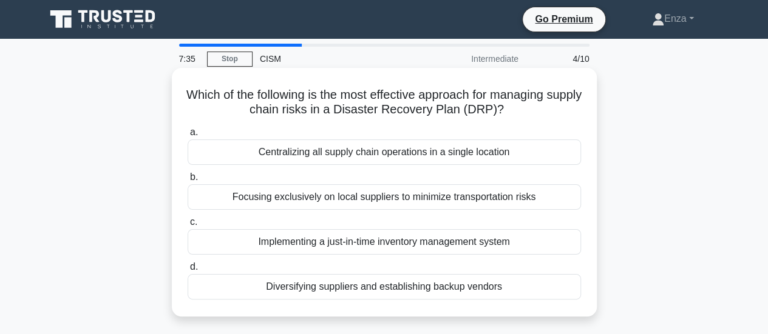
click at [376, 289] on div "Diversifying suppliers and establishing backup vendors" at bounding box center [384, 286] width 393 height 25
click at [188, 271] on input "d. Diversifying suppliers and establishing backup vendors" at bounding box center [188, 267] width 0 height 8
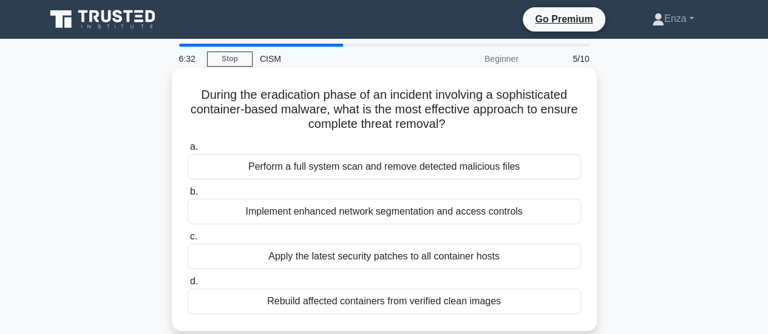
click at [460, 171] on div "Perform a full system scan and remove detected malicious files" at bounding box center [384, 166] width 393 height 25
click at [188, 151] on input "a. Perform a full system scan and remove detected malicious files" at bounding box center [188, 147] width 0 height 8
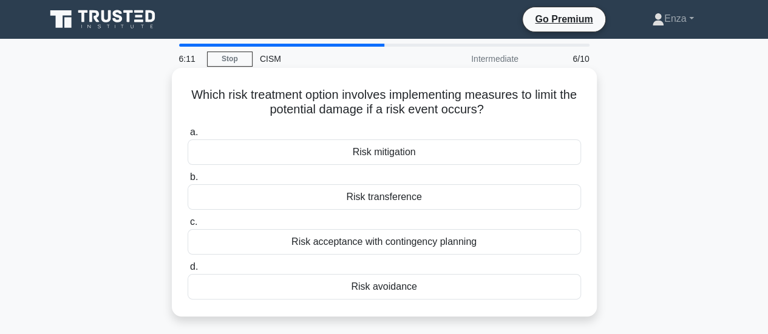
click at [465, 152] on div "Risk mitigation" at bounding box center [384, 152] width 393 height 25
click at [188, 137] on input "a. Risk mitigation" at bounding box center [188, 133] width 0 height 8
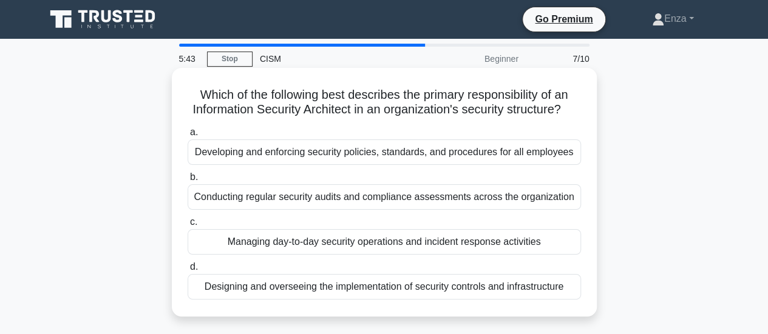
click at [523, 299] on div "Designing and overseeing the implementation of security controls and infrastruc…" at bounding box center [384, 286] width 393 height 25
click at [188, 271] on input "d. Designing and overseeing the implementation of security controls and infrast…" at bounding box center [188, 267] width 0 height 8
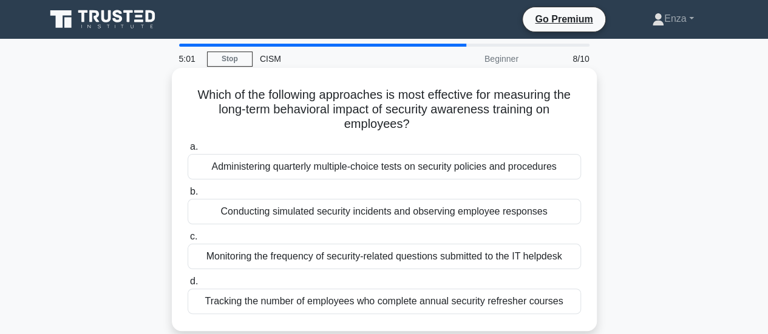
click at [458, 208] on div "Conducting simulated security incidents and observing employee responses" at bounding box center [384, 211] width 393 height 25
click at [188, 196] on input "b. Conducting simulated security incidents and observing employee responses" at bounding box center [188, 192] width 0 height 8
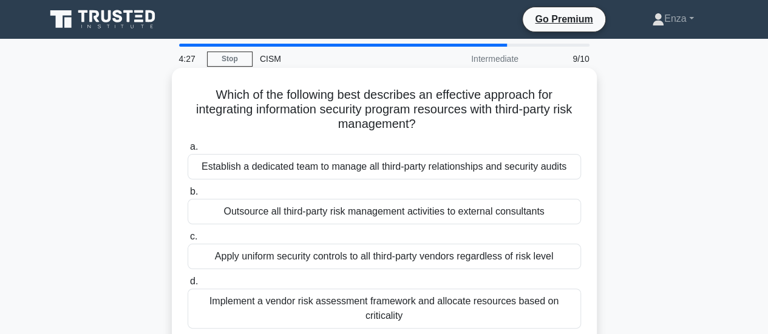
click at [448, 307] on div "Implement a vendor risk assessment framework and allocate resources based on cr…" at bounding box center [384, 309] width 393 height 40
click at [188, 286] on input "d. Implement a vendor risk assessment framework and allocate resources based on…" at bounding box center [188, 282] width 0 height 8
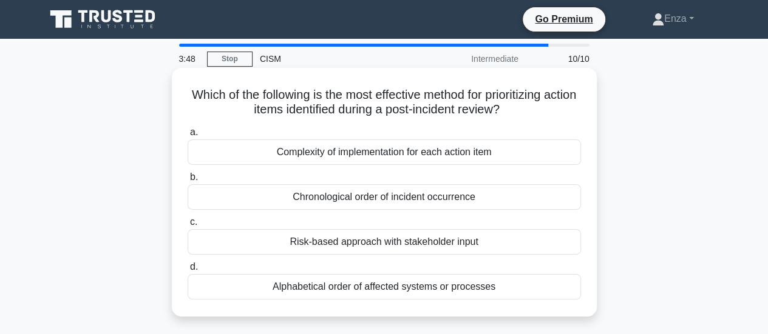
click at [469, 245] on div "Risk-based approach with stakeholder input" at bounding box center [384, 241] width 393 height 25
click at [188, 226] on input "c. Risk-based approach with stakeholder input" at bounding box center [188, 222] width 0 height 8
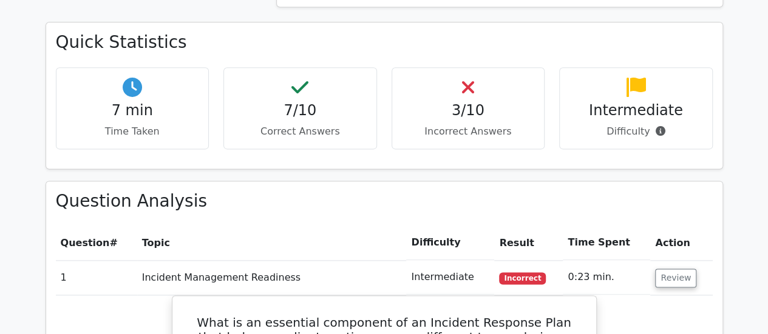
scroll to position [910, 0]
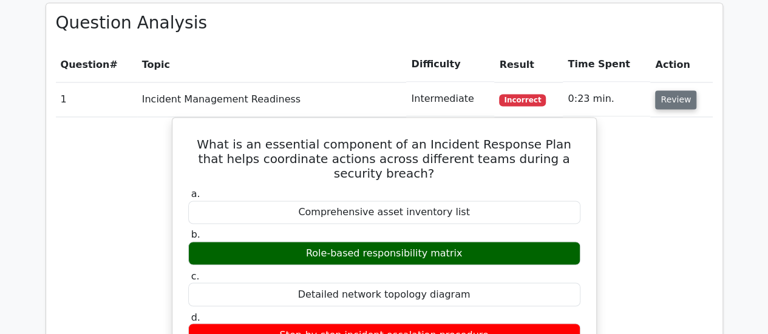
click at [676, 90] on button "Review" at bounding box center [675, 99] width 41 height 19
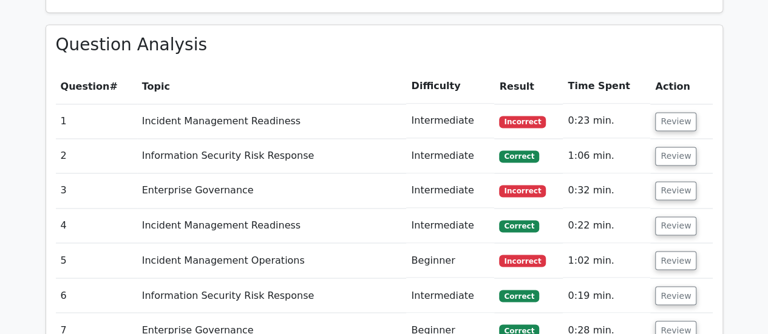
scroll to position [971, 0]
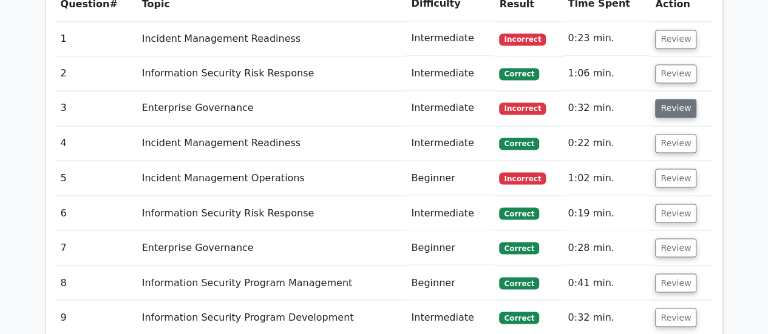
click at [668, 99] on button "Review" at bounding box center [675, 108] width 41 height 19
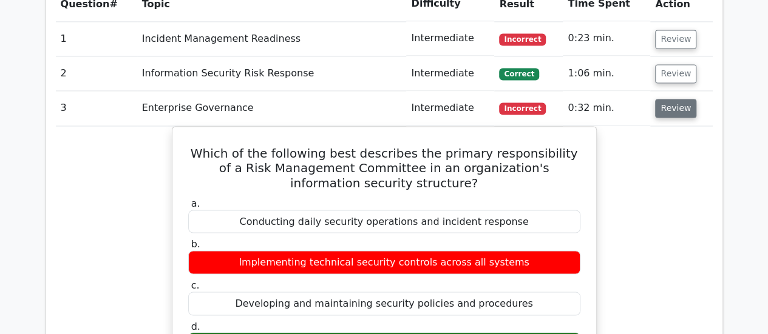
click at [668, 99] on button "Review" at bounding box center [675, 108] width 41 height 19
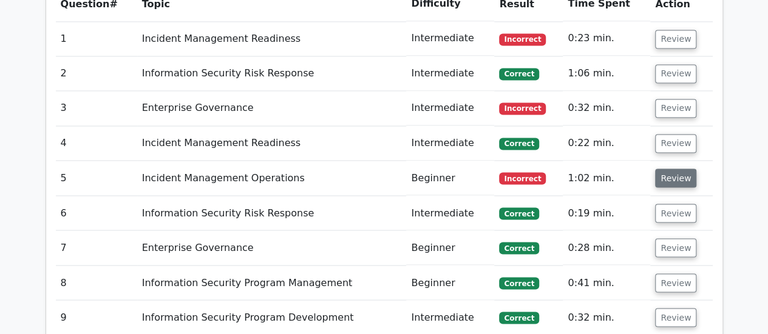
click at [672, 169] on button "Review" at bounding box center [675, 178] width 41 height 19
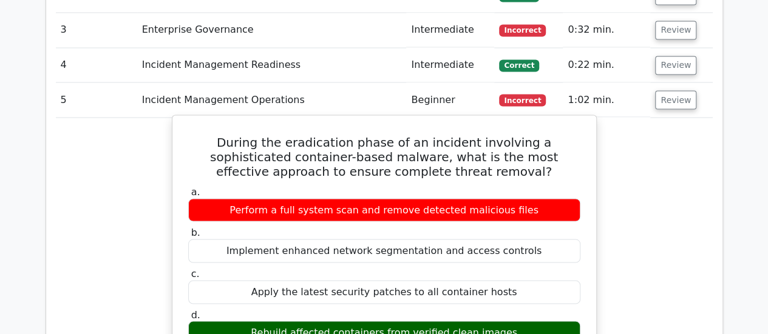
scroll to position [1032, 0]
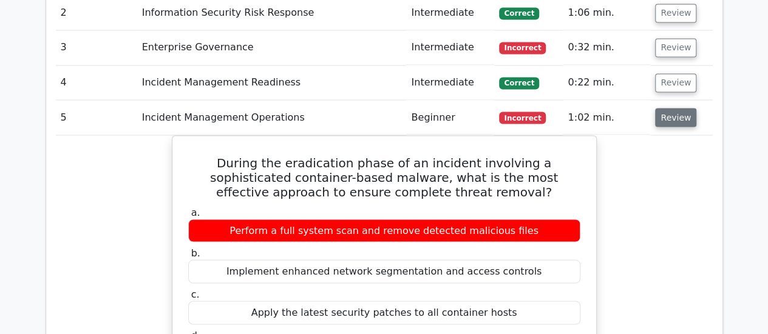
click at [681, 108] on button "Review" at bounding box center [675, 117] width 41 height 19
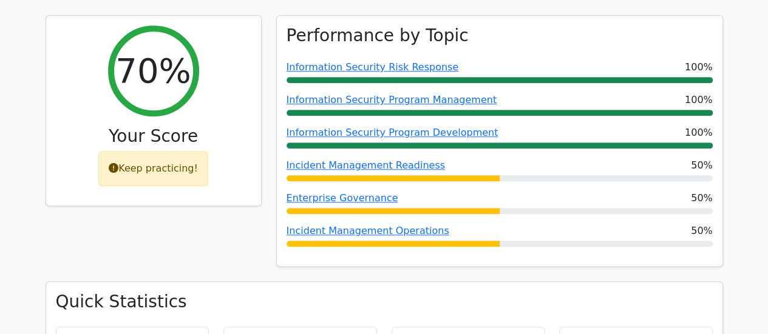
scroll to position [364, 0]
